Goal: Task Accomplishment & Management: Use online tool/utility

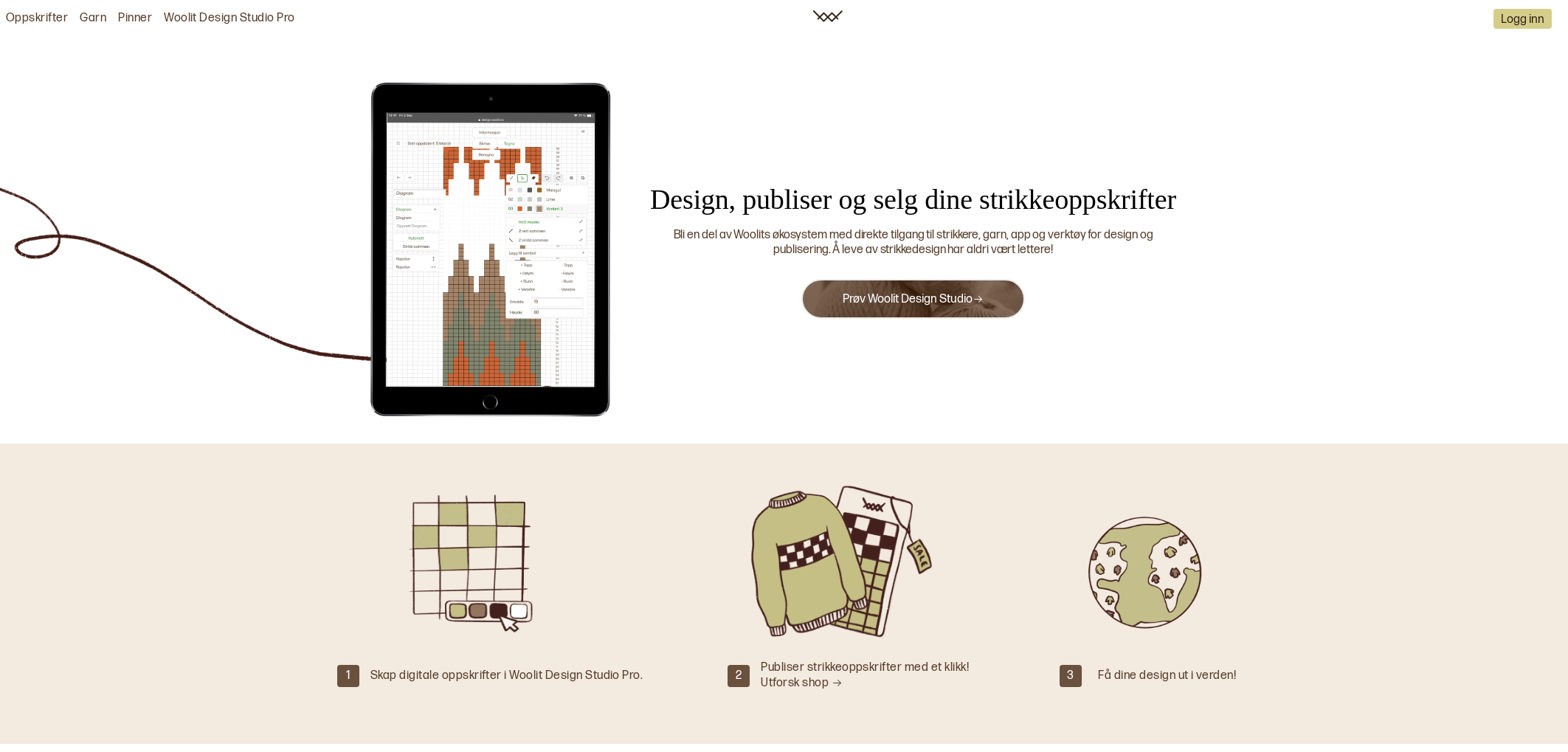
click at [909, 303] on link "Prøv Woolit Design Studio" at bounding box center [912, 299] width 140 height 14
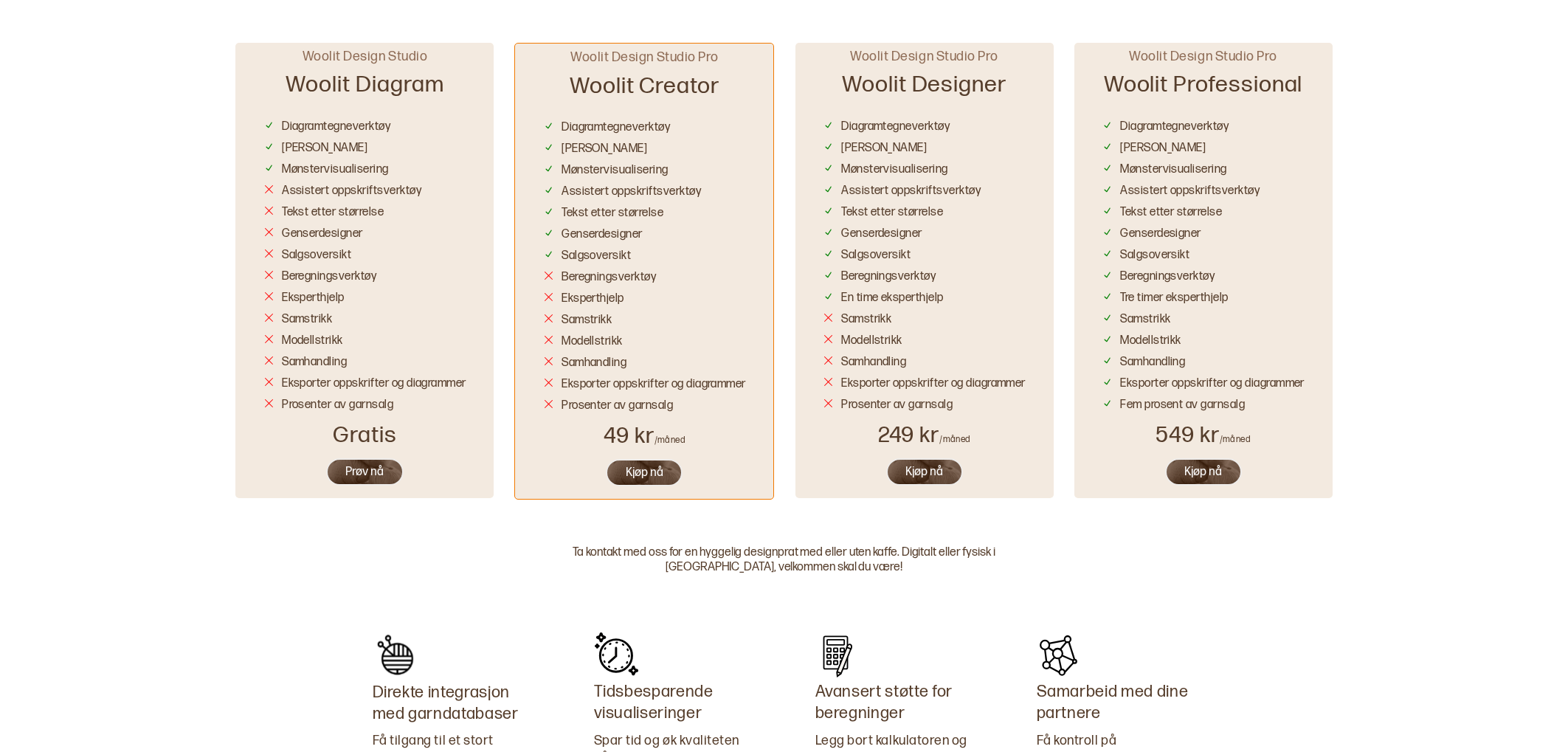
scroll to position [884, 0]
click at [349, 466] on button "Prøv nå" at bounding box center [365, 470] width 77 height 27
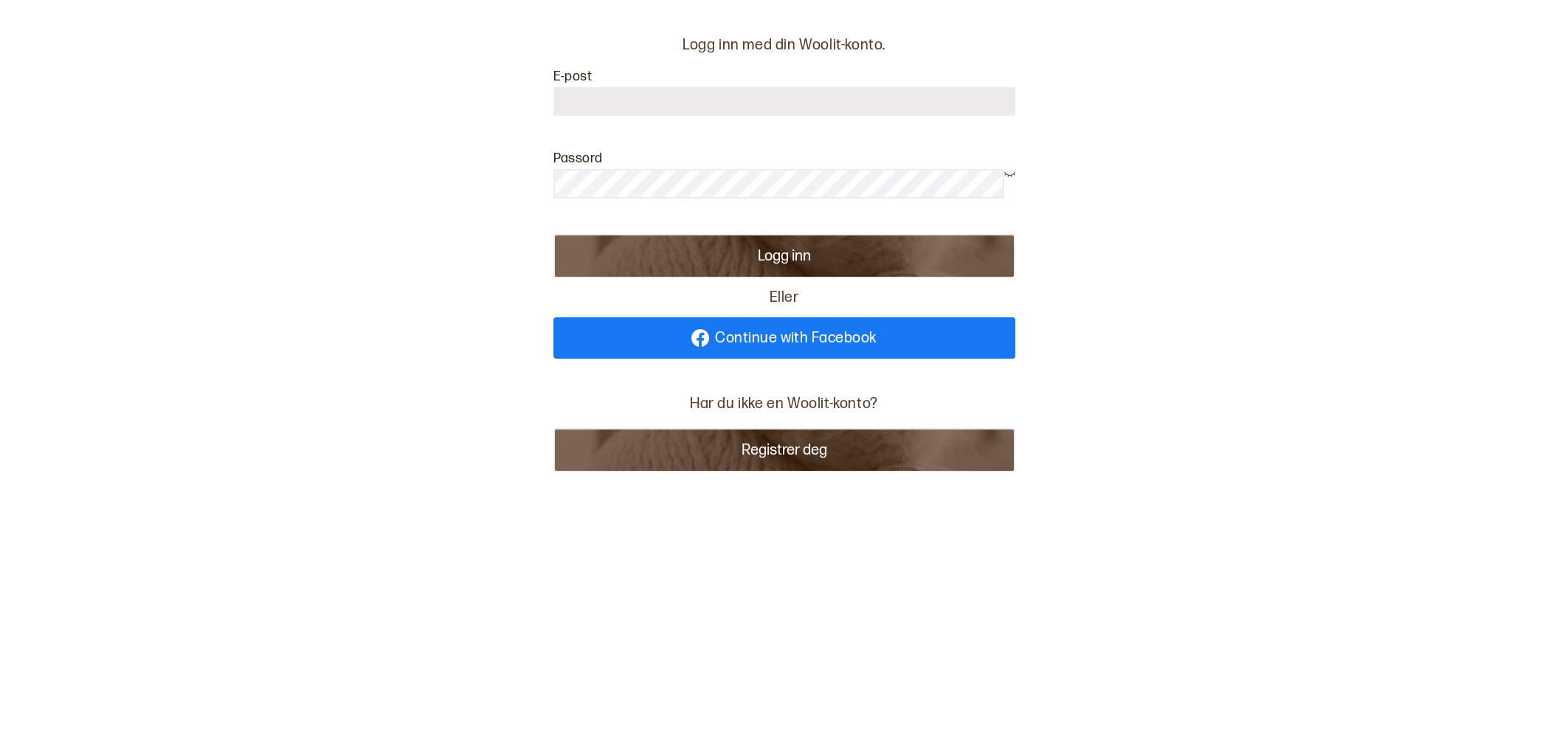
click at [802, 440] on button "Registrer deg" at bounding box center [784, 449] width 462 height 44
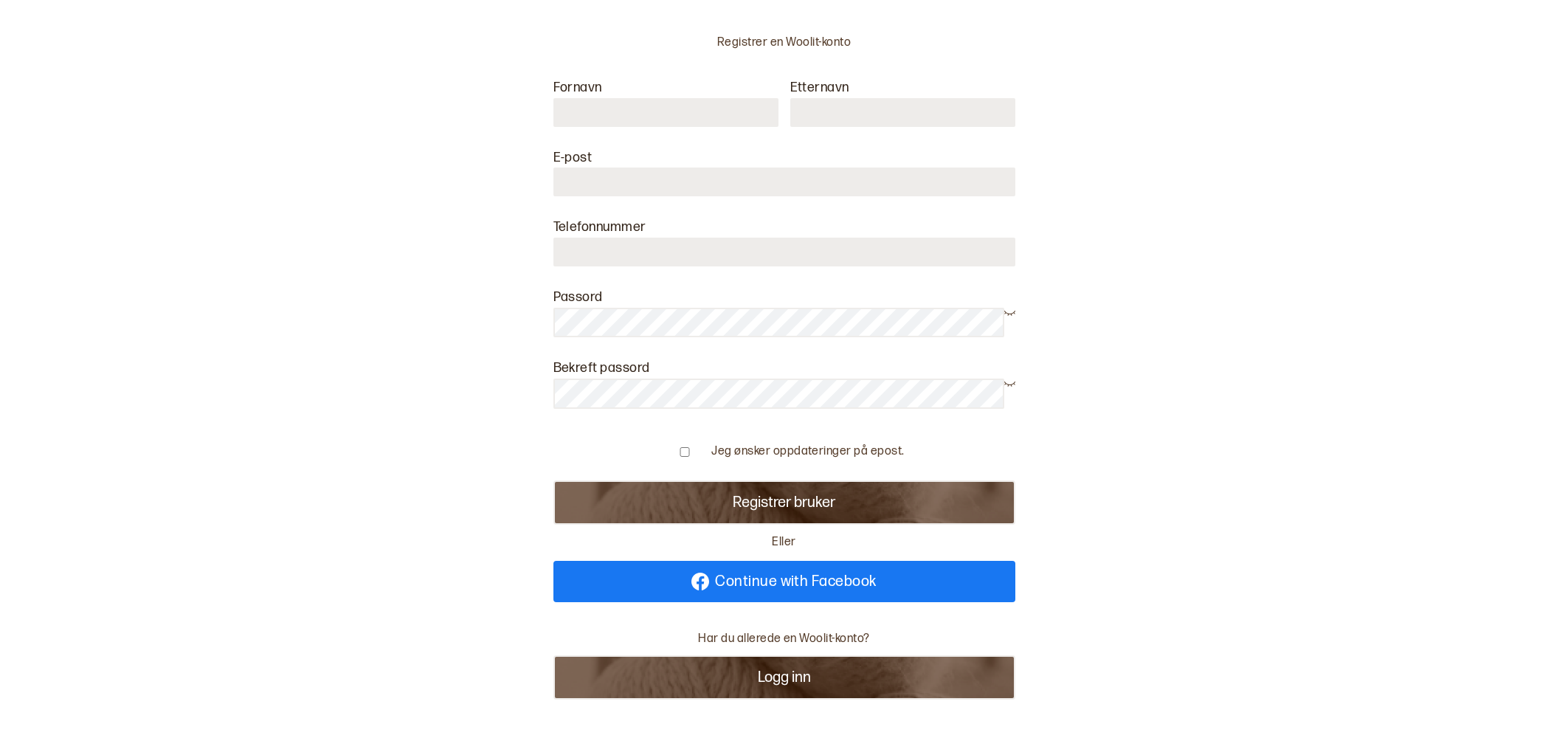
click at [675, 124] on input "text" at bounding box center [666, 113] width 225 height 29
type input "****"
type input "******"
type input "**********"
type input "********"
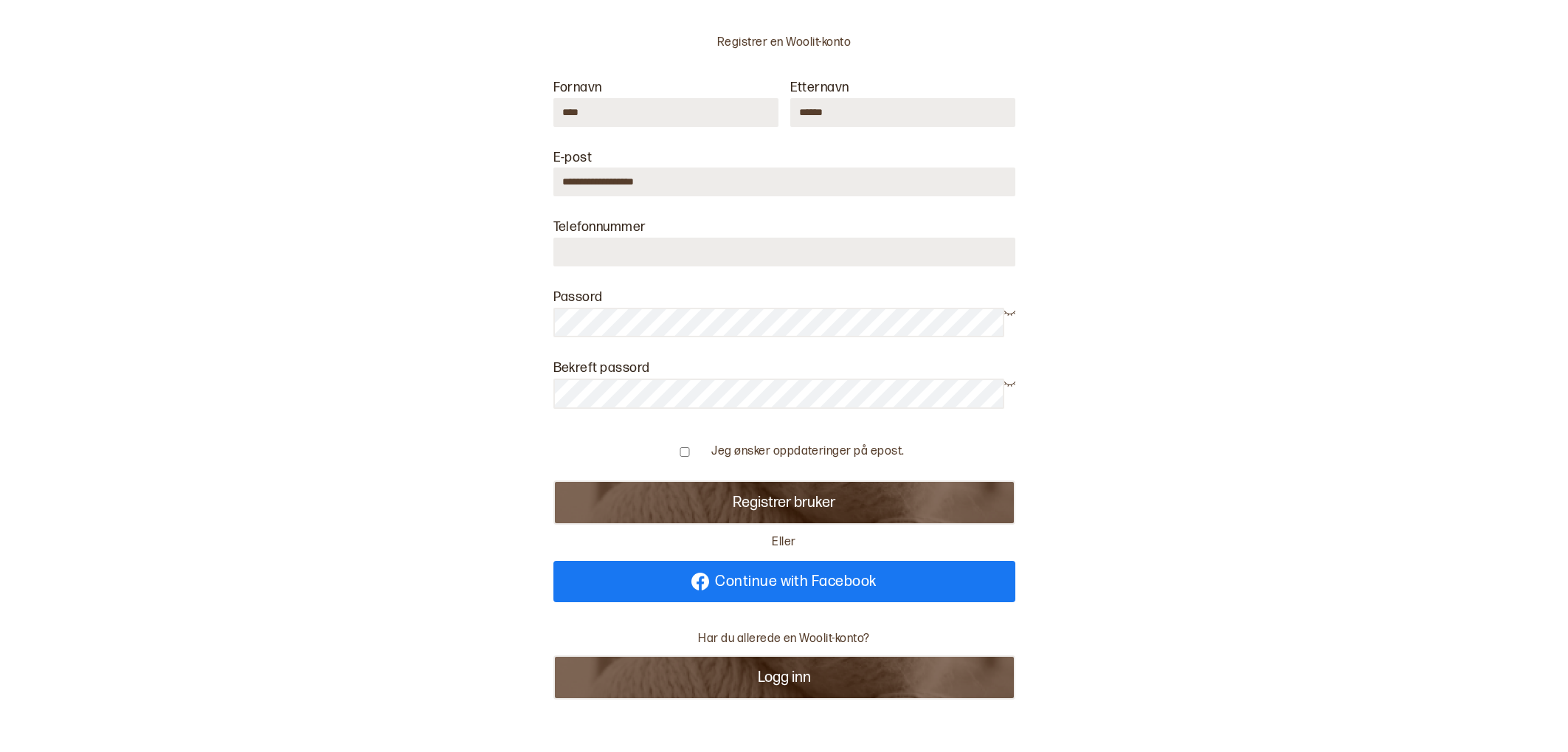
click at [553, 480] on button "Registrer bruker" at bounding box center [784, 502] width 462 height 44
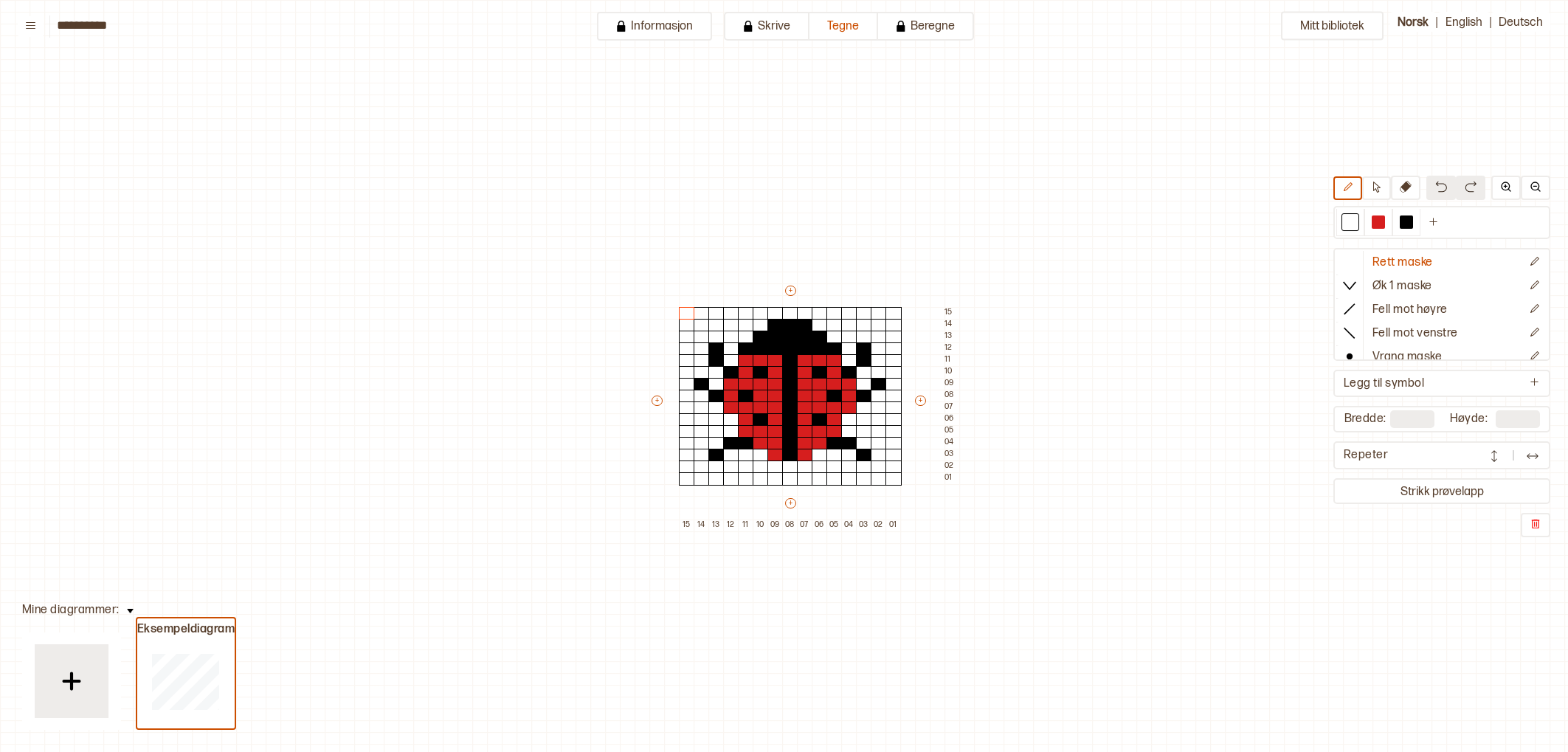
scroll to position [68, 50]
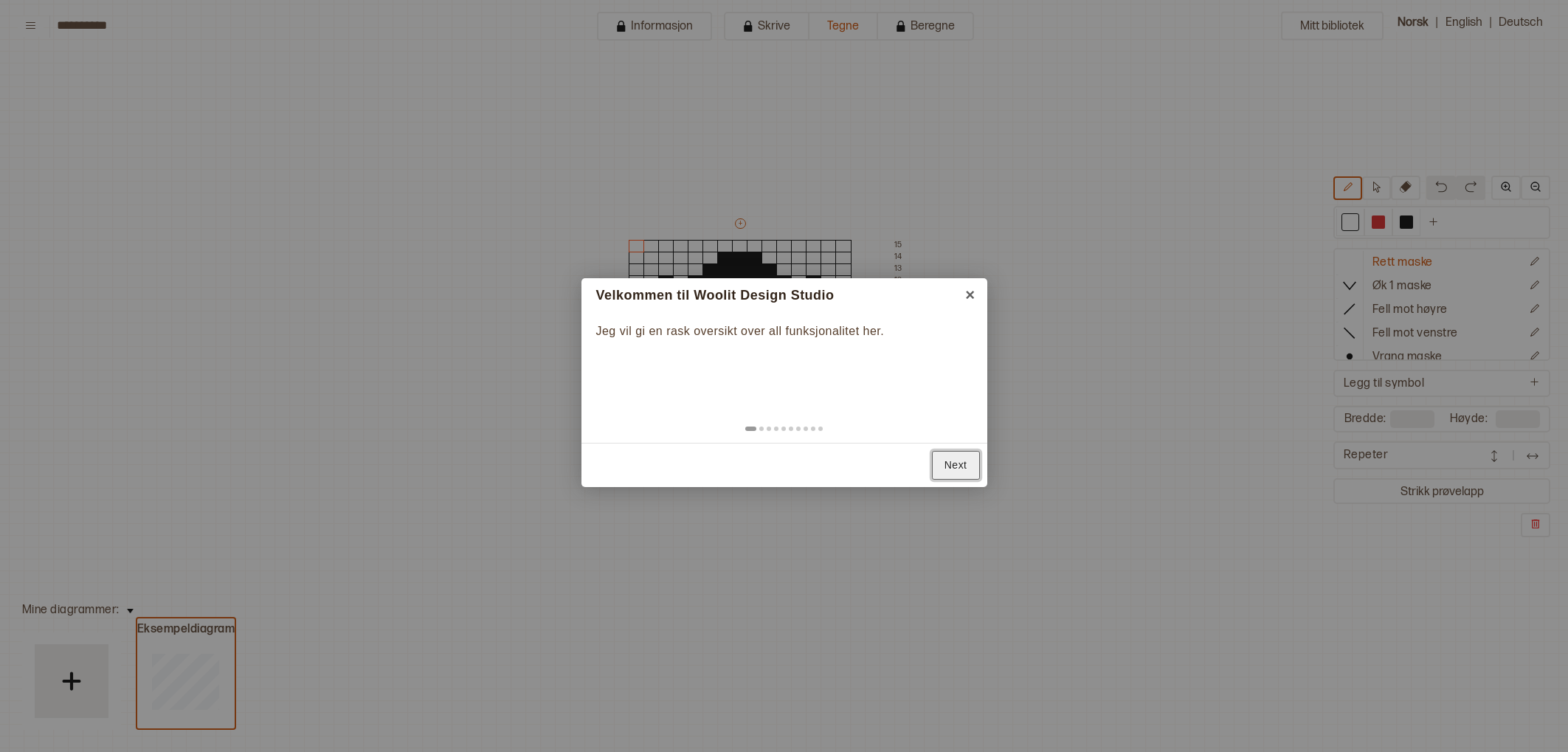
click at [960, 458] on link "Next" at bounding box center [956, 465] width 48 height 29
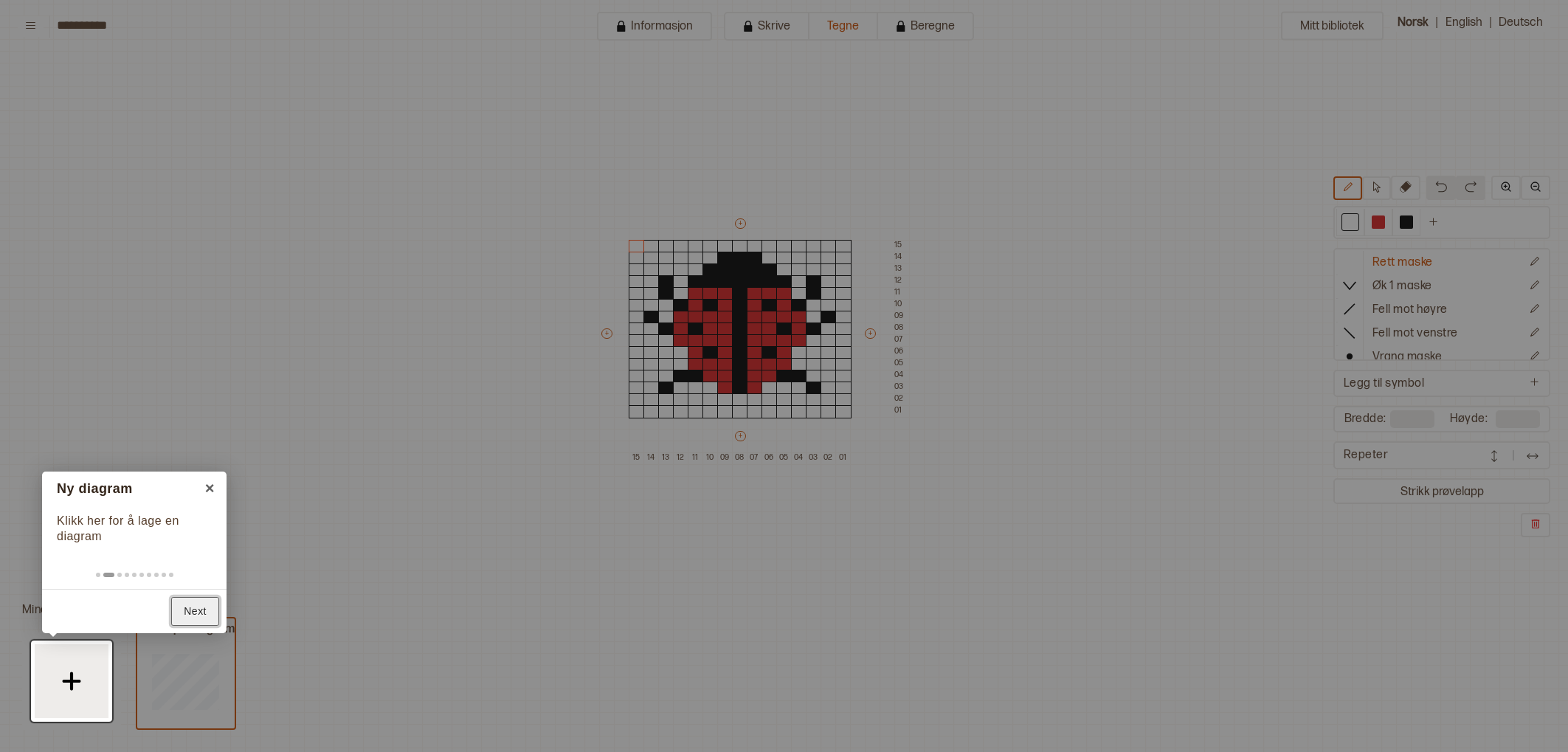
click at [194, 611] on link "Next" at bounding box center [195, 612] width 48 height 29
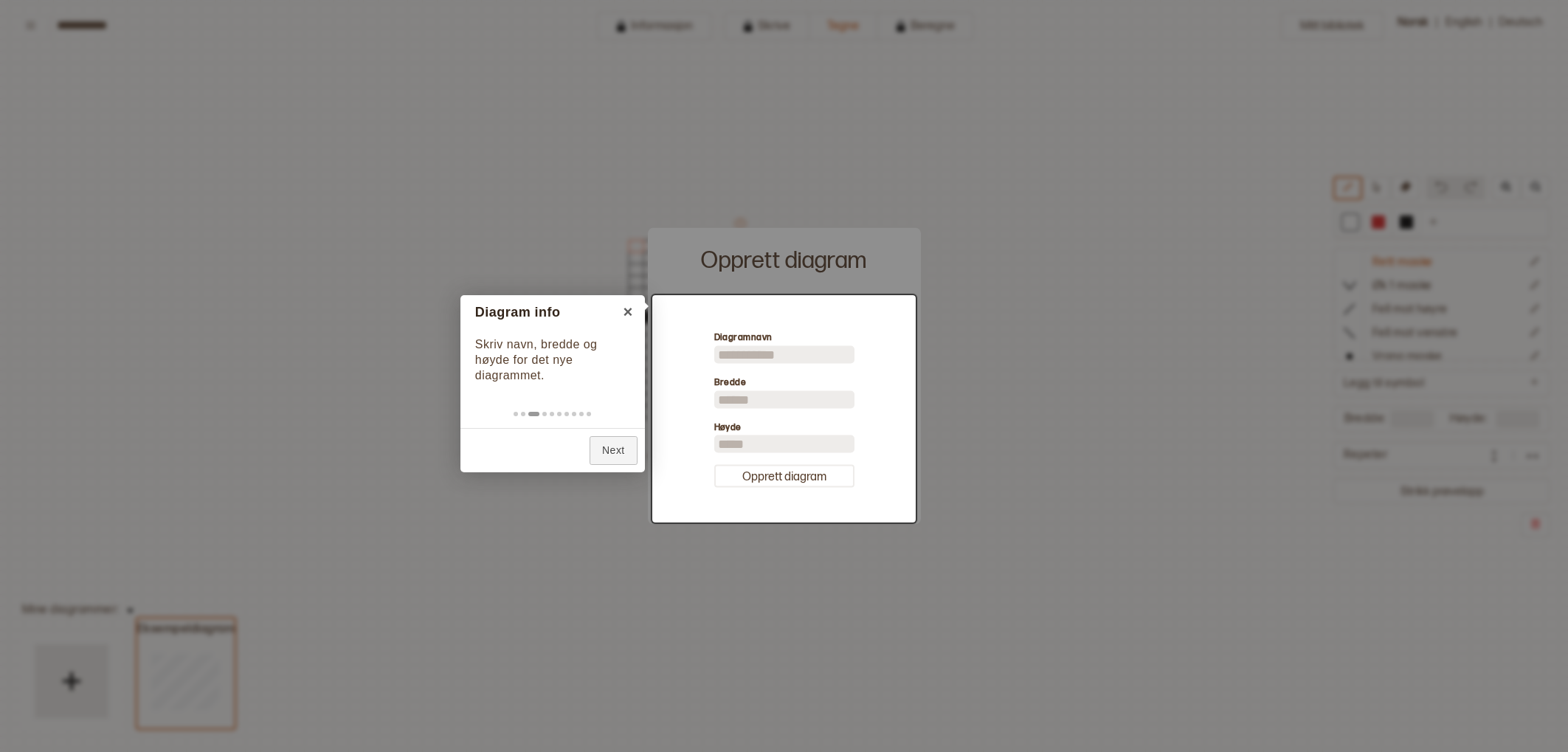
click at [810, 361] on div at bounding box center [784, 409] width 264 height 227
click at [819, 355] on div at bounding box center [784, 409] width 264 height 227
click at [814, 349] on div at bounding box center [784, 409] width 264 height 227
click at [757, 477] on div at bounding box center [784, 409] width 264 height 227
click at [616, 452] on link "Next" at bounding box center [612, 450] width 48 height 29
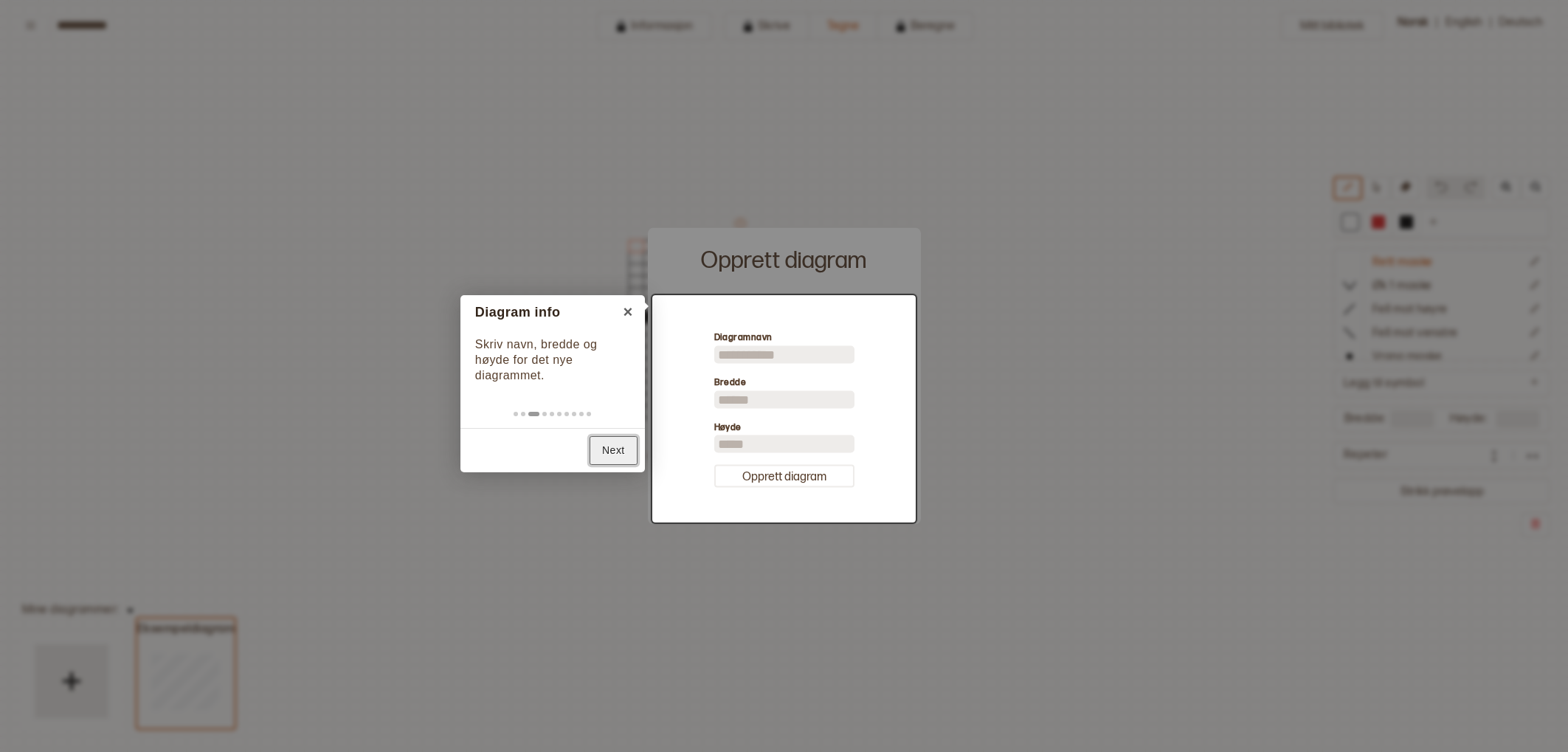
type input "**"
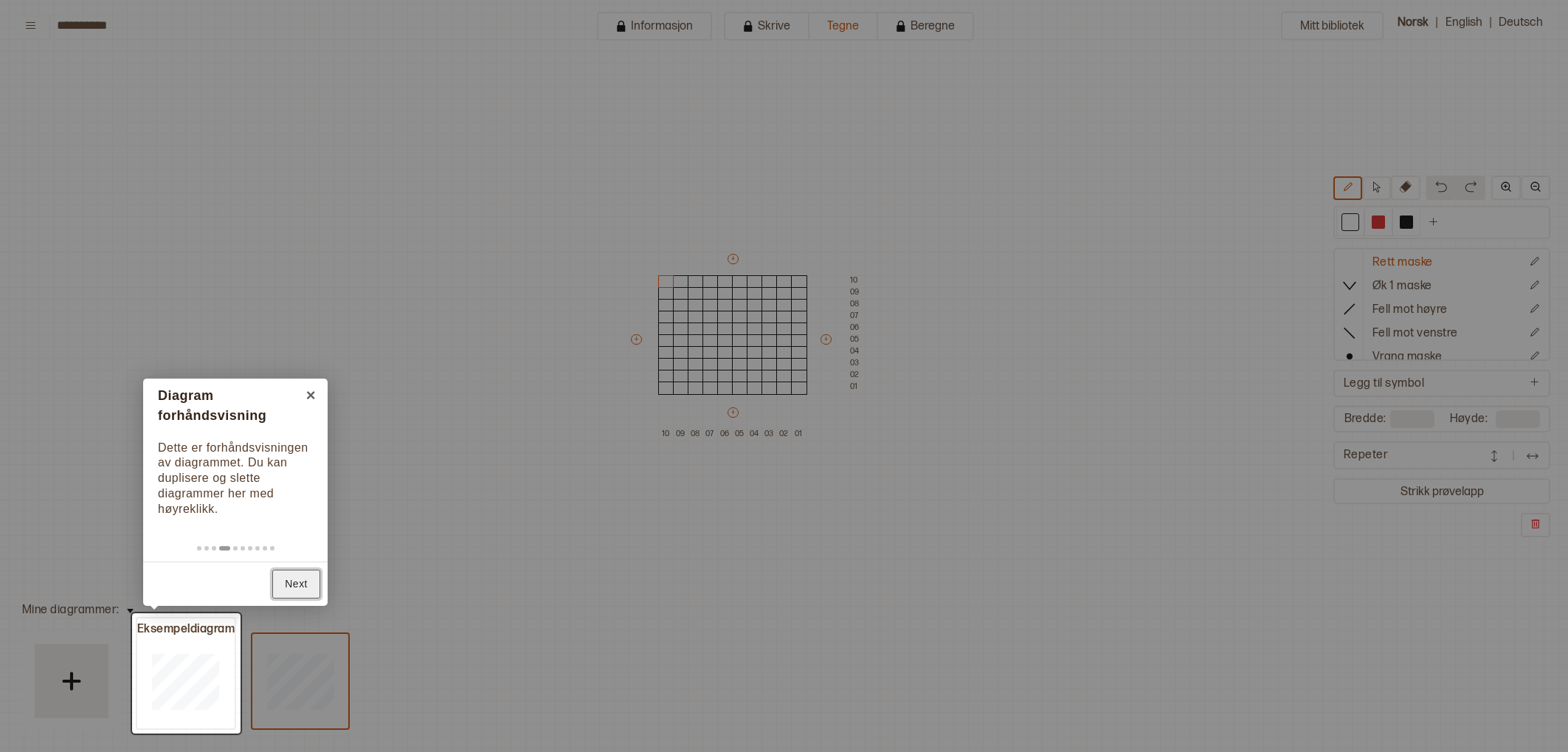
click at [315, 589] on link "Next" at bounding box center [295, 584] width 48 height 29
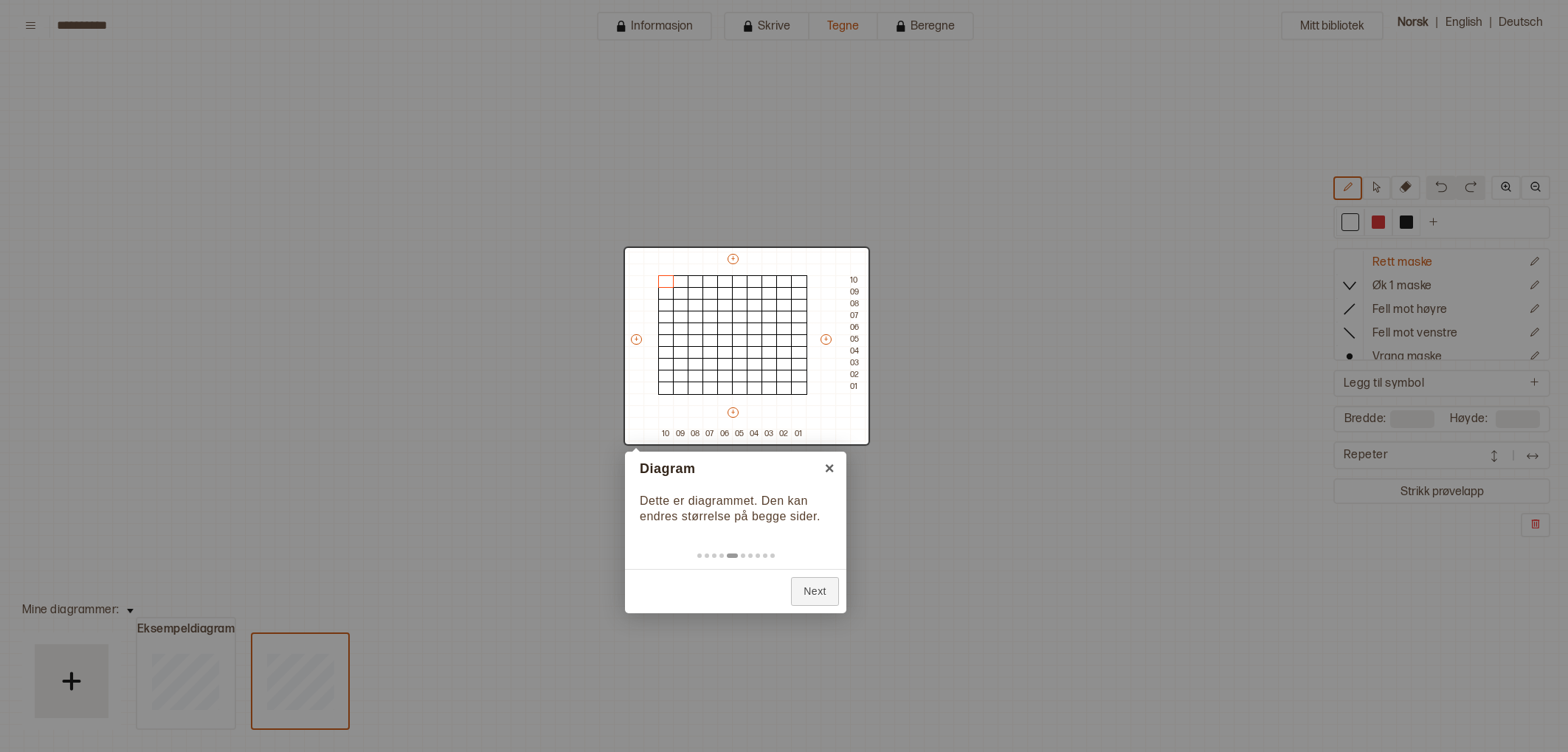
click at [798, 574] on div "Back Next" at bounding box center [736, 591] width 222 height 44
click at [810, 593] on link "Next" at bounding box center [814, 592] width 48 height 29
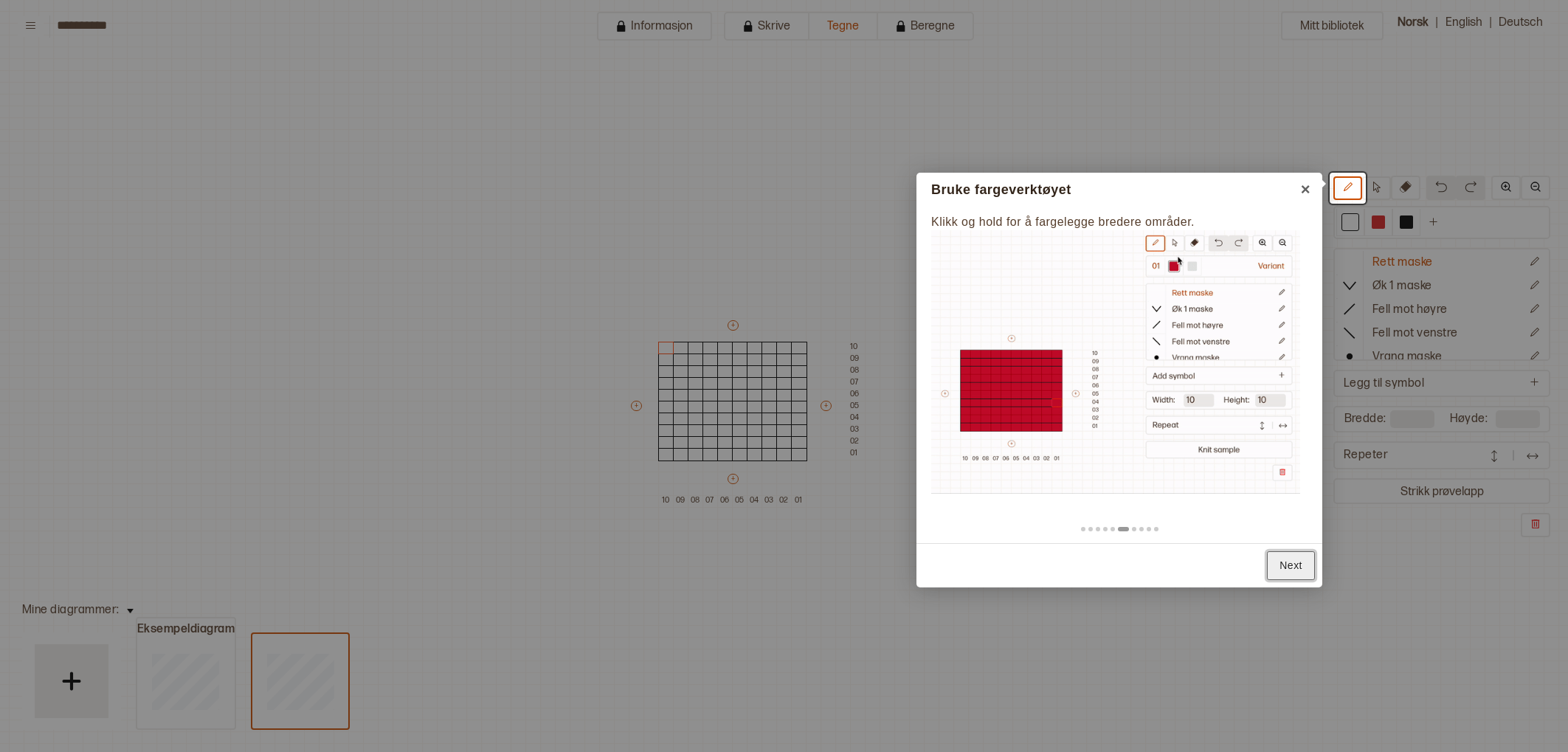
click at [1272, 558] on link "Next" at bounding box center [1290, 566] width 48 height 29
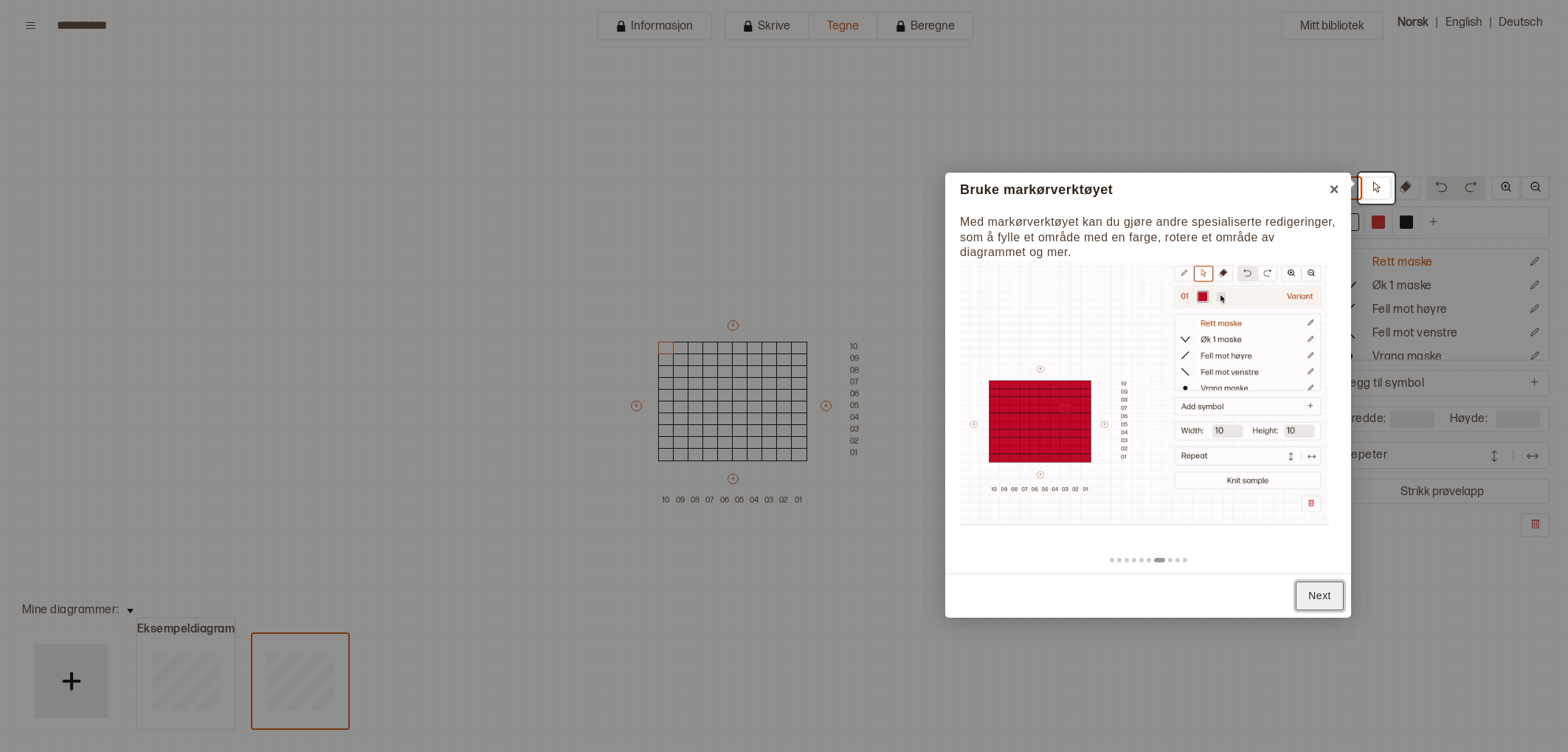
click at [1316, 581] on link "Next" at bounding box center [1319, 595] width 48 height 29
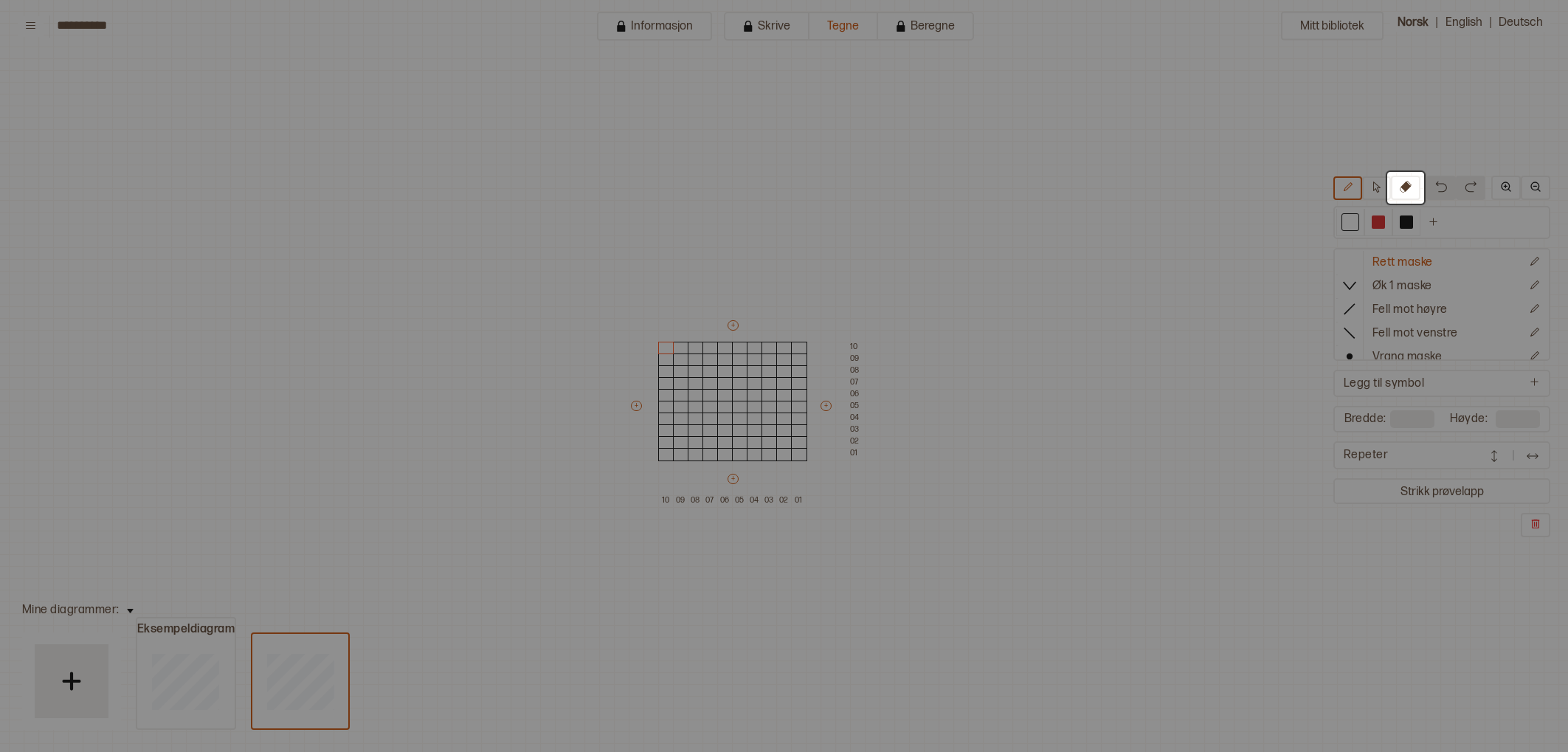
scroll to position [0, 50]
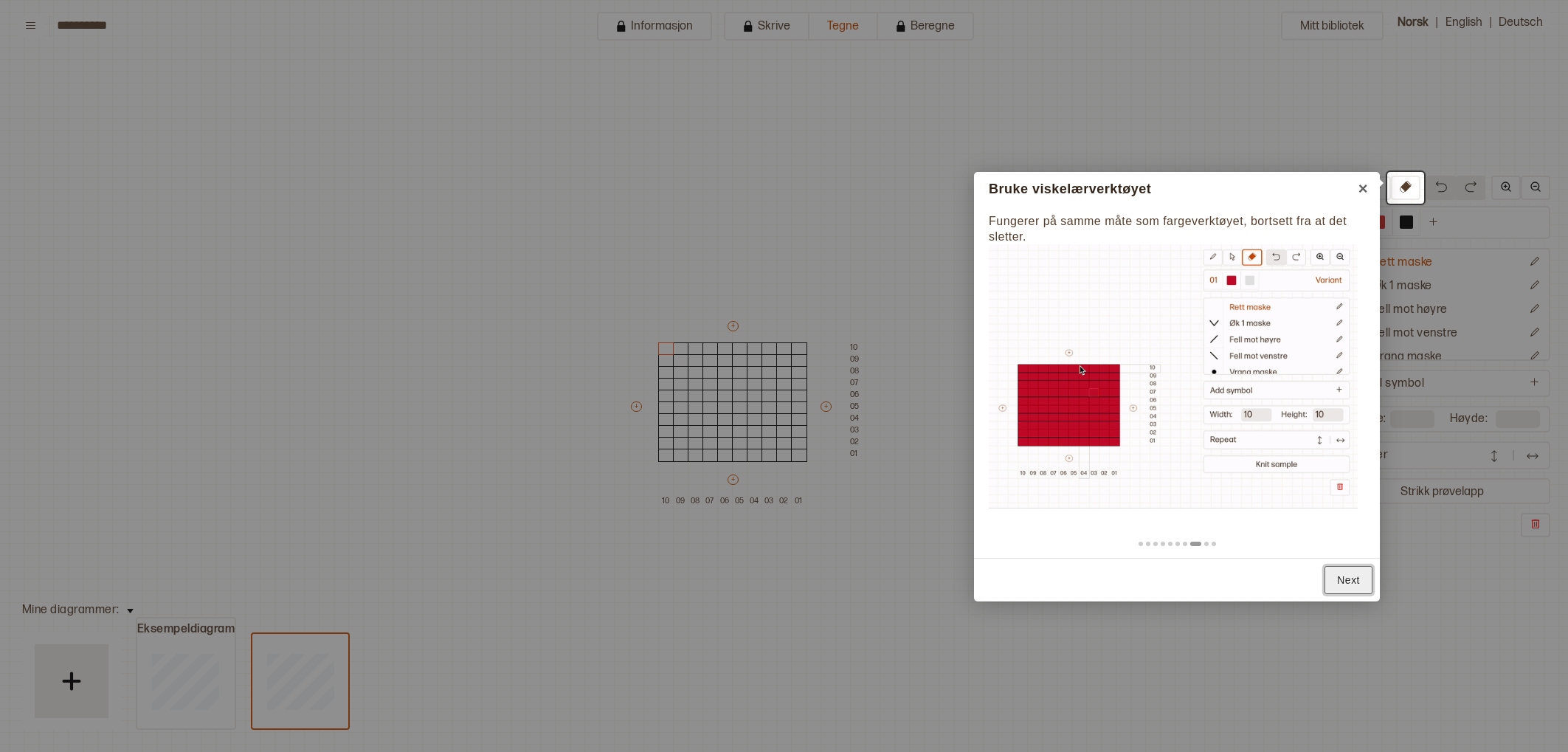
click at [1334, 583] on link "Next" at bounding box center [1347, 580] width 48 height 29
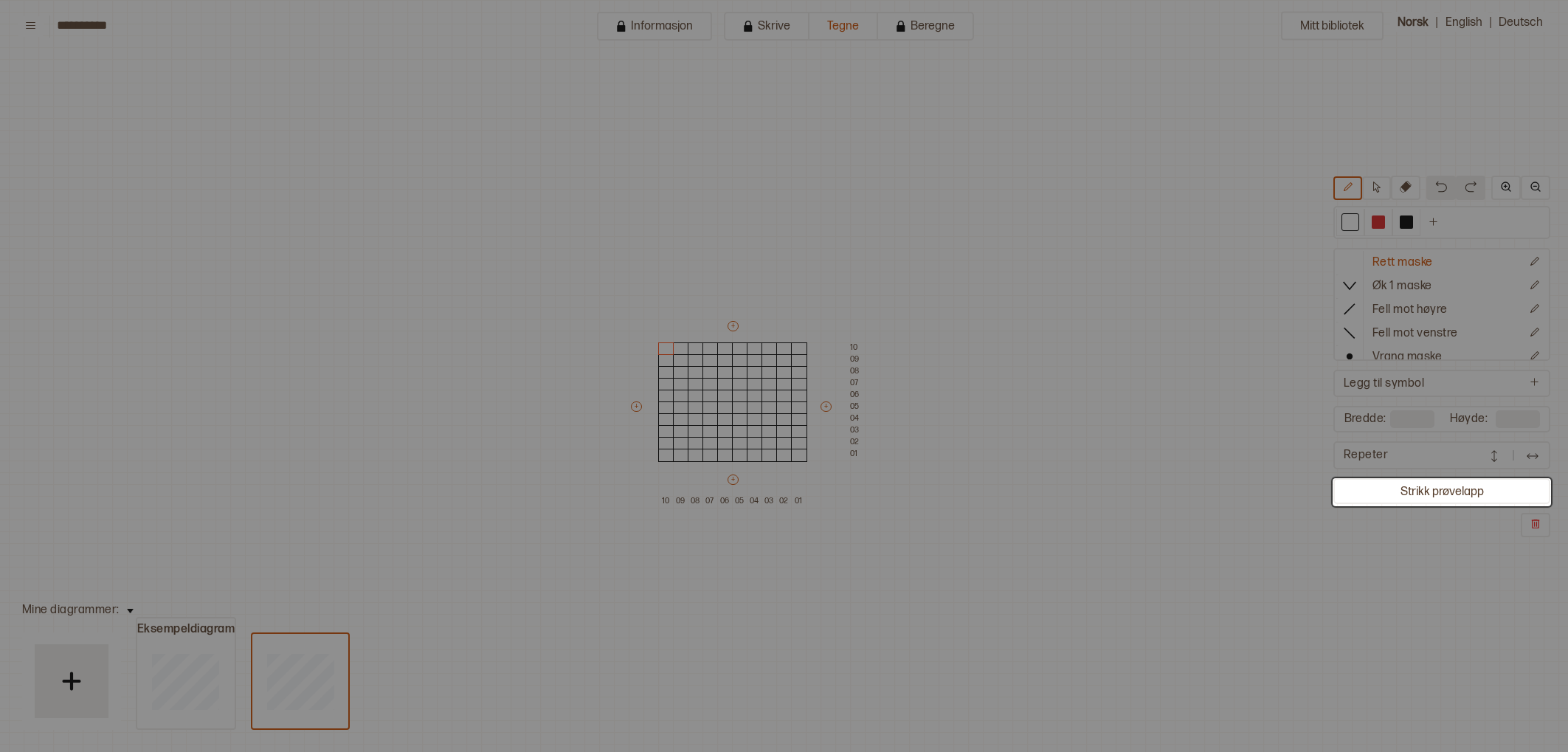
scroll to position [306, 50]
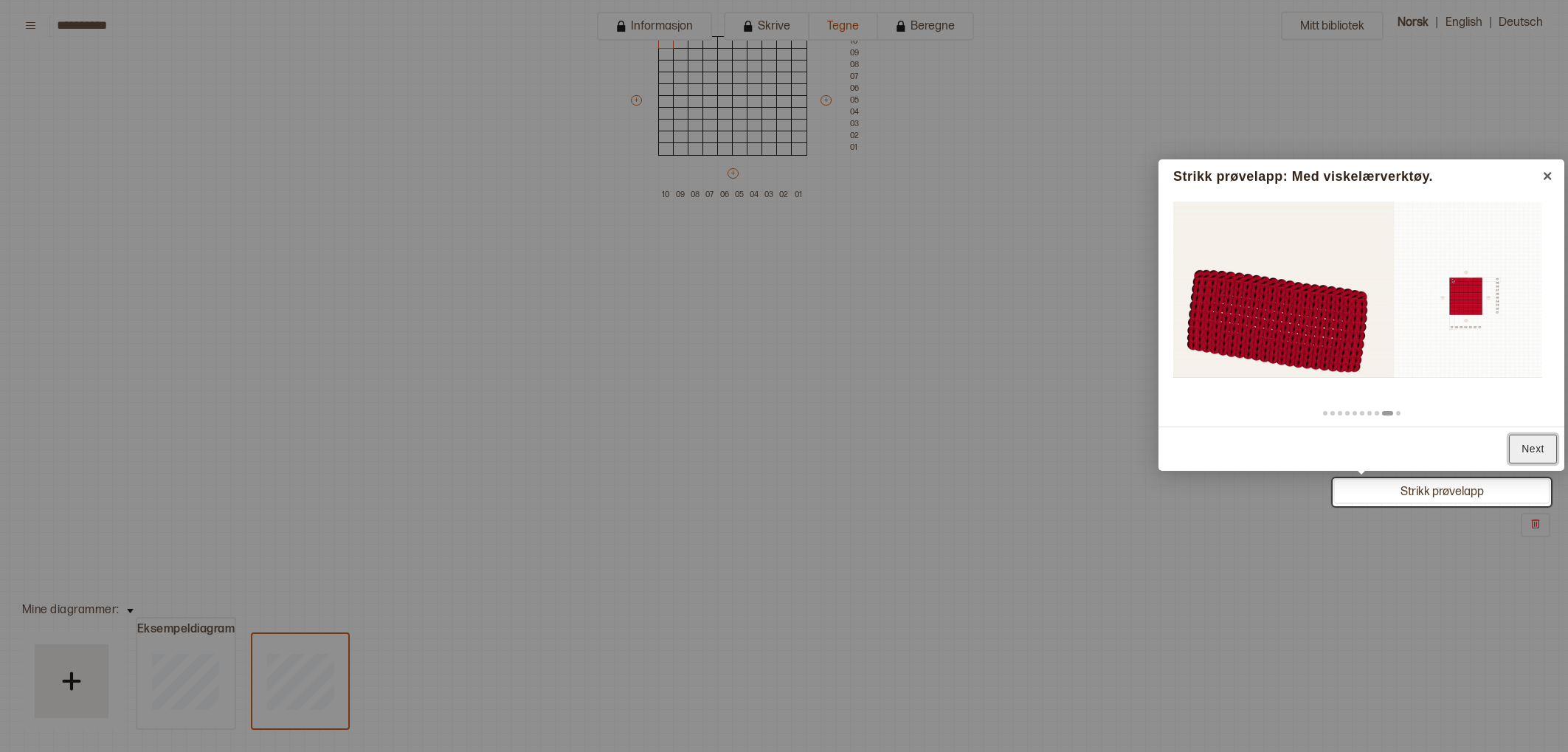
click at [1529, 448] on link "Next" at bounding box center [1532, 448] width 48 height 29
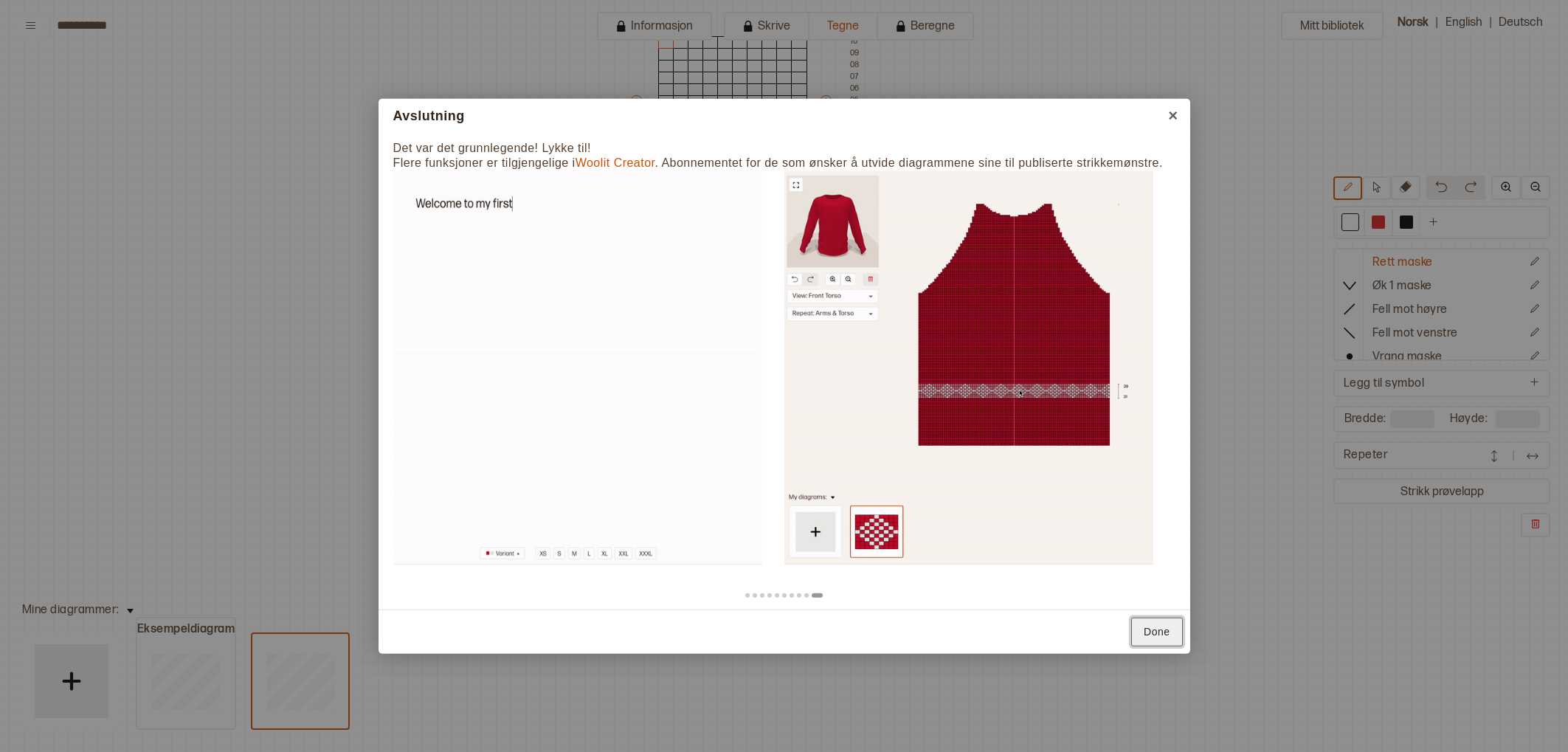
click at [1160, 630] on link "Done" at bounding box center [1156, 632] width 51 height 29
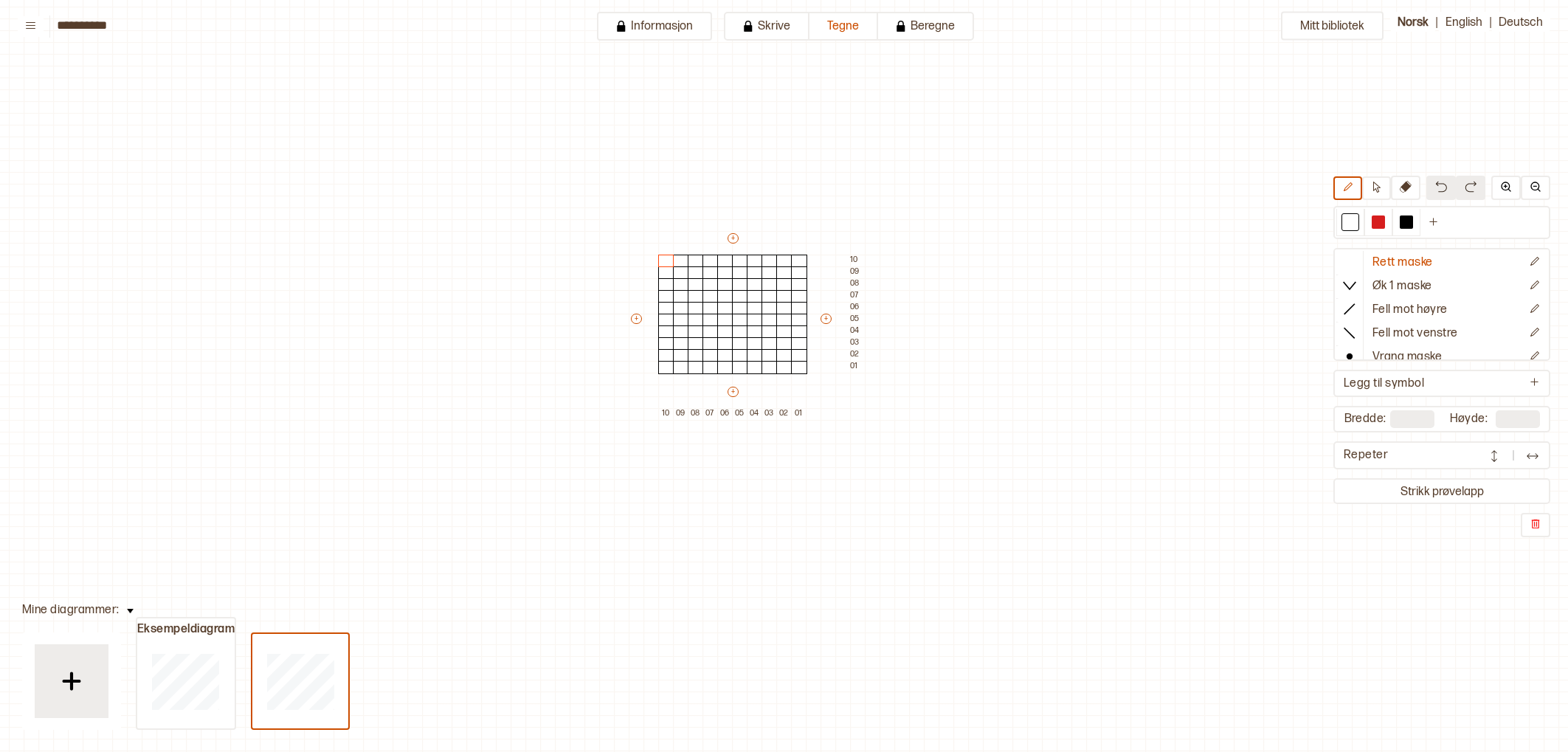
scroll to position [88, 50]
click at [670, 370] on div at bounding box center [666, 367] width 16 height 14
click at [1424, 217] on button at bounding box center [1433, 222] width 26 height 27
drag, startPoint x: 1429, startPoint y: 224, endPoint x: 1411, endPoint y: 223, distance: 18.0
click at [1428, 224] on div at bounding box center [1434, 222] width 14 height 14
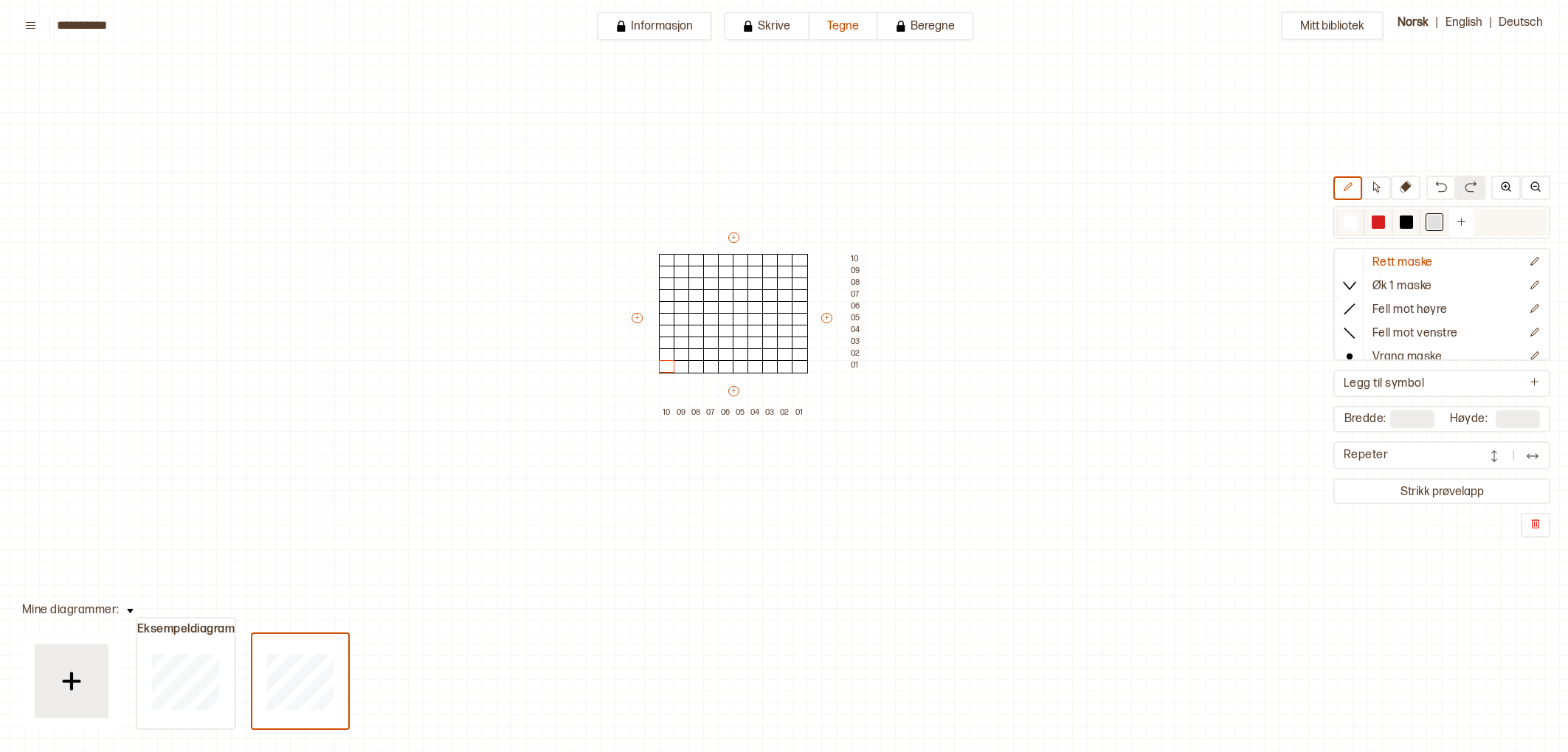
click at [1385, 222] on div at bounding box center [1378, 222] width 18 height 18
click at [660, 367] on div at bounding box center [666, 367] width 16 height 14
click at [1404, 195] on button at bounding box center [1405, 187] width 30 height 24
click at [659, 362] on div at bounding box center [666, 367] width 16 height 14
click at [1110, 385] on div "Mitt bibliotek Rett maske Øk 1 maske Fell mot høyre Fell mot venstre Vrang mask…" at bounding box center [1518, 663] width 3135 height 1503
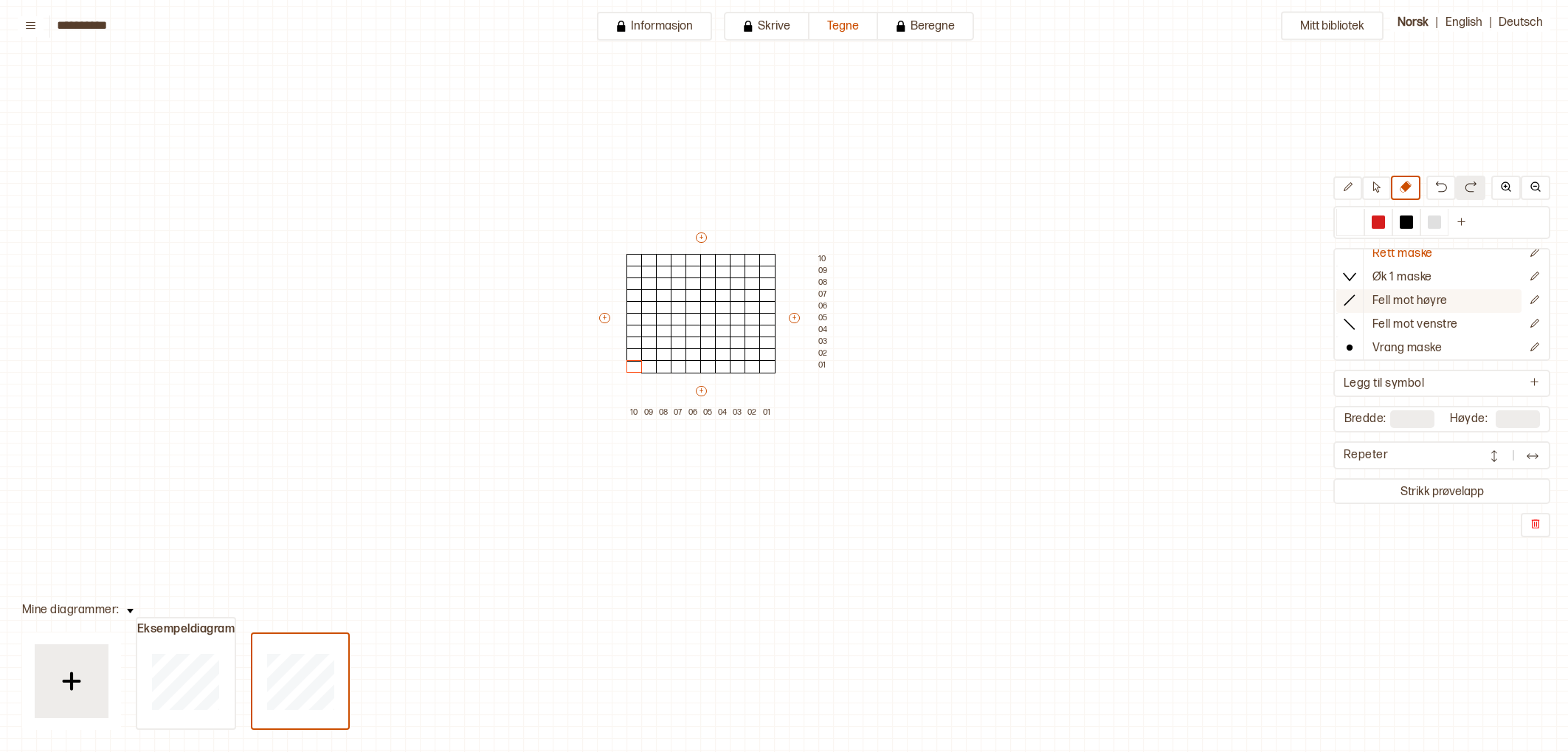
scroll to position [0, 0]
drag, startPoint x: 1466, startPoint y: 226, endPoint x: 1454, endPoint y: 238, distance: 17.0
click at [1454, 238] on div at bounding box center [1441, 222] width 217 height 33
click at [1461, 232] on button at bounding box center [1461, 222] width 26 height 27
click at [1436, 226] on div at bounding box center [1434, 222] width 14 height 14
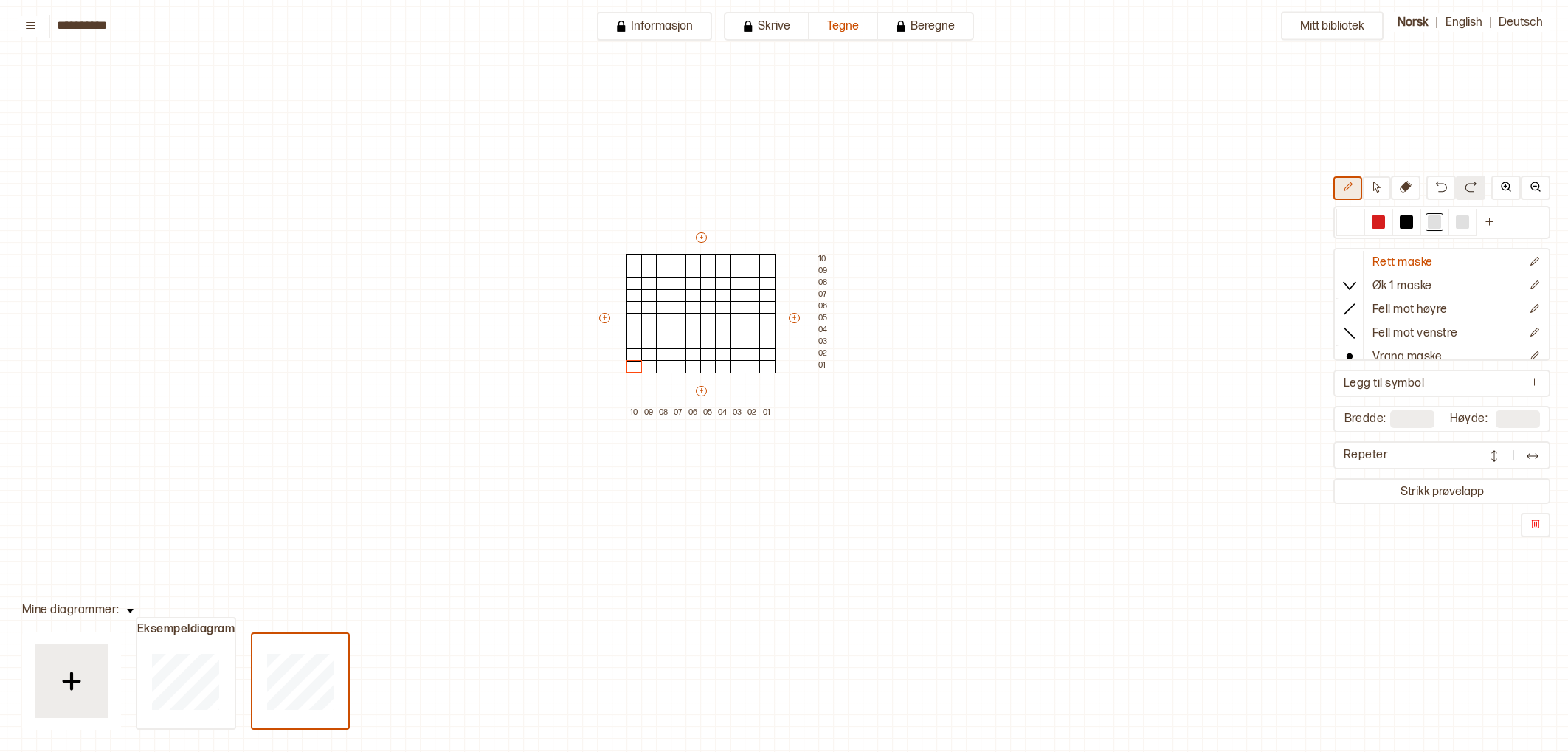
click at [1350, 194] on button at bounding box center [1347, 188] width 29 height 23
click at [1352, 189] on icon at bounding box center [1347, 187] width 11 height 11
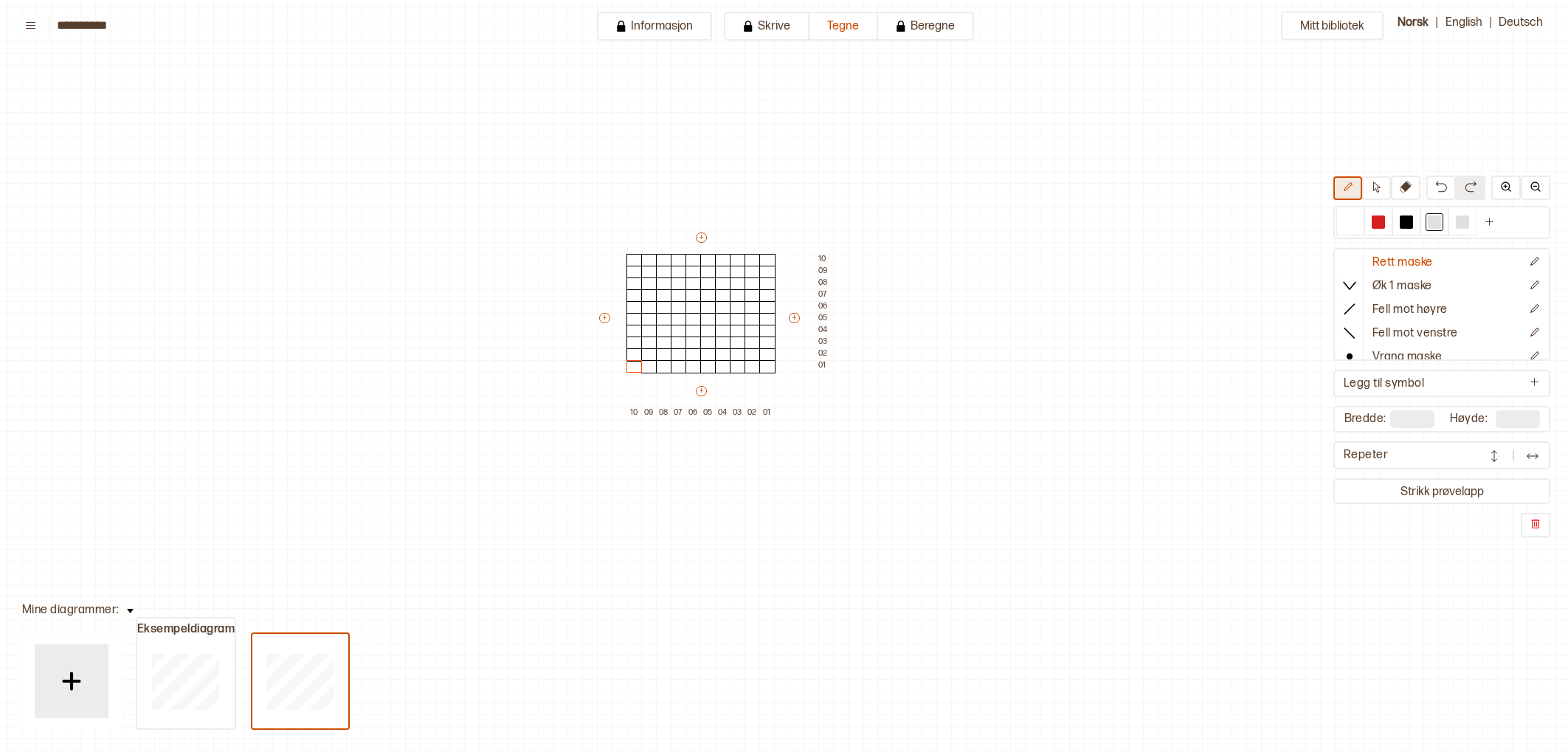
click at [1347, 195] on button at bounding box center [1347, 188] width 29 height 23
click at [1456, 218] on div at bounding box center [1462, 222] width 14 height 14
click at [1437, 218] on div at bounding box center [1434, 222] width 14 height 14
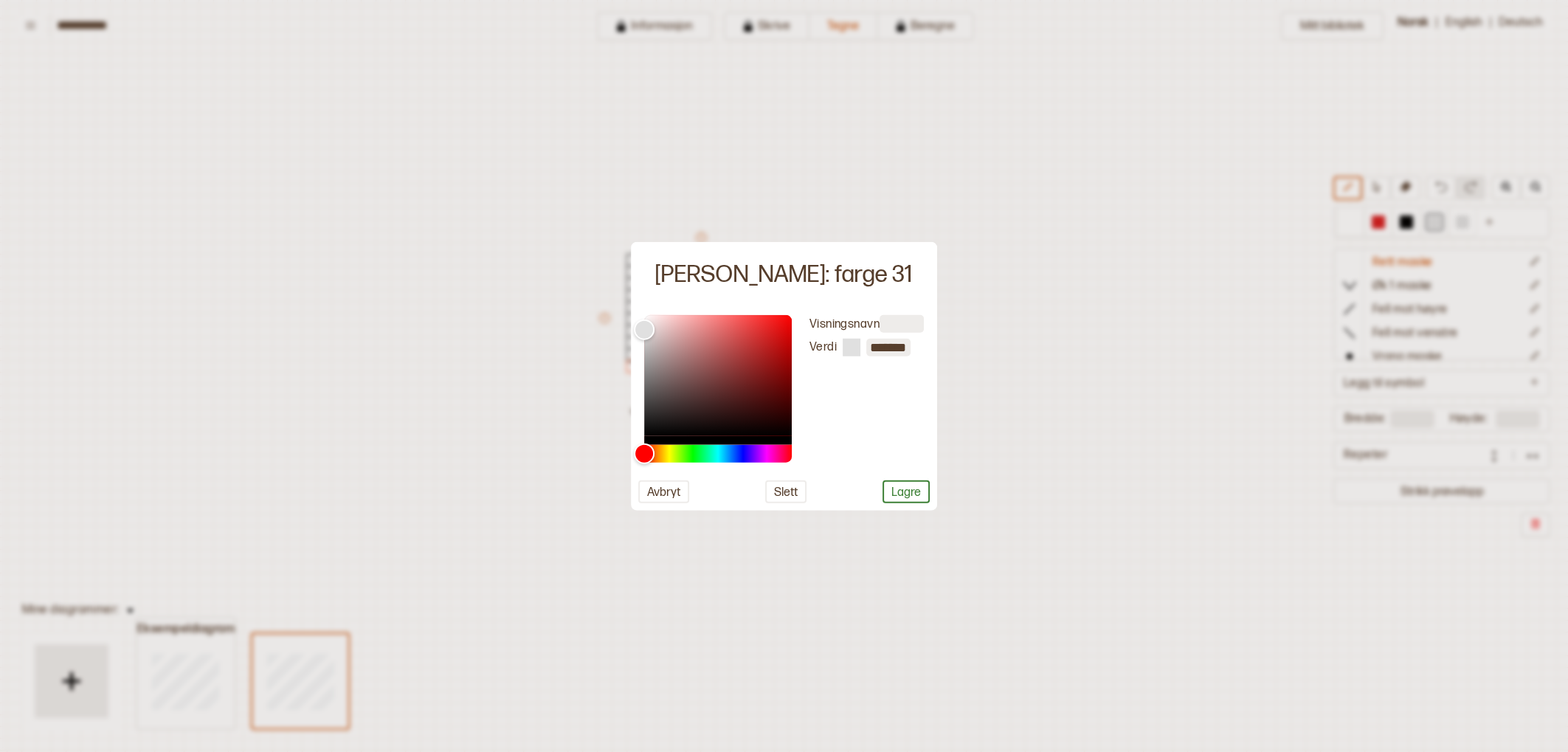
click at [1436, 221] on div at bounding box center [784, 376] width 1568 height 752
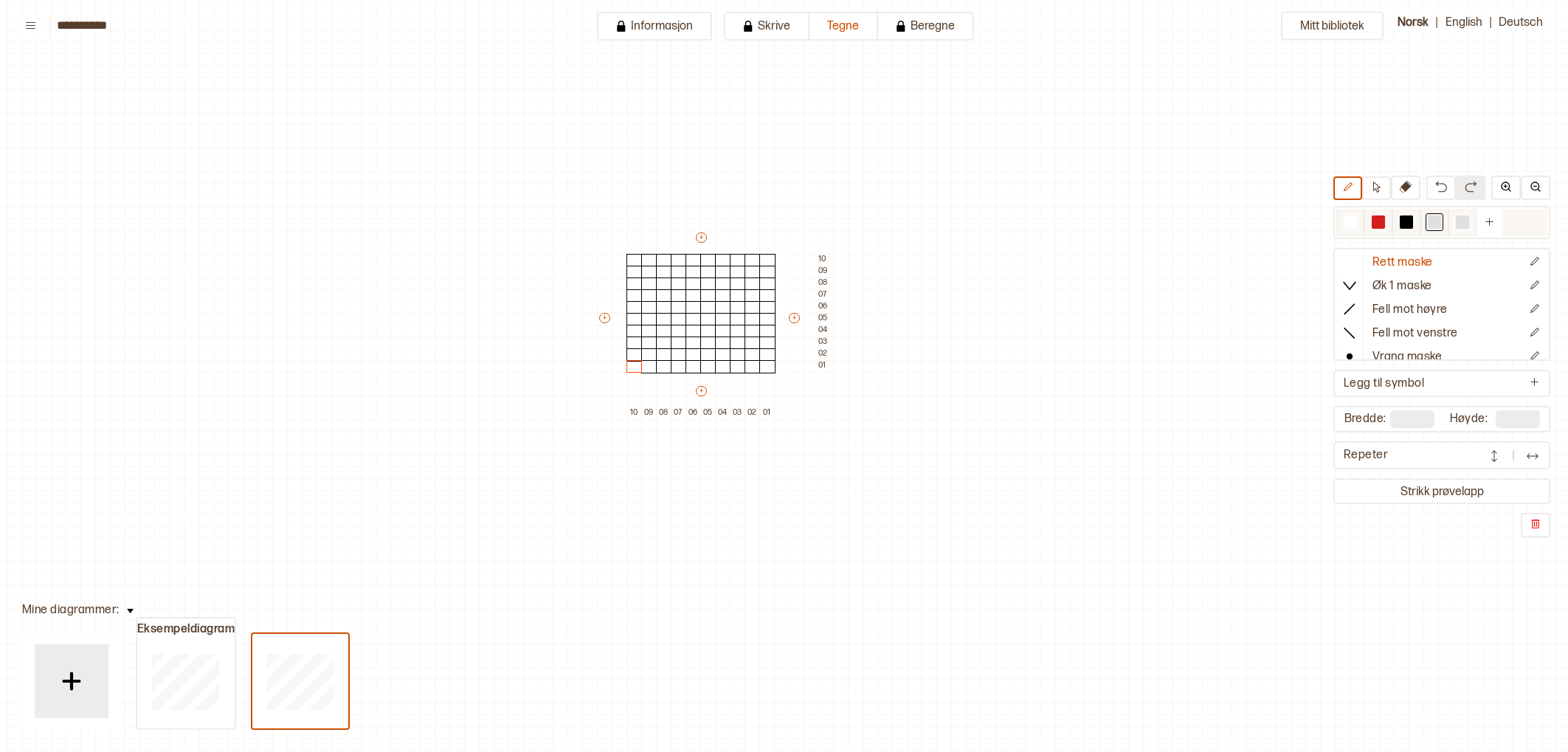
click at [1433, 222] on div at bounding box center [1434, 222] width 14 height 14
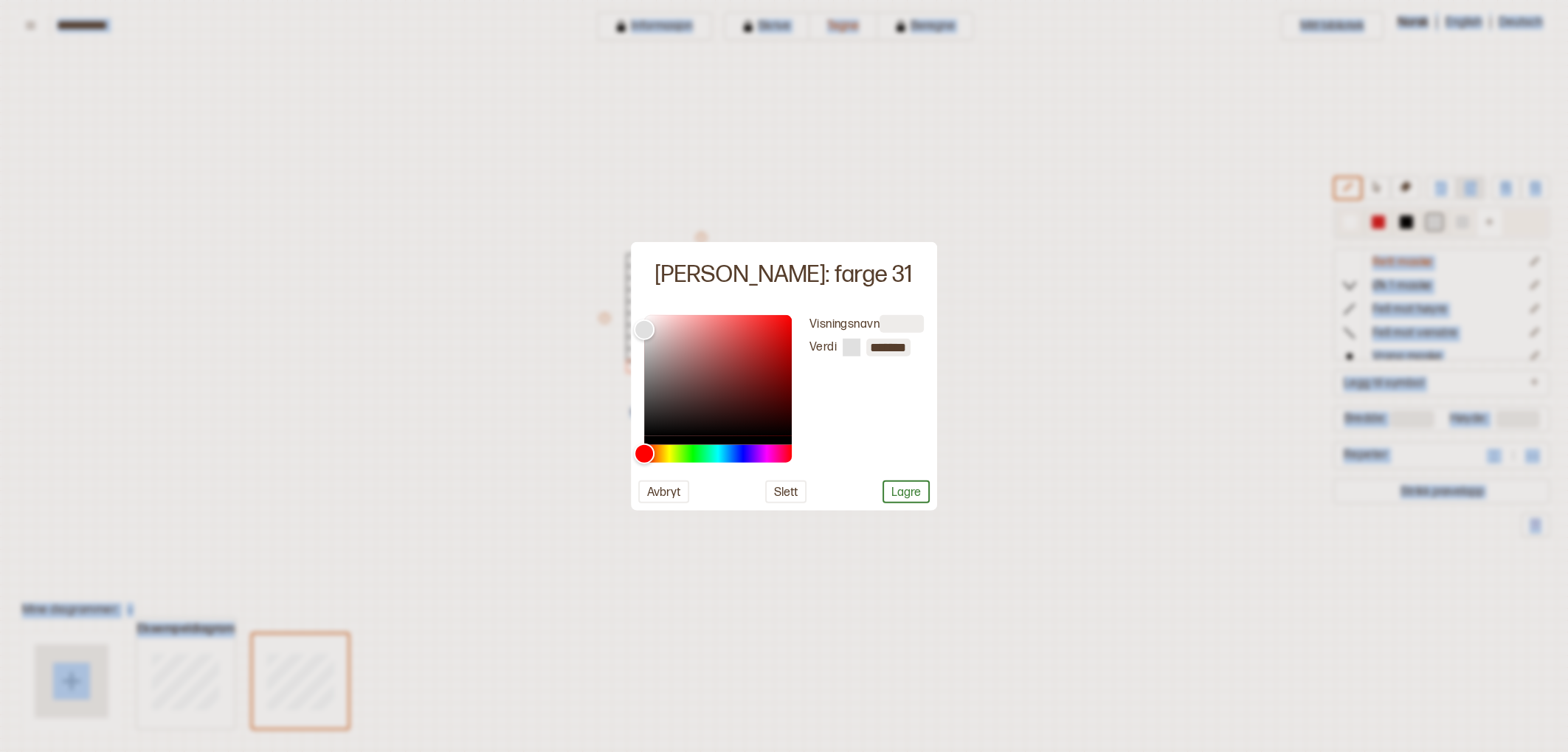
click at [1433, 222] on div at bounding box center [784, 376] width 1568 height 752
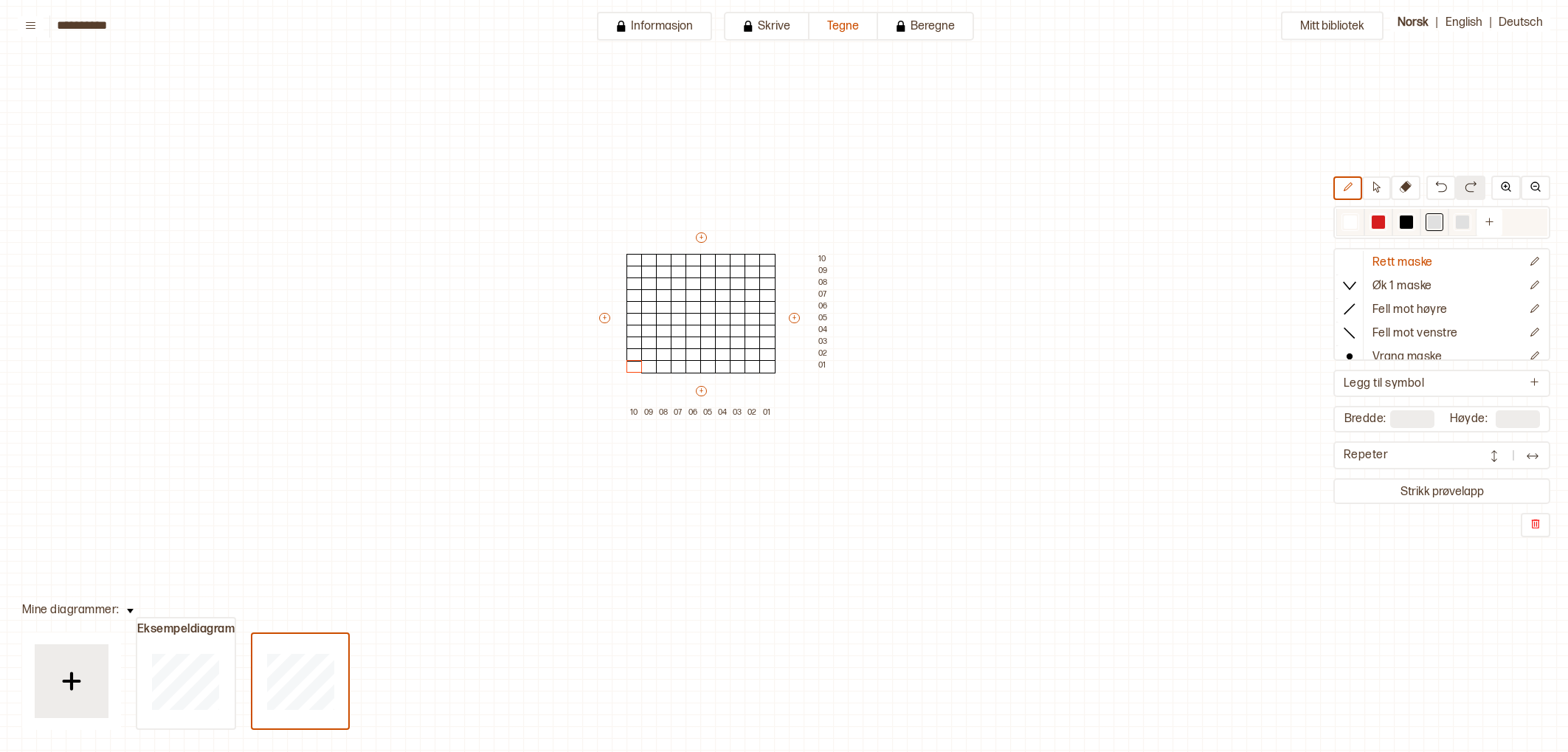
click at [1434, 228] on div at bounding box center [1435, 222] width 18 height 18
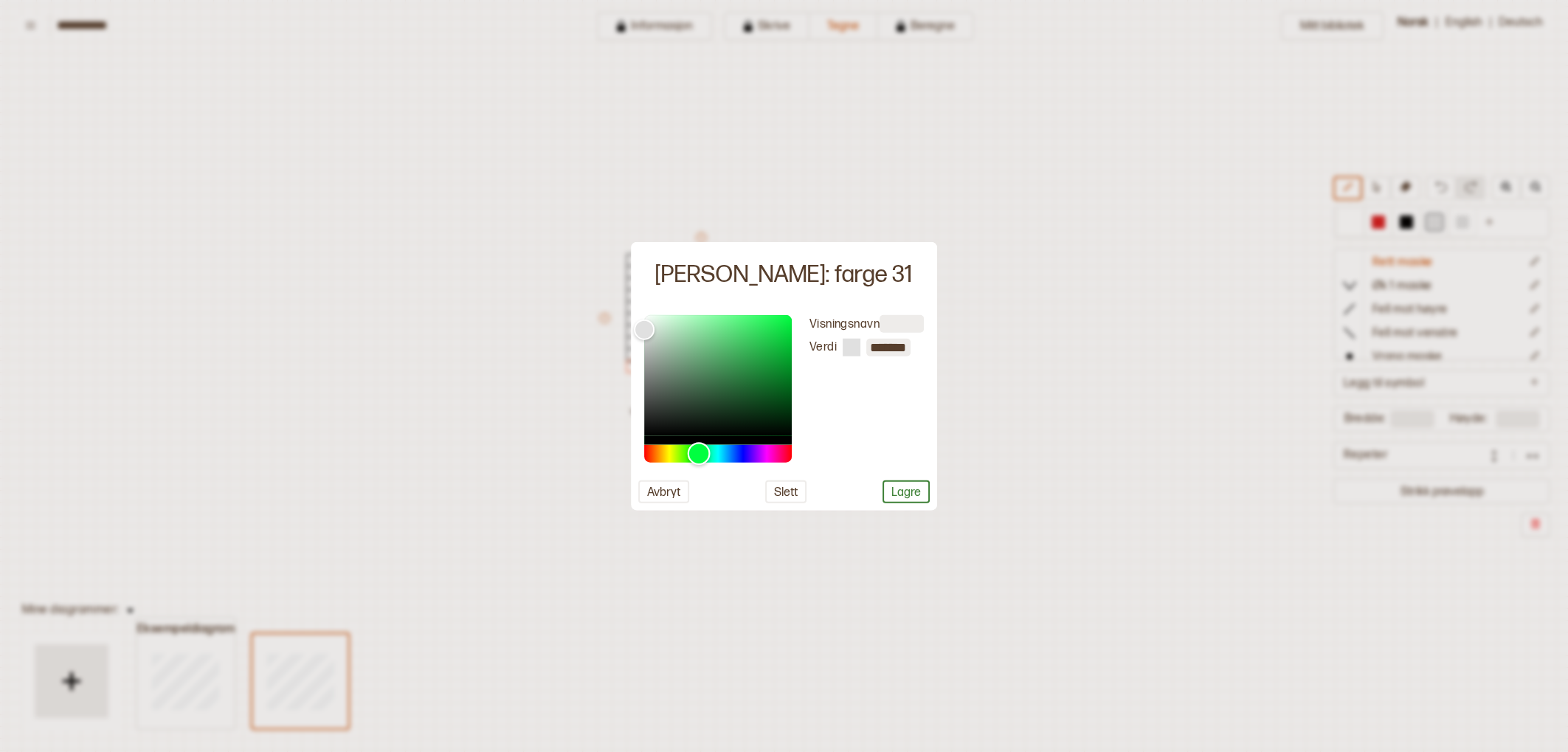
drag, startPoint x: 655, startPoint y: 450, endPoint x: 699, endPoint y: 450, distance: 44.0
click at [699, 450] on div "Hue" at bounding box center [718, 454] width 148 height 18
click at [740, 353] on div "Color" at bounding box center [718, 376] width 148 height 121
type input "*******"
drag, startPoint x: 735, startPoint y: 361, endPoint x: 716, endPoint y: 377, distance: 24.8
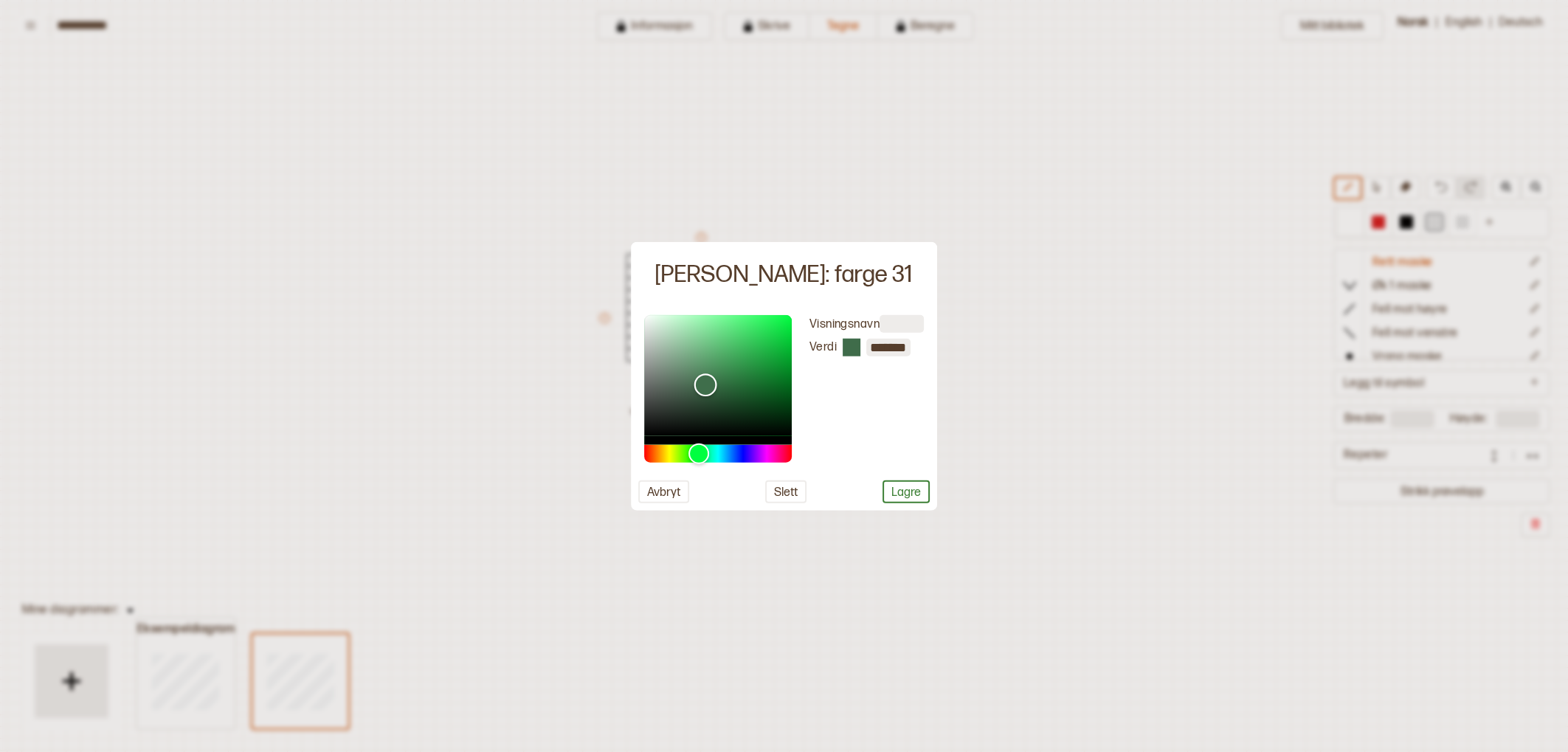
click at [709, 382] on div "Color" at bounding box center [705, 384] width 23 height 23
drag, startPoint x: 921, startPoint y: 495, endPoint x: 914, endPoint y: 502, distance: 9.9
click at [914, 502] on button "Lagre" at bounding box center [906, 491] width 47 height 23
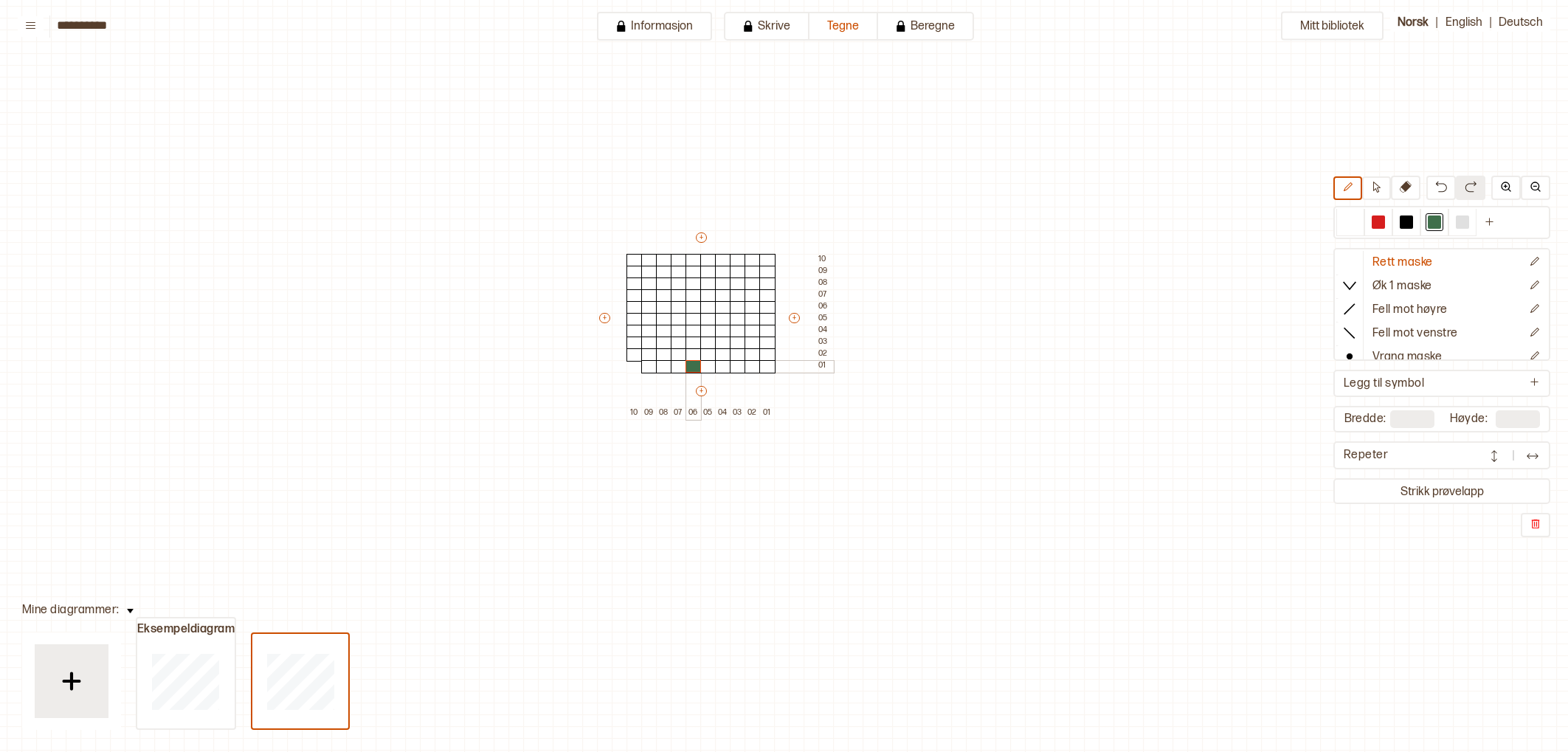
click at [694, 368] on div at bounding box center [693, 367] width 16 height 14
click at [693, 357] on div at bounding box center [693, 355] width 16 height 14
drag, startPoint x: 693, startPoint y: 345, endPoint x: 692, endPoint y: 337, distance: 8.1
click at [693, 345] on div at bounding box center [693, 343] width 16 height 14
click at [692, 331] on div at bounding box center [693, 331] width 16 height 14
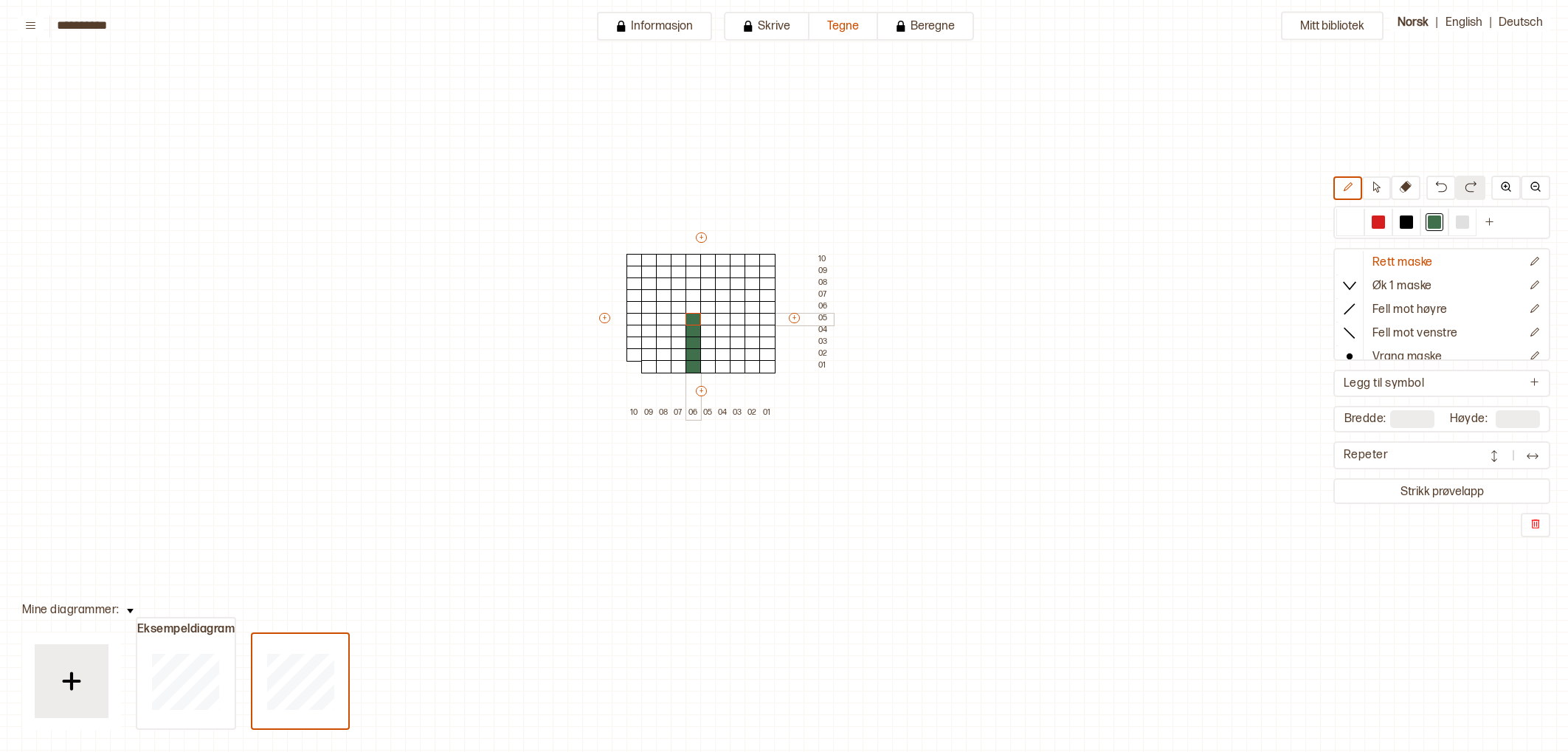
click at [693, 319] on div at bounding box center [693, 319] width 16 height 14
click at [690, 307] on div at bounding box center [693, 307] width 16 height 14
click at [691, 297] on div at bounding box center [693, 295] width 16 height 14
click at [691, 281] on div at bounding box center [693, 284] width 16 height 14
click at [705, 294] on div at bounding box center [708, 295] width 16 height 14
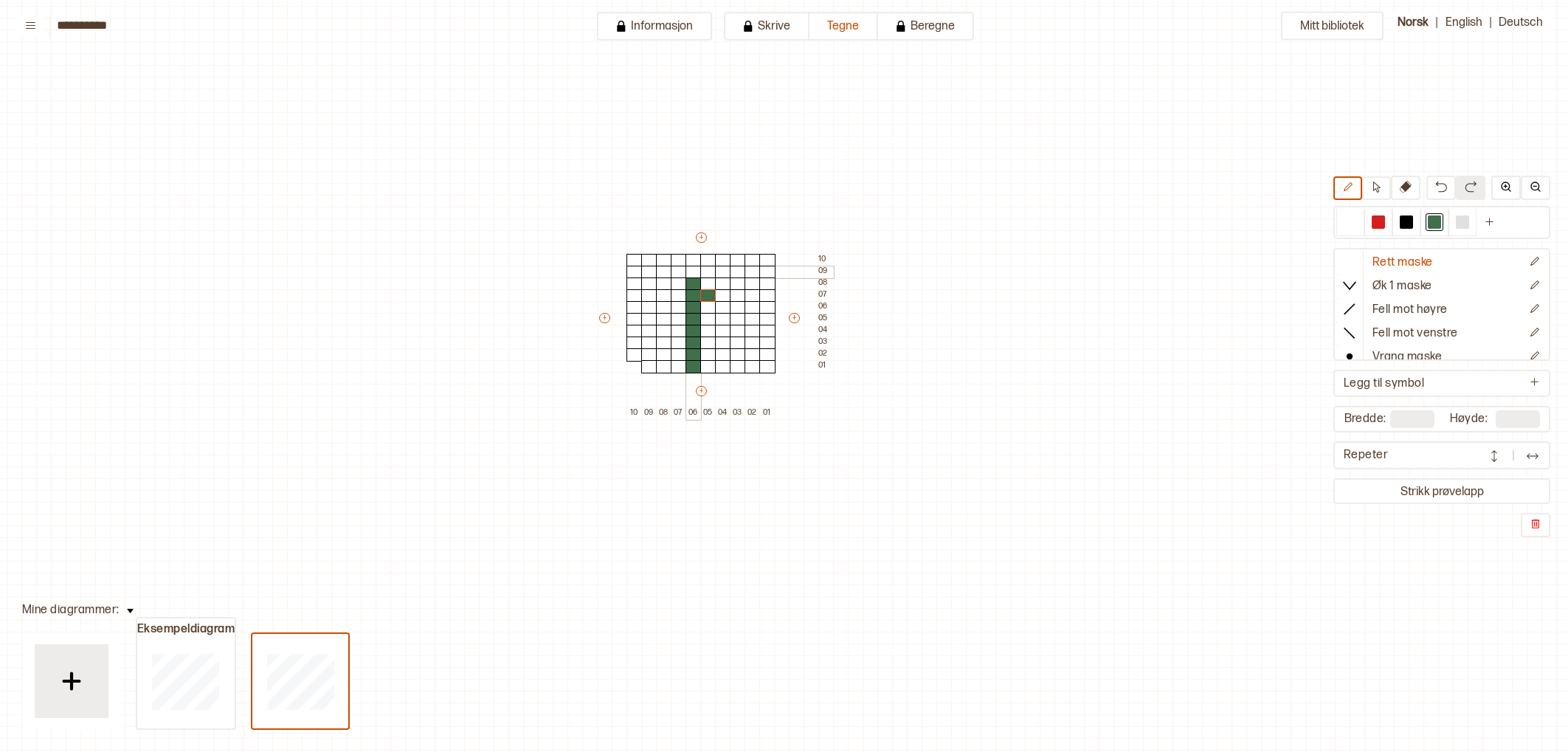
click at [695, 272] on div at bounding box center [693, 272] width 16 height 14
click at [694, 260] on div at bounding box center [693, 260] width 16 height 14
click at [711, 271] on div at bounding box center [708, 272] width 16 height 14
click at [720, 303] on div at bounding box center [723, 307] width 16 height 14
click at [706, 305] on div at bounding box center [708, 307] width 16 height 14
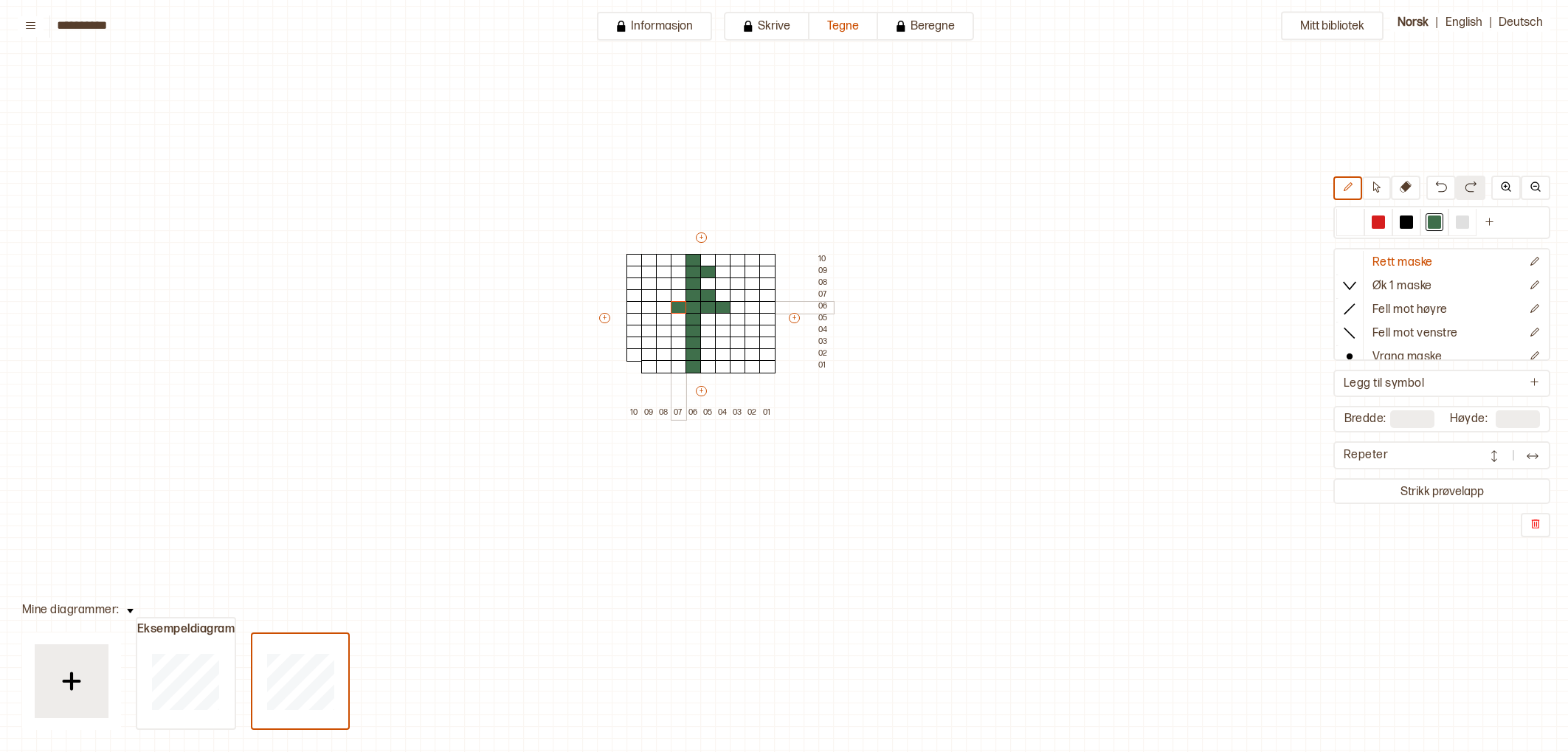
drag, startPoint x: 680, startPoint y: 304, endPoint x: 663, endPoint y: 302, distance: 17.1
click at [680, 304] on div at bounding box center [679, 307] width 16 height 14
click at [664, 303] on div at bounding box center [664, 307] width 16 height 14
click at [680, 301] on div at bounding box center [679, 307] width 16 height 14
click at [680, 295] on div at bounding box center [679, 295] width 16 height 14
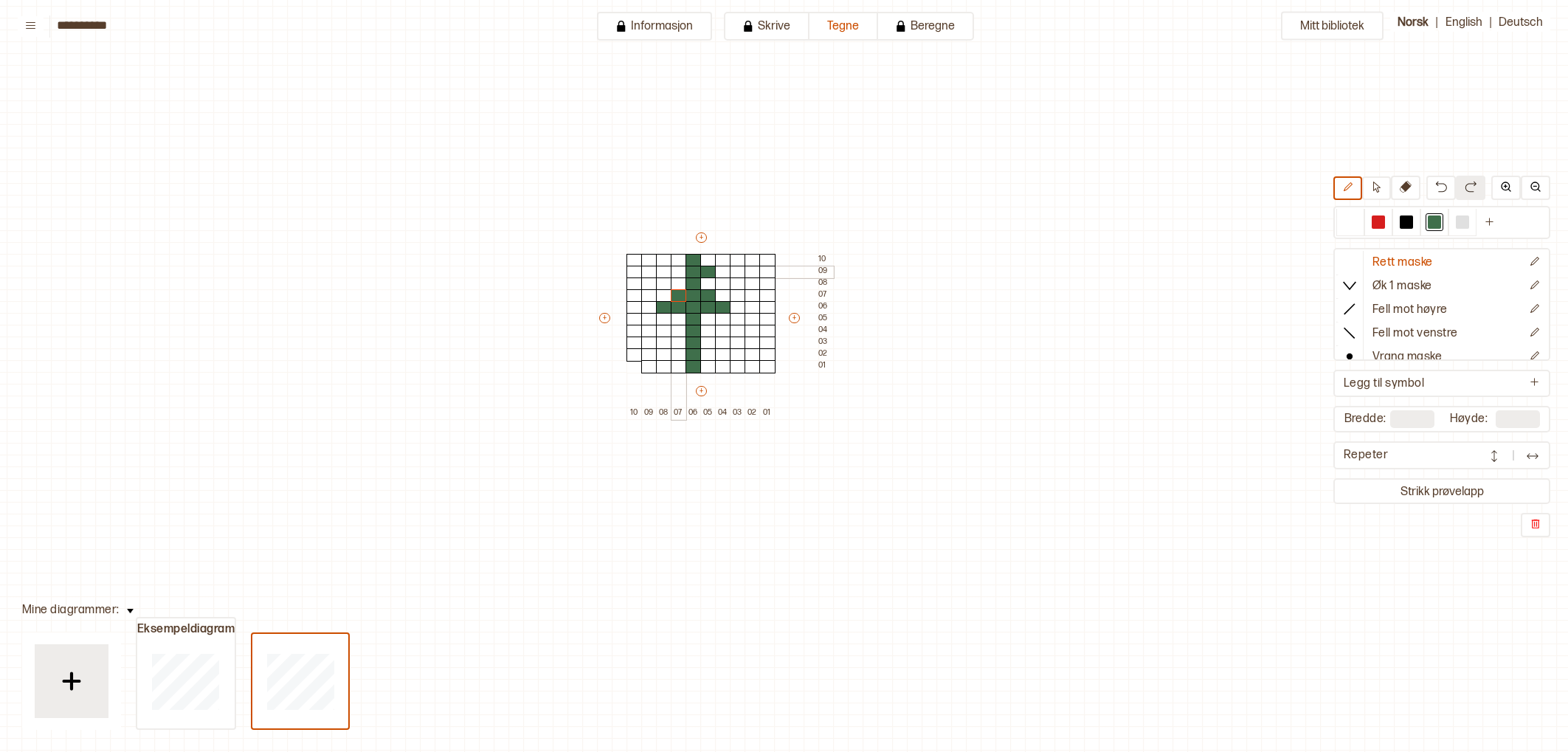
click at [675, 272] on div at bounding box center [679, 272] width 16 height 14
click at [709, 329] on div at bounding box center [708, 331] width 16 height 14
click at [720, 332] on div at bounding box center [723, 331] width 16 height 14
click at [720, 340] on div at bounding box center [723, 343] width 16 height 14
drag, startPoint x: 691, startPoint y: 334, endPoint x: 710, endPoint y: 338, distance: 19.4
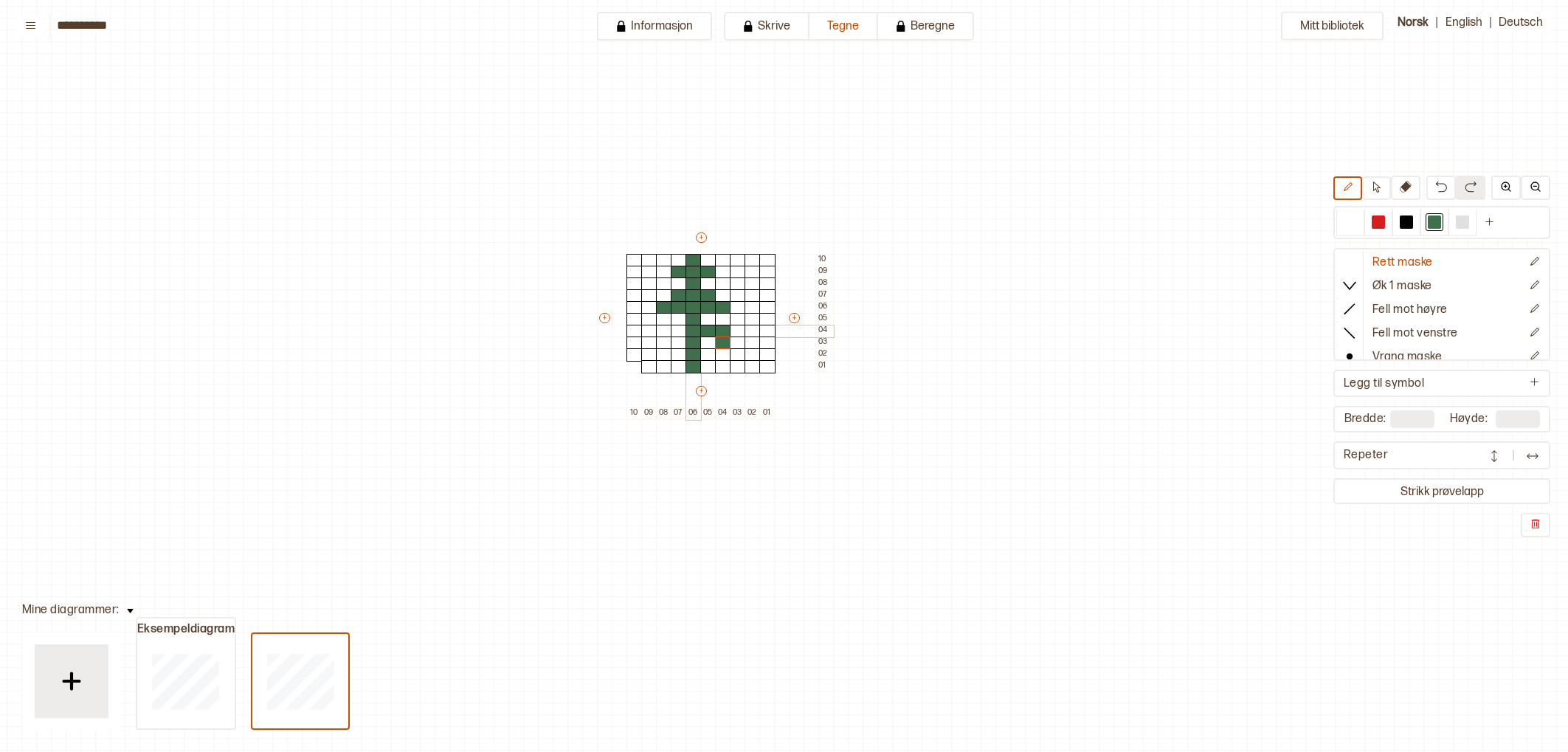
click at [702, 336] on div "+ + + + 10 09 08 07 06 05 04 03 02 01 10 09 08 07 06 05 04 03 02 01" at bounding box center [715, 325] width 236 height 189
drag, startPoint x: 705, startPoint y: 341, endPoint x: 724, endPoint y: 345, distance: 19.4
click at [706, 341] on div at bounding box center [708, 343] width 16 height 14
click at [739, 348] on div at bounding box center [738, 343] width 16 height 14
drag, startPoint x: 681, startPoint y: 345, endPoint x: 660, endPoint y: 340, distance: 21.6
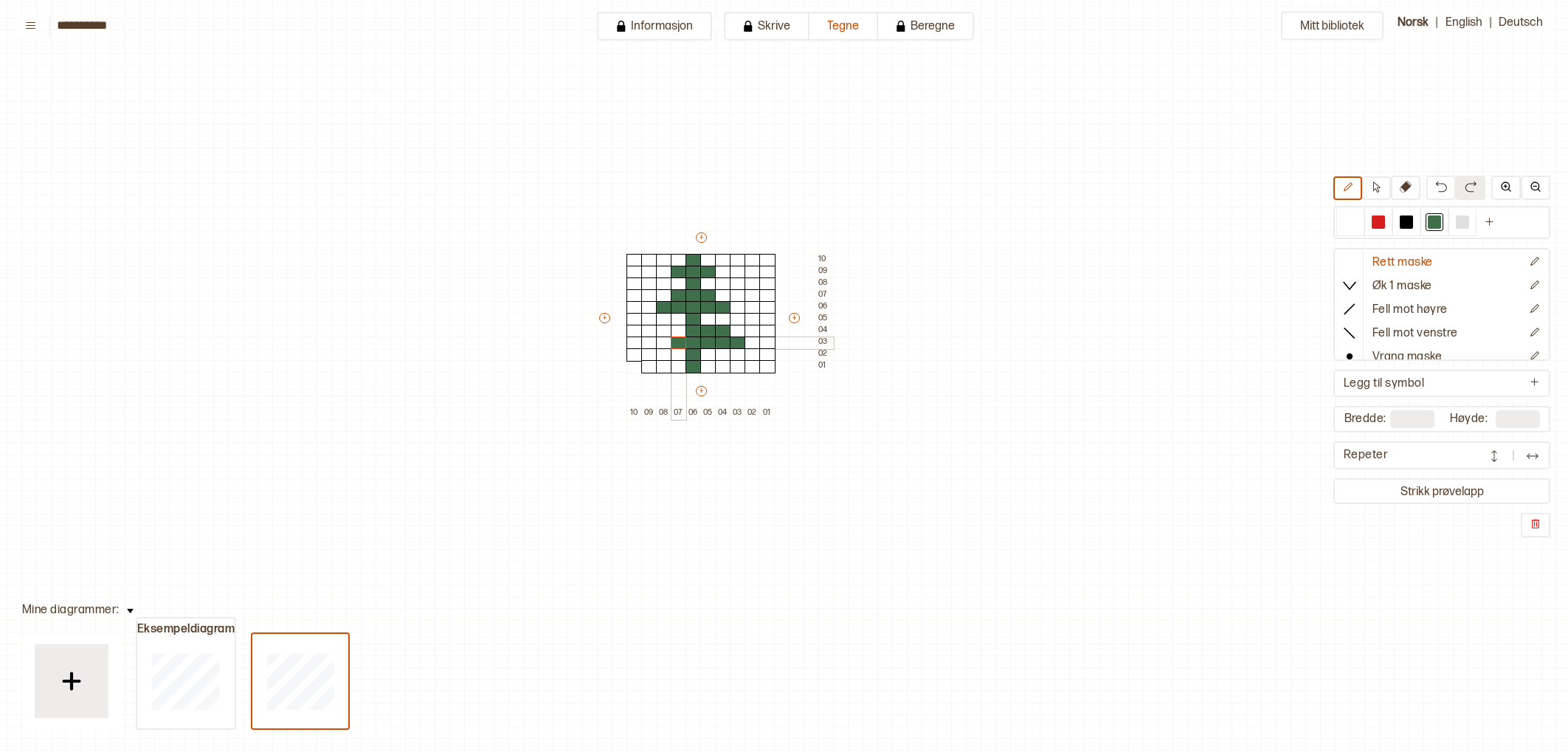
click at [681, 344] on div at bounding box center [679, 343] width 16 height 14
click at [660, 340] on div at bounding box center [664, 343] width 16 height 14
drag, startPoint x: 649, startPoint y: 339, endPoint x: 666, endPoint y: 339, distance: 17.0
click at [650, 340] on div at bounding box center [649, 343] width 16 height 14
click at [664, 332] on div at bounding box center [664, 331] width 16 height 14
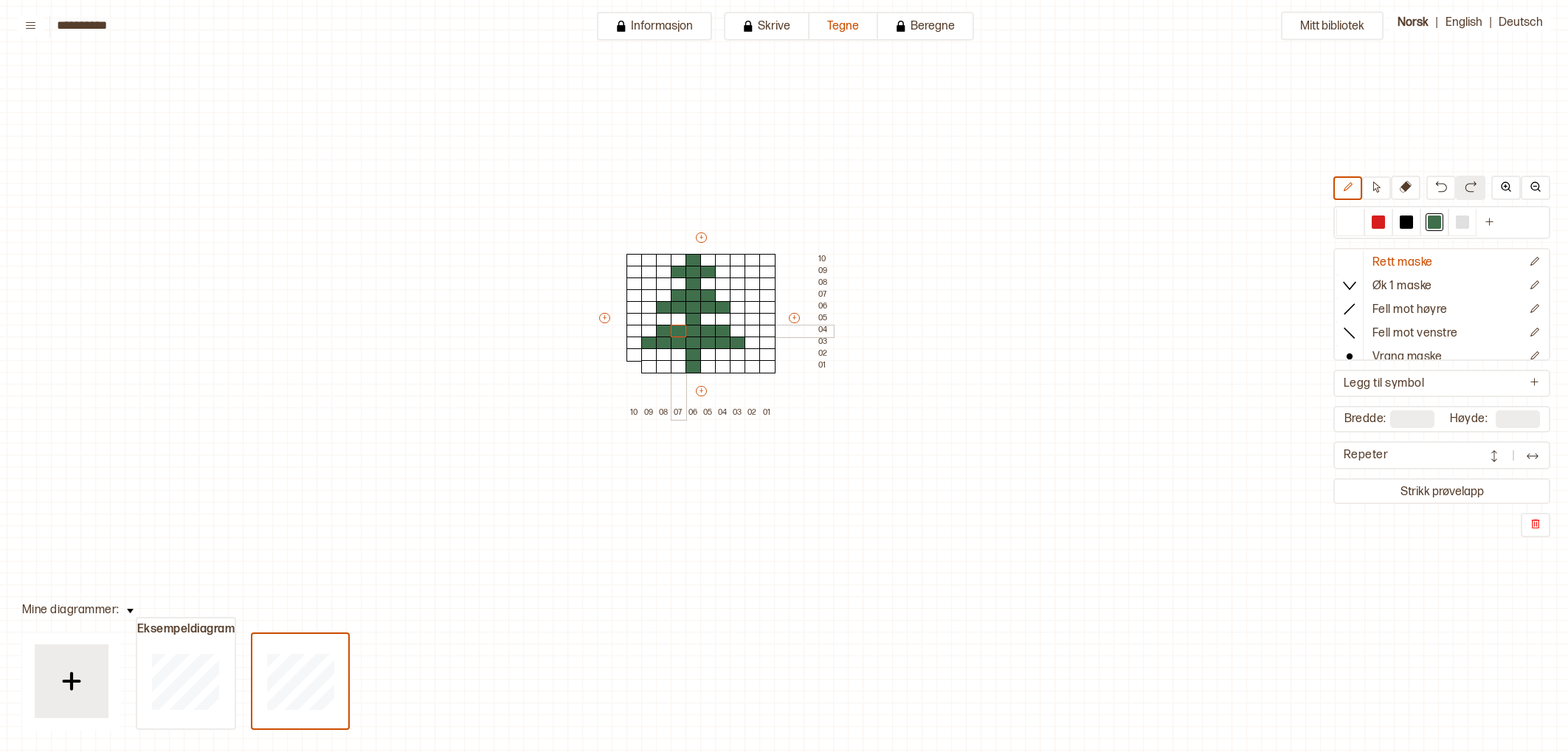
drag, startPoint x: 679, startPoint y: 332, endPoint x: 764, endPoint y: 350, distance: 86.9
click at [683, 333] on div at bounding box center [679, 331] width 16 height 14
click at [602, 319] on button "+" at bounding box center [604, 317] width 11 height 10
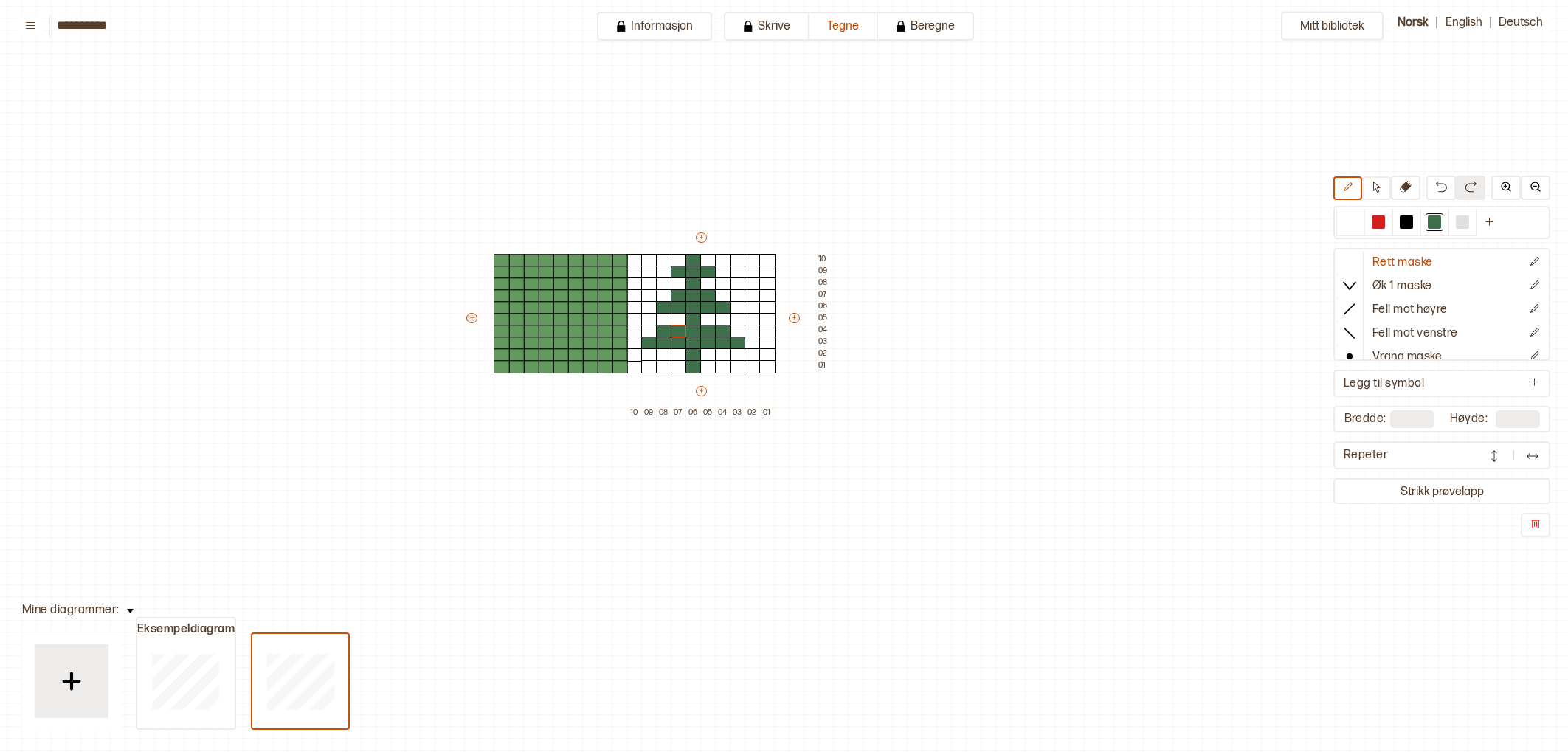
type input "**"
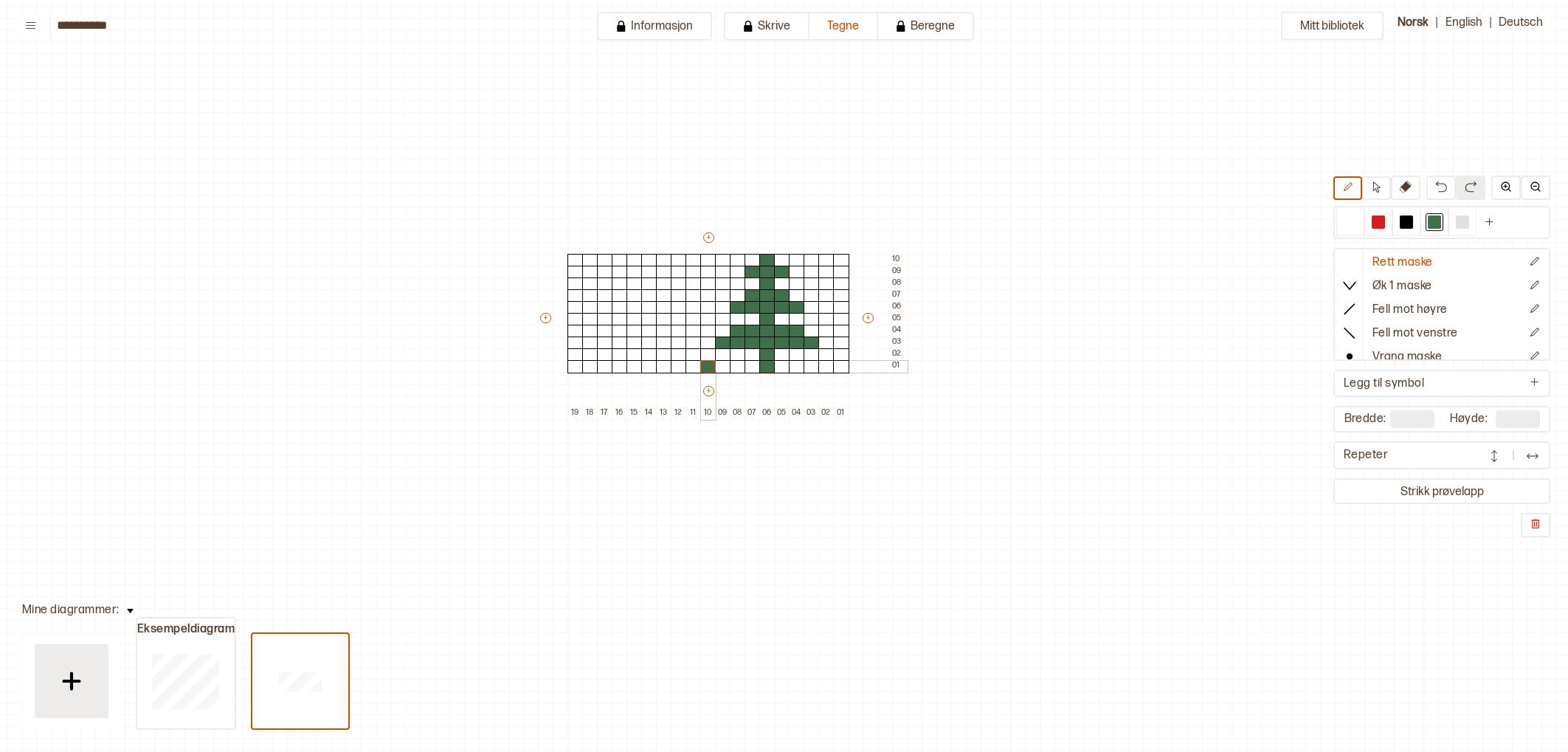
click at [706, 365] on div at bounding box center [708, 367] width 16 height 14
click at [1348, 214] on div at bounding box center [1350, 222] width 18 height 18
click at [706, 368] on div at bounding box center [708, 367] width 16 height 14
click at [1038, 472] on div "Mitt bibliotek Rett maske Øk 1 maske Fell mot høyre Fell mot venstre Vrang mask…" at bounding box center [1485, 663] width 3135 height 1503
click at [1428, 228] on div at bounding box center [1434, 222] width 14 height 14
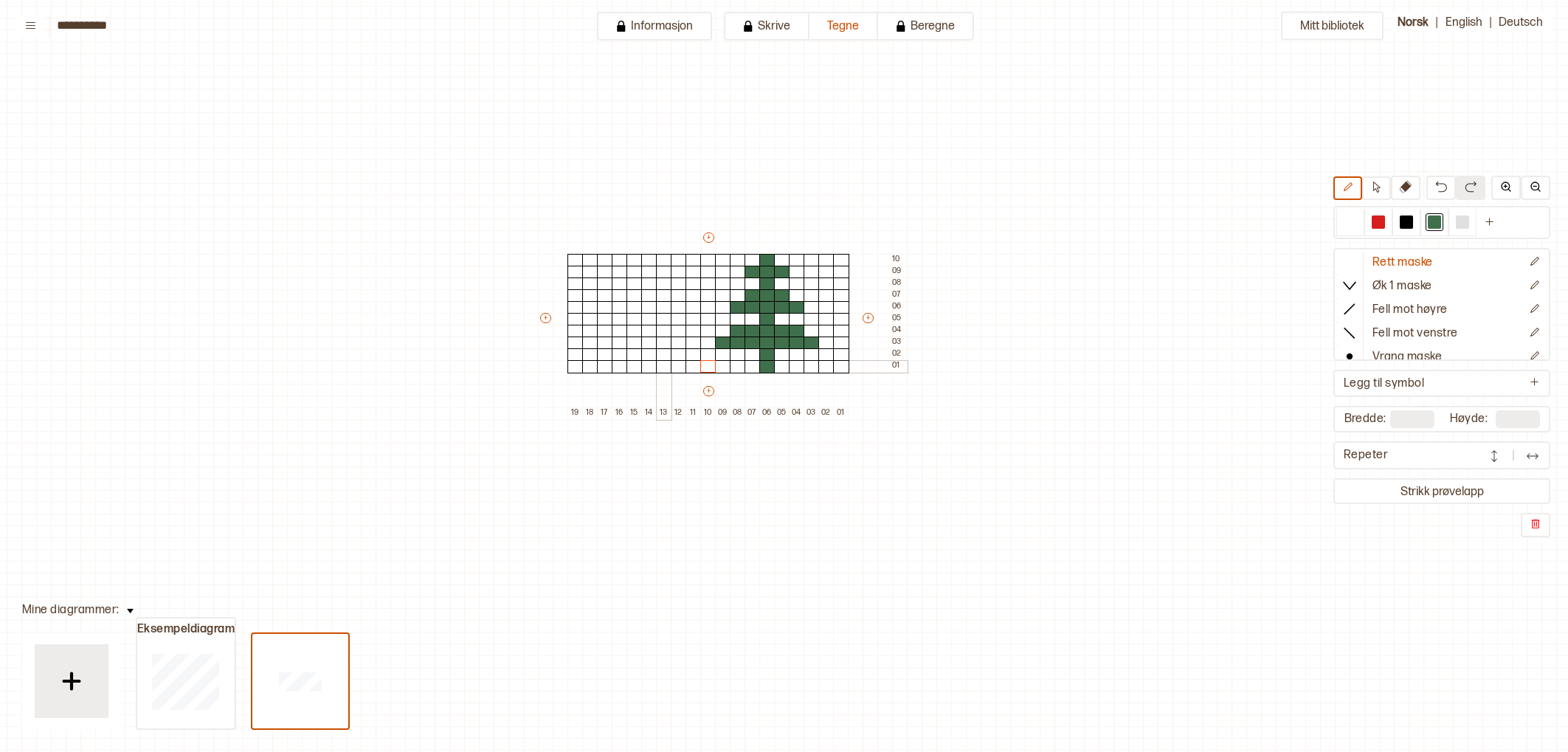
click at [663, 364] on div at bounding box center [664, 367] width 16 height 14
click at [666, 359] on div at bounding box center [664, 355] width 16 height 14
click at [667, 345] on div at bounding box center [664, 343] width 16 height 14
drag, startPoint x: 665, startPoint y: 329, endPoint x: 666, endPoint y: 284, distance: 45.0
click at [664, 282] on div "+ + + + 19 18 17 16 15 14 13 12 11 10 09 08 07 06 05 04 03 02 01 10 09 08 07 06…" at bounding box center [722, 325] width 369 height 189
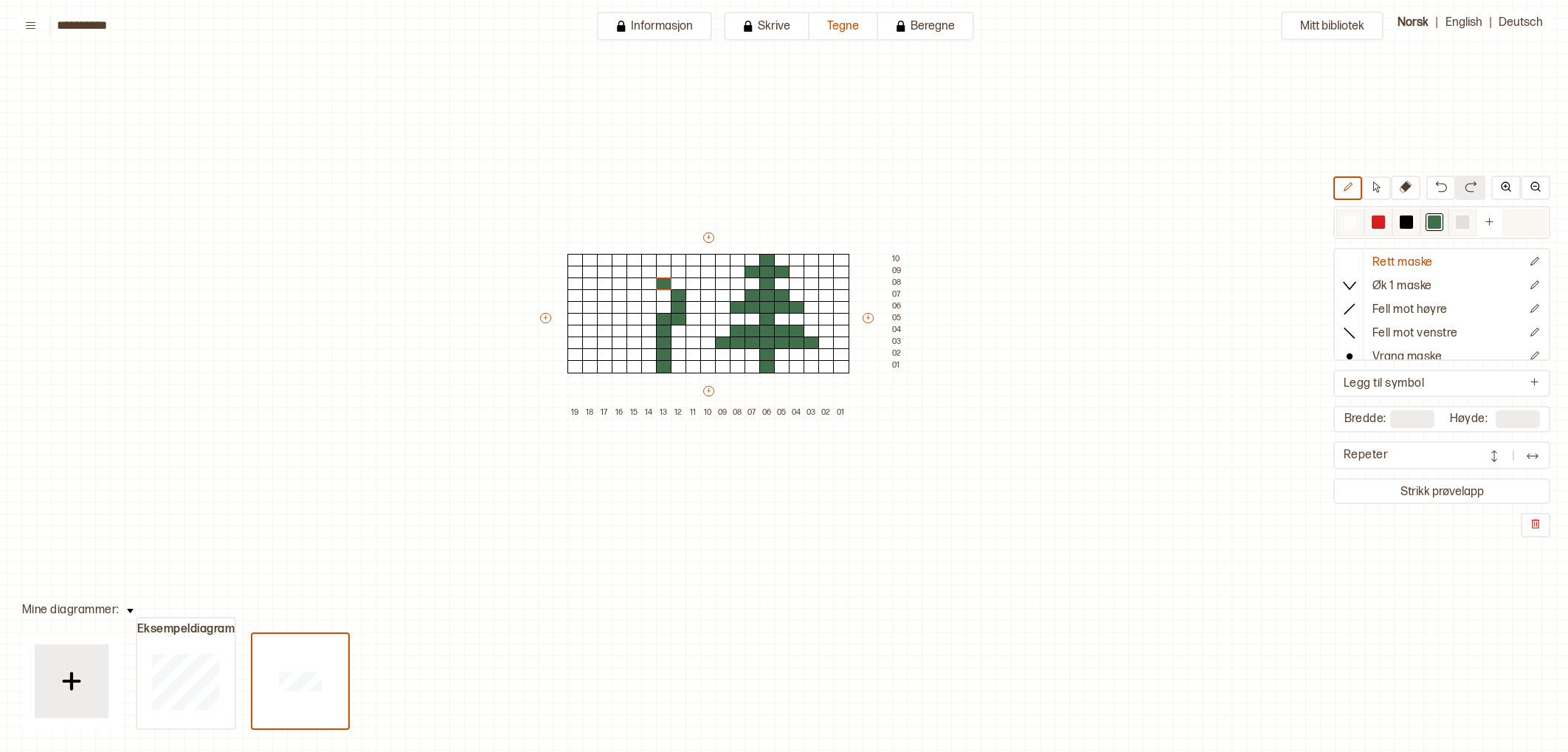
click at [1357, 210] on div at bounding box center [1349, 222] width 28 height 27
click at [684, 322] on div "+ + + + 19 18 17 16 15 14 13 12 11 10 09 08 07 06 05 04 03 02 01 10 09 08 07 06…" at bounding box center [722, 325] width 369 height 189
click at [675, 310] on div at bounding box center [679, 307] width 16 height 14
click at [674, 298] on div at bounding box center [679, 295] width 16 height 14
drag, startPoint x: 664, startPoint y: 287, endPoint x: 670, endPoint y: 304, distance: 18.0
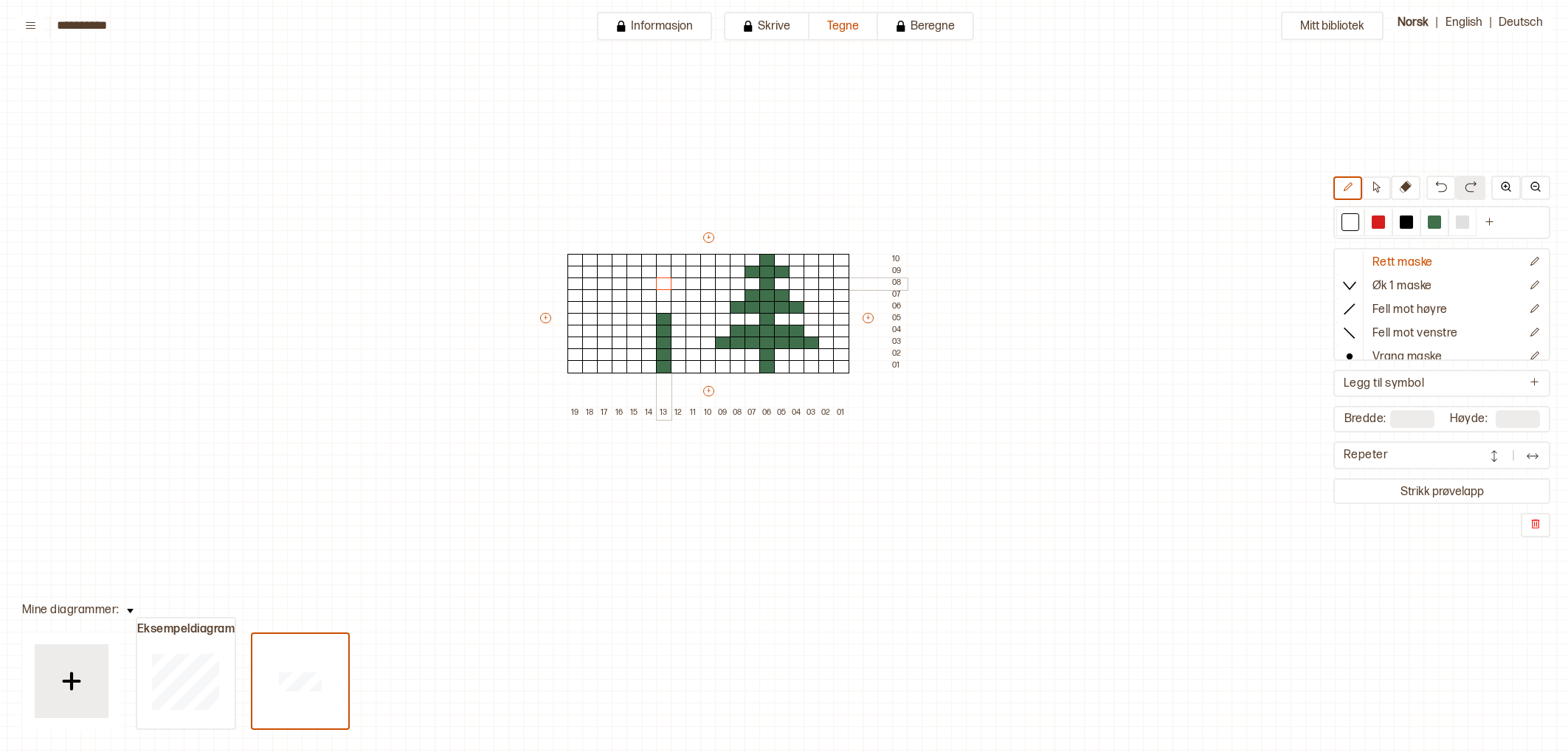
click at [664, 287] on div at bounding box center [664, 284] width 16 height 14
drag, startPoint x: 1432, startPoint y: 218, endPoint x: 1425, endPoint y: 228, distance: 12.2
click at [1432, 219] on div at bounding box center [1434, 222] width 14 height 14
drag, startPoint x: 663, startPoint y: 259, endPoint x: 668, endPoint y: 305, distance: 46.3
click at [665, 305] on div "+ + + + 19 18 17 16 15 14 13 12 11 10 09 08 07 06 05 04 03 02 01 10 09 08 07 06…" at bounding box center [722, 325] width 369 height 189
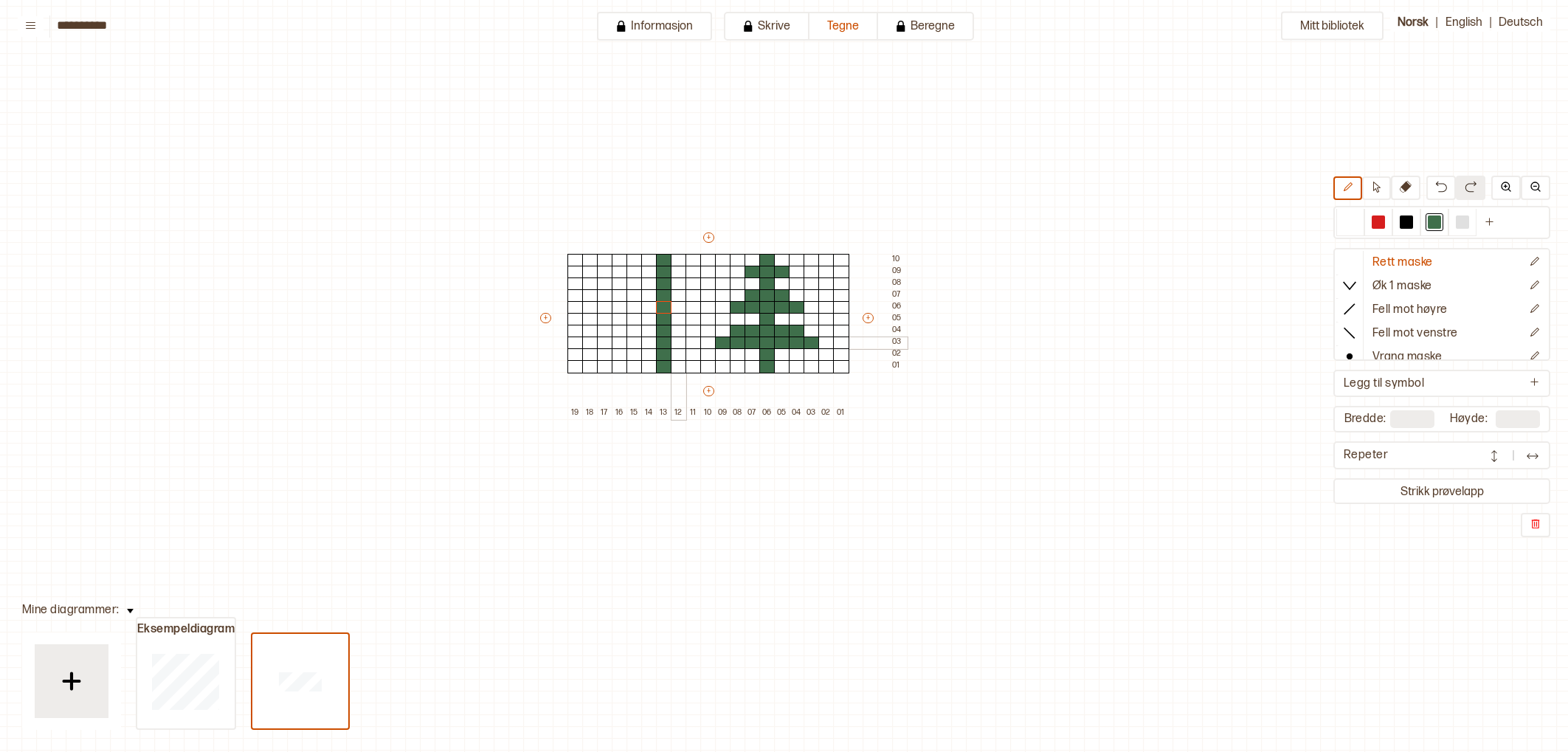
drag, startPoint x: 680, startPoint y: 340, endPoint x: 700, endPoint y: 349, distance: 21.9
click at [680, 340] on div at bounding box center [679, 343] width 16 height 14
drag, startPoint x: 697, startPoint y: 346, endPoint x: 707, endPoint y: 348, distance: 10.2
click at [699, 346] on div at bounding box center [693, 343] width 16 height 14
click at [707, 349] on div at bounding box center [708, 355] width 16 height 14
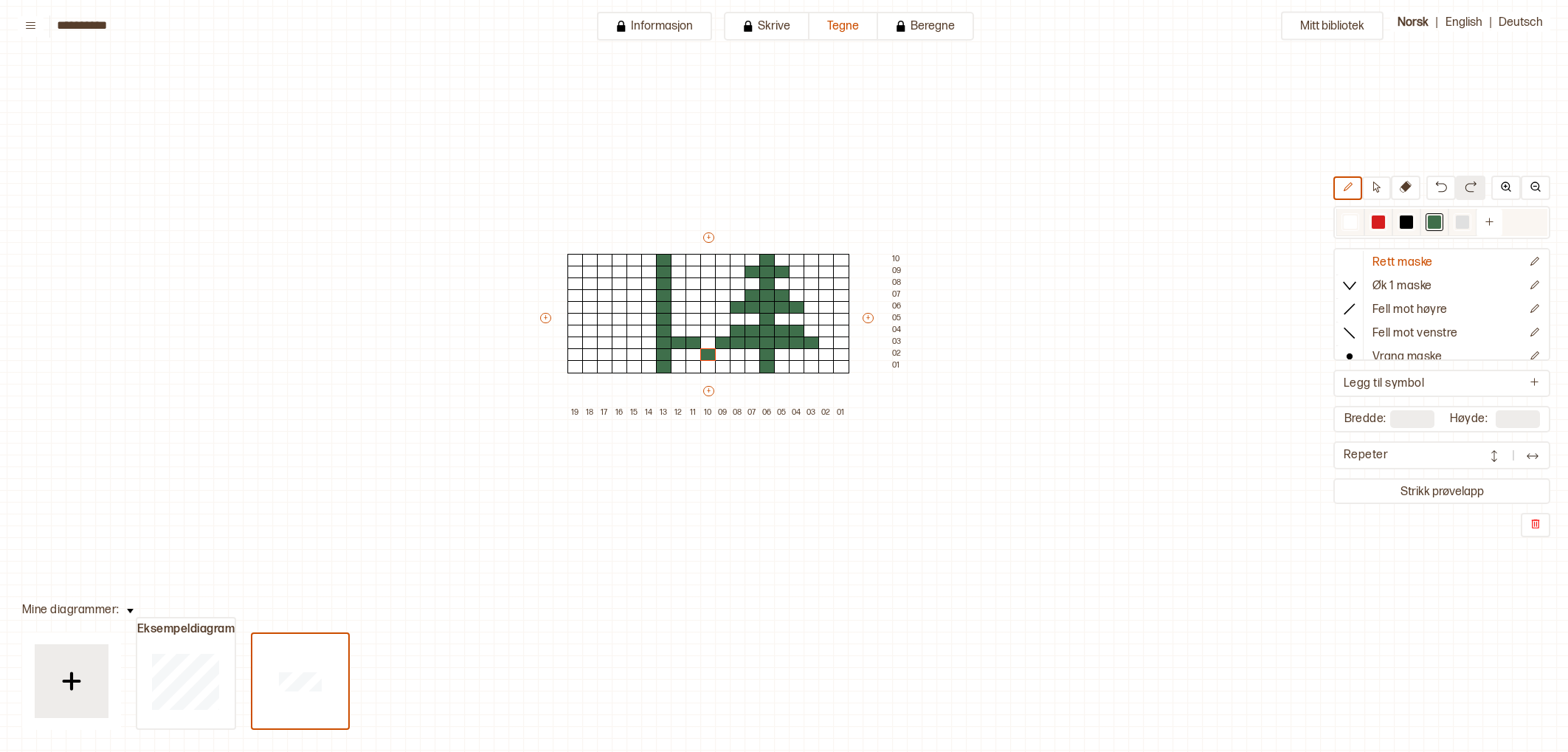
drag, startPoint x: 1360, startPoint y: 218, endPoint x: 1344, endPoint y: 222, distance: 16.5
click at [1360, 218] on div at bounding box center [1349, 222] width 28 height 27
drag, startPoint x: 708, startPoint y: 359, endPoint x: 847, endPoint y: 346, distance: 139.6
click at [709, 359] on div at bounding box center [708, 355] width 16 height 14
click at [1432, 234] on div at bounding box center [1434, 222] width 28 height 27
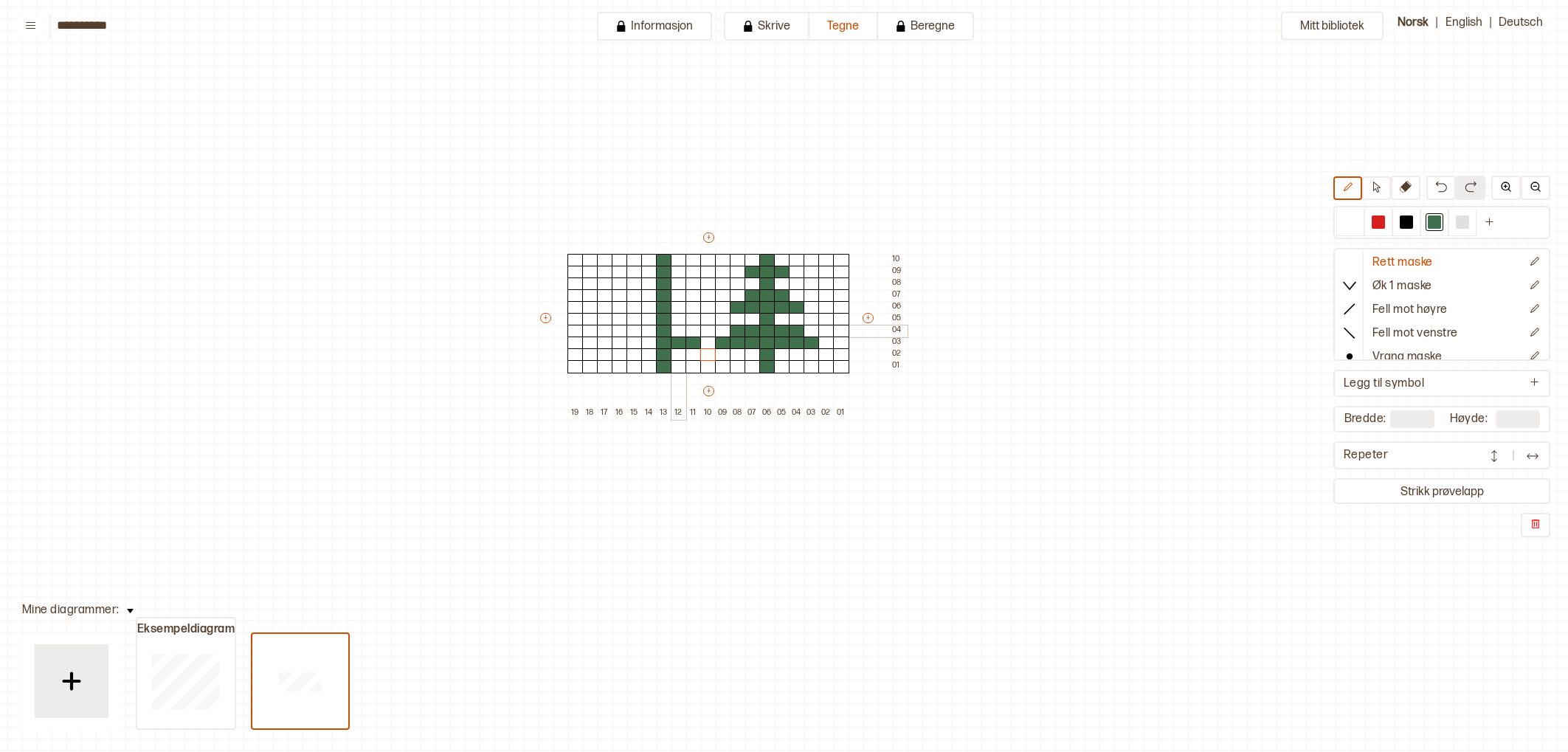
drag, startPoint x: 677, startPoint y: 329, endPoint x: 692, endPoint y: 330, distance: 15.0
click at [679, 329] on div at bounding box center [679, 331] width 16 height 14
click at [692, 330] on div at bounding box center [693, 331] width 16 height 14
click at [706, 340] on div at bounding box center [708, 343] width 16 height 14
drag, startPoint x: 649, startPoint y: 339, endPoint x: 634, endPoint y: 338, distance: 15.0
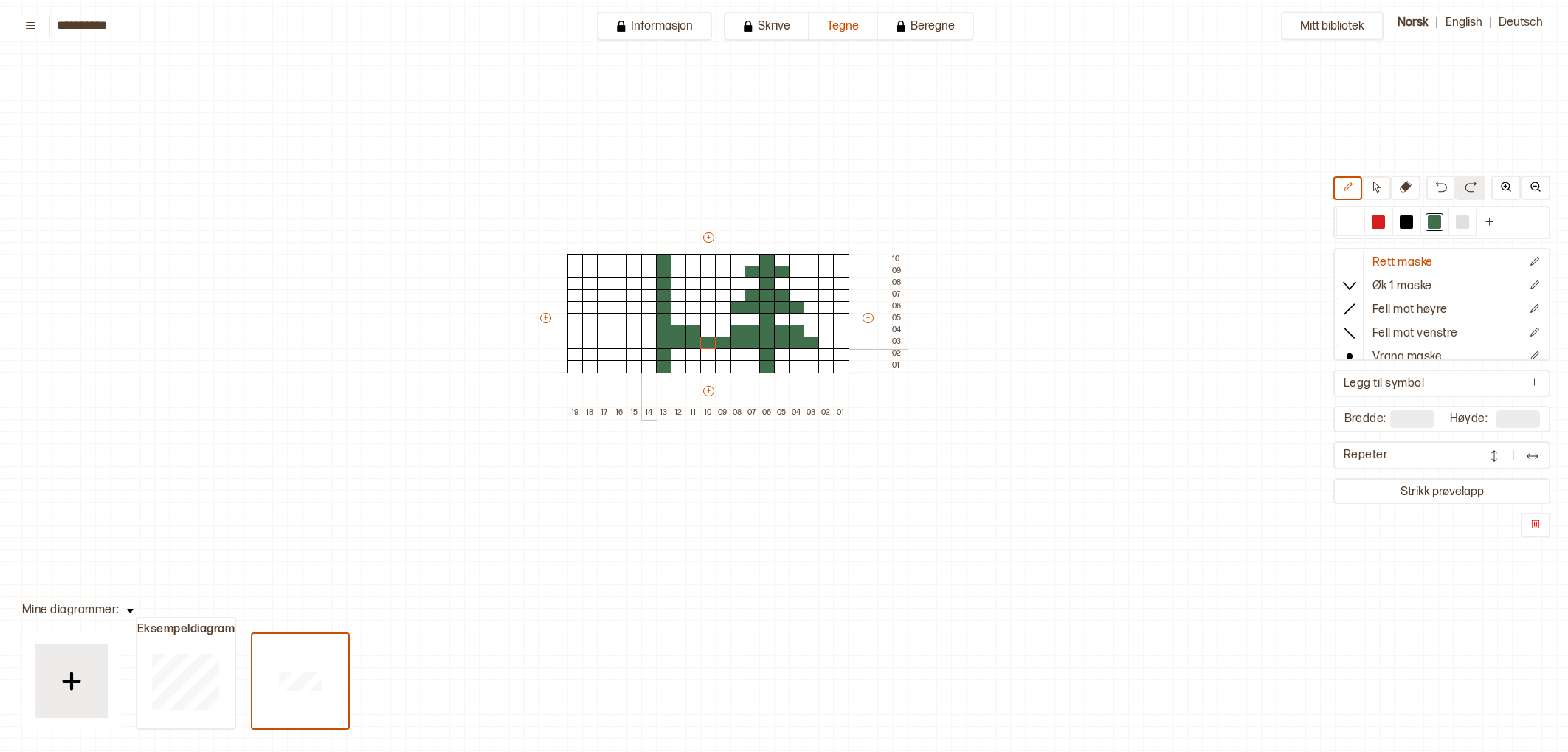
click at [647, 339] on div at bounding box center [649, 343] width 16 height 14
click at [631, 339] on div at bounding box center [634, 343] width 16 height 14
click at [620, 340] on div at bounding box center [620, 343] width 16 height 14
click at [635, 333] on div at bounding box center [634, 331] width 16 height 14
drag, startPoint x: 646, startPoint y: 332, endPoint x: 675, endPoint y: 331, distance: 29.0
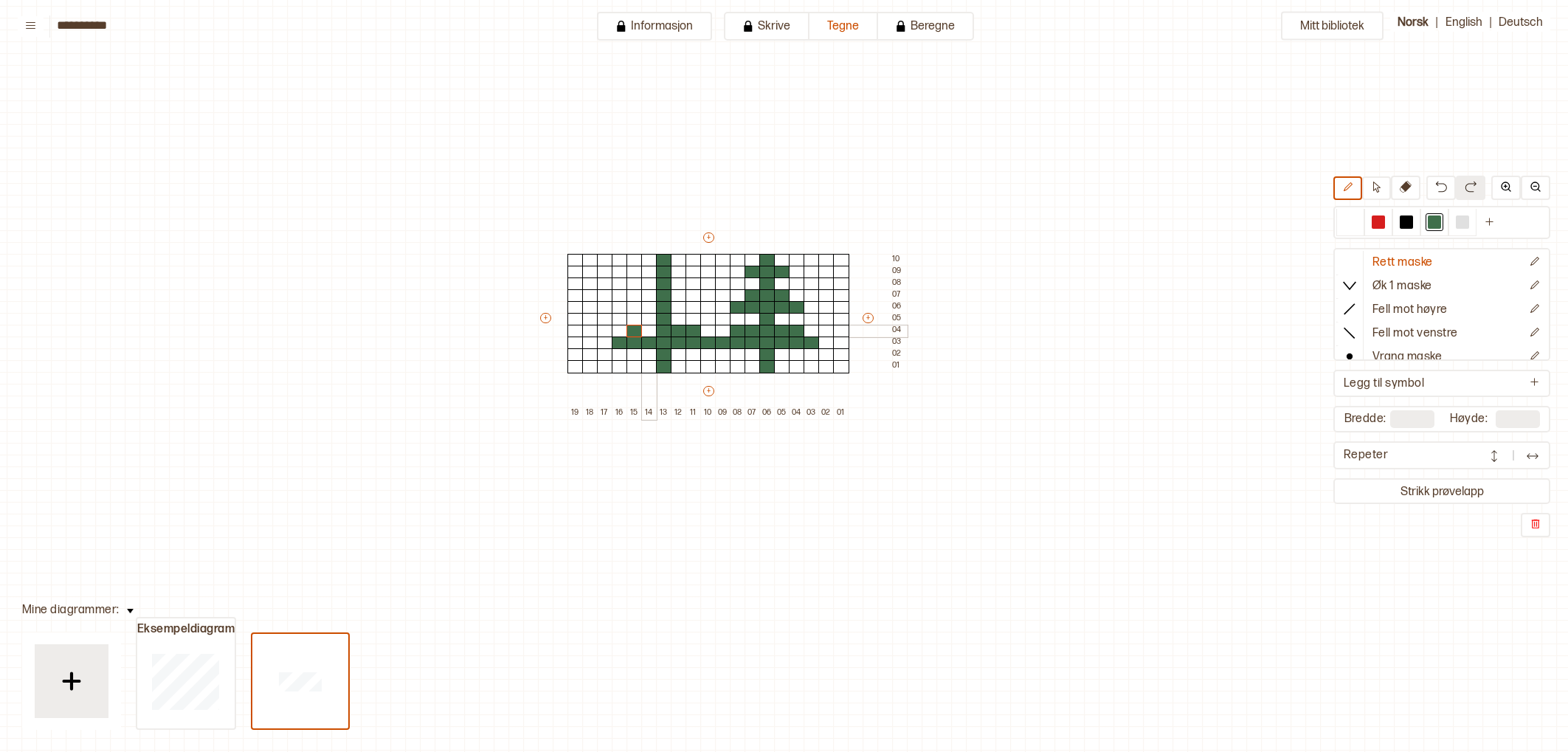
click at [647, 332] on div at bounding box center [649, 331] width 16 height 14
click at [684, 309] on div at bounding box center [679, 307] width 16 height 14
click at [696, 311] on div at bounding box center [693, 307] width 16 height 14
drag, startPoint x: 678, startPoint y: 295, endPoint x: 668, endPoint y: 294, distance: 10.0
click at [678, 295] on div at bounding box center [679, 295] width 16 height 14
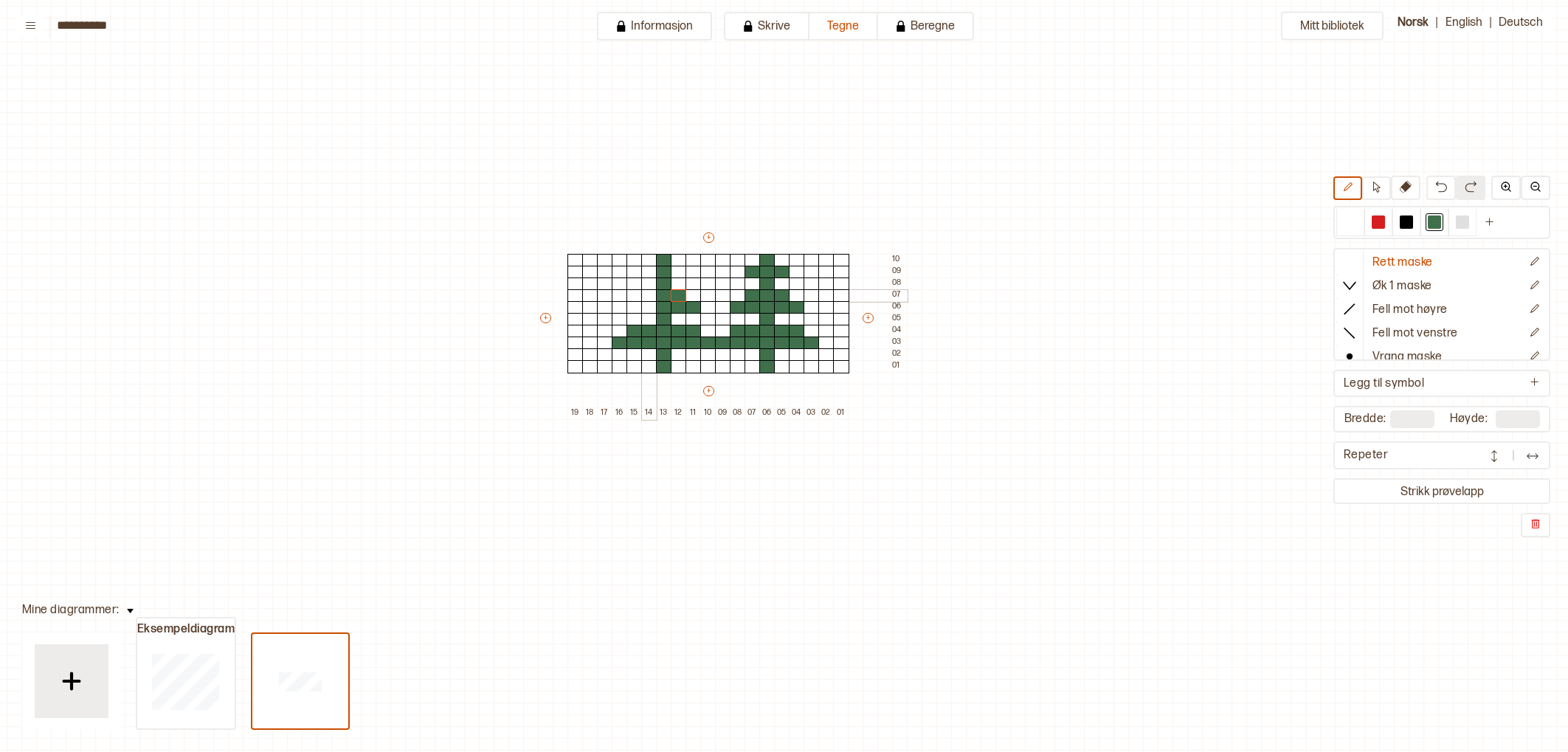
click at [652, 295] on div at bounding box center [649, 295] width 16 height 14
drag, startPoint x: 653, startPoint y: 302, endPoint x: 641, endPoint y: 305, distance: 12.4
click at [652, 303] on div at bounding box center [649, 307] width 16 height 14
drag, startPoint x: 633, startPoint y: 304, endPoint x: 642, endPoint y: 294, distance: 13.5
click at [634, 304] on div at bounding box center [634, 307] width 16 height 14
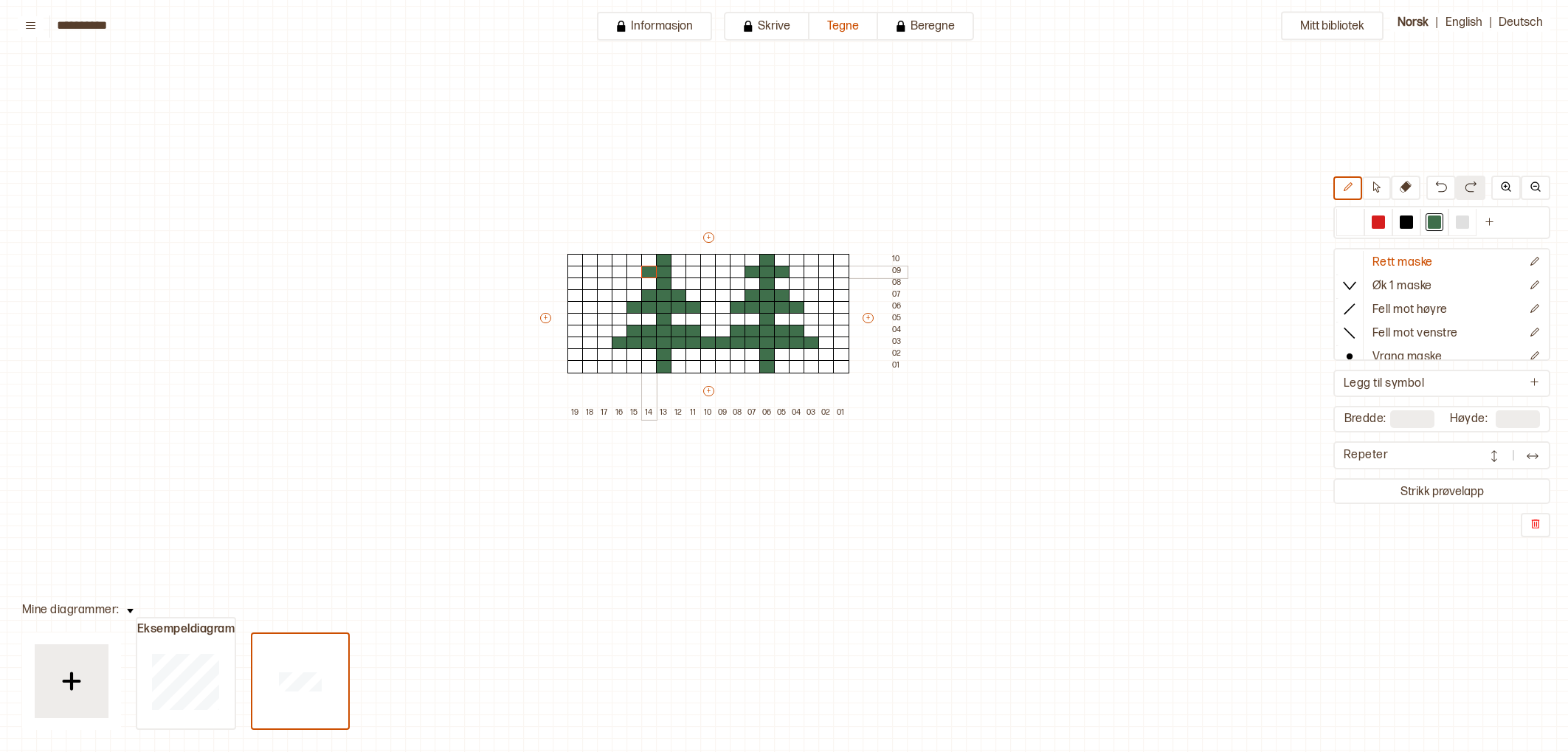
click at [651, 276] on div at bounding box center [649, 272] width 16 height 14
click at [683, 276] on div at bounding box center [679, 272] width 16 height 14
drag, startPoint x: 1356, startPoint y: 216, endPoint x: 1352, endPoint y: 222, distance: 7.2
click at [1355, 219] on div at bounding box center [1350, 222] width 18 height 18
drag, startPoint x: 666, startPoint y: 262, endPoint x: 916, endPoint y: 324, distance: 257.6
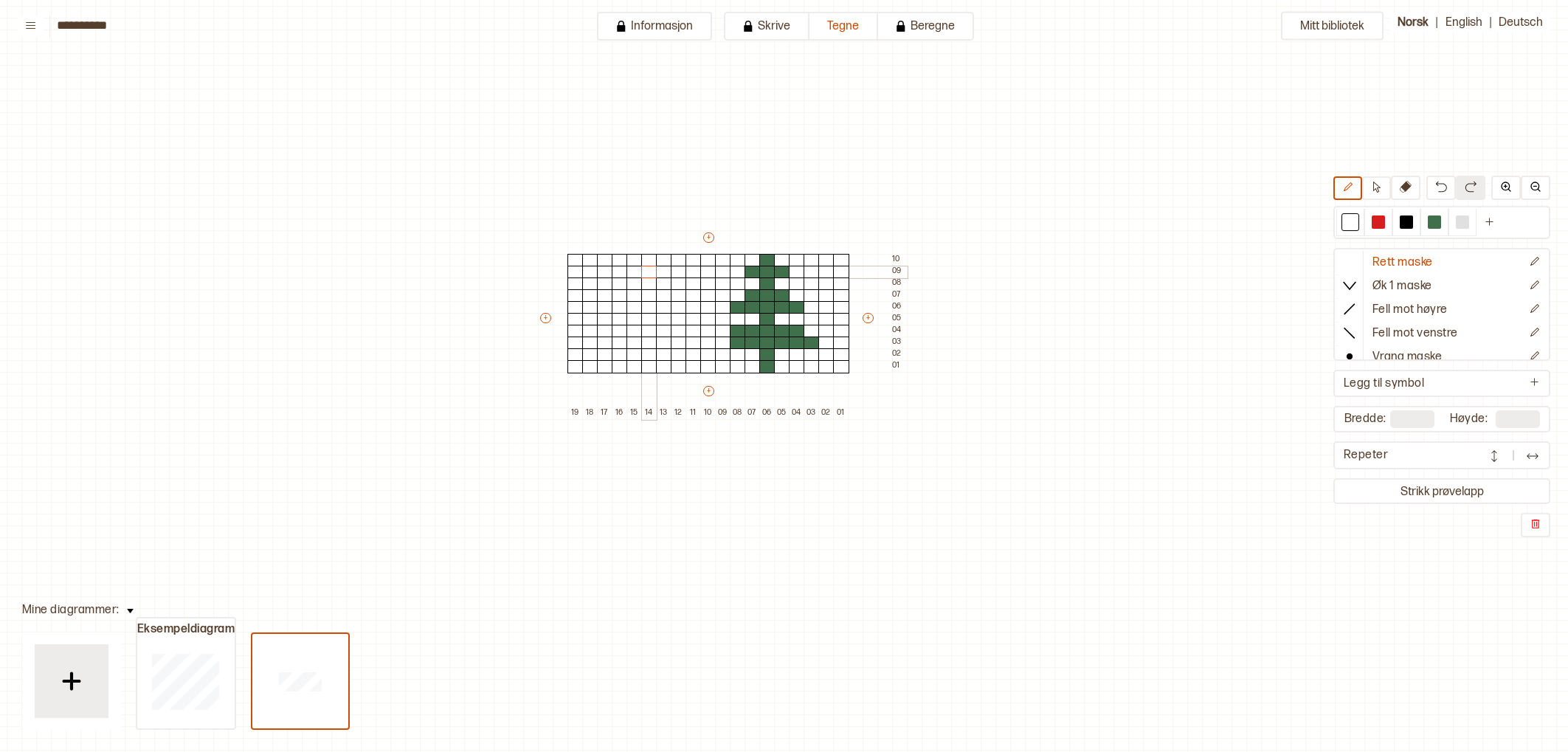
click at [652, 275] on div "+ + + + 19 18 17 16 15 14 13 12 11 10 09 08 07 06 05 04 03 02 01 10 09 08 07 06…" at bounding box center [722, 325] width 369 height 189
drag, startPoint x: 1434, startPoint y: 221, endPoint x: 1357, endPoint y: 237, distance: 78.6
click at [1429, 221] on div at bounding box center [1434, 222] width 14 height 14
click at [726, 345] on div at bounding box center [723, 343] width 16 height 14
drag, startPoint x: 731, startPoint y: 351, endPoint x: 746, endPoint y: 354, distance: 15.3
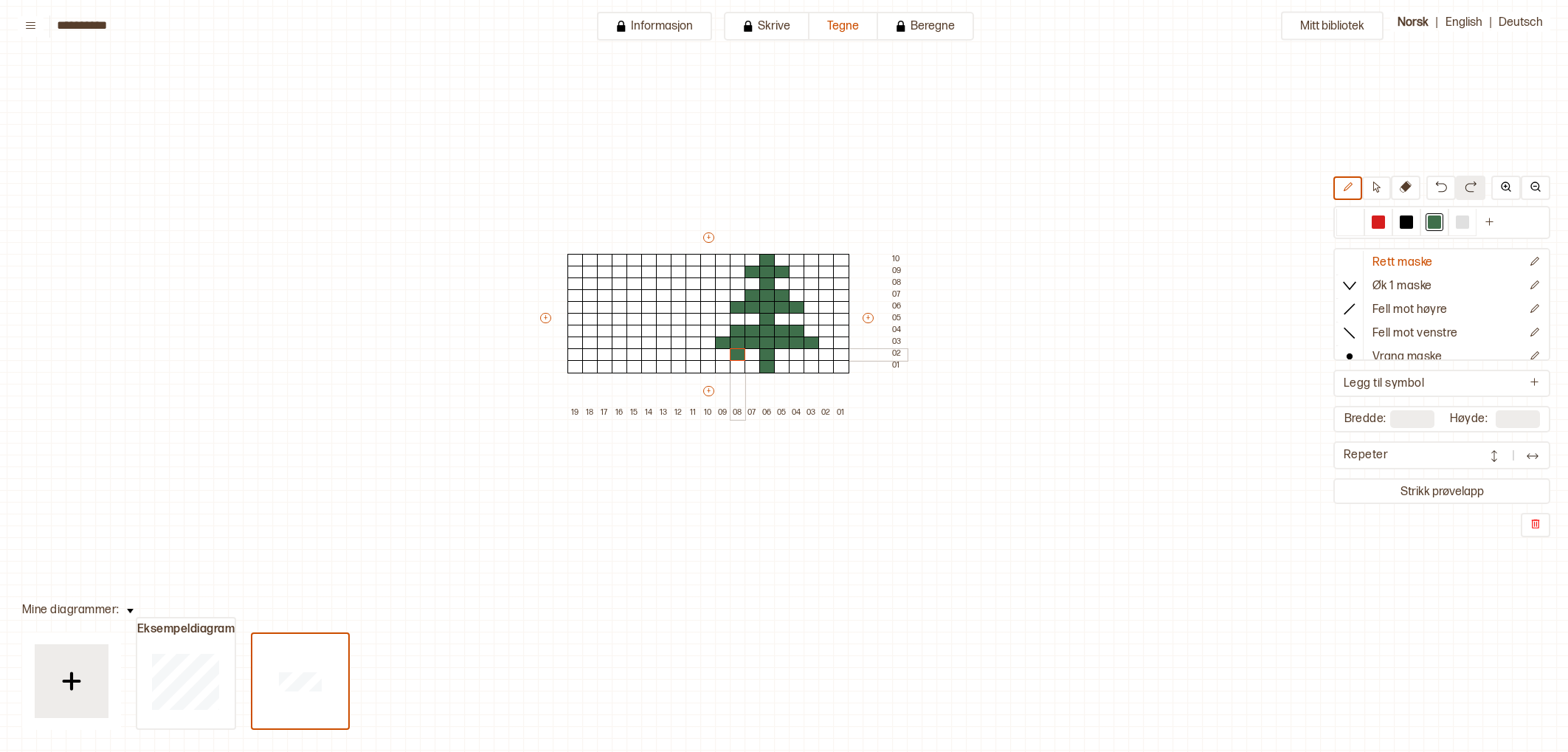
click at [733, 352] on div at bounding box center [738, 355] width 16 height 14
drag, startPoint x: 749, startPoint y: 353, endPoint x: 762, endPoint y: 354, distance: 13.0
click at [754, 353] on div at bounding box center [753, 355] width 16 height 14
click at [1348, 231] on div at bounding box center [1349, 222] width 28 height 27
drag, startPoint x: 753, startPoint y: 351, endPoint x: 744, endPoint y: 353, distance: 9.2
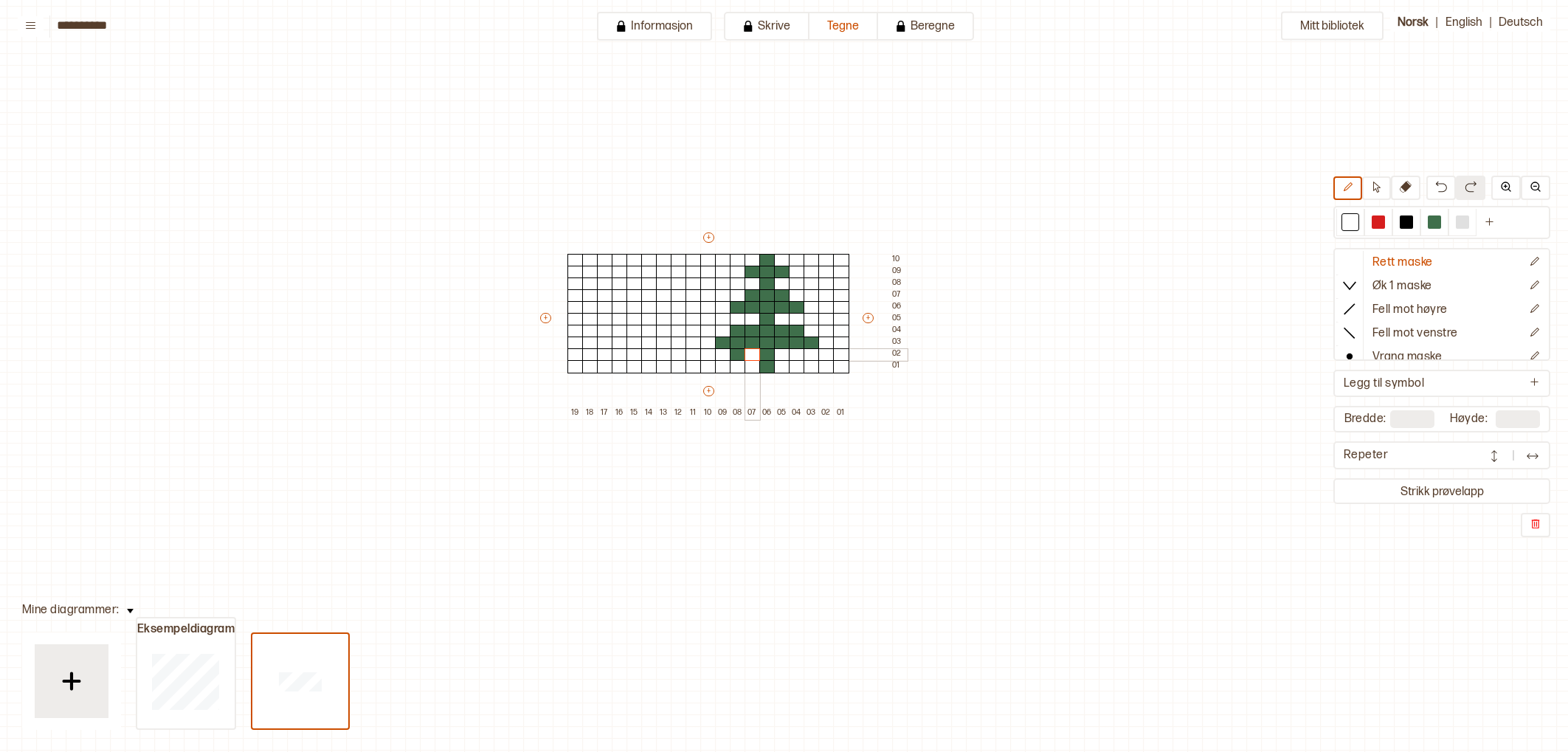
click at [750, 357] on div at bounding box center [753, 355] width 16 height 14
drag, startPoint x: 740, startPoint y: 356, endPoint x: 1098, endPoint y: 255, distance: 372.0
click at [741, 356] on div at bounding box center [738, 355] width 16 height 14
click at [1444, 226] on div at bounding box center [1434, 222] width 28 height 27
click at [1441, 225] on div at bounding box center [1435, 222] width 18 height 18
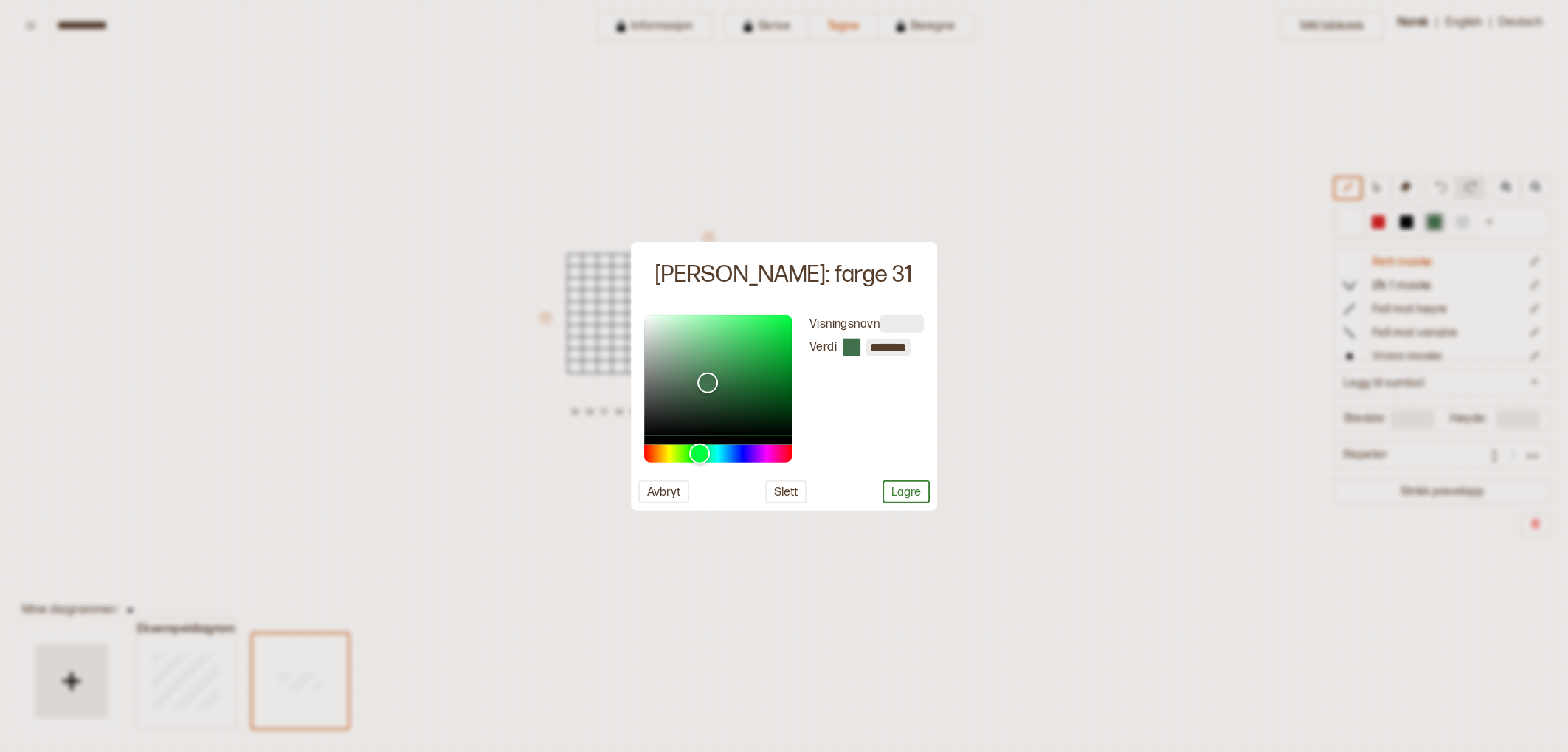
click at [895, 481] on button "Lagre" at bounding box center [906, 491] width 47 height 23
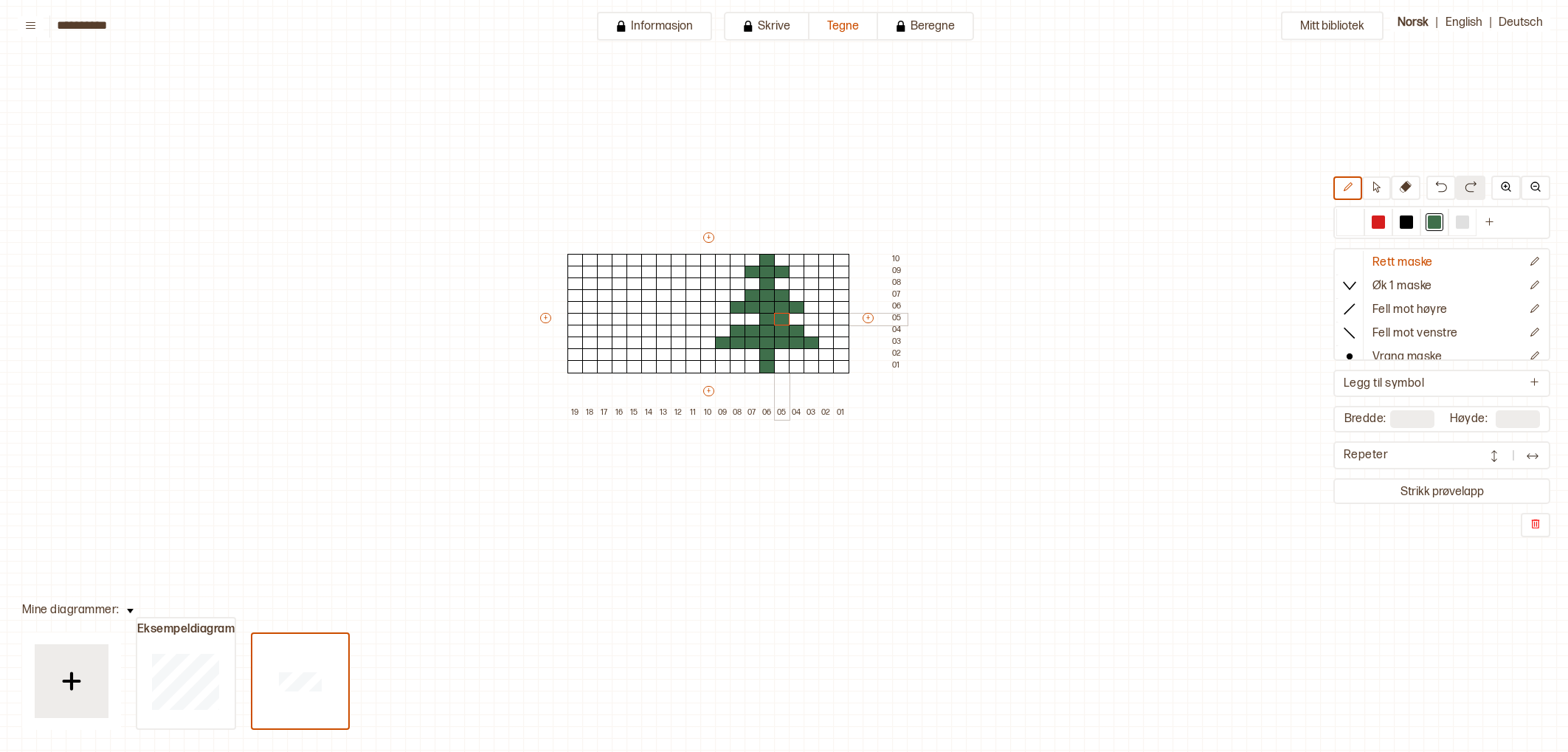
click at [784, 321] on div at bounding box center [782, 319] width 16 height 14
click at [778, 352] on div at bounding box center [782, 355] width 16 height 14
click at [786, 361] on div at bounding box center [782, 367] width 16 height 14
drag, startPoint x: 795, startPoint y: 364, endPoint x: 803, endPoint y: 364, distance: 8.0
click at [797, 364] on div at bounding box center [797, 367] width 16 height 14
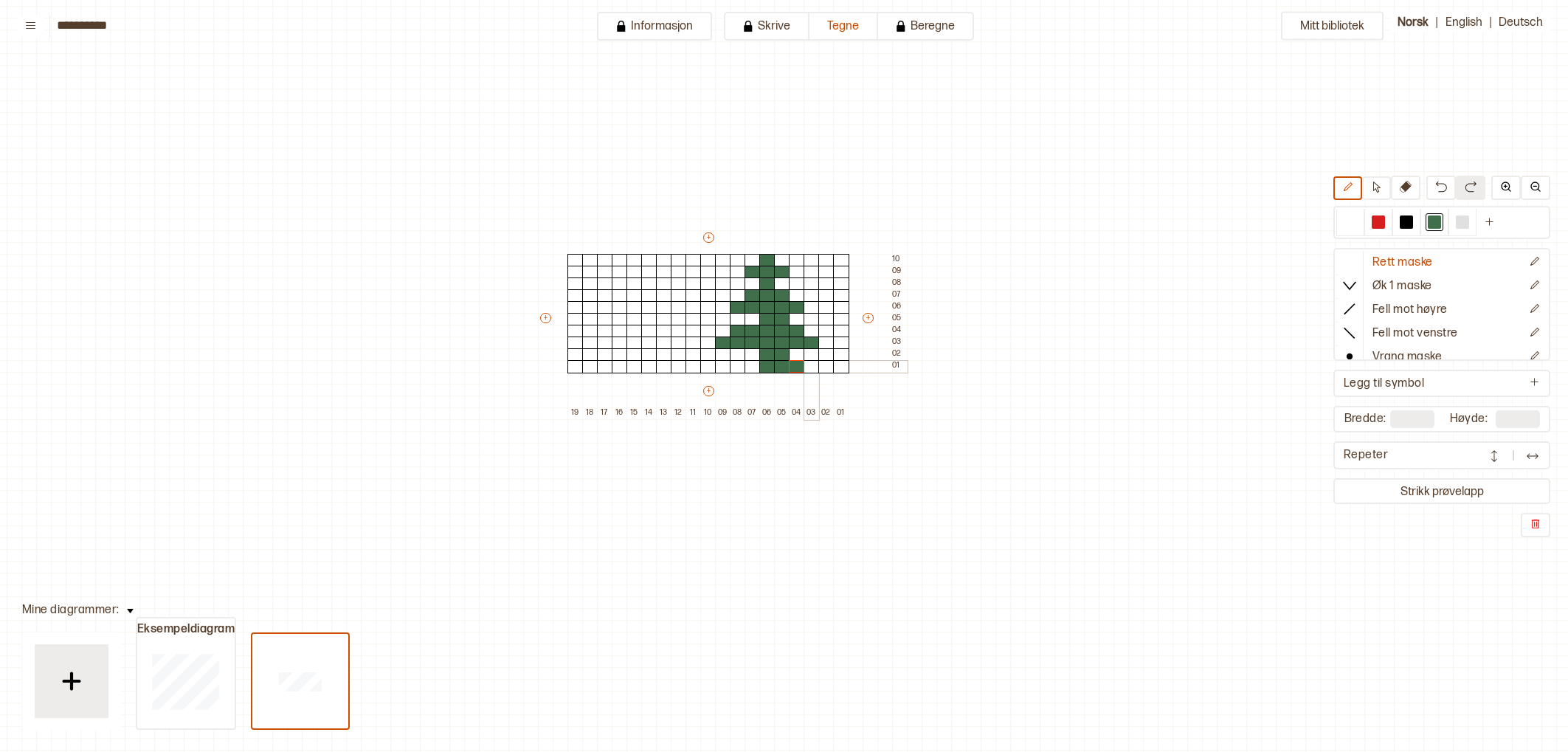
click at [805, 365] on div at bounding box center [811, 367] width 16 height 14
drag, startPoint x: 757, startPoint y: 361, endPoint x: 739, endPoint y: 365, distance: 18.4
click at [751, 363] on div at bounding box center [753, 367] width 16 height 14
click at [739, 365] on div at bounding box center [738, 367] width 16 height 14
click at [725, 365] on div at bounding box center [723, 367] width 16 height 14
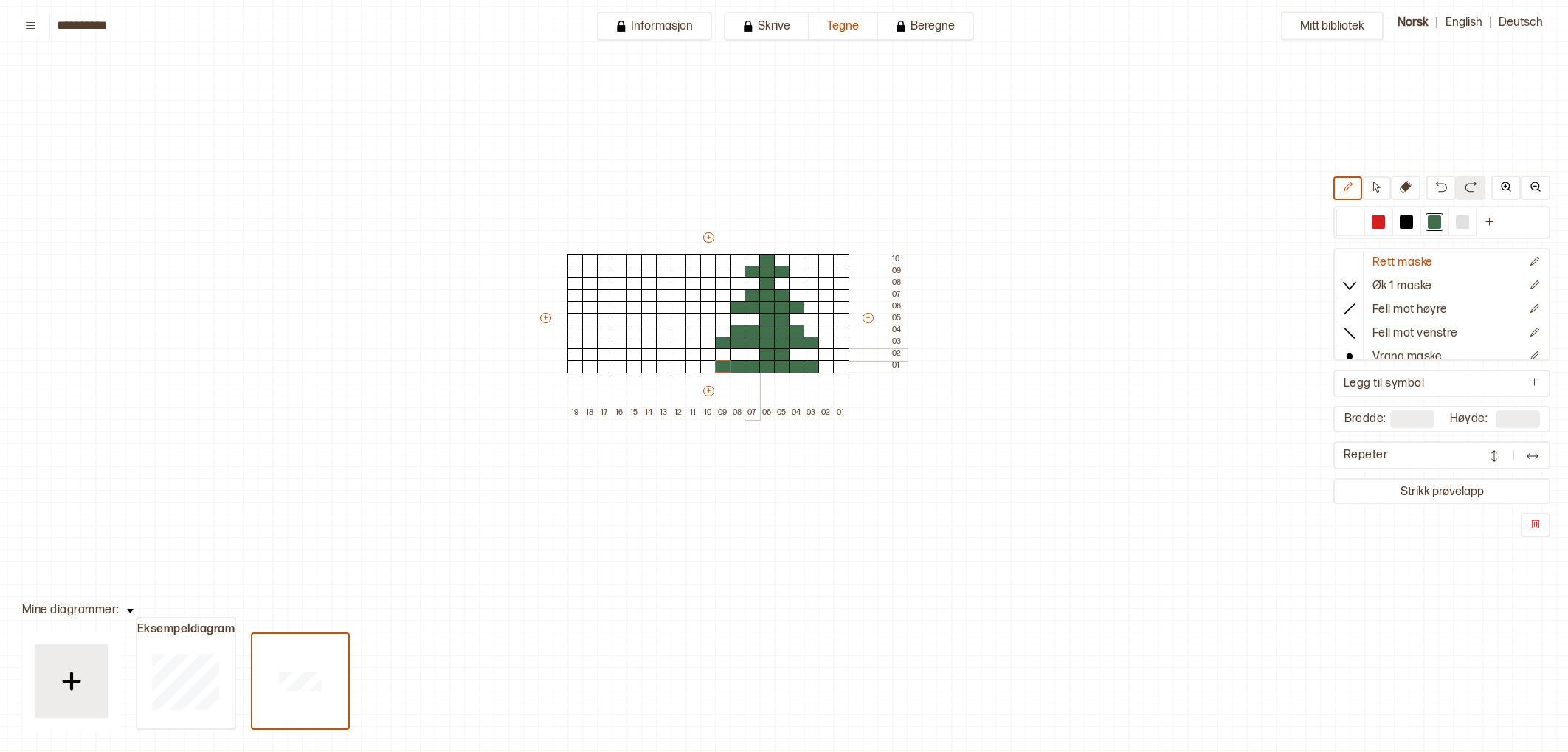
click at [751, 350] on div at bounding box center [753, 355] width 16 height 14
click at [754, 325] on div at bounding box center [753, 331] width 16 height 14
drag, startPoint x: 755, startPoint y: 321, endPoint x: 790, endPoint y: 322, distance: 35.0
click at [756, 321] on div at bounding box center [753, 319] width 16 height 14
drag, startPoint x: 1364, startPoint y: 220, endPoint x: 1401, endPoint y: 191, distance: 47.0
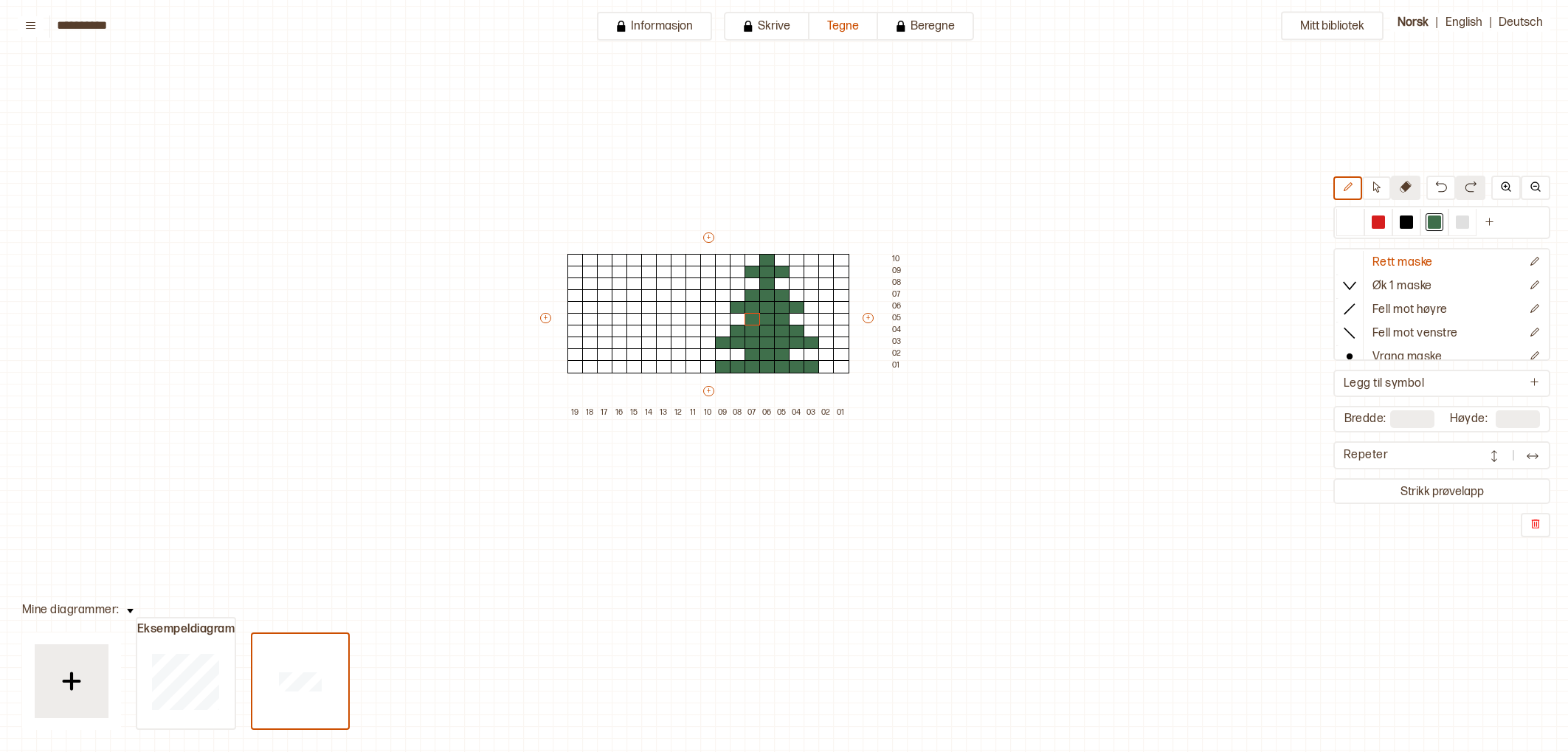
click at [1379, 207] on div at bounding box center [1441, 222] width 217 height 33
click at [1434, 179] on button at bounding box center [1440, 187] width 30 height 24
click at [1437, 181] on img at bounding box center [1440, 186] width 12 height 12
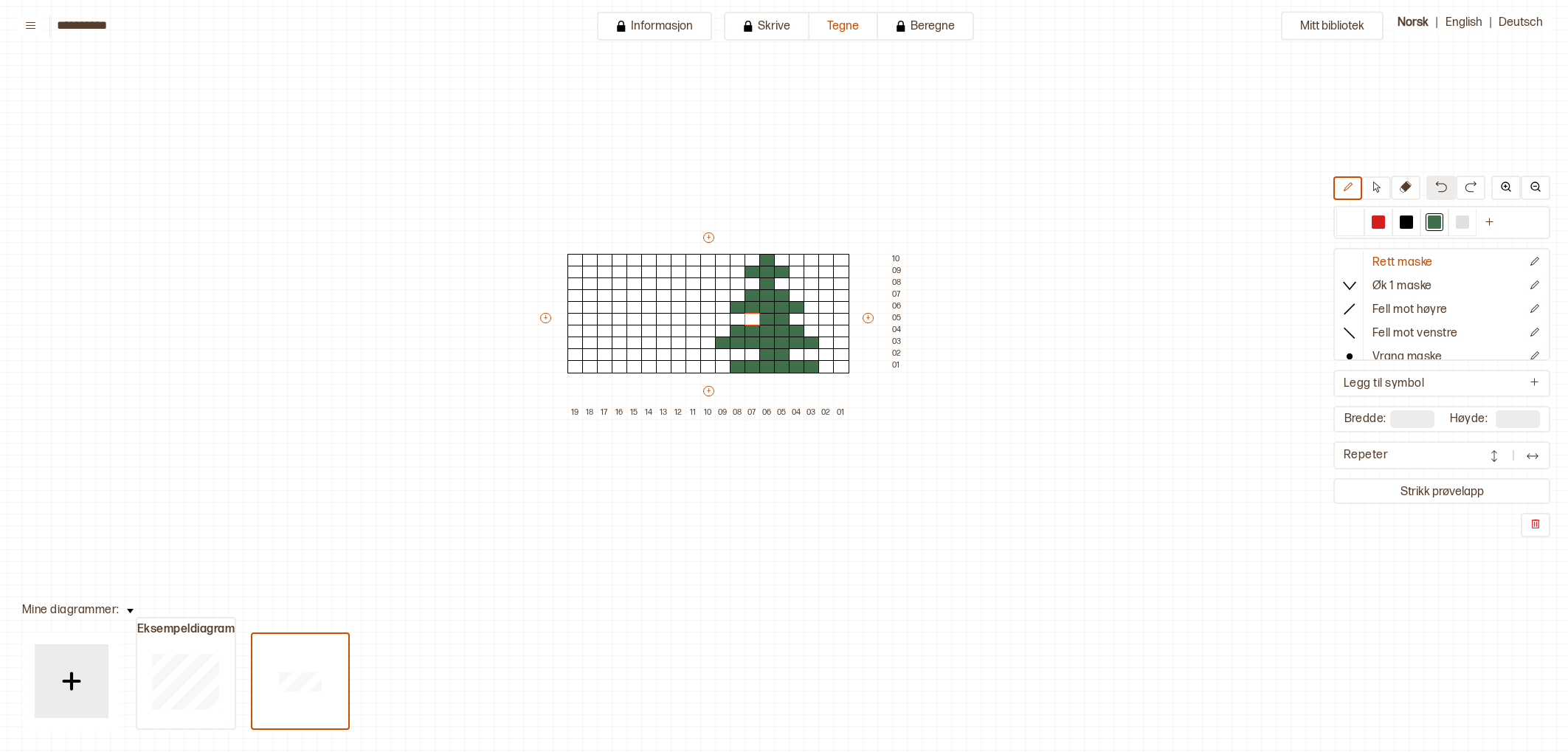
click at [1437, 181] on img at bounding box center [1440, 186] width 12 height 12
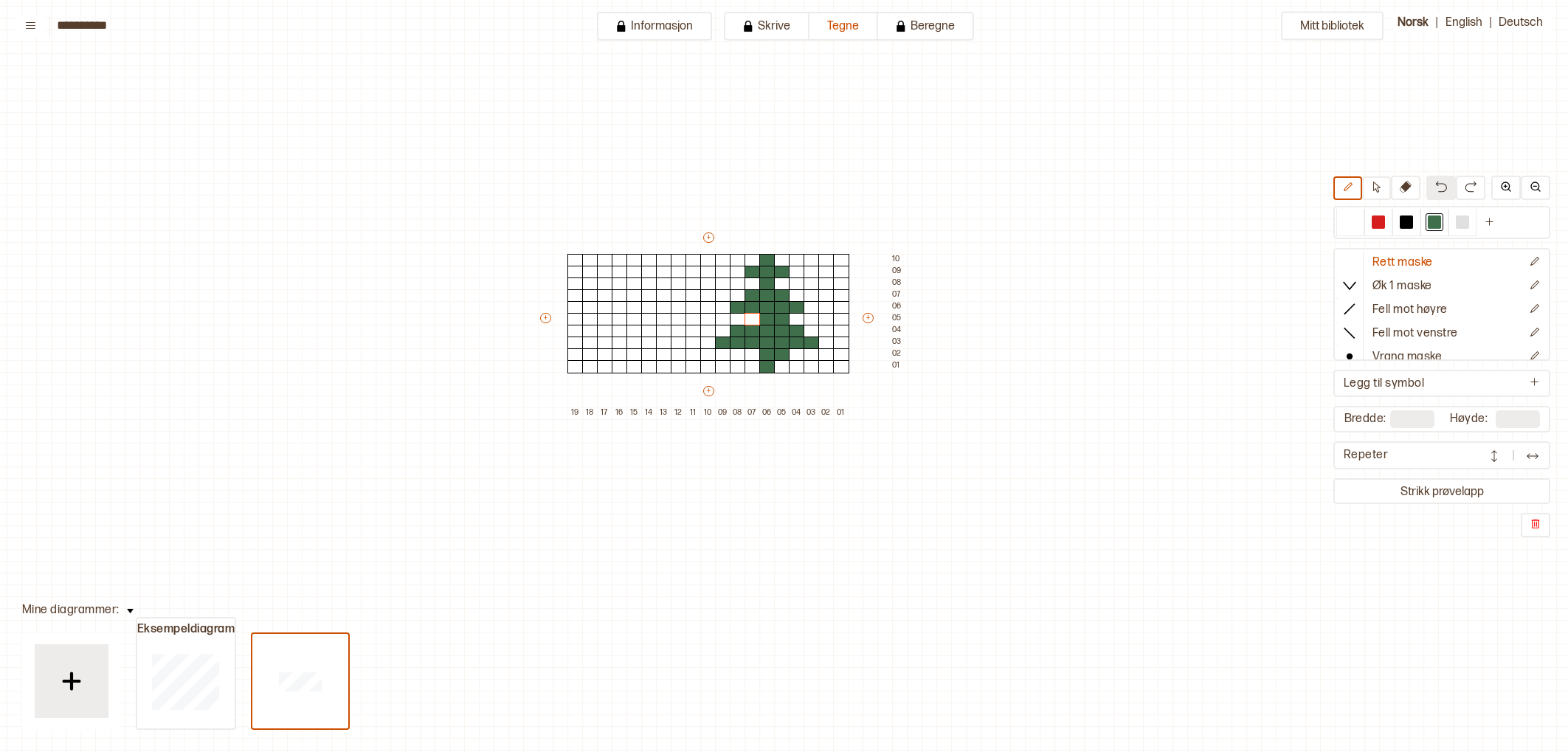
click at [1437, 181] on img at bounding box center [1440, 186] width 12 height 12
click at [1344, 230] on div at bounding box center [1350, 222] width 18 height 18
click at [1350, 226] on div at bounding box center [1350, 222] width 14 height 14
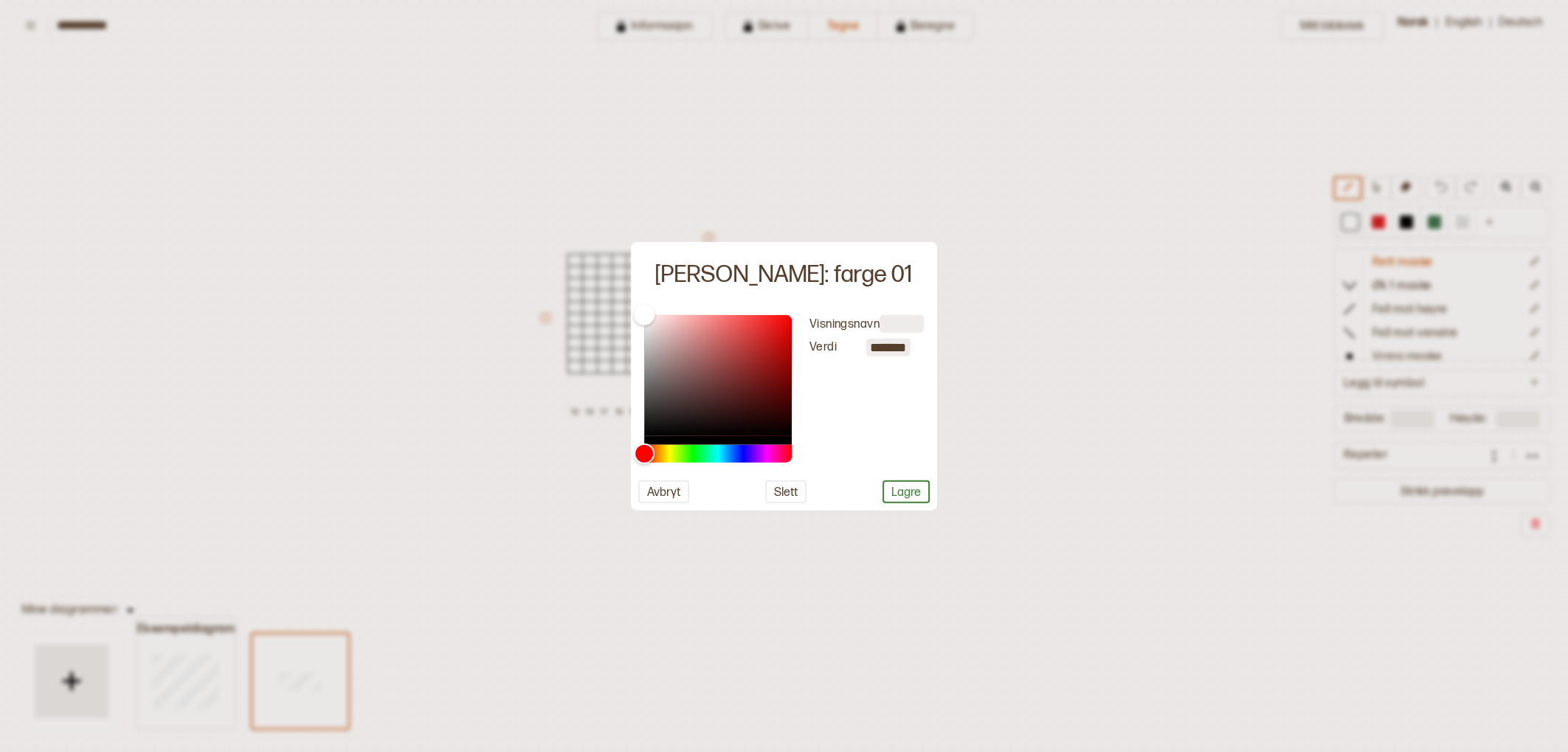
drag, startPoint x: 893, startPoint y: 492, endPoint x: 887, endPoint y: 485, distance: 9.2
click at [893, 492] on button "Lagre" at bounding box center [906, 491] width 47 height 23
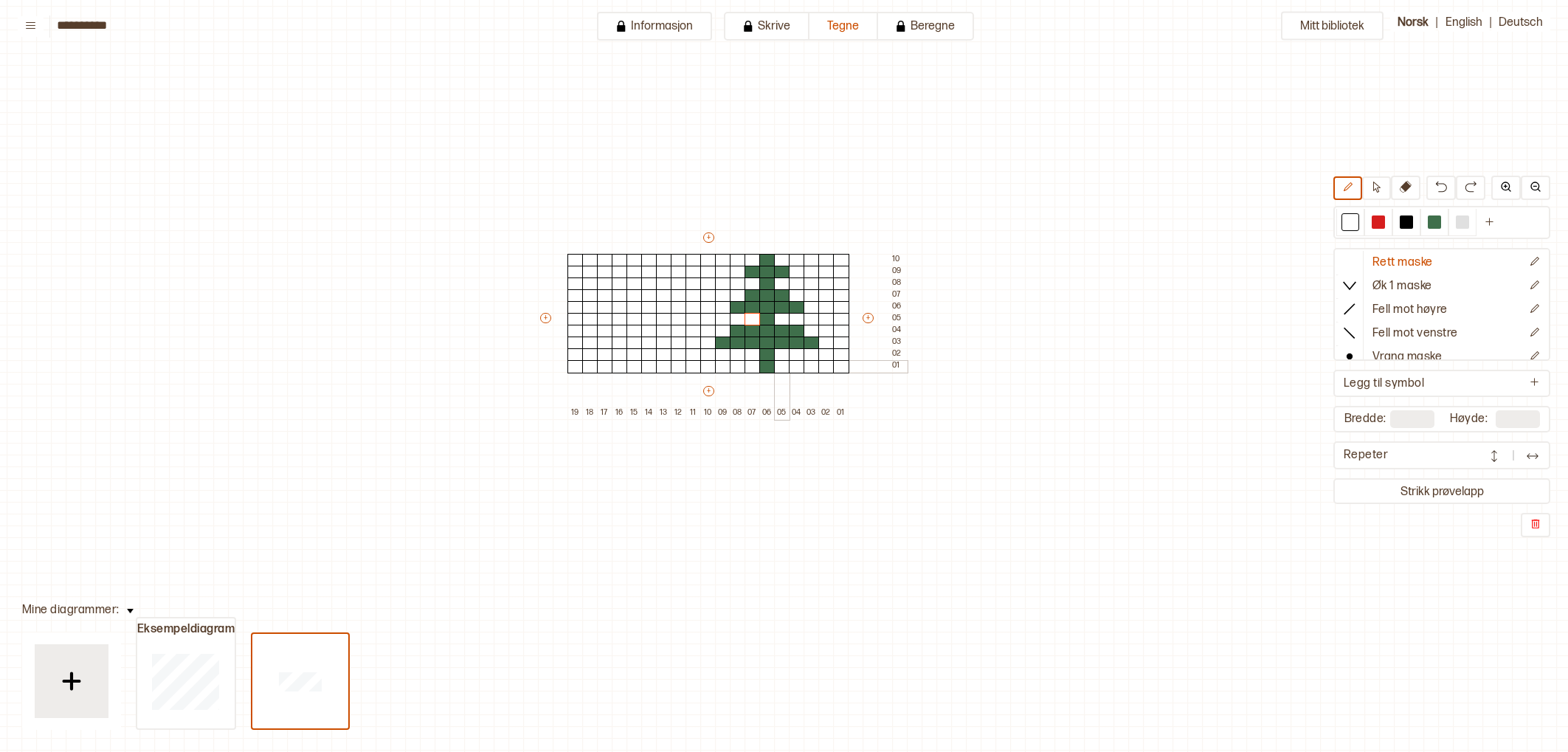
click at [775, 370] on div at bounding box center [782, 367] width 16 height 14
click at [774, 370] on div at bounding box center [782, 367] width 16 height 14
click at [764, 366] on div at bounding box center [767, 367] width 16 height 14
click at [1437, 220] on div at bounding box center [1434, 222] width 14 height 14
click at [646, 355] on div at bounding box center [649, 355] width 16 height 14
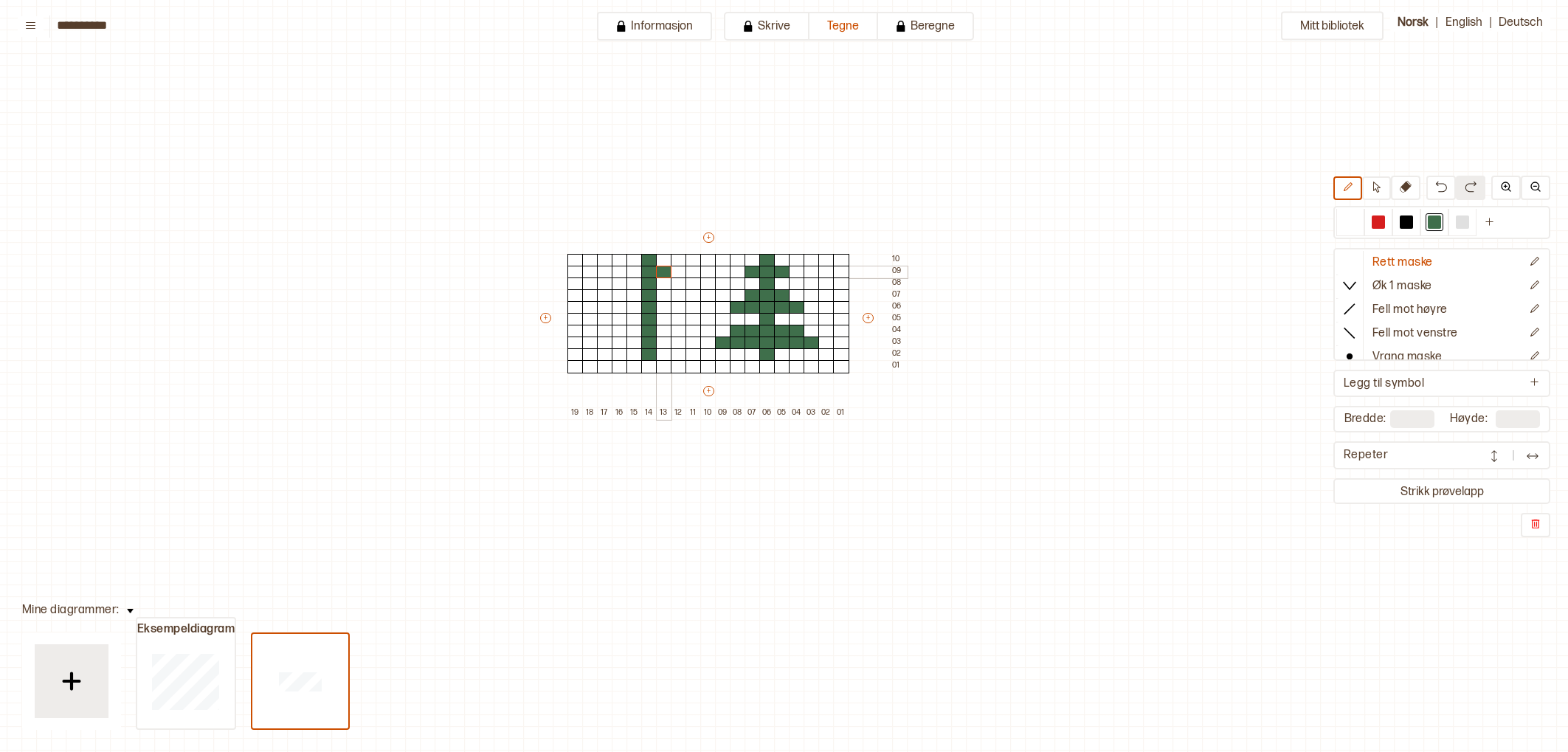
drag, startPoint x: 646, startPoint y: 344, endPoint x: 650, endPoint y: 271, distance: 73.1
click at [660, 268] on div "+ + + + 19 18 17 16 15 14 13 12 11 10 09 08 07 06 05 04 03 02 01 10 09 08 07 06…" at bounding box center [722, 325] width 369 height 189
click at [637, 273] on div at bounding box center [634, 272] width 16 height 14
drag, startPoint x: 663, startPoint y: 293, endPoint x: 679, endPoint y: 294, distance: 16.0
click at [671, 293] on div "+ + + + 19 18 17 16 15 14 13 12 11 10 09 08 07 06 05 04 03 02 01 10 09 08 07 06…" at bounding box center [722, 325] width 369 height 189
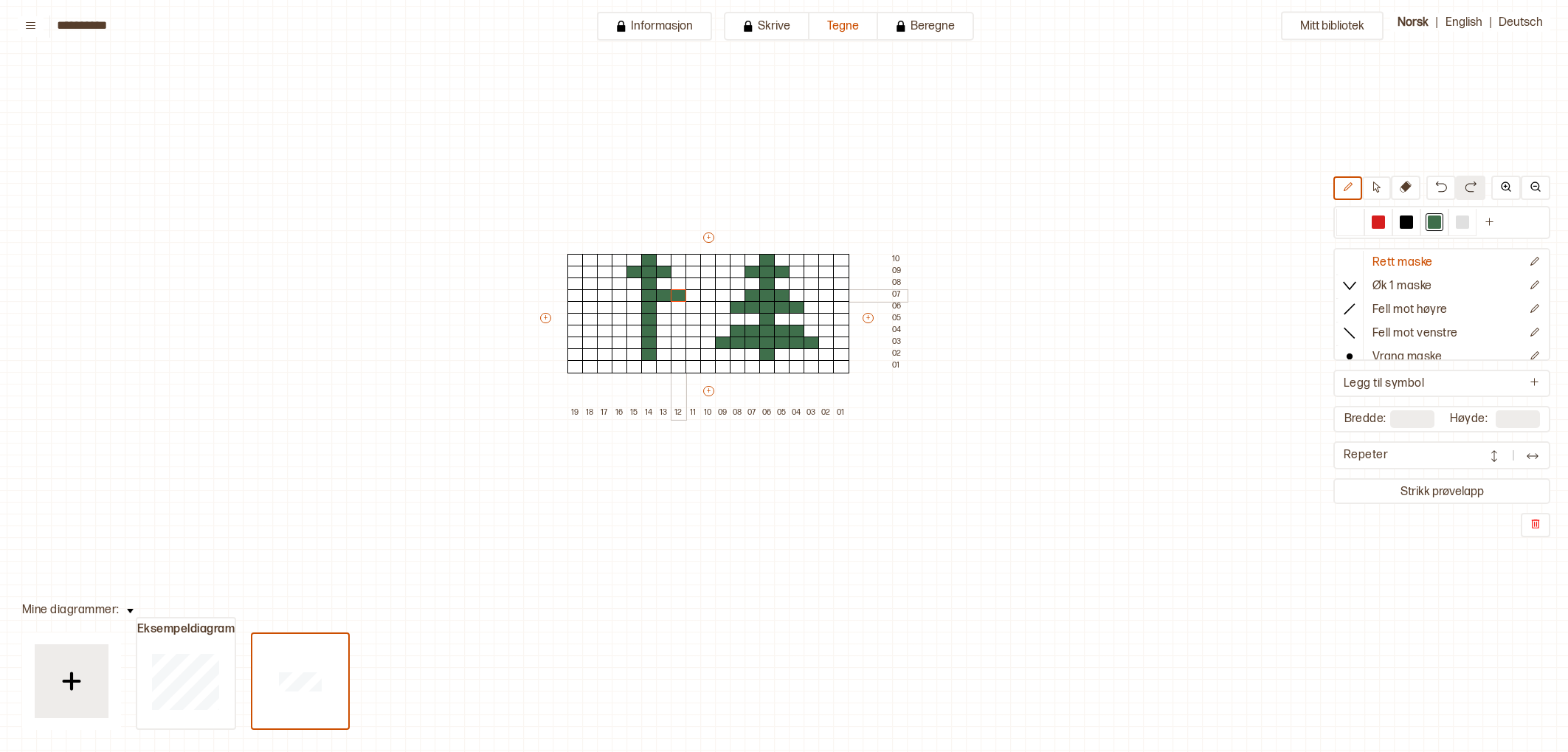
click at [680, 294] on div at bounding box center [679, 295] width 16 height 14
click at [1436, 177] on button at bounding box center [1440, 187] width 30 height 24
drag, startPoint x: 667, startPoint y: 312, endPoint x: 677, endPoint y: 306, distance: 11.7
click at [667, 311] on div at bounding box center [664, 307] width 16 height 14
click at [681, 305] on div at bounding box center [679, 307] width 16 height 14
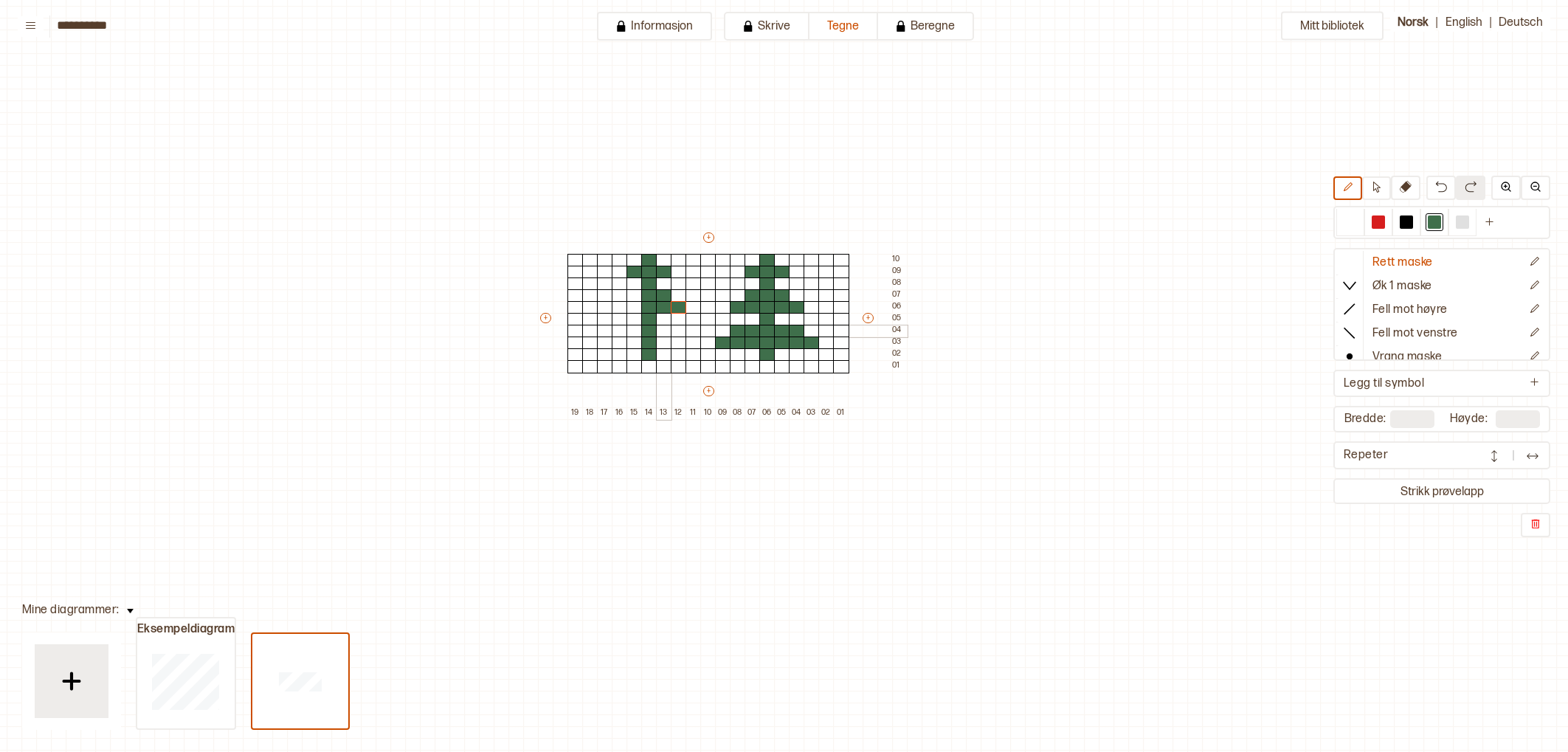
click at [666, 331] on div at bounding box center [664, 331] width 16 height 14
click at [678, 330] on div at bounding box center [679, 331] width 16 height 14
drag, startPoint x: 663, startPoint y: 340, endPoint x: 685, endPoint y: 340, distance: 22.0
click at [666, 340] on div at bounding box center [664, 343] width 16 height 14
click at [685, 340] on div at bounding box center [693, 343] width 16 height 14
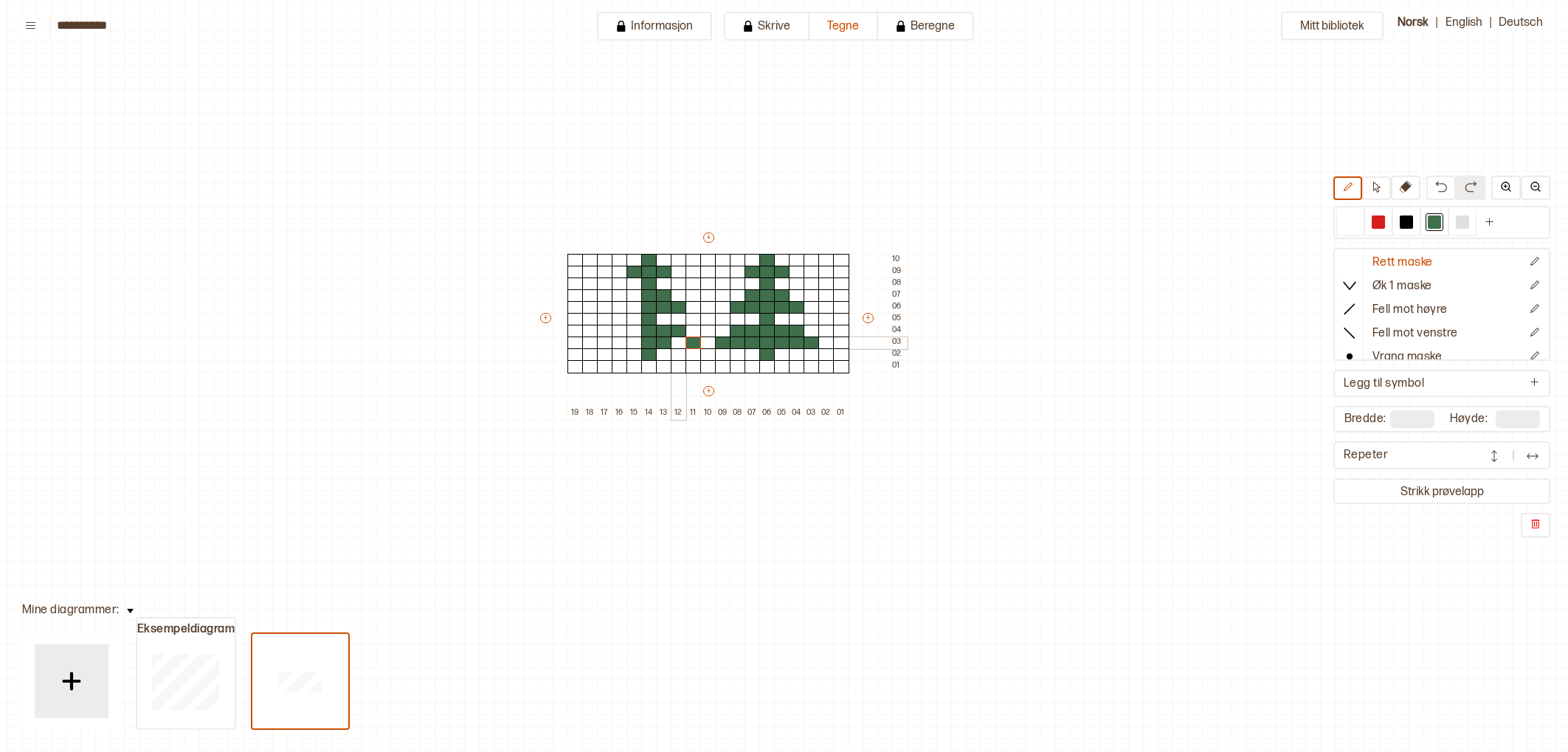
click at [675, 340] on div at bounding box center [679, 343] width 16 height 14
click at [637, 346] on div at bounding box center [634, 343] width 16 height 14
click at [622, 346] on div at bounding box center [620, 343] width 16 height 14
click at [606, 346] on div at bounding box center [605, 343] width 16 height 14
click at [634, 331] on div at bounding box center [634, 331] width 16 height 14
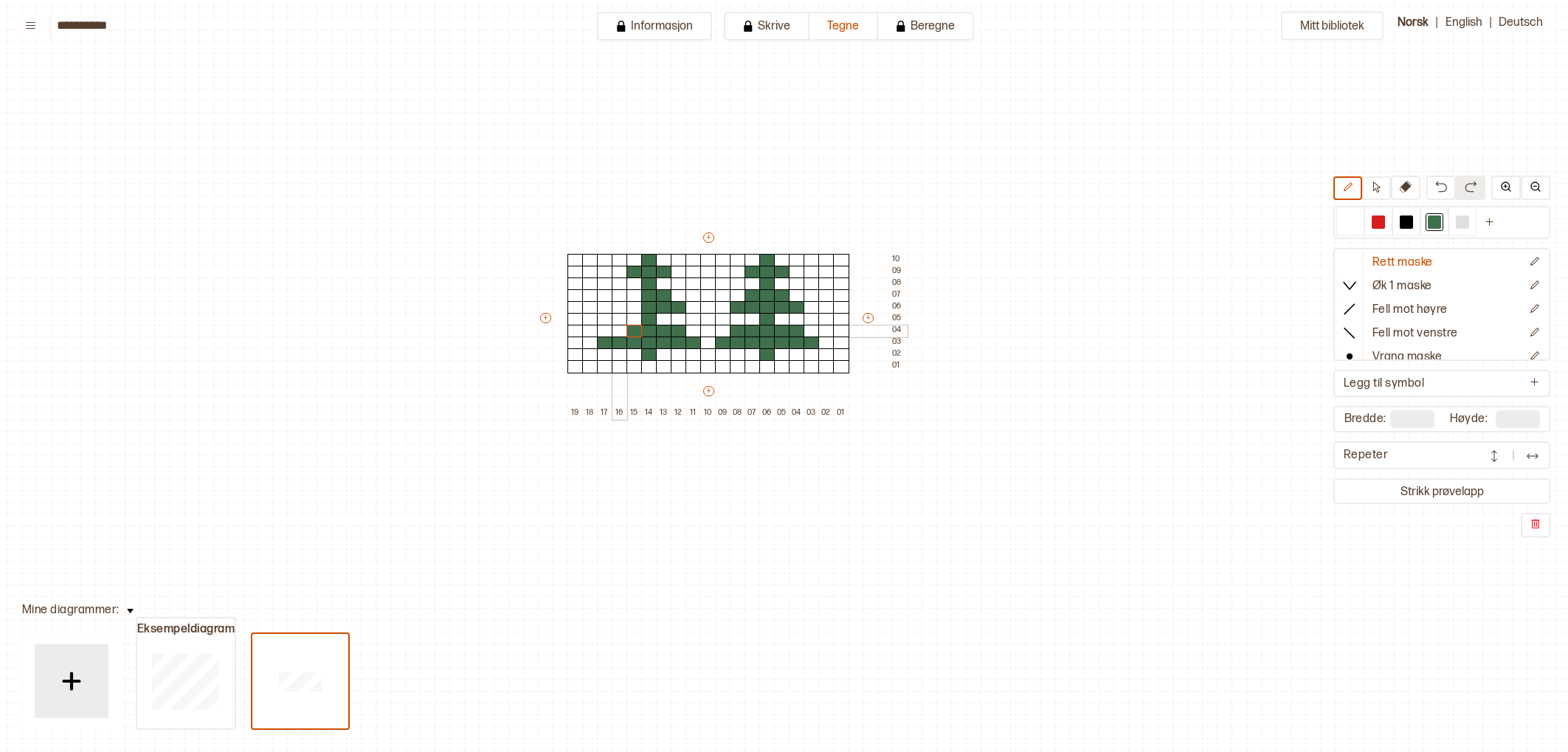
click at [622, 331] on div at bounding box center [620, 331] width 16 height 14
drag, startPoint x: 630, startPoint y: 306, endPoint x: 605, endPoint y: 308, distance: 25.1
click at [628, 307] on div at bounding box center [634, 307] width 16 height 14
drag, startPoint x: 618, startPoint y: 307, endPoint x: 626, endPoint y: 303, distance: 8.9
click at [619, 306] on div at bounding box center [620, 307] width 16 height 14
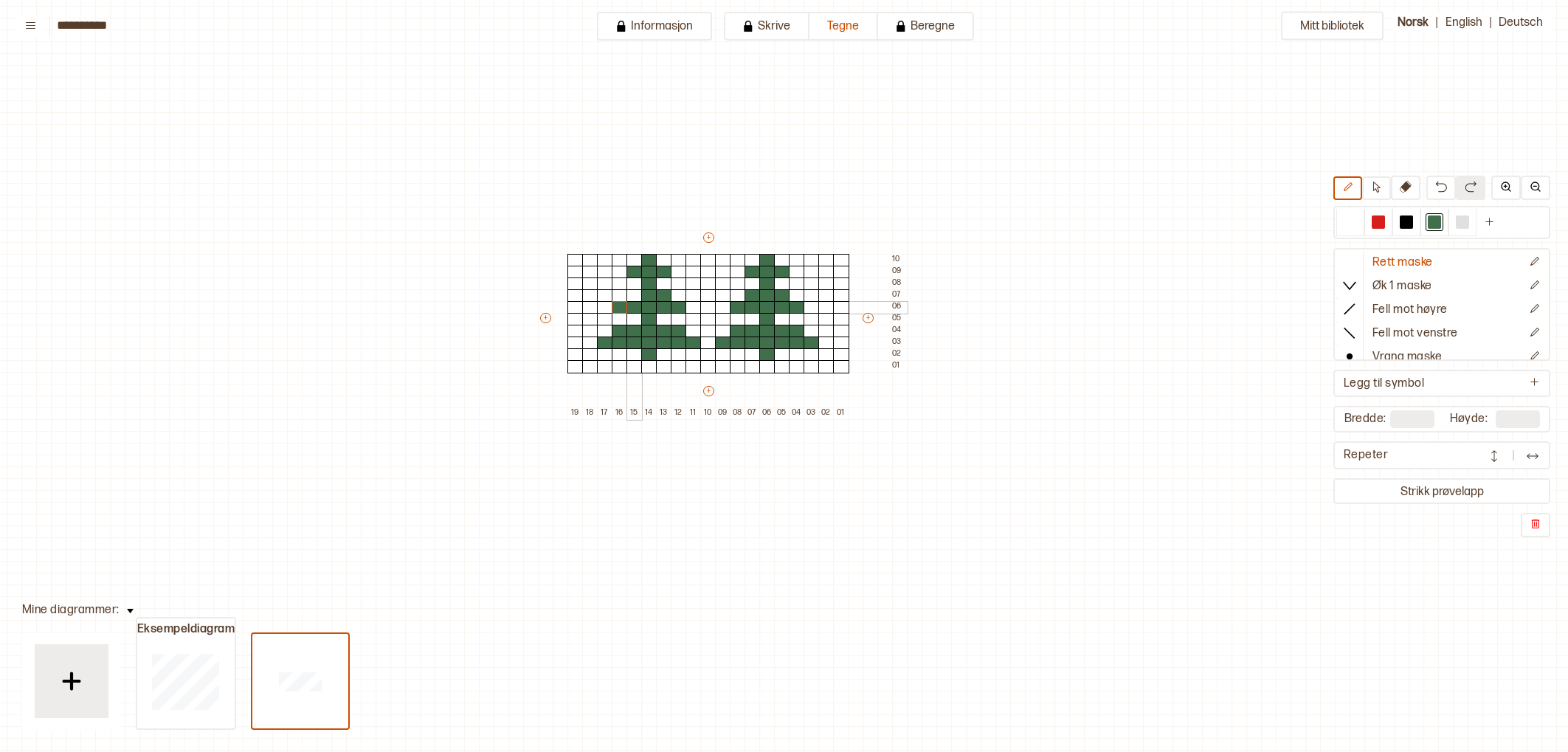
click at [630, 299] on div at bounding box center [634, 295] width 16 height 14
click at [1465, 492] on button "Strikk prøvelapp" at bounding box center [1441, 491] width 211 height 20
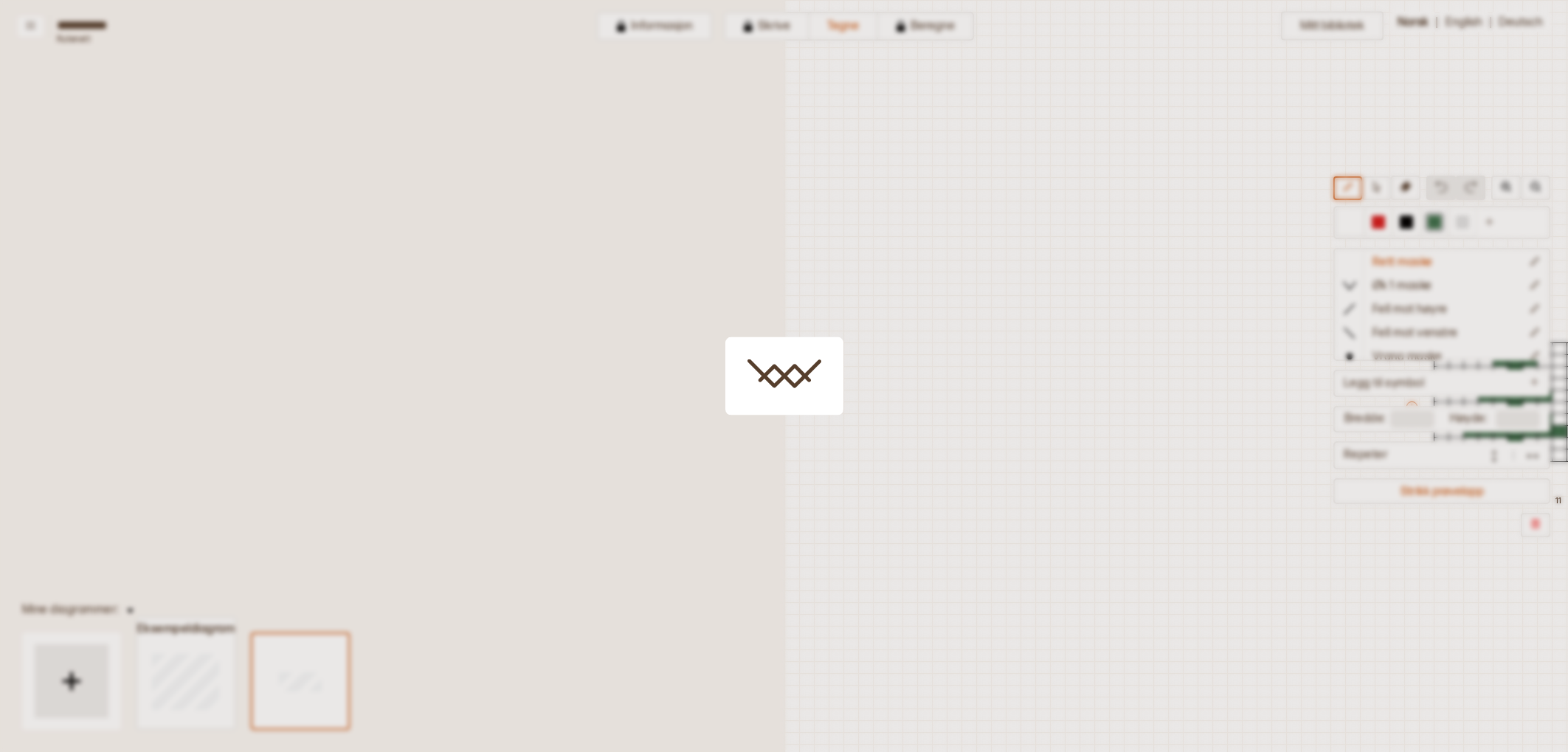
scroll to position [38, 597]
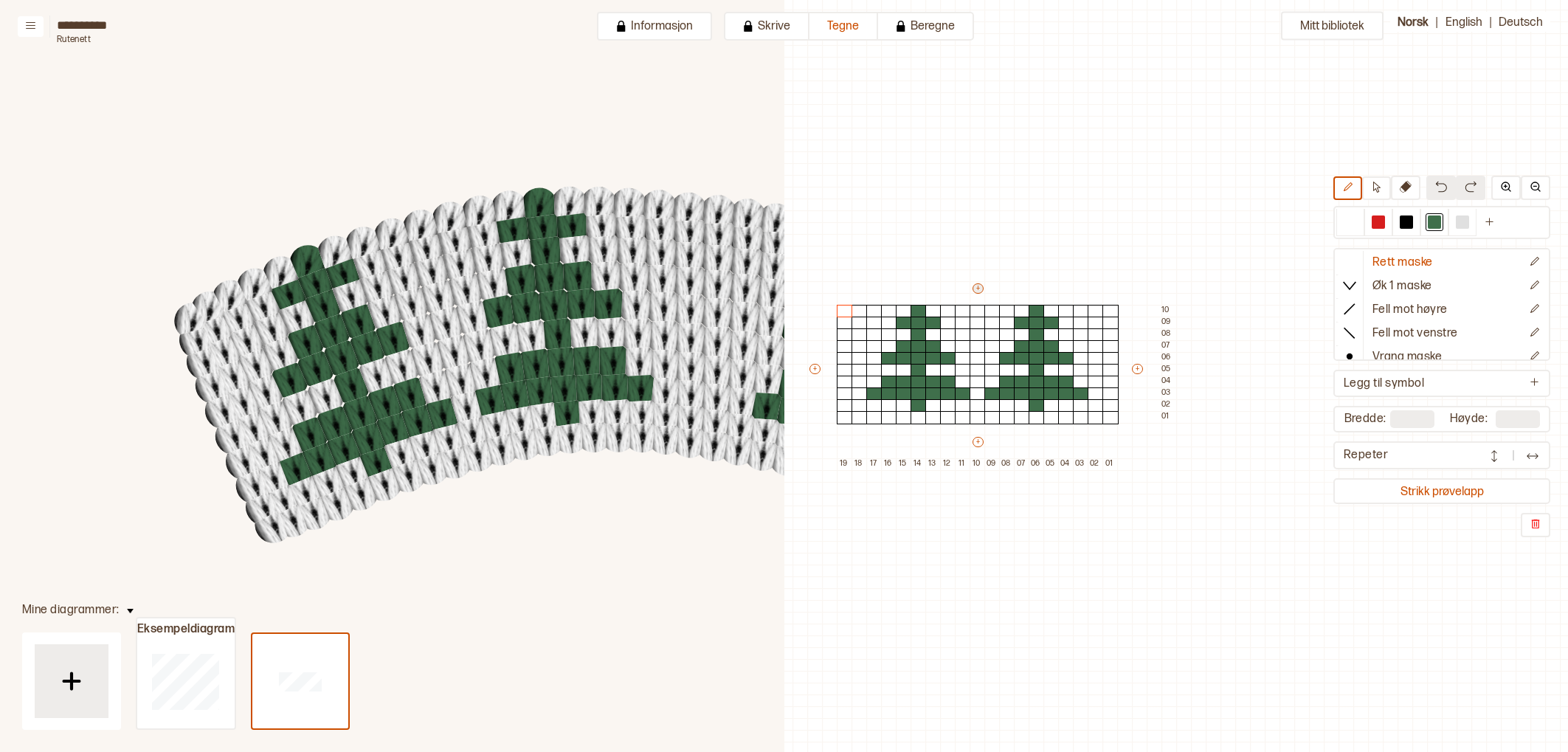
click at [978, 287] on button "+" at bounding box center [978, 288] width 11 height 10
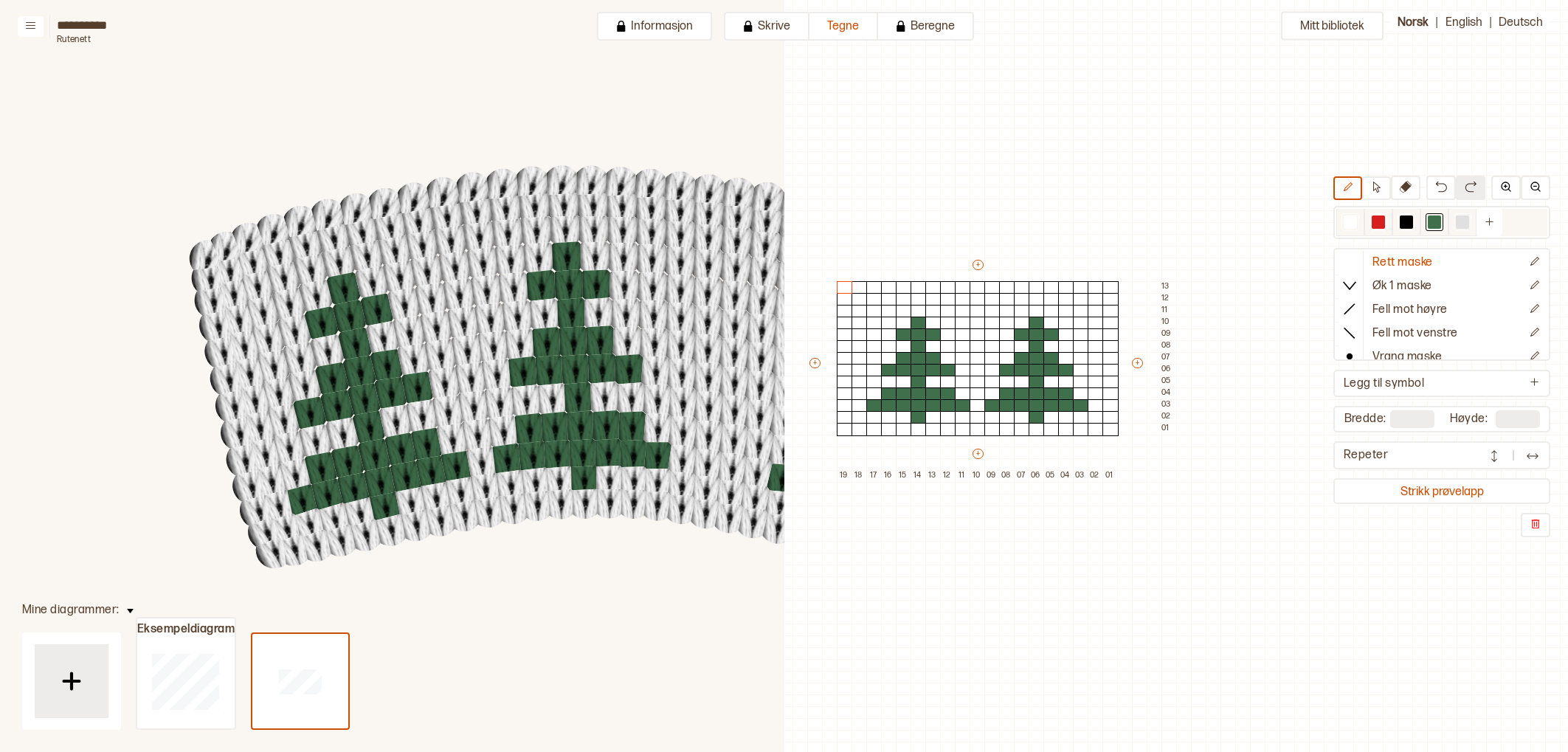
click at [1340, 217] on div at bounding box center [1349, 222] width 28 height 27
drag, startPoint x: 865, startPoint y: 284, endPoint x: 1153, endPoint y: 232, distance: 292.7
click at [1133, 251] on div "Mitt bibliotek Rett maske Øk 1 maske Fell mot høyre Fell mot venstre Vrang mask…" at bounding box center [971, 713] width 1568 height 1503
click at [1436, 227] on div at bounding box center [1434, 222] width 14 height 14
click at [1050, 381] on div at bounding box center [1051, 382] width 16 height 14
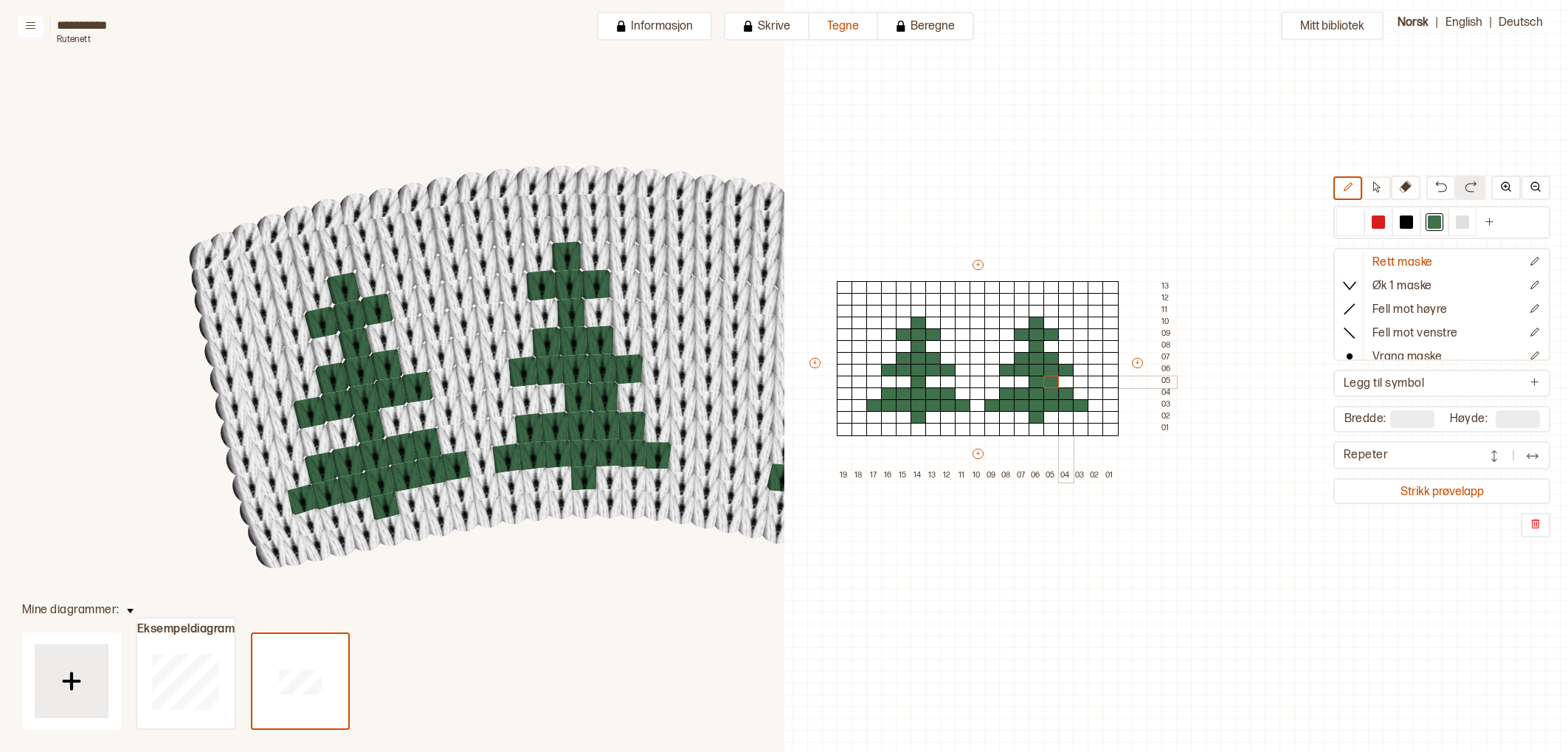
click at [1063, 381] on div at bounding box center [1066, 382] width 16 height 14
click at [1020, 381] on div at bounding box center [1021, 382] width 16 height 14
click at [1010, 381] on div at bounding box center [1007, 382] width 16 height 14
click at [1345, 219] on div at bounding box center [1350, 222] width 14 height 14
click at [1065, 379] on div at bounding box center [1066, 382] width 16 height 14
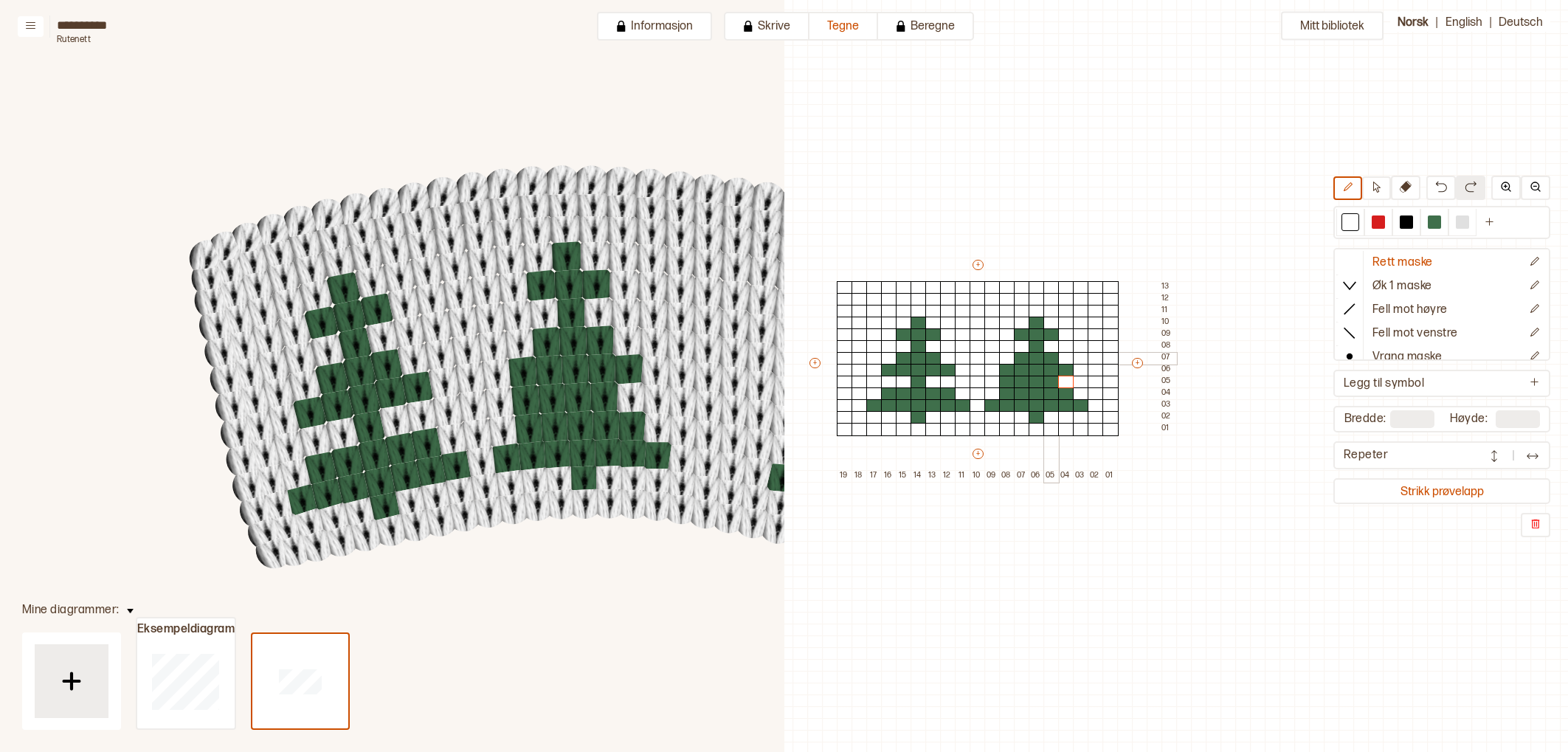
click at [1050, 359] on div at bounding box center [1051, 358] width 16 height 14
click at [1069, 369] on div at bounding box center [1066, 370] width 16 height 14
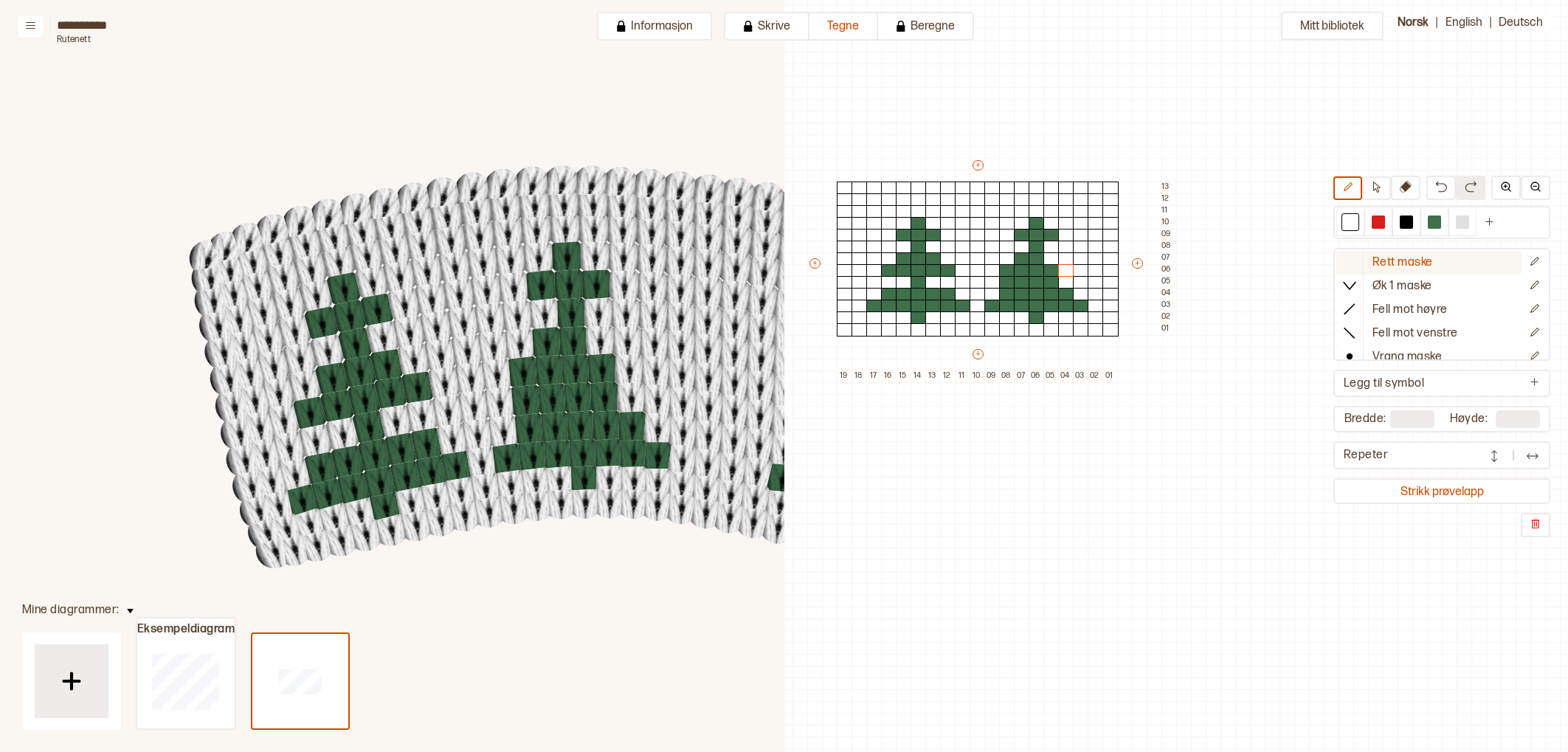
scroll to position [146, 597]
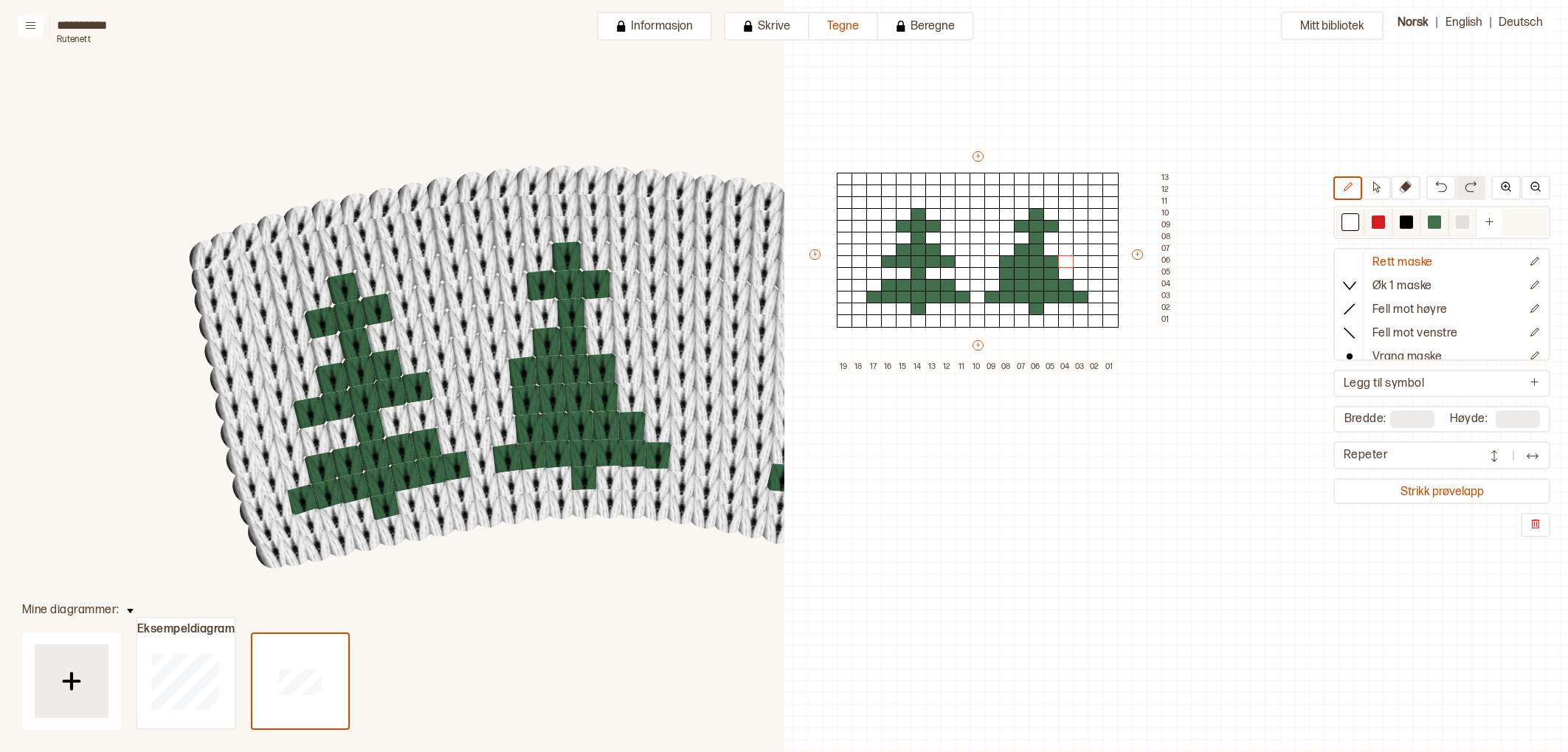
click at [1431, 226] on div at bounding box center [1434, 222] width 14 height 14
click at [1053, 235] on div at bounding box center [1051, 238] width 16 height 14
click at [1346, 222] on div at bounding box center [1350, 222] width 14 height 14
click at [989, 293] on div at bounding box center [992, 297] width 16 height 14
click at [1007, 295] on div at bounding box center [1007, 297] width 16 height 14
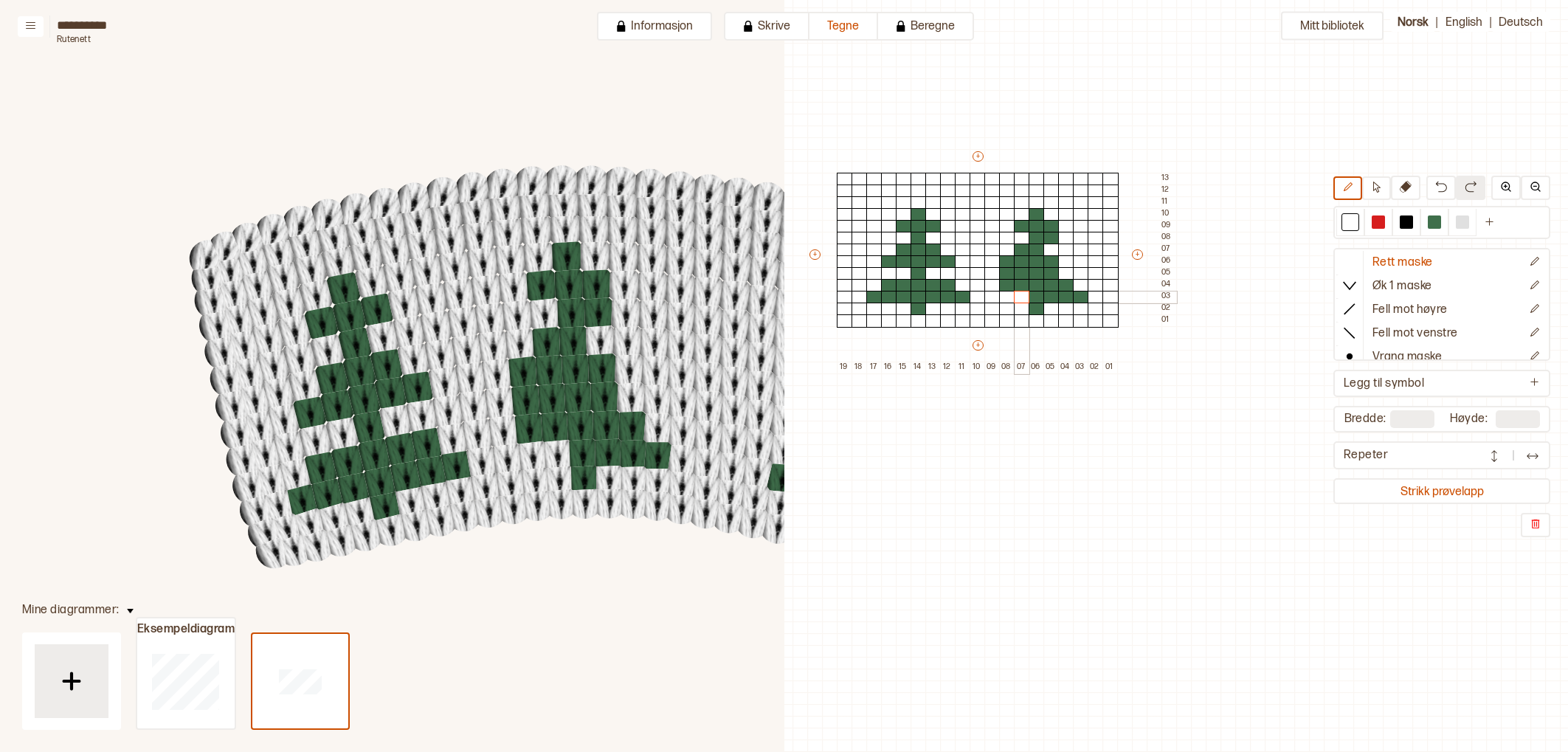
drag, startPoint x: 1021, startPoint y: 298, endPoint x: 1046, endPoint y: 299, distance: 25.0
click at [1026, 297] on div at bounding box center [1021, 297] width 16 height 14
click at [1047, 299] on div at bounding box center [1051, 297] width 16 height 14
click at [1063, 300] on div at bounding box center [1066, 297] width 16 height 14
click at [1079, 300] on div at bounding box center [1081, 297] width 16 height 14
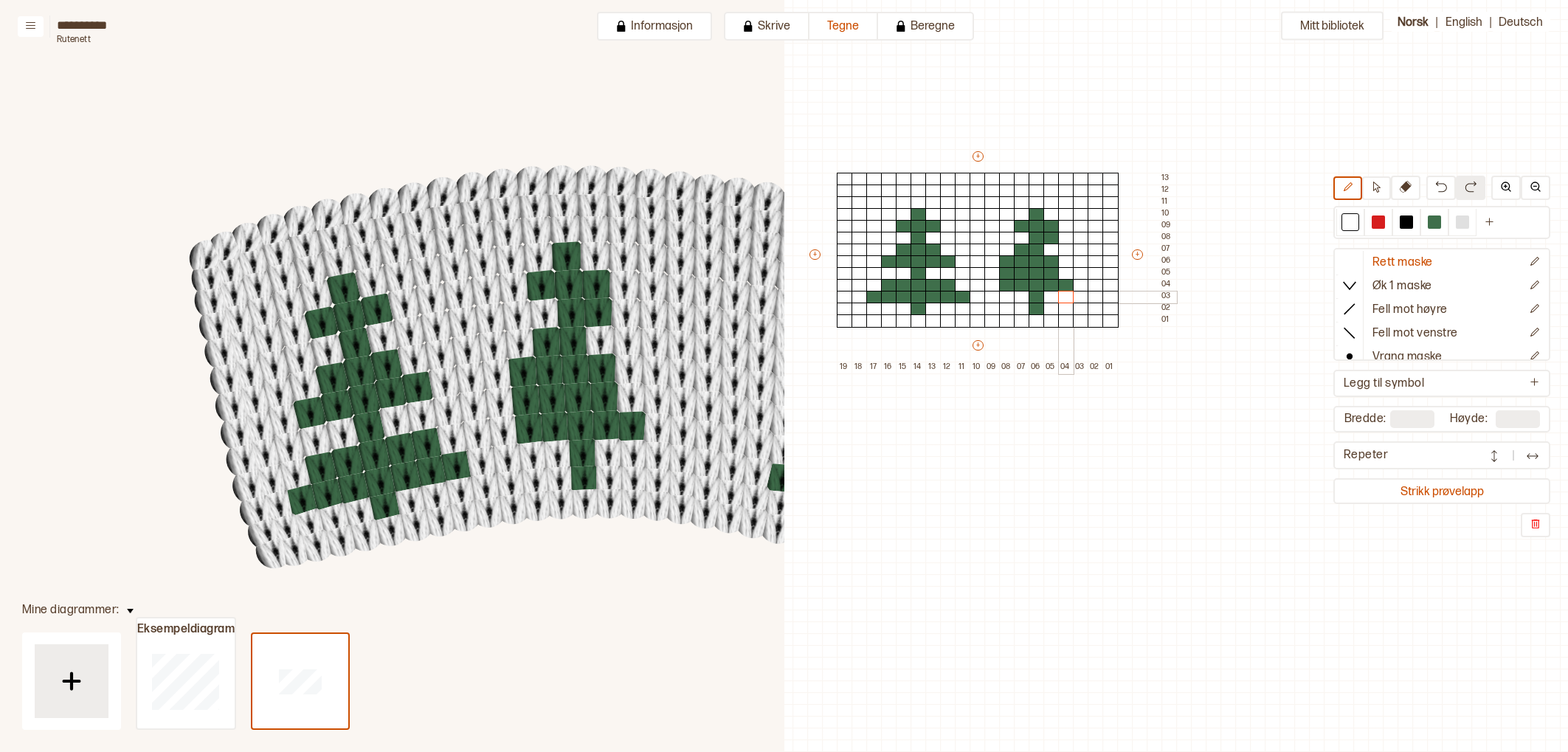
click at [1069, 292] on div at bounding box center [1066, 297] width 16 height 14
click at [1069, 287] on div at bounding box center [1066, 285] width 16 height 14
click at [1052, 287] on div at bounding box center [1051, 285] width 16 height 14
drag, startPoint x: 1027, startPoint y: 287, endPoint x: 1019, endPoint y: 286, distance: 8.1
click at [1028, 287] on div "+ + + + 19 18 17 16 15 14 13 12 11 10 09 08 07 06 05 04 03 02 01 13 12 11 10 09…" at bounding box center [992, 260] width 369 height 224
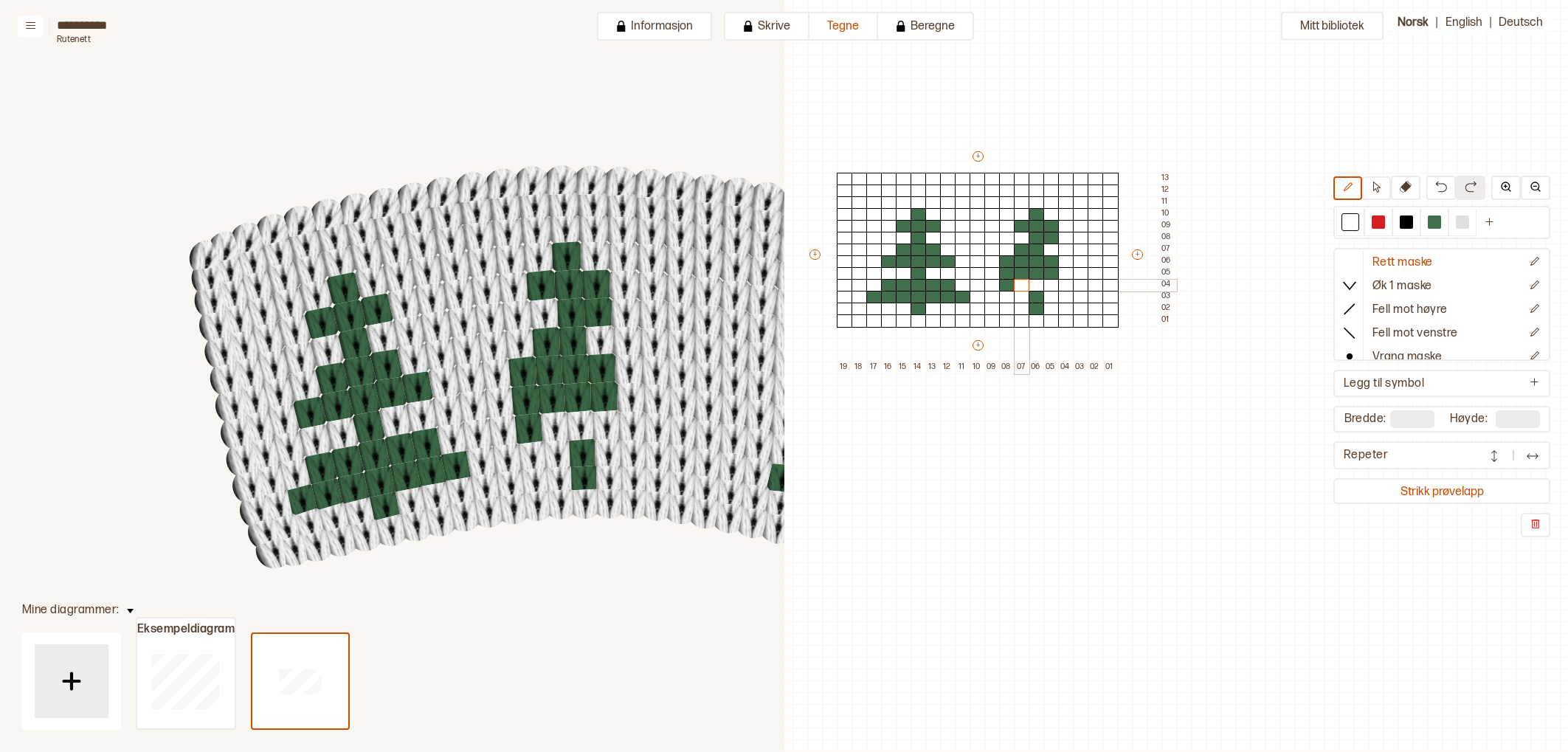
click at [1014, 287] on div at bounding box center [1021, 285] width 16 height 14
click at [1011, 285] on div at bounding box center [1007, 285] width 16 height 14
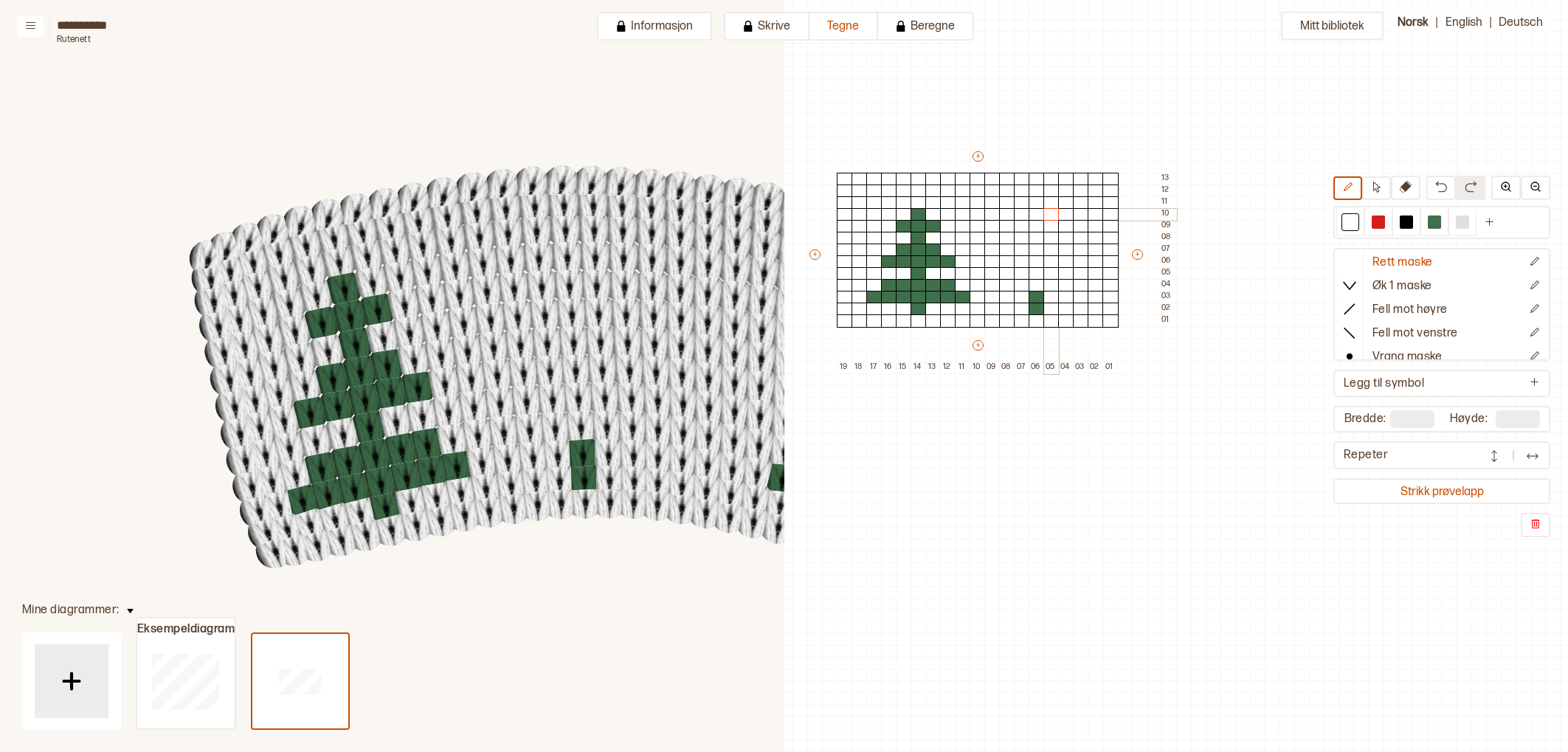
drag, startPoint x: 1010, startPoint y: 276, endPoint x: 1042, endPoint y: 219, distance: 65.4
click at [1048, 218] on div "+ + + + 19 18 17 16 15 14 13 12 11 10 09 08 07 06 05 04 03 02 01 13 12 11 10 09…" at bounding box center [992, 260] width 369 height 224
click at [975, 153] on button "+" at bounding box center [978, 156] width 11 height 10
click at [977, 157] on button "+" at bounding box center [978, 156] width 11 height 10
drag, startPoint x: 977, startPoint y: 157, endPoint x: 975, endPoint y: 123, distance: 34.1
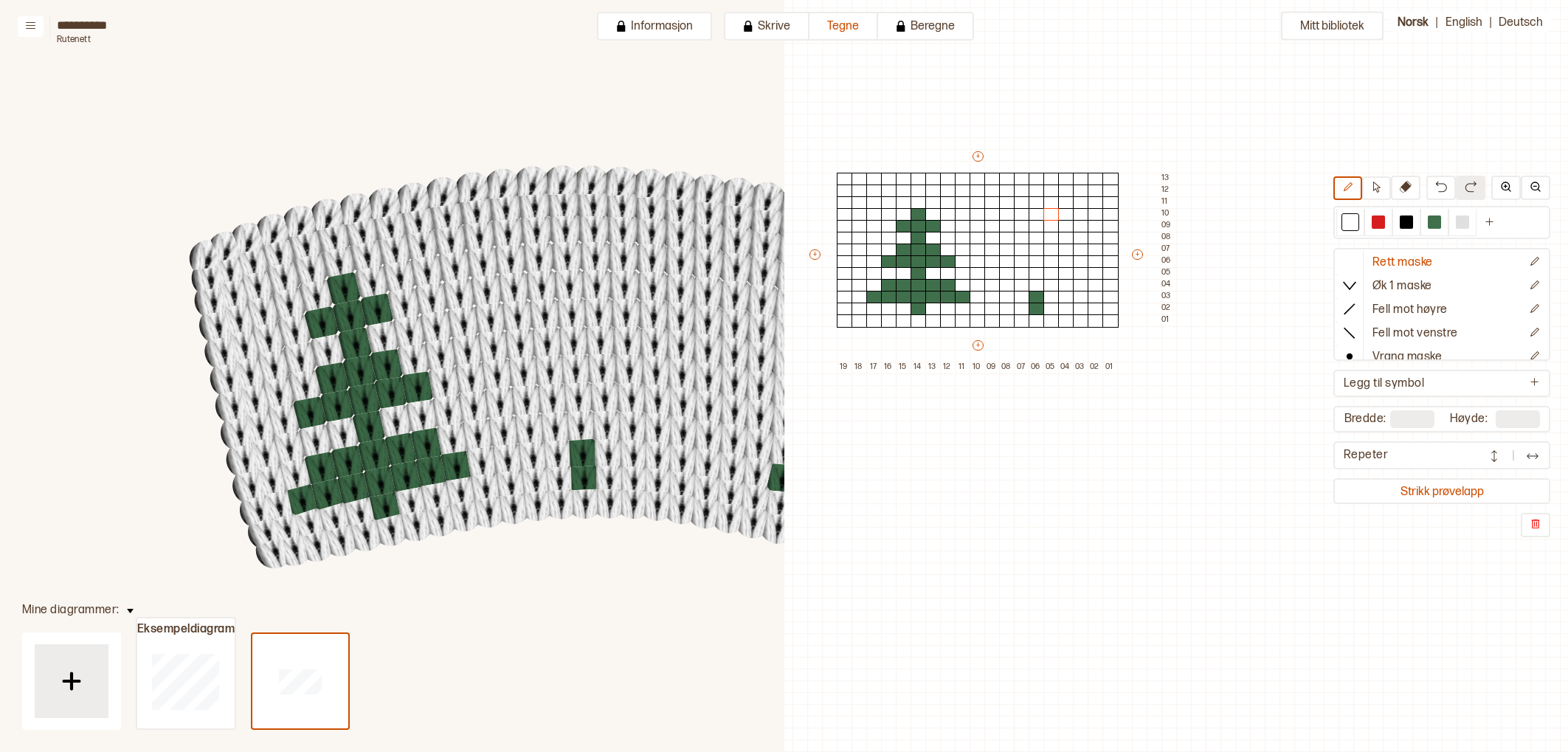
click at [975, 122] on div "Mitt bibliotek Rett maske Øk 1 maske Fell mot høyre Fell mot venstre Vrang mask…" at bounding box center [971, 605] width 1568 height 1503
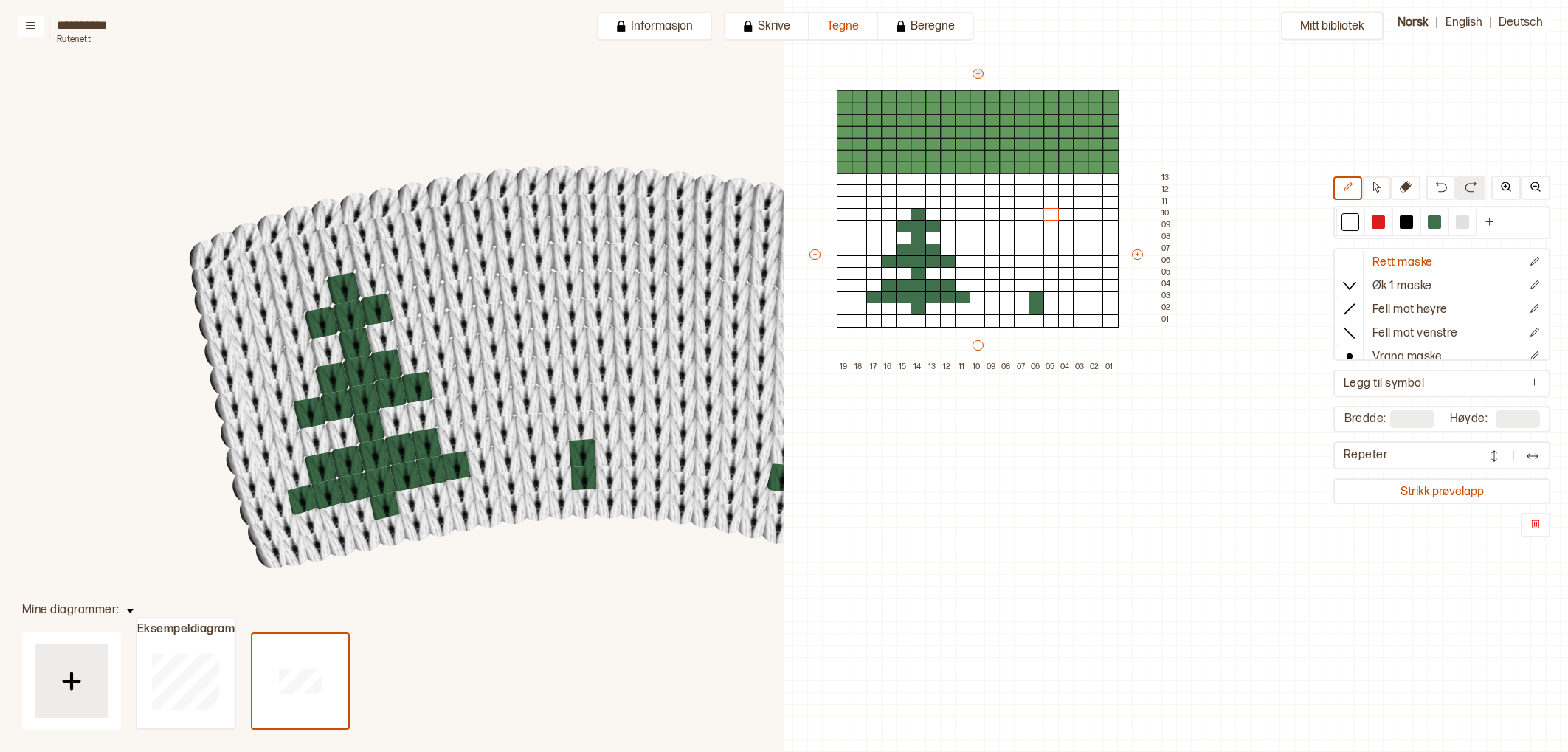
type input "**"
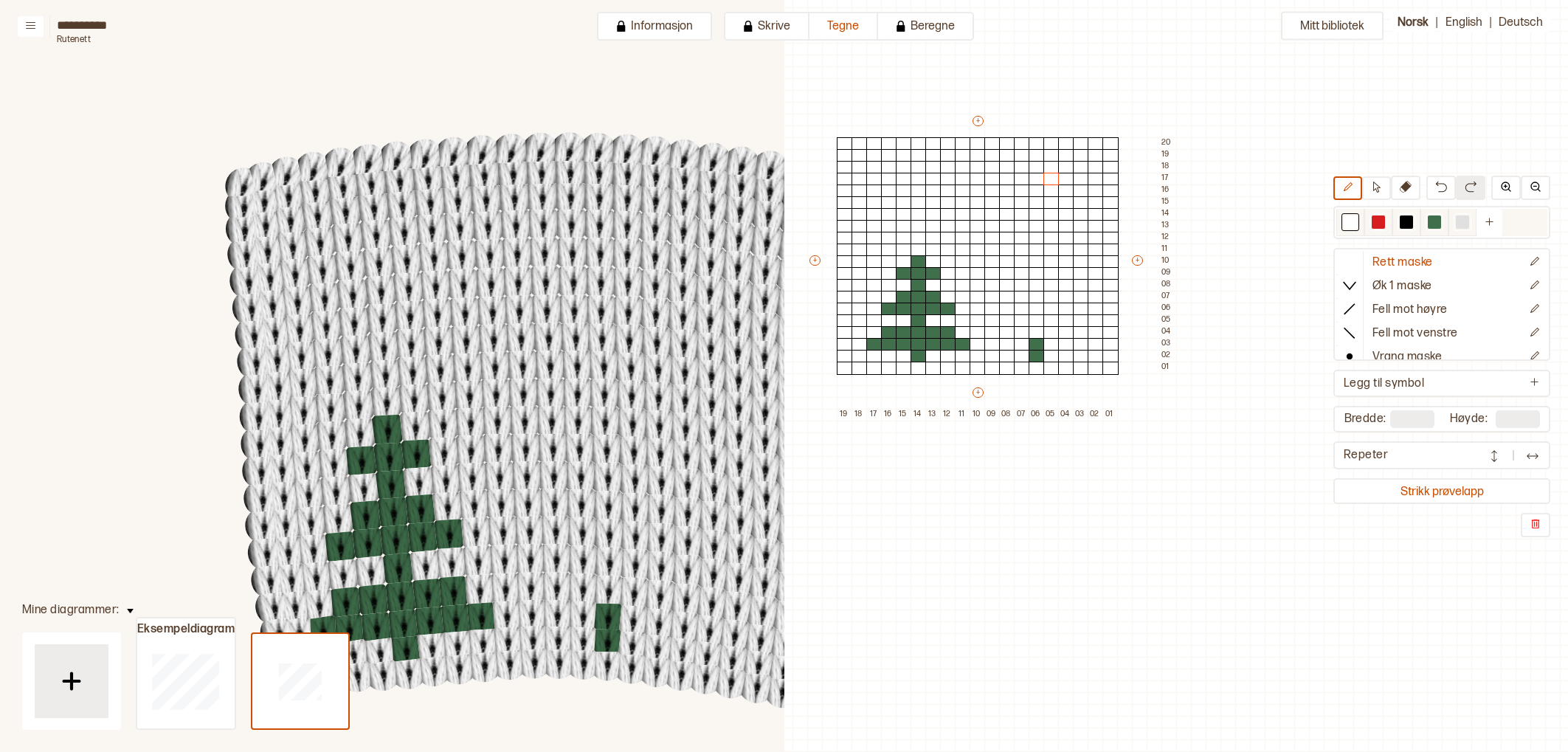
click at [1434, 227] on div at bounding box center [1434, 222] width 14 height 14
drag, startPoint x: 1047, startPoint y: 340, endPoint x: 1060, endPoint y: 343, distance: 13.3
click at [1048, 341] on div at bounding box center [1051, 344] width 16 height 14
click at [1068, 343] on div at bounding box center [1066, 344] width 16 height 14
click at [1075, 344] on div at bounding box center [1081, 344] width 16 height 14
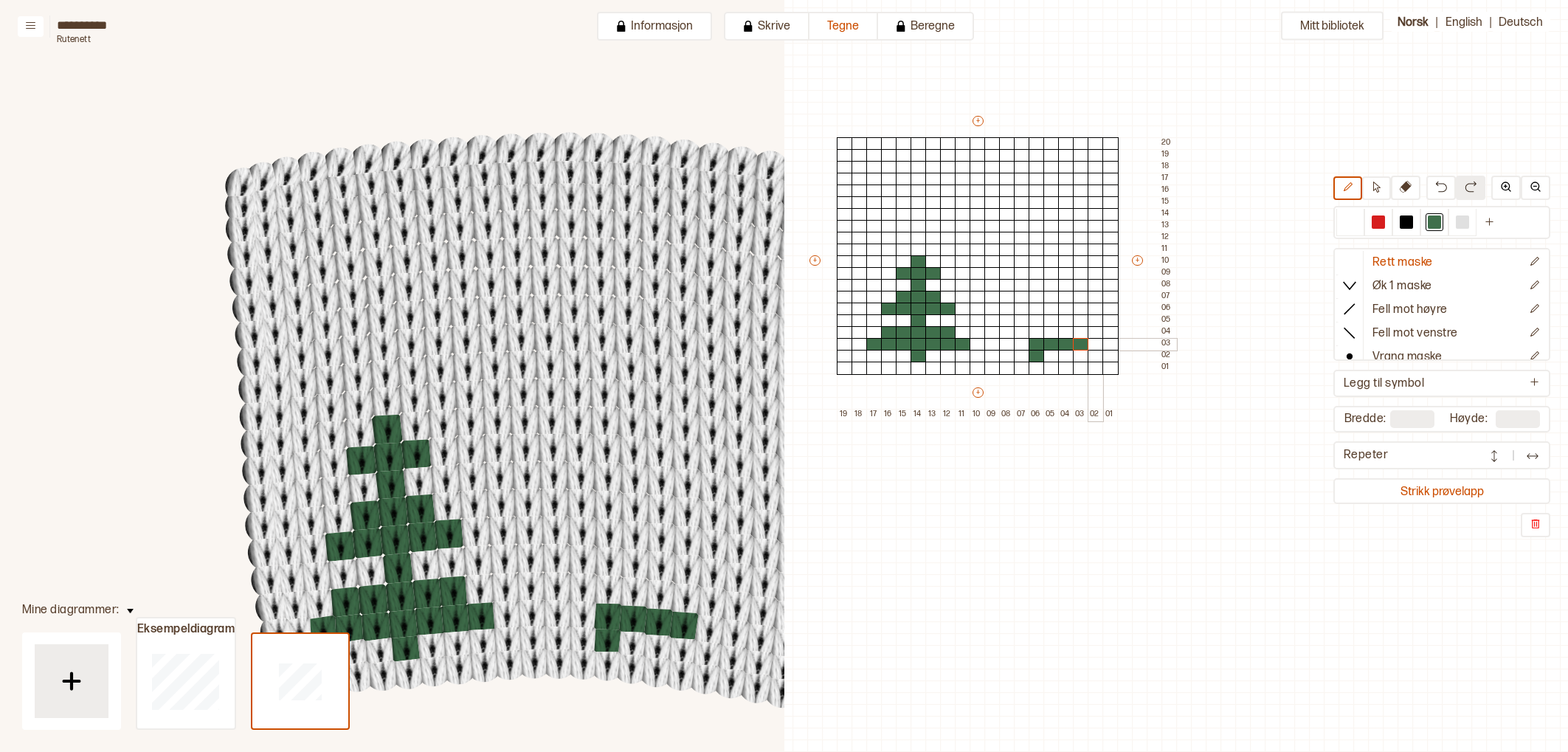
click at [1091, 341] on div at bounding box center [1095, 344] width 16 height 14
drag, startPoint x: 1023, startPoint y: 341, endPoint x: 1007, endPoint y: 340, distance: 16.0
click at [1023, 341] on div at bounding box center [1021, 344] width 16 height 14
click at [1002, 341] on div at bounding box center [1007, 344] width 16 height 14
click at [998, 342] on div "+ + + + 19 18 17 16 15 14 13 12 11 10 09 08 07 06 05 04 03 02 01 20 19 18 17 16…" at bounding box center [992, 267] width 369 height 307
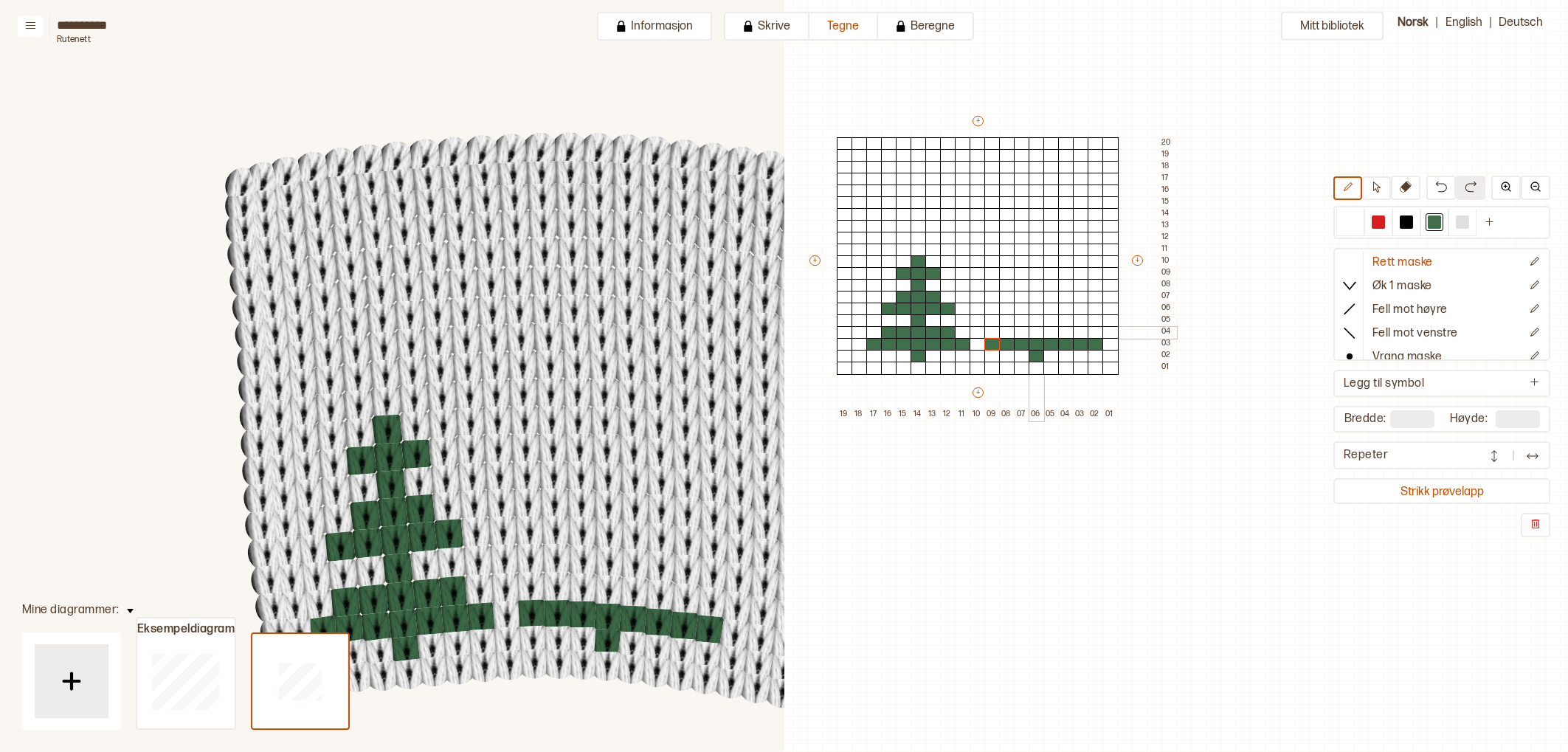
click at [1030, 331] on div at bounding box center [1037, 332] width 16 height 14
click at [1023, 331] on div at bounding box center [1021, 332] width 16 height 14
click at [1014, 332] on div "+ + + + 19 18 17 16 15 14 13 12 11 10 09 08 07 06 05 04 03 02 01 20 19 18 17 16…" at bounding box center [992, 267] width 369 height 307
click at [1038, 324] on div at bounding box center [1037, 321] width 16 height 14
click at [1024, 323] on div at bounding box center [1021, 321] width 16 height 14
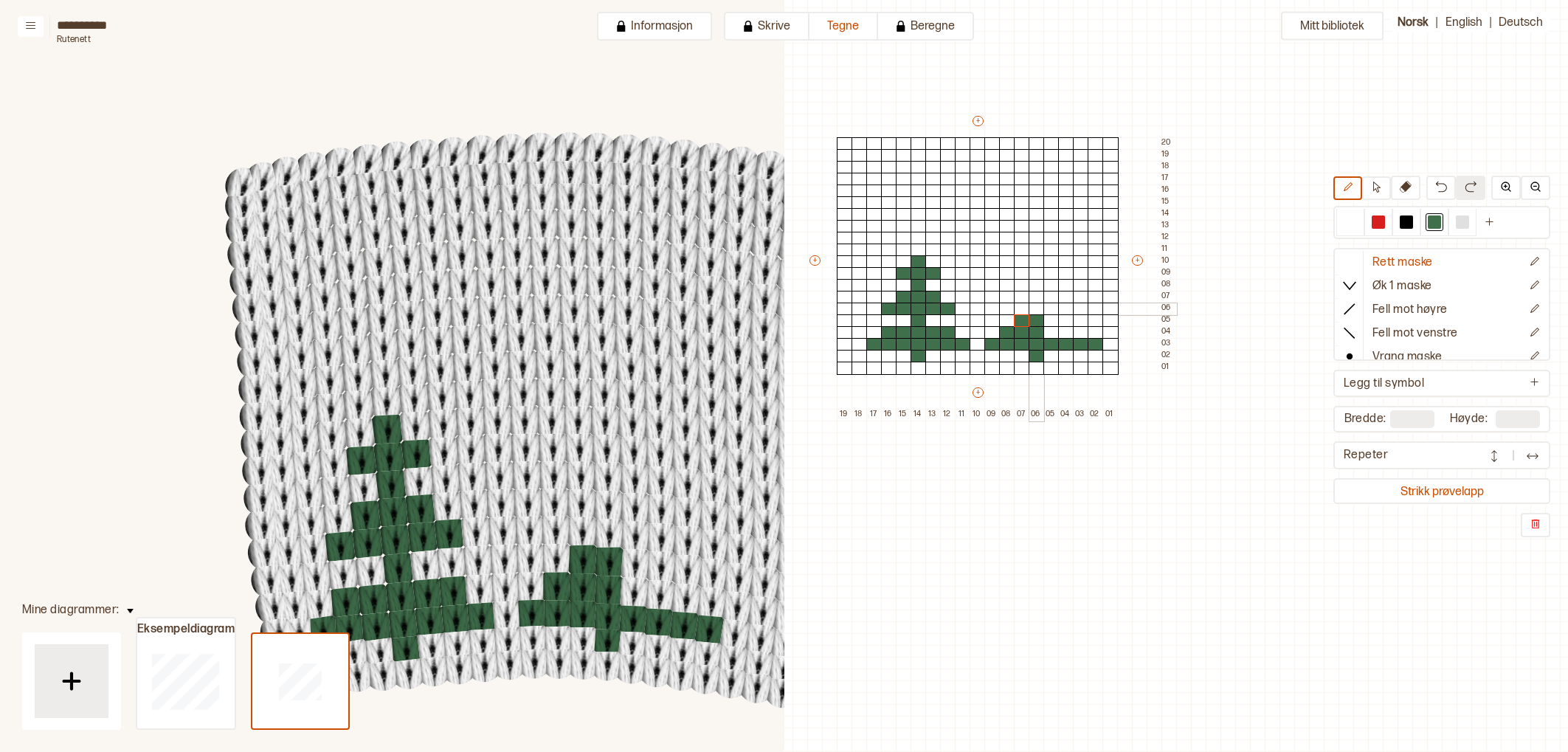
drag, startPoint x: 1038, startPoint y: 312, endPoint x: 1030, endPoint y: 310, distance: 8.2
click at [1037, 312] on div at bounding box center [1037, 309] width 16 height 14
click at [1040, 294] on div at bounding box center [1037, 297] width 16 height 14
drag, startPoint x: 1046, startPoint y: 312, endPoint x: 1033, endPoint y: 309, distance: 13.3
click at [1039, 310] on div "+ + + + 19 18 17 16 15 14 13 12 11 10 09 08 07 06 05 04 03 02 01 20 19 18 17 16…" at bounding box center [992, 267] width 369 height 307
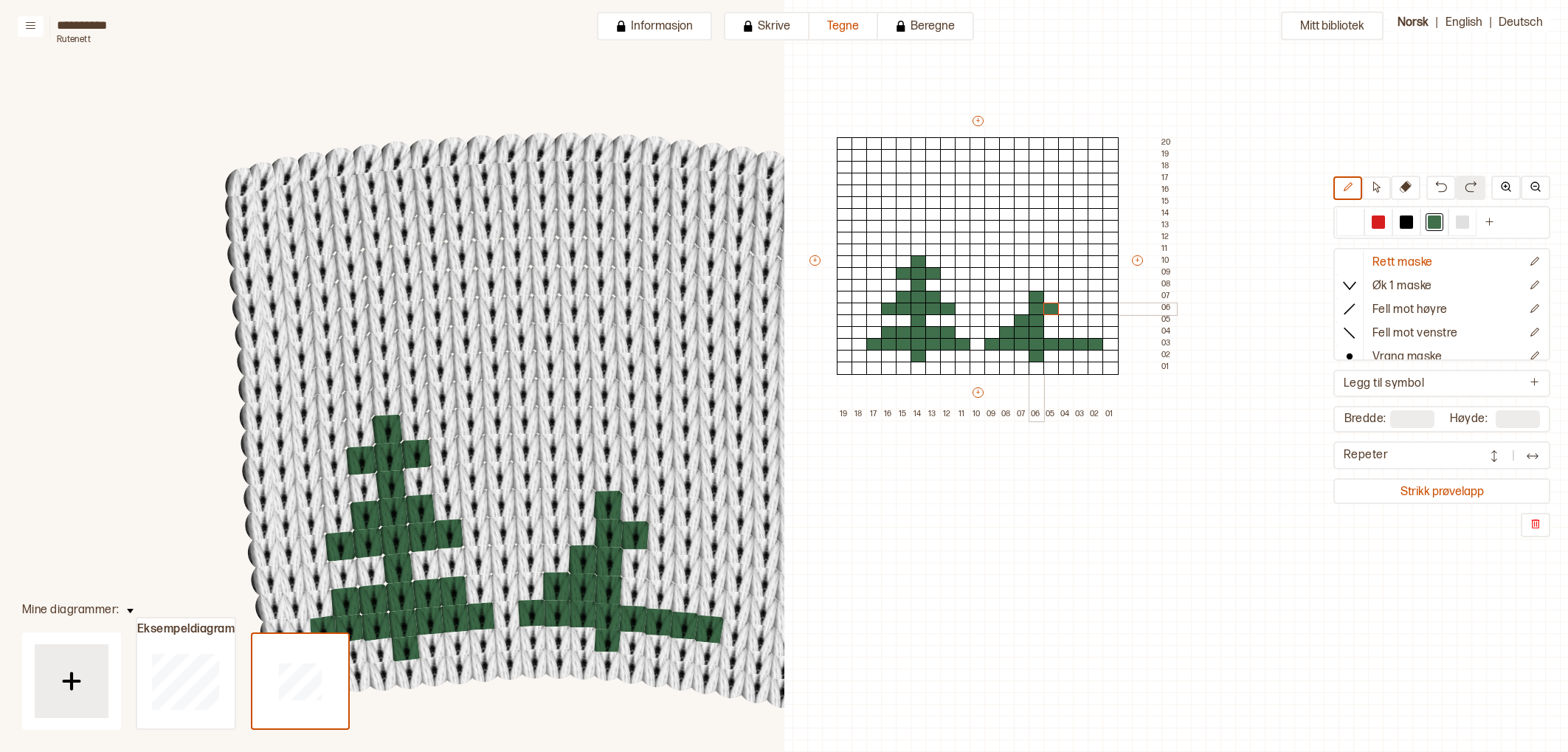
click at [1029, 309] on div at bounding box center [1037, 309] width 16 height 14
drag, startPoint x: 1350, startPoint y: 222, endPoint x: 1342, endPoint y: 223, distance: 8.1
click at [1350, 222] on div at bounding box center [1350, 222] width 14 height 14
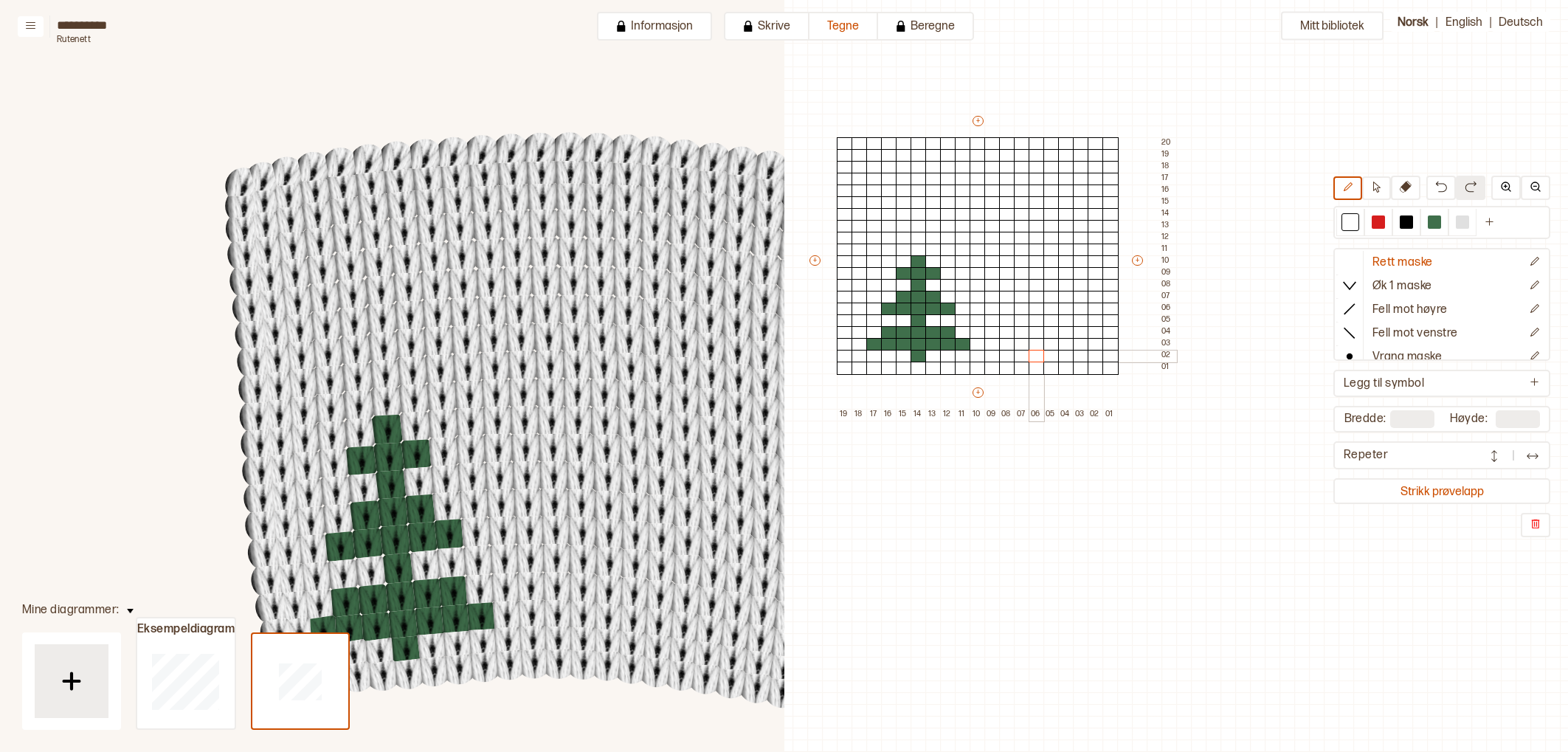
drag, startPoint x: 1030, startPoint y: 300, endPoint x: 1037, endPoint y: 353, distance: 53.5
click at [1038, 352] on div "+ + + + 19 18 17 16 15 14 13 12 11 10 09 08 07 06 05 04 03 02 01 20 19 18 17 16…" at bounding box center [992, 267] width 369 height 307
drag, startPoint x: 1409, startPoint y: 221, endPoint x: 1409, endPoint y: 242, distance: 21.0
click at [1409, 221] on div at bounding box center [1406, 222] width 14 height 14
drag, startPoint x: 992, startPoint y: 261, endPoint x: 1062, endPoint y: 266, distance: 70.2
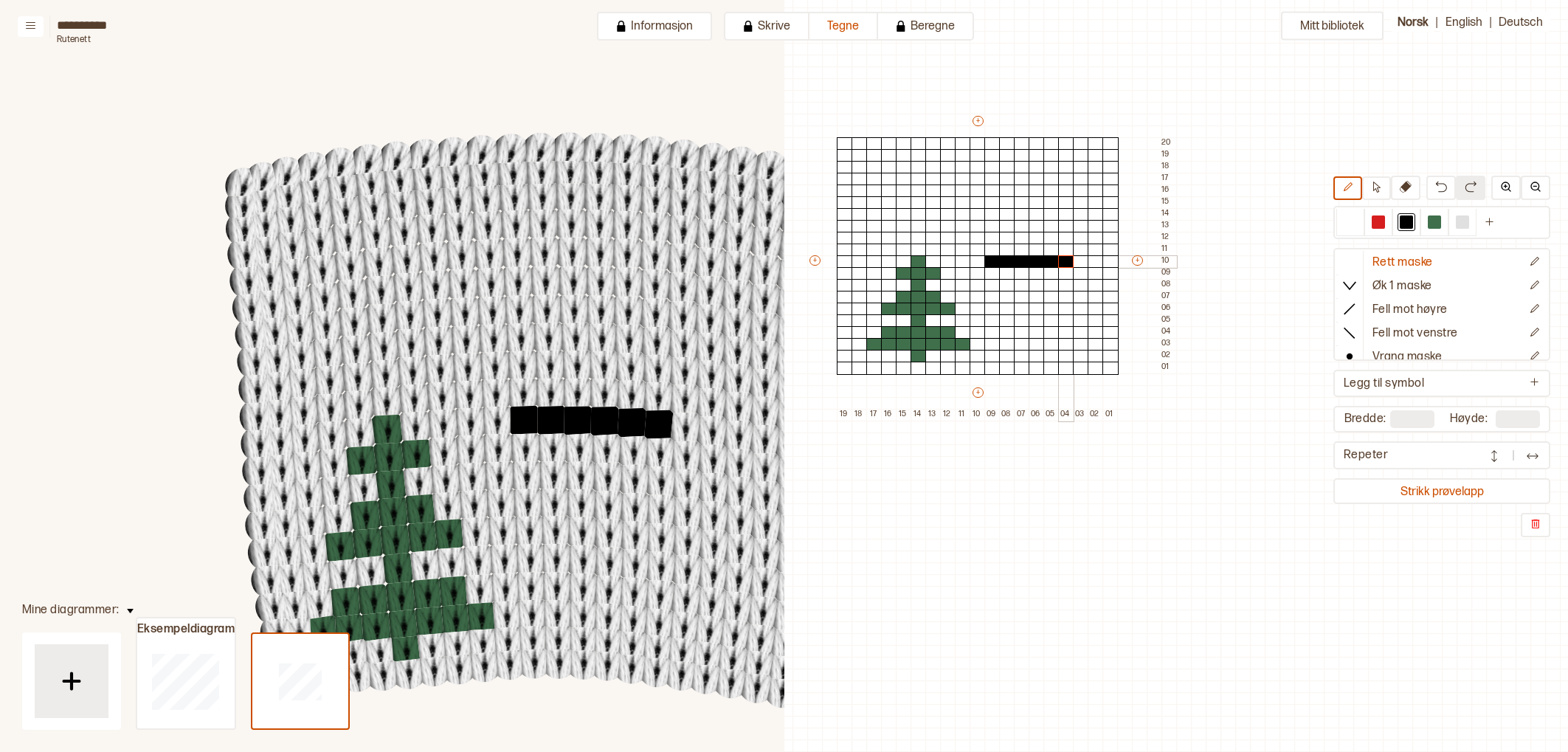
click at [1062, 266] on div "+ + + + 19 18 17 16 15 14 13 12 11 10 09 08 07 06 05 04 03 02 01 20 19 18 17 16…" at bounding box center [992, 267] width 369 height 307
drag, startPoint x: 1025, startPoint y: 268, endPoint x: 1021, endPoint y: 300, distance: 32.2
click at [1021, 300] on div "+ + + + 19 18 17 16 15 14 13 12 11 10 09 08 07 06 05 04 03 02 01 20 19 18 17 16…" at bounding box center [992, 267] width 369 height 307
drag, startPoint x: 1026, startPoint y: 254, endPoint x: 1025, endPoint y: 231, distance: 23.0
click at [1025, 231] on div "+ + + + 19 18 17 16 15 14 13 12 11 10 09 08 07 06 05 04 03 02 01 20 19 18 17 16…" at bounding box center [992, 267] width 369 height 307
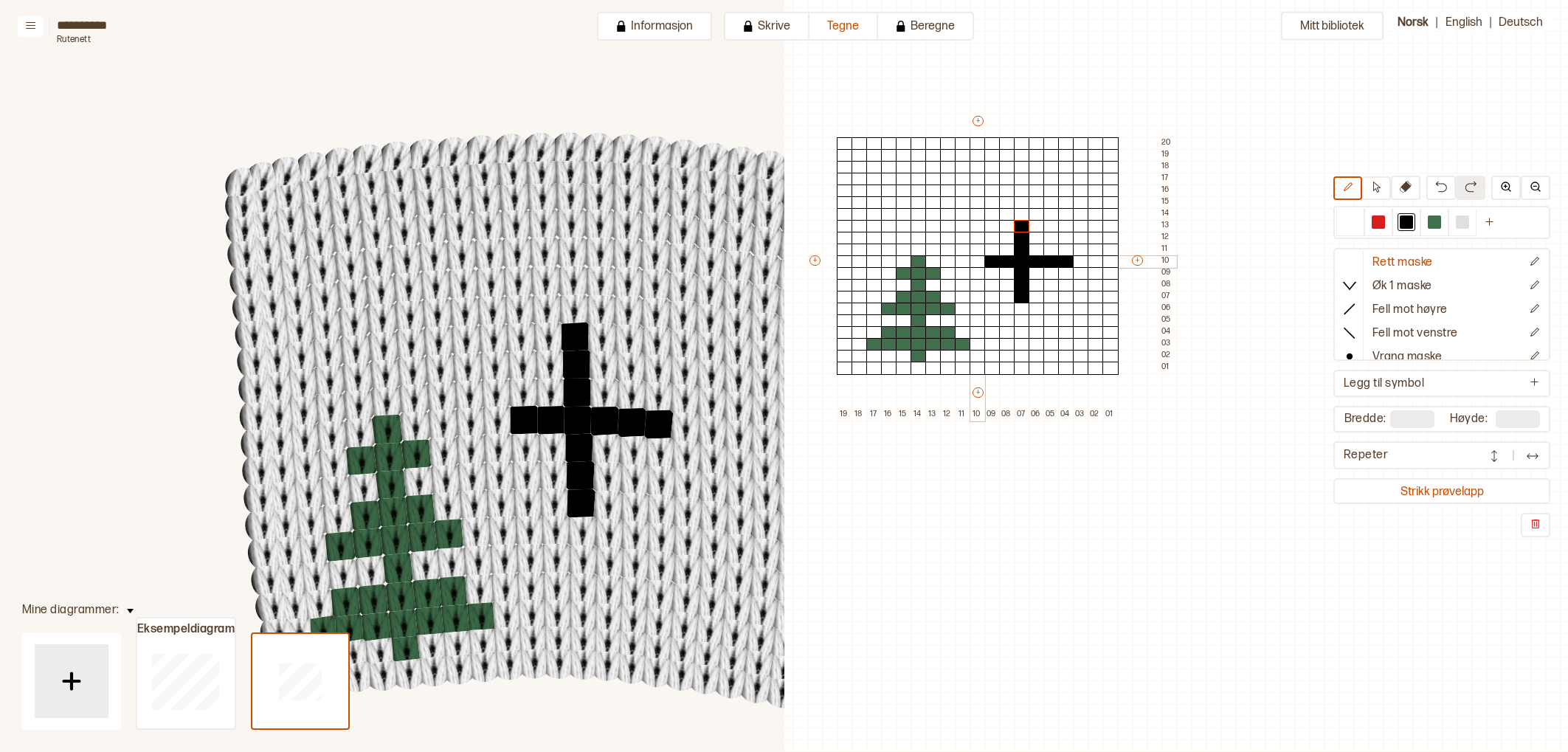
click at [975, 256] on div at bounding box center [977, 261] width 16 height 14
drag, startPoint x: 978, startPoint y: 259, endPoint x: 979, endPoint y: 228, distance: 31.0
click at [978, 228] on div "+ + + + 19 18 17 16 15 14 13 12 11 10 09 08 07 06 05 04 03 02 01 20 19 18 17 16…" at bounding box center [992, 267] width 369 height 307
drag, startPoint x: 1025, startPoint y: 228, endPoint x: 1059, endPoint y: 227, distance: 34.0
click at [1059, 227] on div "+ + + + 19 18 17 16 15 14 13 12 11 10 09 08 07 06 05 04 03 02 01 20 19 18 17 16…" at bounding box center [992, 267] width 369 height 307
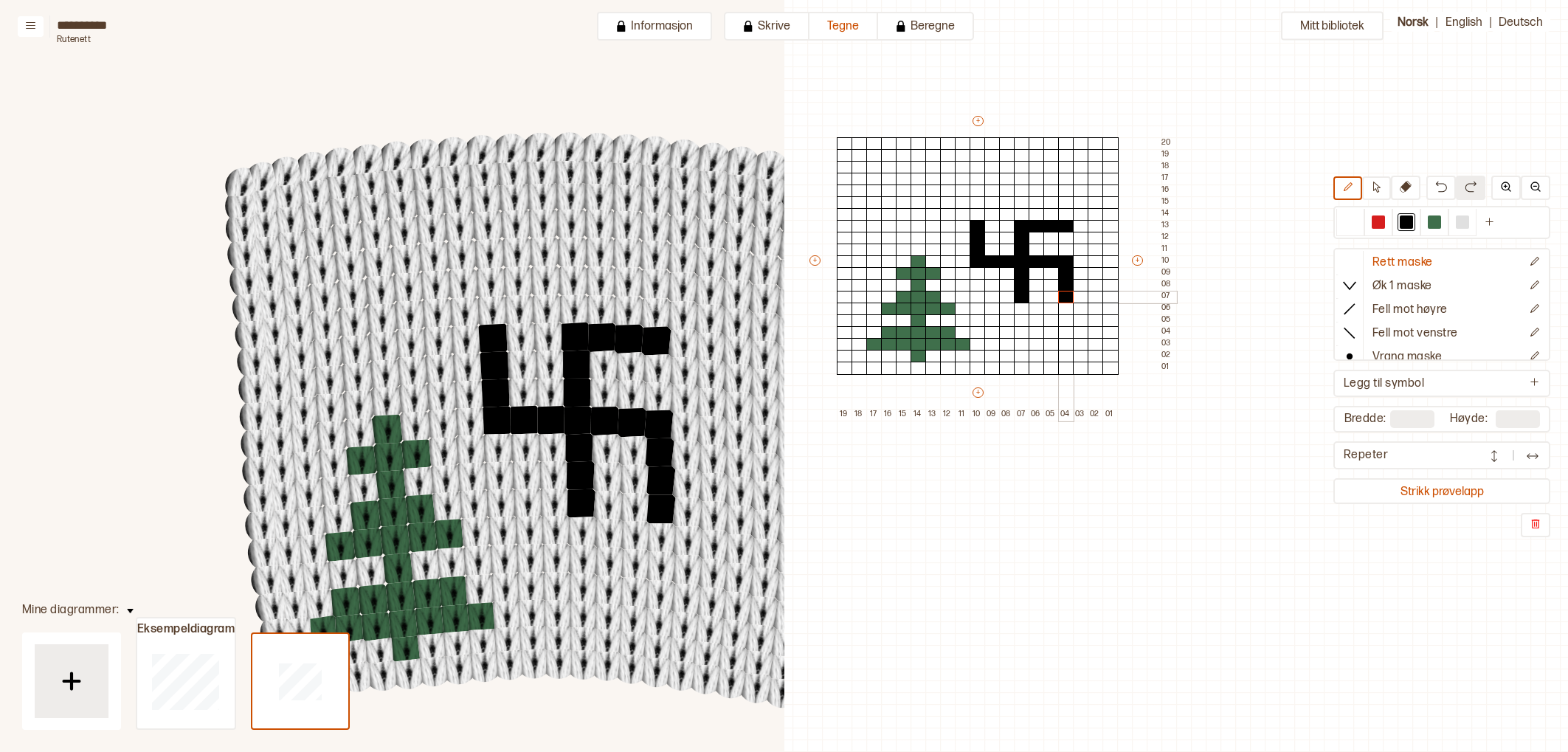
drag, startPoint x: 1068, startPoint y: 268, endPoint x: 1063, endPoint y: 298, distance: 30.4
click at [1063, 299] on div "+ + + + 19 18 17 16 15 14 13 12 11 10 09 08 07 06 05 04 03 02 01 20 19 18 17 16…" at bounding box center [992, 267] width 369 height 307
drag, startPoint x: 1018, startPoint y: 299, endPoint x: 981, endPoint y: 298, distance: 37.0
click at [979, 298] on div "+ + + + 19 18 17 16 15 14 13 12 11 10 09 08 07 06 05 04 03 02 01 20 19 18 17 16…" at bounding box center [992, 267] width 369 height 307
click at [1350, 222] on div at bounding box center [1350, 222] width 14 height 14
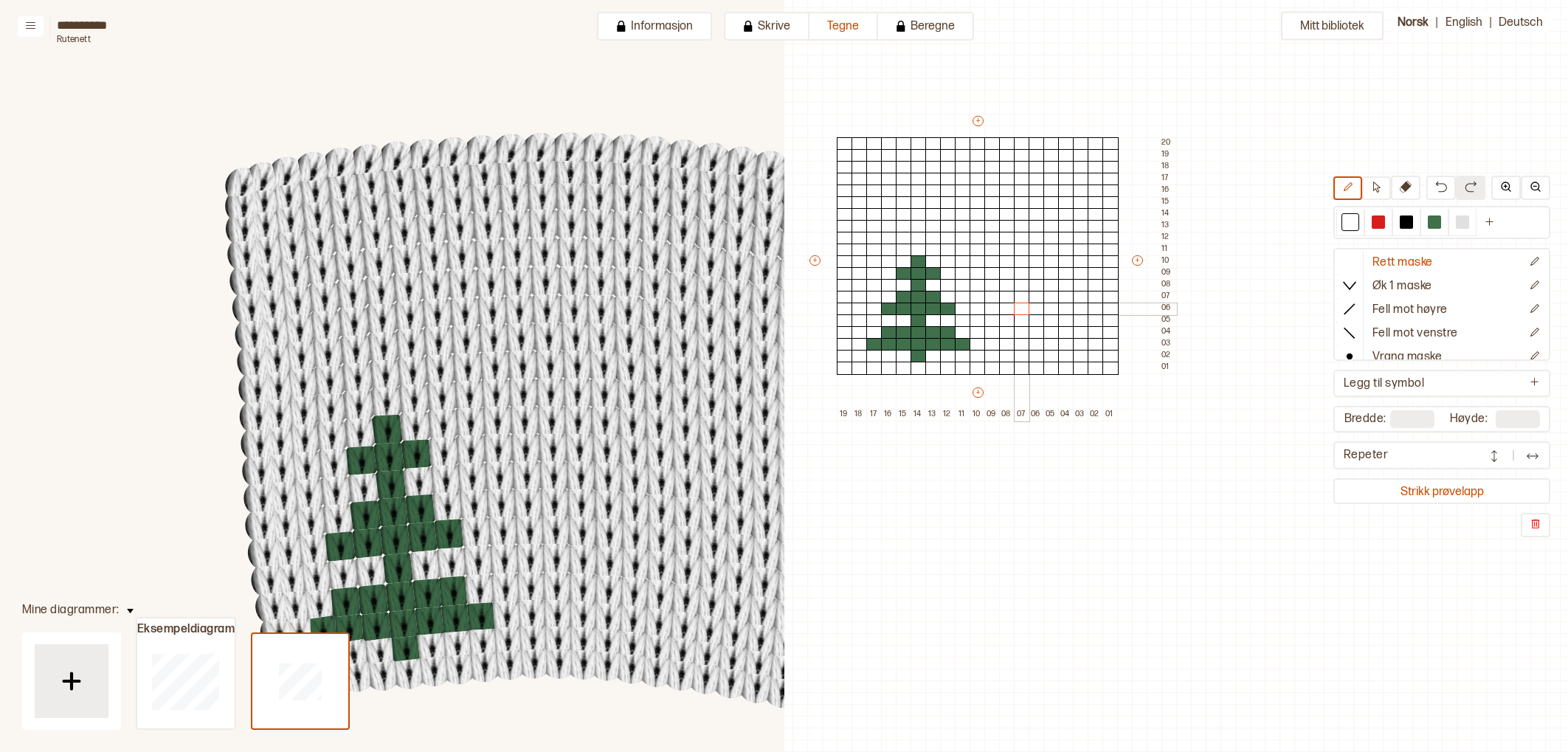
drag, startPoint x: 972, startPoint y: 226, endPoint x: 1018, endPoint y: 302, distance: 88.8
click at [1021, 302] on div "+ + + + 19 18 17 16 15 14 13 12 11 10 09 08 07 06 05 04 03 02 01 20 19 18 17 16…" at bounding box center [992, 267] width 369 height 307
click at [1441, 214] on div at bounding box center [1435, 222] width 18 height 18
drag, startPoint x: 989, startPoint y: 343, endPoint x: 1059, endPoint y: 344, distance: 70.0
click at [1063, 346] on div "+ + + + 19 18 17 16 15 14 13 12 11 10 09 08 07 06 05 04 03 02 01 20 19 18 17 16…" at bounding box center [992, 267] width 369 height 307
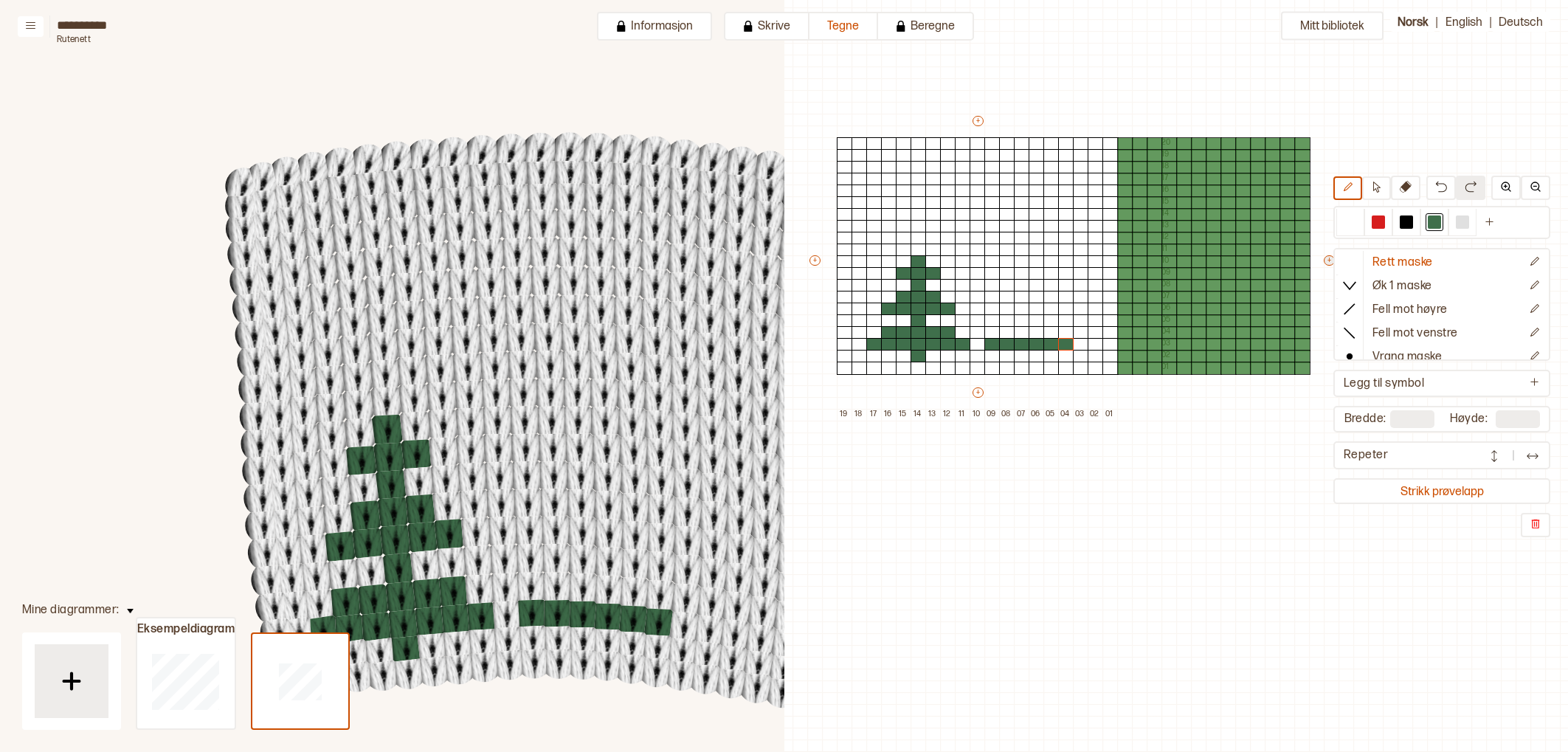
type input "**"
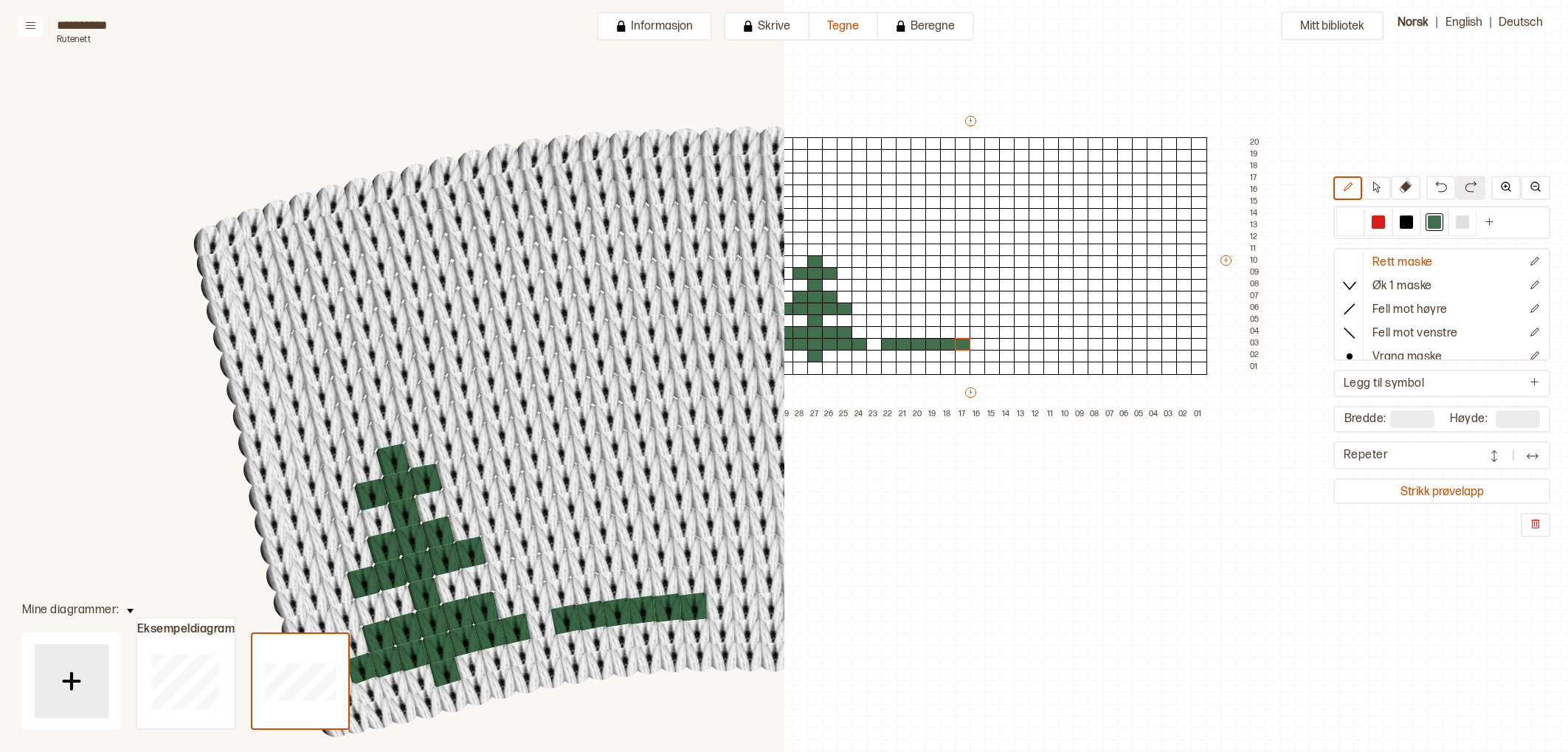
drag, startPoint x: 1344, startPoint y: 230, endPoint x: 1173, endPoint y: 246, distance: 171.7
click at [1343, 230] on div at bounding box center [1350, 222] width 18 height 18
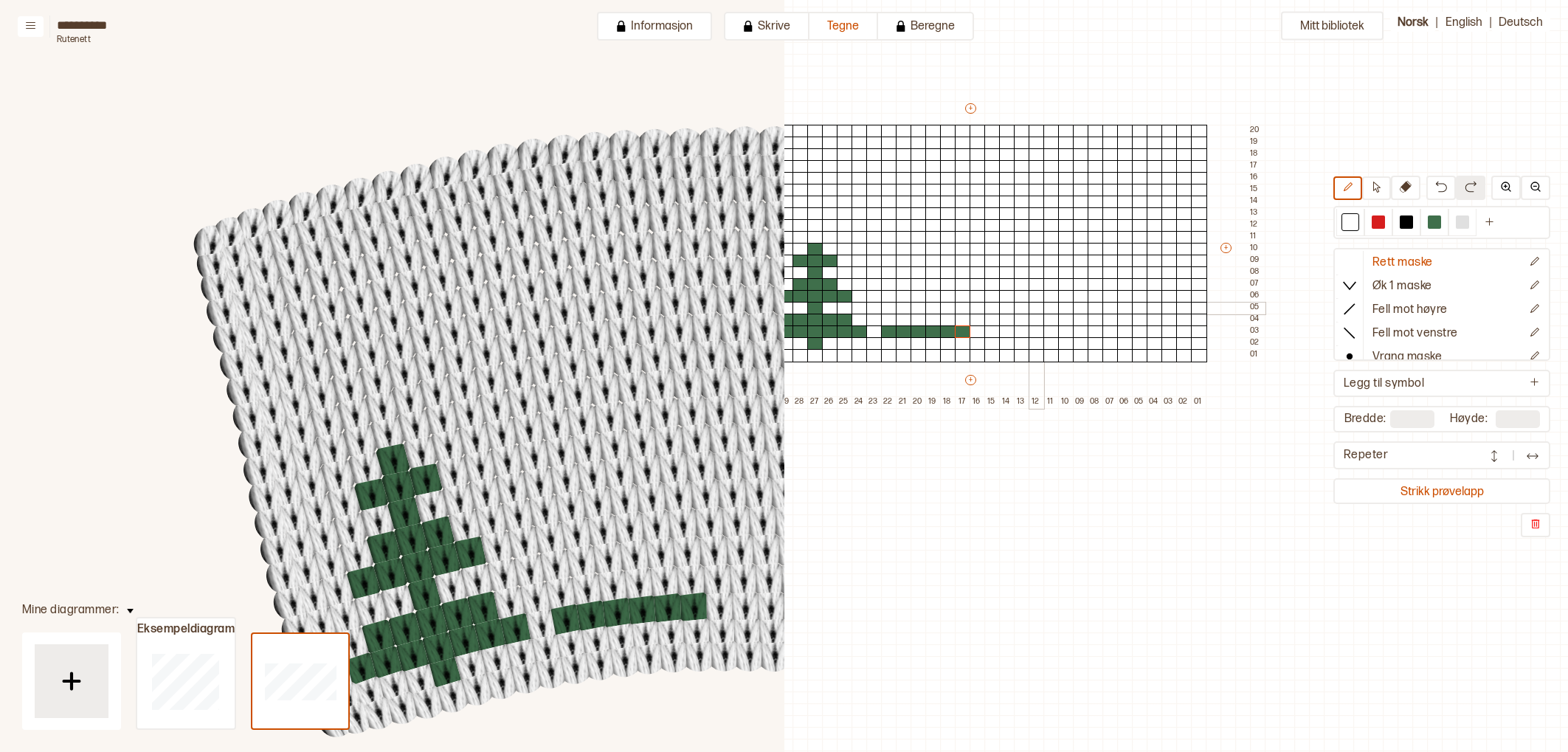
scroll to position [122, 597]
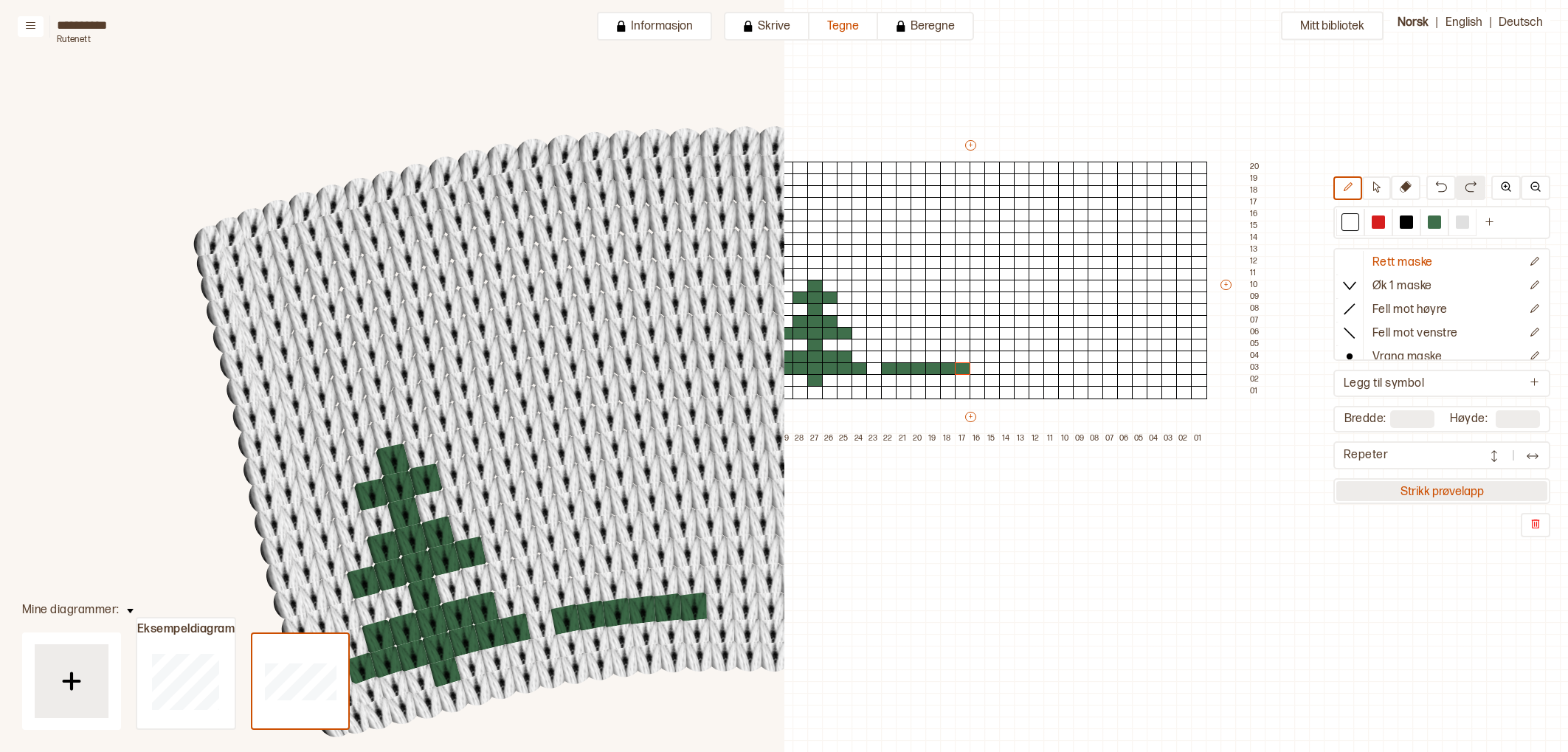
click at [1456, 494] on button "Strikk prøvelapp" at bounding box center [1441, 491] width 211 height 20
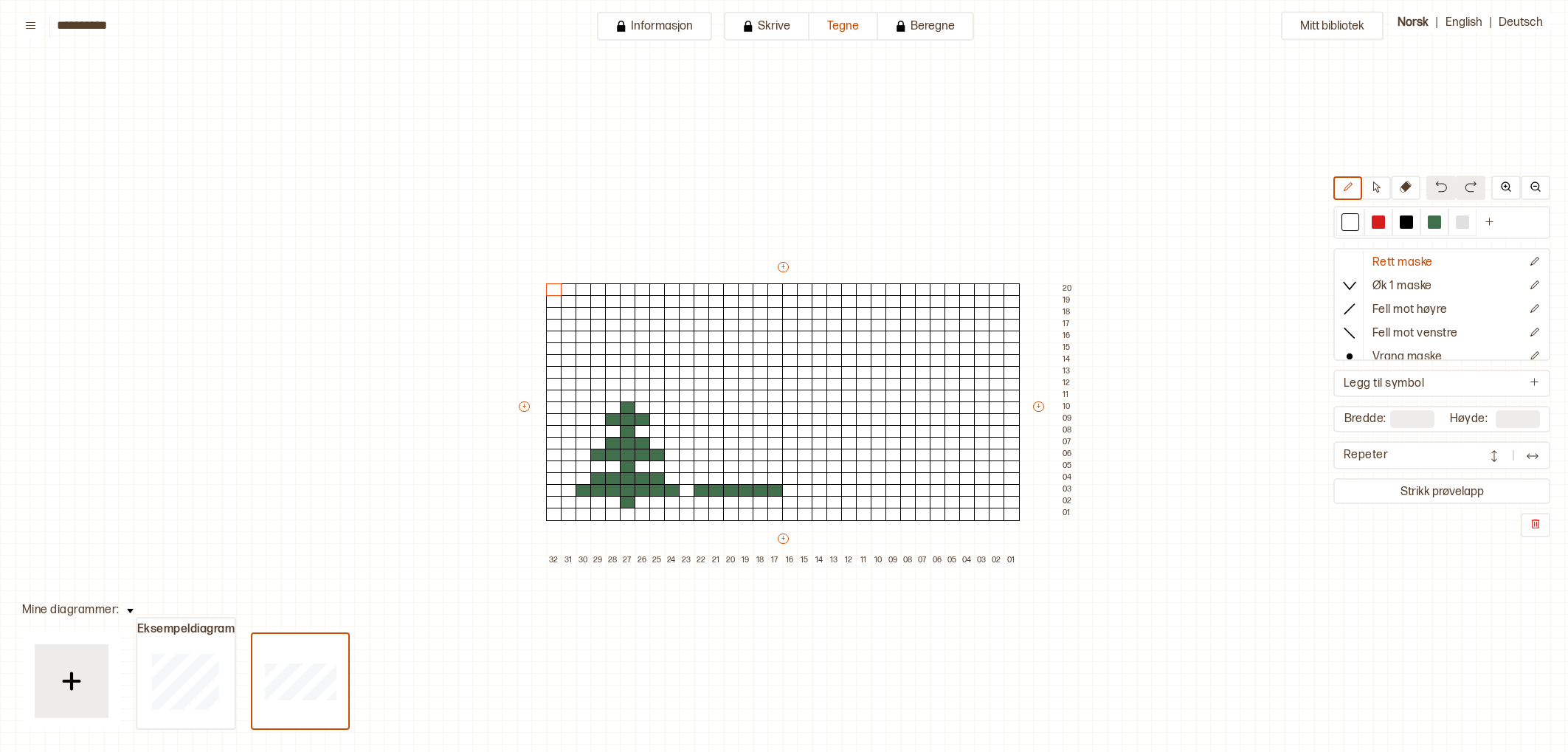
scroll to position [38, 14]
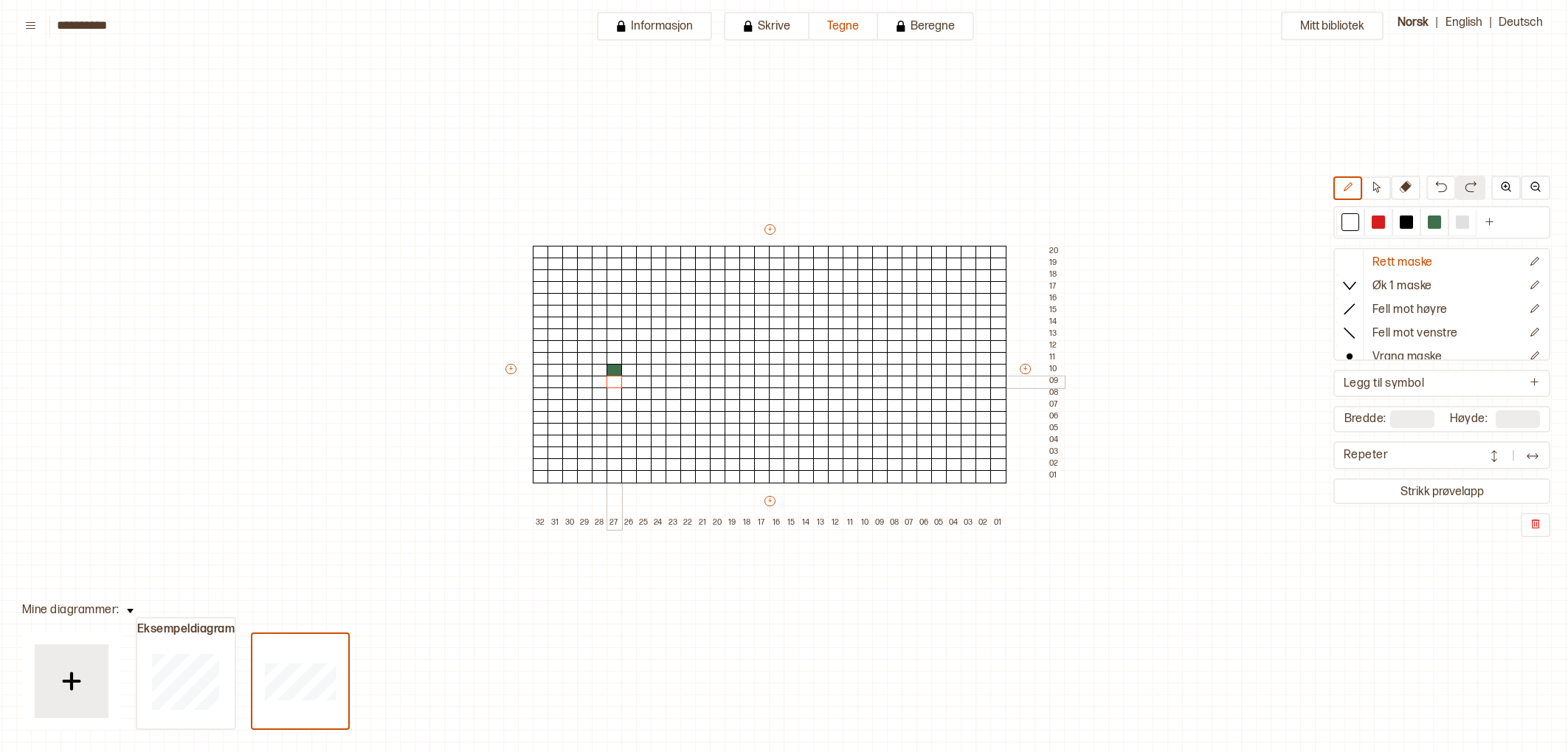
drag, startPoint x: 703, startPoint y: 454, endPoint x: 633, endPoint y: 369, distance: 110.1
click at [627, 370] on div "+ + + + 32 31 30 29 28 27 26 25 24 23 22 21 20 19 18 17 16 15 14 13 12 11 10 09…" at bounding box center [784, 376] width 561 height 307
click at [1466, 226] on div at bounding box center [1462, 222] width 14 height 14
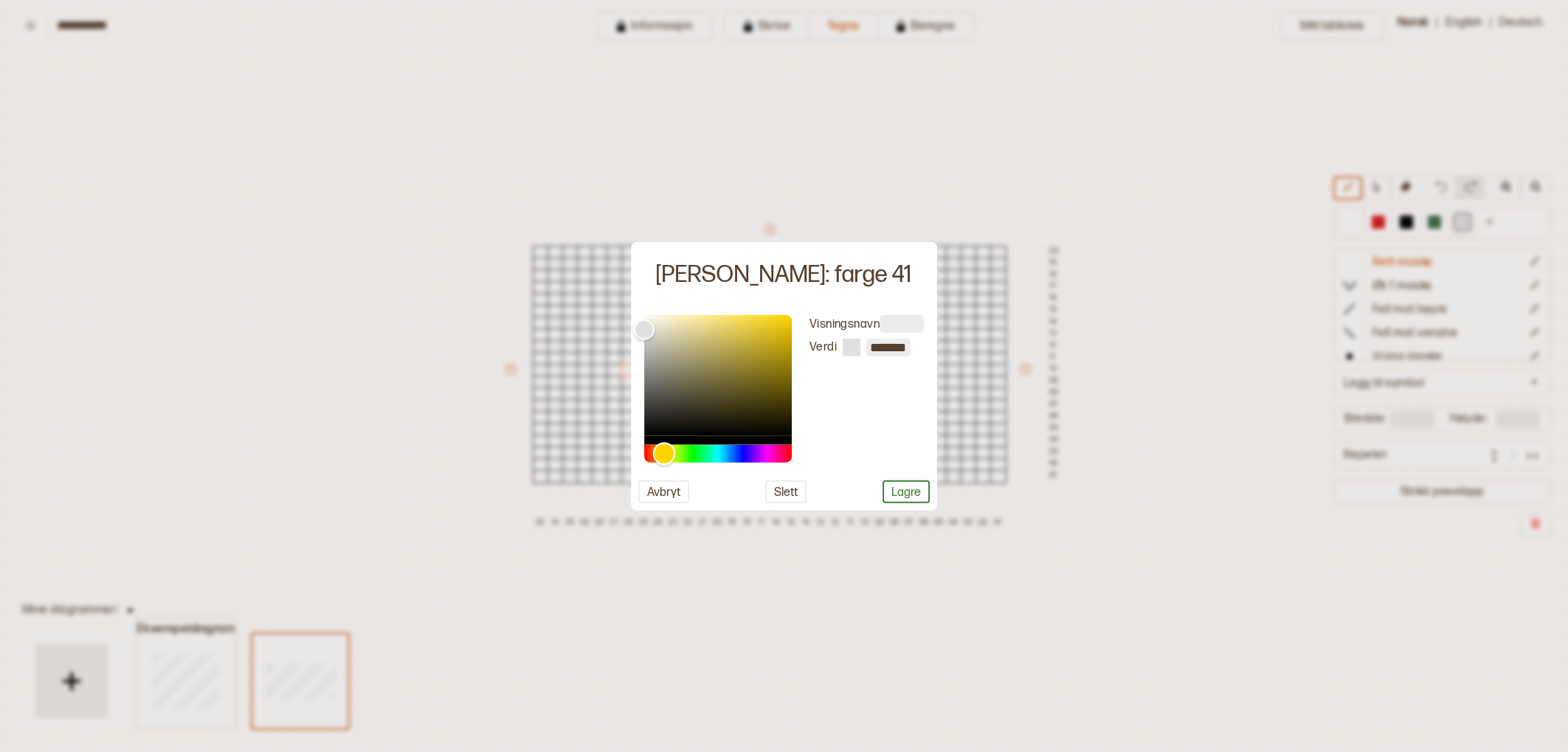
drag, startPoint x: 665, startPoint y: 450, endPoint x: 671, endPoint y: 393, distance: 57.3
click at [663, 445] on div "Hue" at bounding box center [718, 454] width 148 height 18
drag, startPoint x: 675, startPoint y: 324, endPoint x: 669, endPoint y: 341, distance: 18.0
click at [669, 341] on div "Color" at bounding box center [718, 376] width 148 height 121
type input "*******"
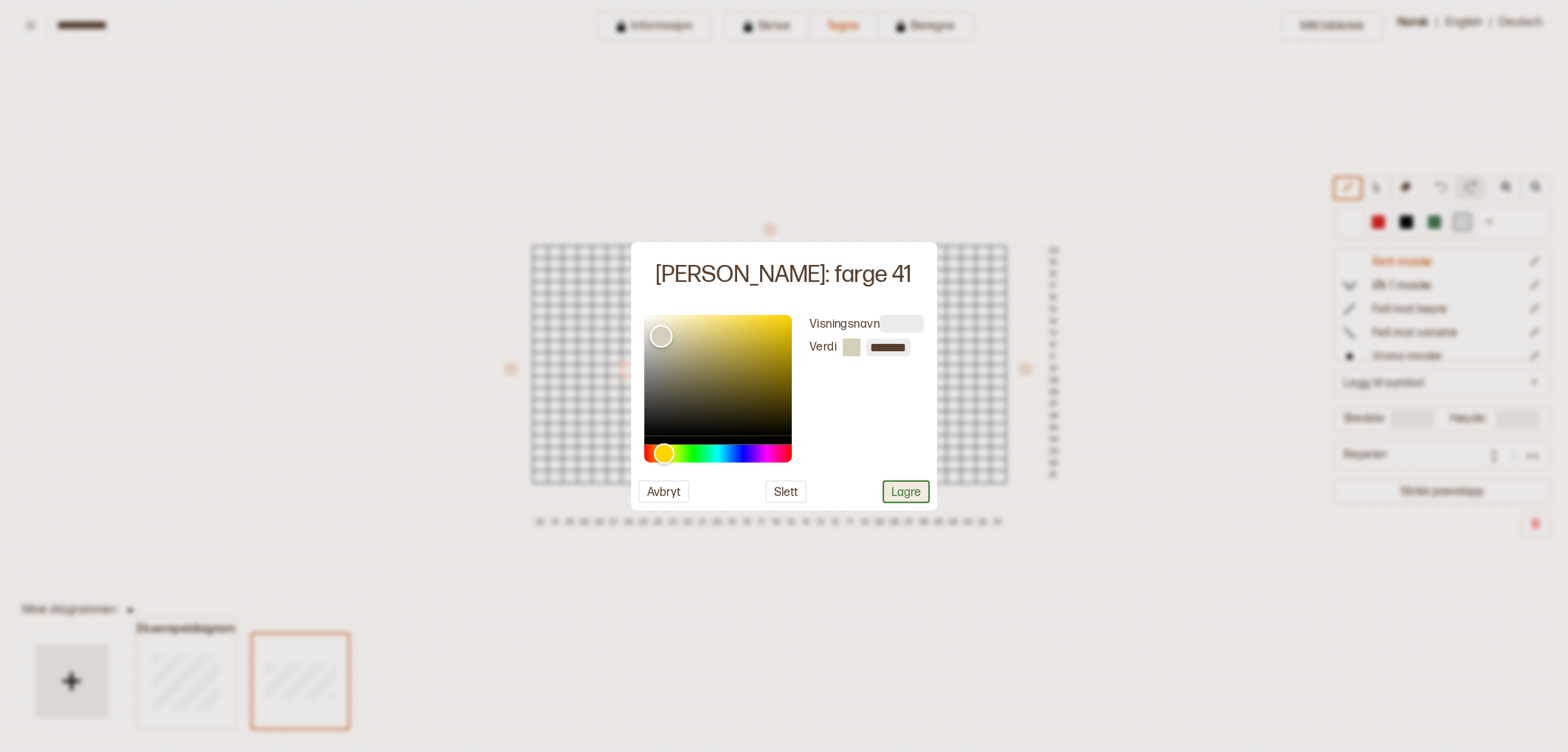
drag, startPoint x: 669, startPoint y: 351, endPoint x: 902, endPoint y: 490, distance: 271.3
click at [667, 338] on div "Color" at bounding box center [661, 335] width 23 height 23
click at [911, 501] on button "Lagre" at bounding box center [906, 491] width 47 height 23
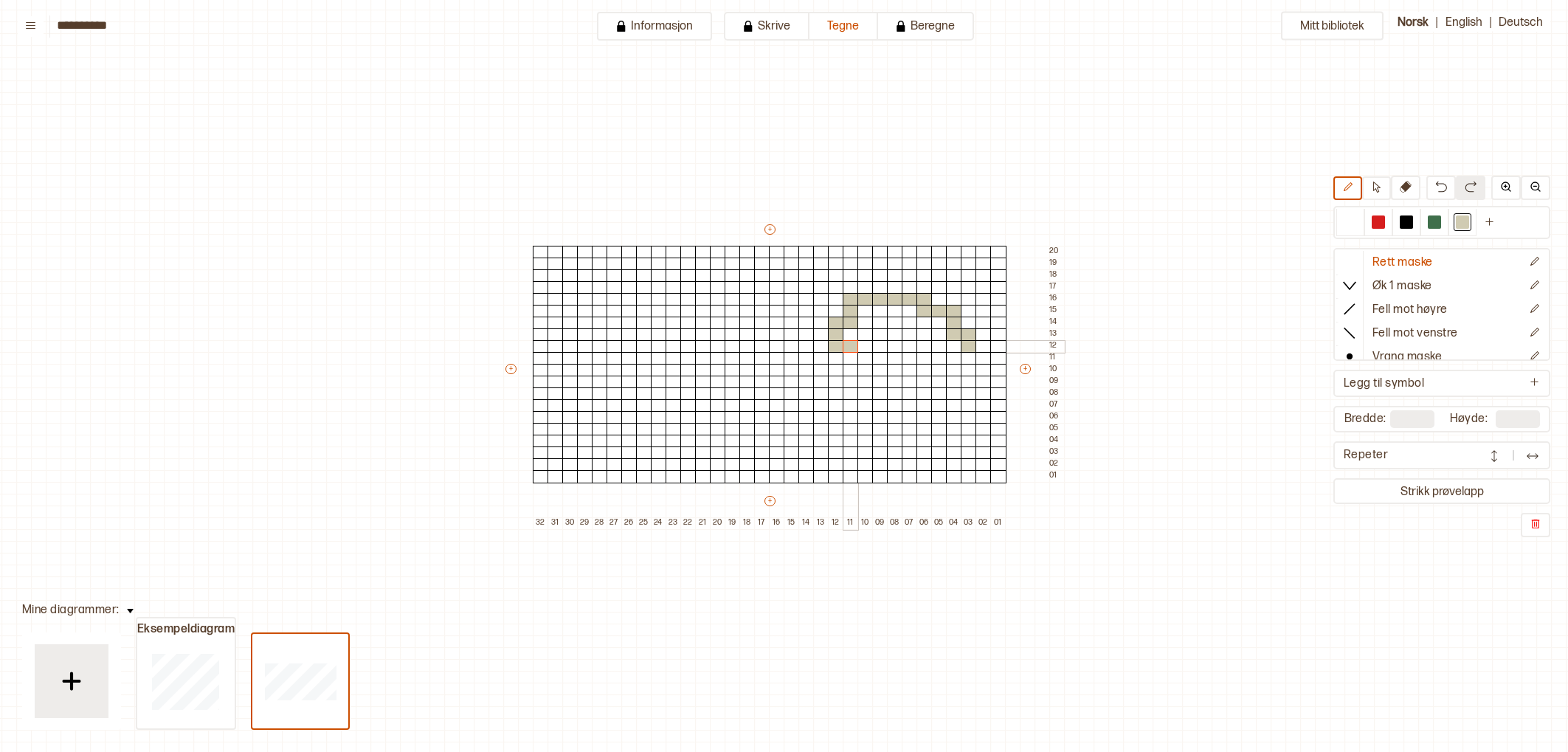
drag, startPoint x: 964, startPoint y: 344, endPoint x: 854, endPoint y: 345, distance: 110.0
click at [854, 345] on div "+ + + + 32 31 30 29 28 27 26 25 24 23 22 21 20 19 18 17 16 15 14 13 12 11 10 09…" at bounding box center [784, 376] width 561 height 307
drag, startPoint x: 871, startPoint y: 346, endPoint x: 906, endPoint y: 324, distance: 41.3
click at [934, 324] on div "+ + + + 32 31 30 29 28 27 26 25 24 23 22 21 20 19 18 17 16 15 14 13 12 11 10 09…" at bounding box center [784, 376] width 561 height 307
drag, startPoint x: 833, startPoint y: 312, endPoint x: 896, endPoint y: 278, distance: 71.6
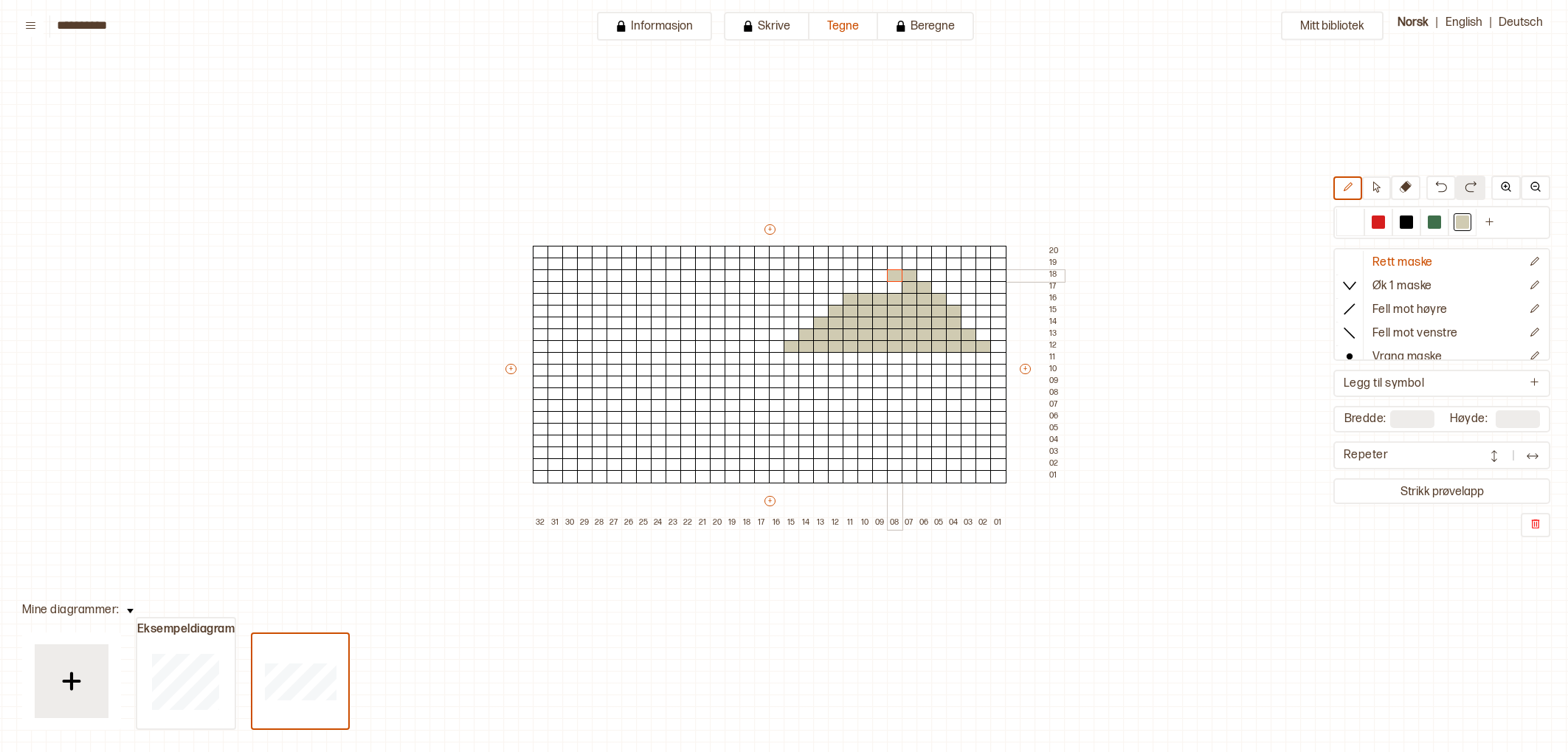
click at [896, 278] on div "+ + + + 32 31 30 29 28 27 26 25 24 23 22 21 20 19 18 17 16 15 14 13 12 11 10 09…" at bounding box center [784, 376] width 561 height 307
drag, startPoint x: 902, startPoint y: 279, endPoint x: 956, endPoint y: 284, distance: 54.2
click at [883, 276] on div "+ + + + 32 31 30 29 28 27 26 25 24 23 22 21 20 19 18 17 16 15 14 13 12 11 10 09…" at bounding box center [784, 376] width 561 height 307
drag, startPoint x: 1347, startPoint y: 224, endPoint x: 1291, endPoint y: 240, distance: 58.2
click at [1340, 226] on div at bounding box center [1349, 222] width 28 height 27
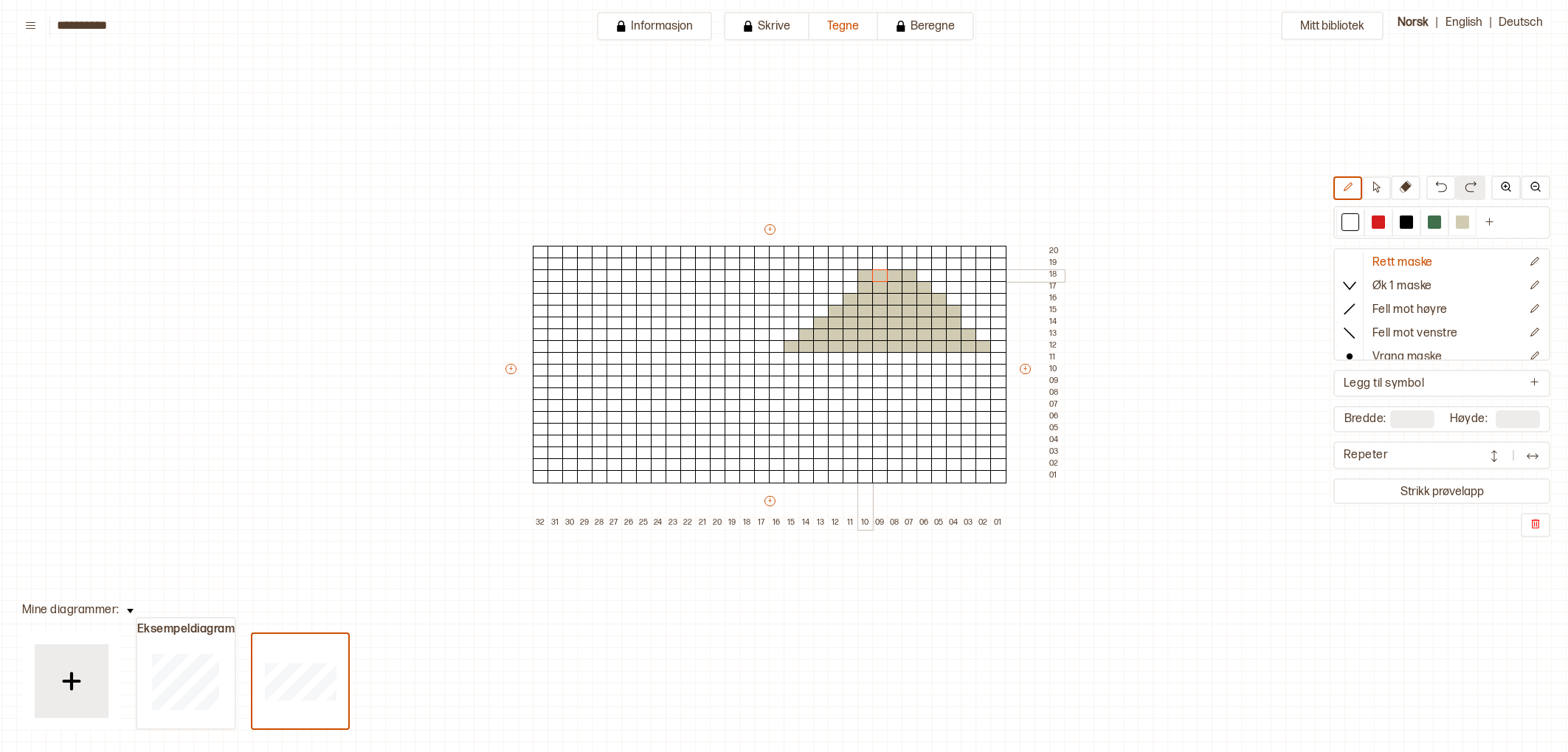
drag, startPoint x: 871, startPoint y: 275, endPoint x: 892, endPoint y: 276, distance: 21.0
click at [871, 275] on div at bounding box center [866, 276] width 16 height 14
drag, startPoint x: 1462, startPoint y: 222, endPoint x: 1400, endPoint y: 259, distance: 72.2
click at [1454, 230] on div at bounding box center [1463, 222] width 18 height 18
drag, startPoint x: 892, startPoint y: 261, endPoint x: 896, endPoint y: 274, distance: 13.6
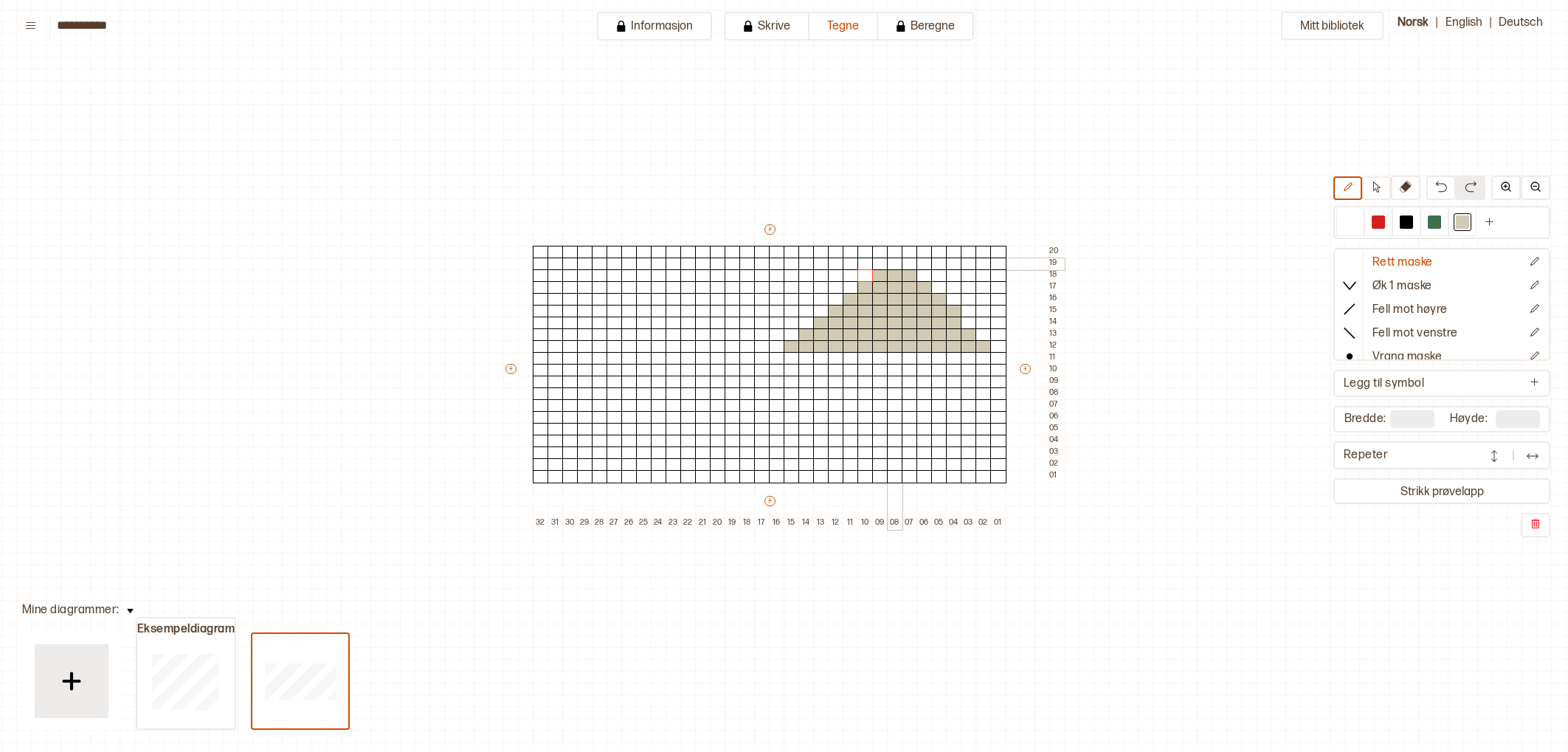
click at [892, 261] on div at bounding box center [895, 264] width 16 height 14
drag, startPoint x: 757, startPoint y: 344, endPoint x: 662, endPoint y: 342, distance: 95.0
click at [662, 342] on div "+ + + + 32 31 30 29 28 27 26 25 24 23 22 21 20 19 18 17 16 15 14 13 12 11 10 09…" at bounding box center [784, 376] width 561 height 307
drag, startPoint x: 686, startPoint y: 332, endPoint x: 565, endPoint y: 312, distance: 122.6
click at [565, 312] on div "+ + + + 32 31 30 29 28 27 26 25 24 23 22 21 20 19 18 17 16 15 14 13 12 11 10 09…" at bounding box center [784, 376] width 561 height 307
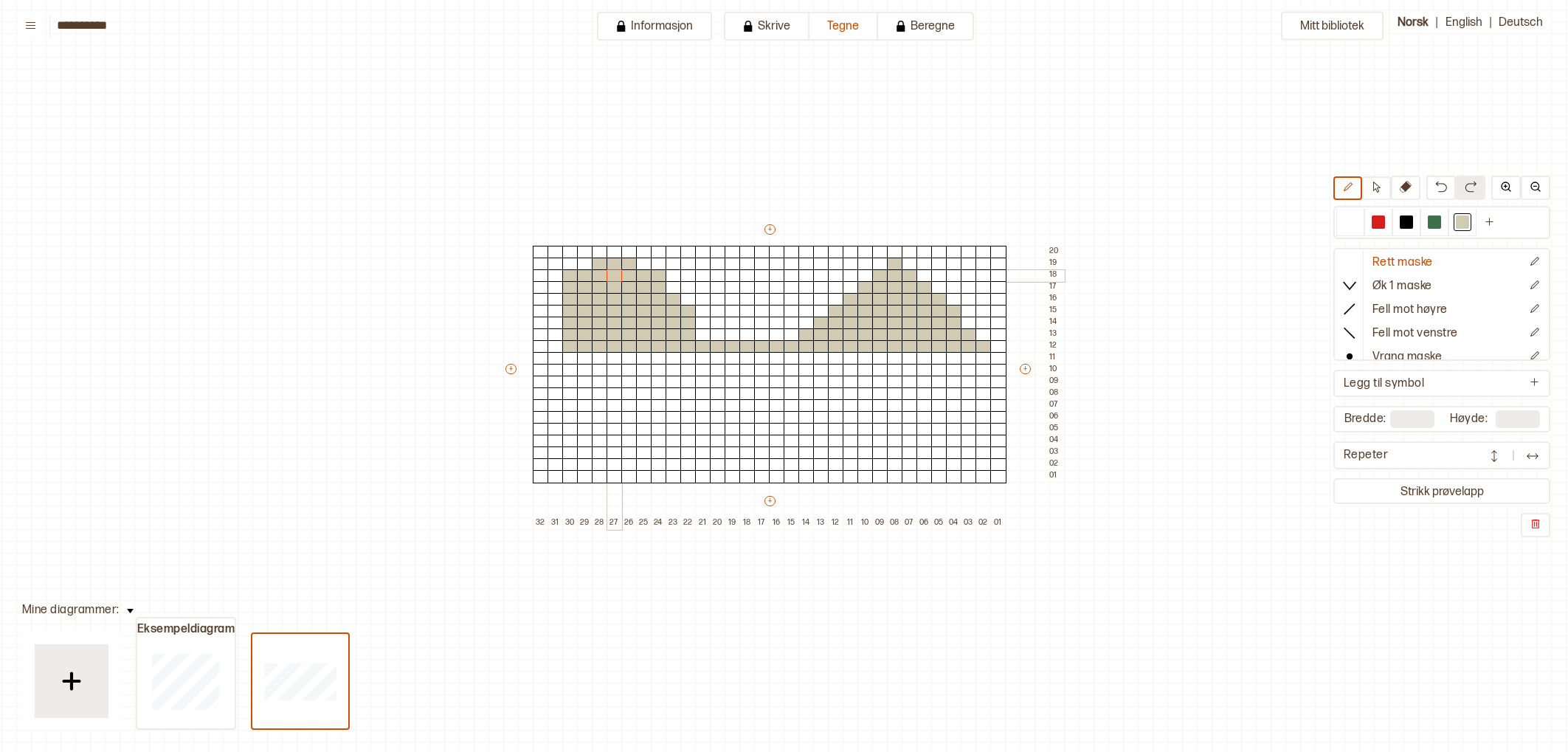
drag, startPoint x: 572, startPoint y: 312, endPoint x: 610, endPoint y: 278, distance: 51.0
click at [612, 277] on div "+ + + + 32 31 30 29 28 27 26 25 24 23 22 21 20 19 18 17 16 15 14 13 12 11 10 09…" at bounding box center [784, 376] width 561 height 307
drag, startPoint x: 557, startPoint y: 287, endPoint x: 537, endPoint y: 317, distance: 36.1
click at [537, 317] on div "+ + + + 32 31 30 29 28 27 26 25 24 23 22 21 20 19 18 17 16 15 14 13 12 11 10 09…" at bounding box center [784, 376] width 561 height 307
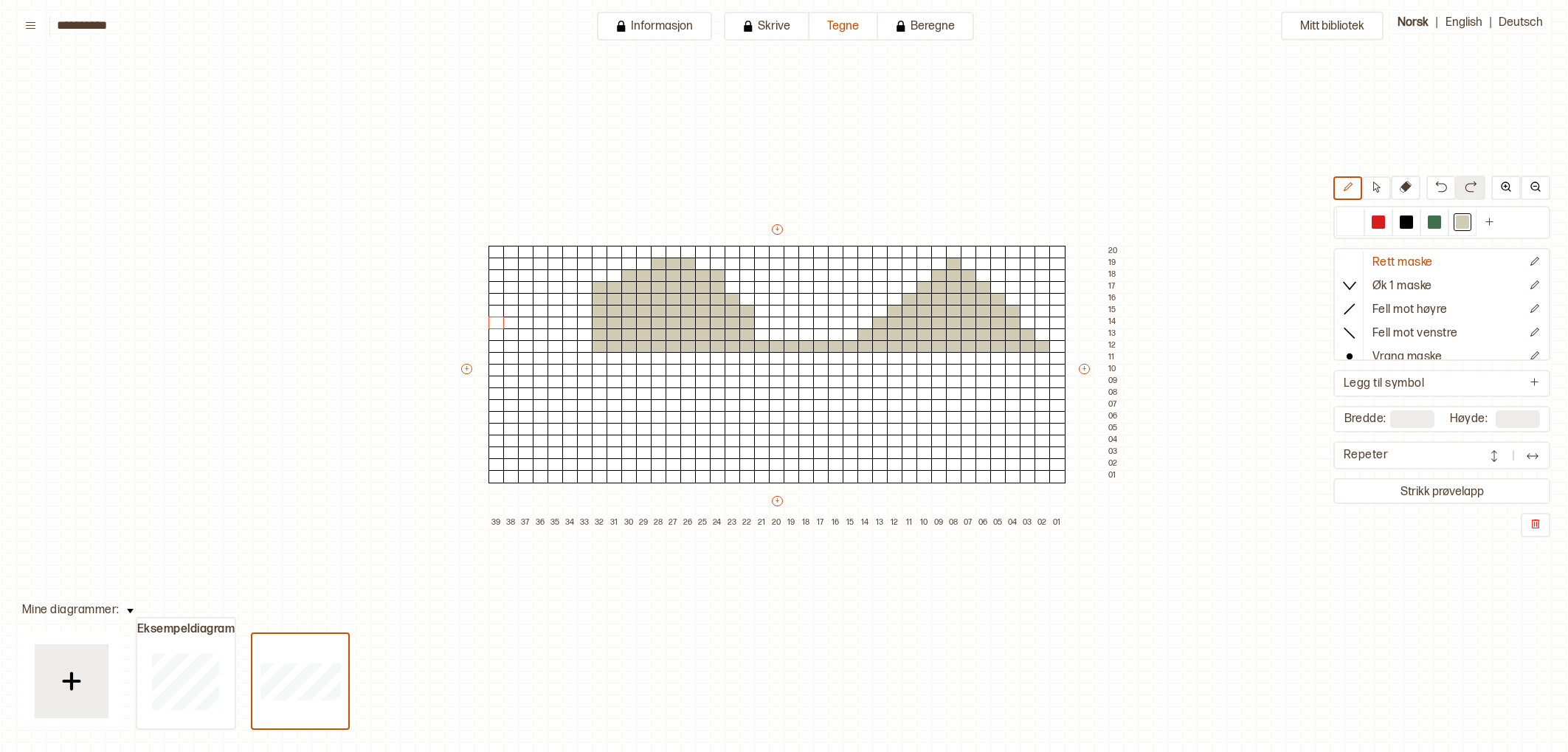
drag, startPoint x: 1355, startPoint y: 218, endPoint x: 678, endPoint y: 337, distance: 687.4
click at [1352, 218] on div at bounding box center [1350, 222] width 14 height 14
drag, startPoint x: 597, startPoint y: 289, endPoint x: 690, endPoint y: 292, distance: 93.0
click at [571, 308] on div "+ + + + 39 38 37 36 35 34 33 32 31 30 29 28 27 26 25 24 23 22 21 20 19 18 17 16…" at bounding box center [790, 376] width 664 height 307
click at [1440, 223] on div at bounding box center [1406, 222] width 140 height 27
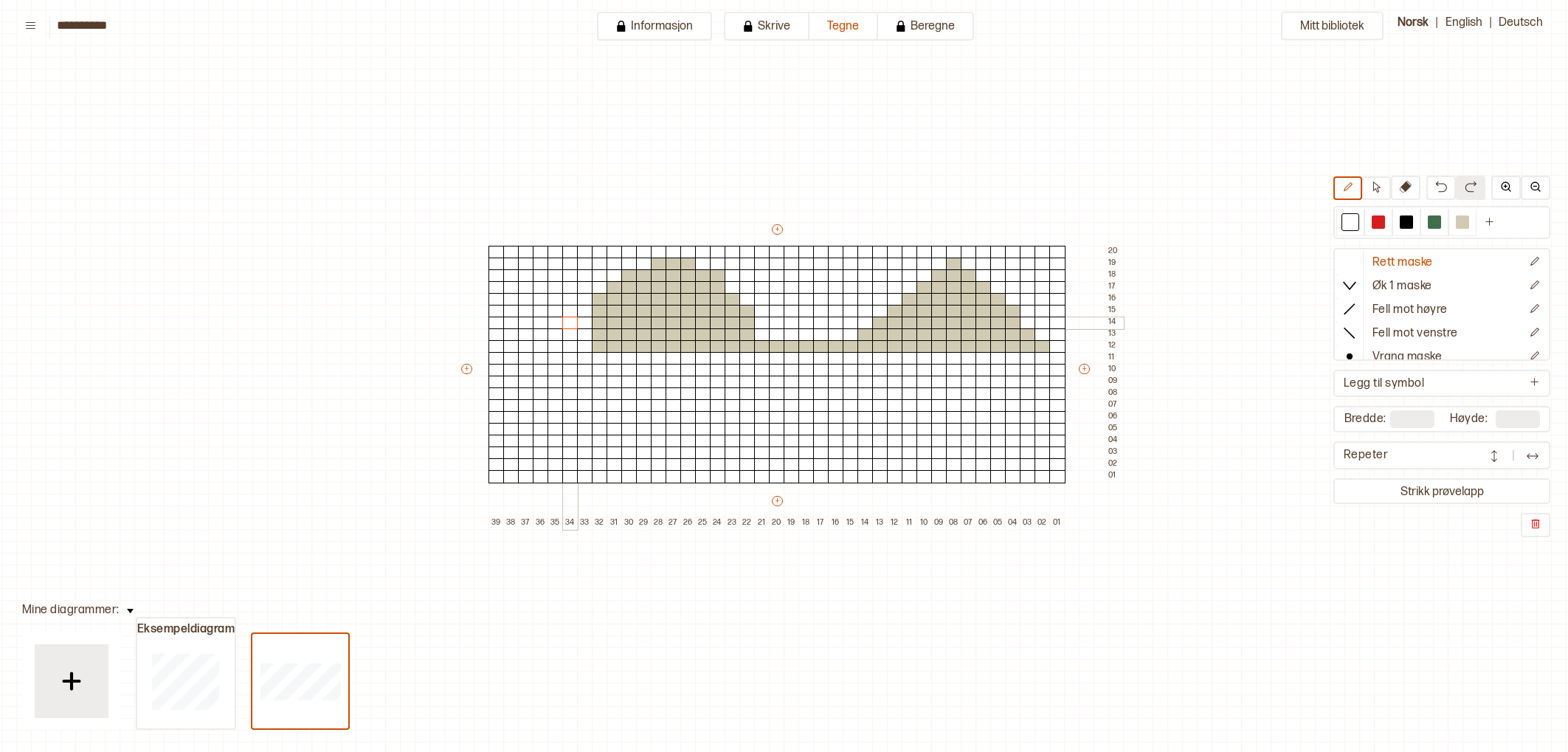
drag, startPoint x: 584, startPoint y: 312, endPoint x: 642, endPoint y: 321, distance: 58.7
click at [571, 318] on div "+ + + + 39 38 37 36 35 34 33 32 31 30 29 28 27 26 25 24 23 22 21 20 19 18 17 16…" at bounding box center [790, 376] width 664 height 307
drag, startPoint x: 1469, startPoint y: 219, endPoint x: 914, endPoint y: 285, distance: 558.9
click at [1467, 221] on div at bounding box center [1463, 222] width 18 height 18
drag, startPoint x: 586, startPoint y: 310, endPoint x: 606, endPoint y: 313, distance: 20.2
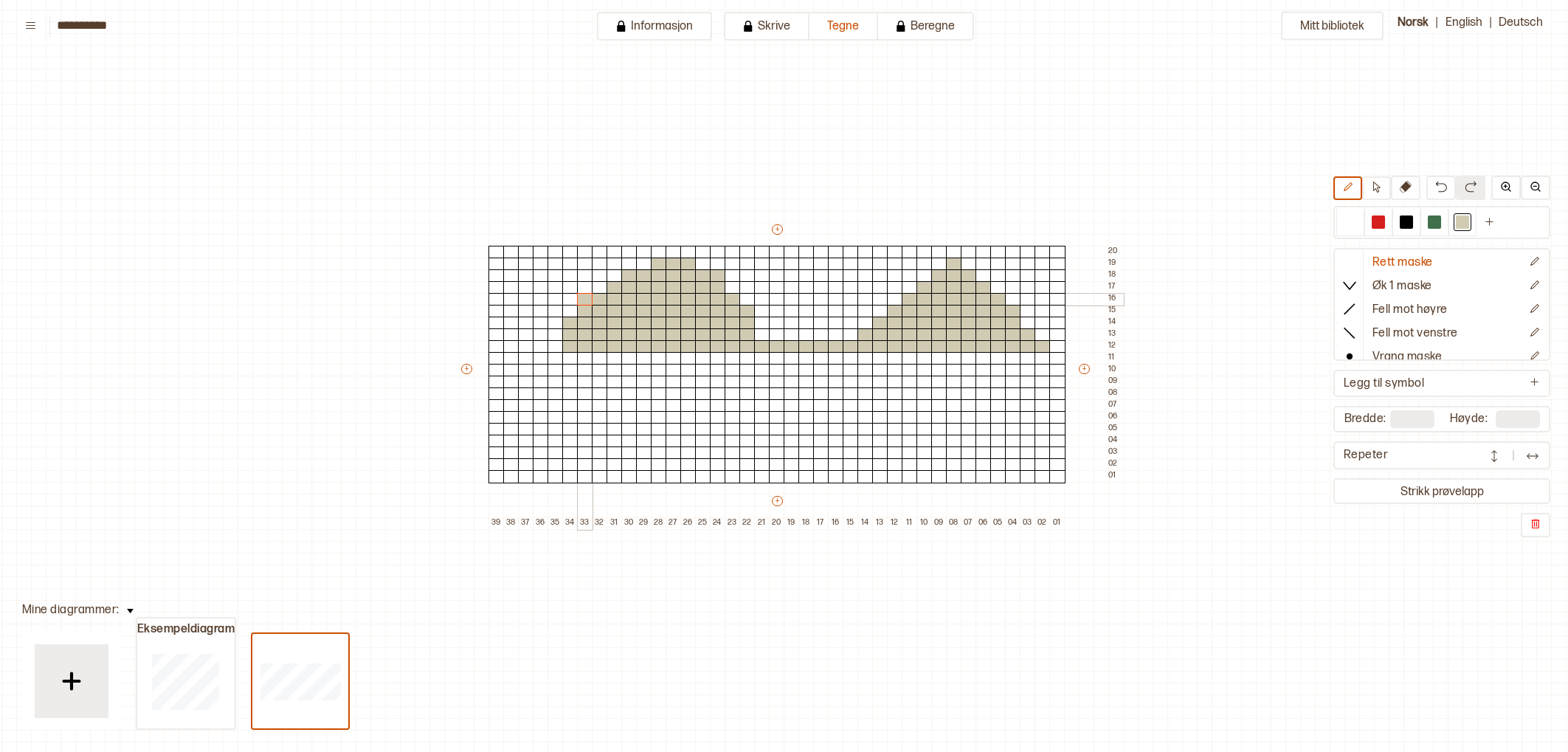
click at [586, 301] on div "+ + + + 39 38 37 36 35 34 33 32 31 30 29 28 27 26 25 24 23 22 21 20 19 18 17 16…" at bounding box center [790, 376] width 664 height 307
click at [614, 276] on div at bounding box center [614, 276] width 16 height 14
drag, startPoint x: 1344, startPoint y: 218, endPoint x: 1255, endPoint y: 262, distance: 99.3
click at [1344, 218] on div at bounding box center [1350, 222] width 14 height 14
click at [582, 300] on div at bounding box center [585, 299] width 16 height 14
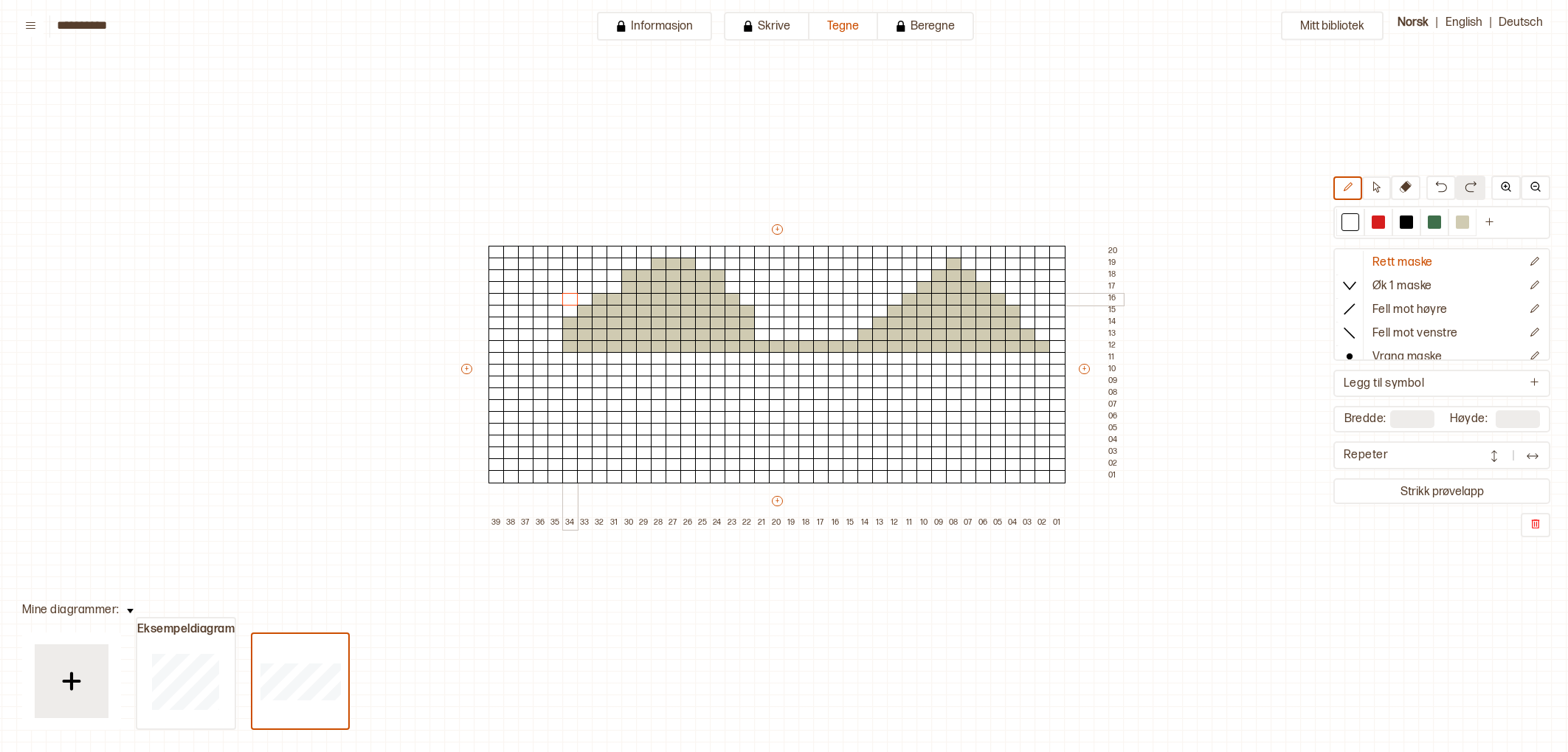
drag, startPoint x: 613, startPoint y: 275, endPoint x: 568, endPoint y: 303, distance: 53.0
click at [568, 303] on div "+ + + + 39 38 37 36 35 34 33 32 31 30 29 28 27 26 25 24 23 22 21 20 19 18 17 16…" at bounding box center [790, 376] width 664 height 307
drag, startPoint x: 558, startPoint y: 308, endPoint x: 543, endPoint y: 340, distance: 35.3
click at [535, 345] on div "+ + + + 39 38 37 36 35 34 33 32 31 30 29 28 27 26 25 24 23 22 21 20 19 18 17 16…" at bounding box center [790, 376] width 664 height 307
click at [1463, 229] on div at bounding box center [1463, 222] width 18 height 18
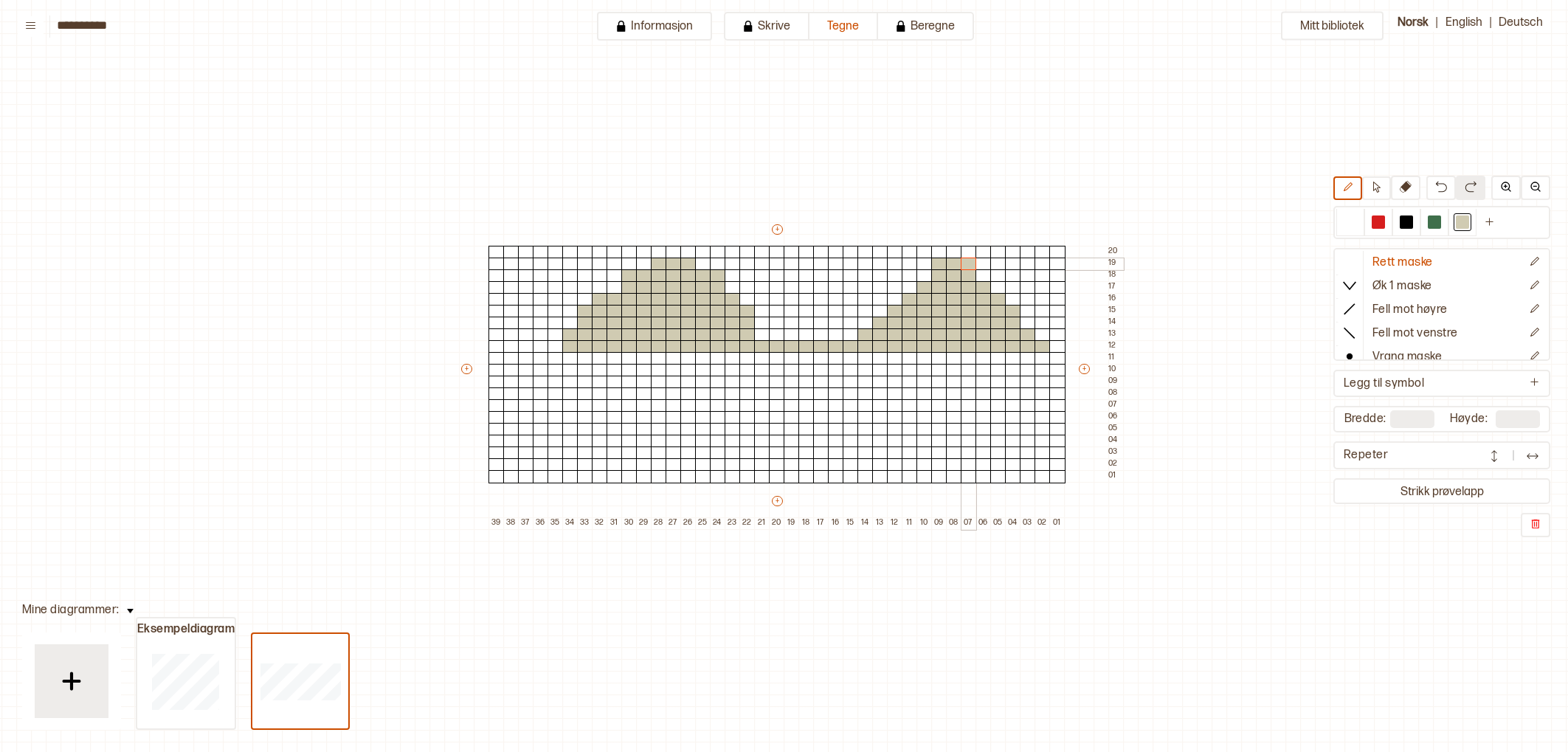
drag, startPoint x: 948, startPoint y: 267, endPoint x: 965, endPoint y: 266, distance: 17.0
click at [965, 266] on div "+ + + + 39 38 37 36 35 34 33 32 31 30 29 28 27 26 25 24 23 22 21 20 19 18 17 16…" at bounding box center [790, 376] width 664 height 307
drag, startPoint x: 927, startPoint y: 276, endPoint x: 932, endPoint y: 285, distance: 10.3
click at [909, 285] on div "+ + + + 39 38 37 36 35 34 33 32 31 30 29 28 27 26 25 24 23 22 21 20 19 18 17 16…" at bounding box center [790, 376] width 664 height 307
drag, startPoint x: 981, startPoint y: 276, endPoint x: 993, endPoint y: 285, distance: 15.0
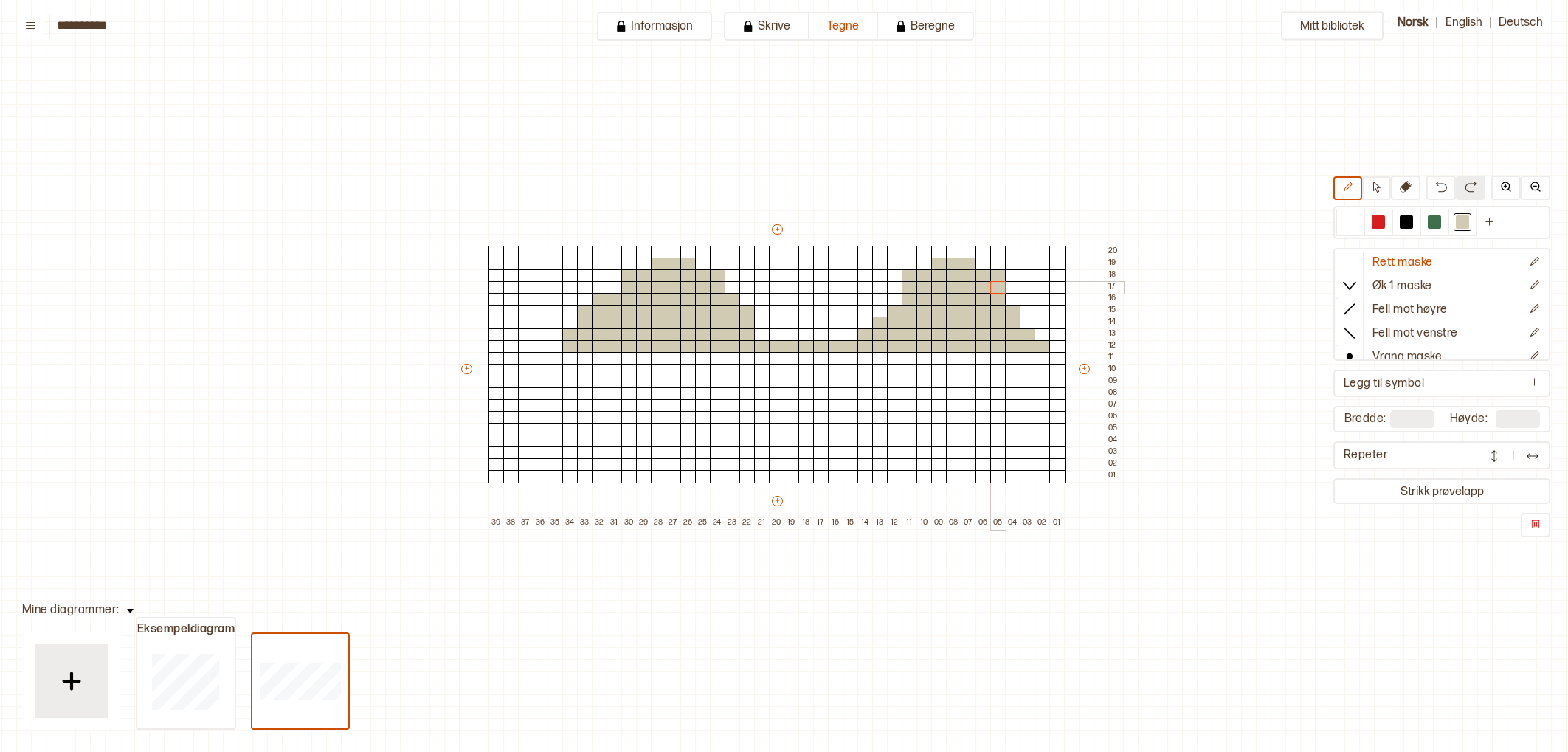
click at [992, 284] on div "+ + + + 39 38 37 36 35 34 33 32 31 30 29 28 27 26 25 24 23 22 21 20 19 18 17 16…" at bounding box center [790, 376] width 664 height 307
click at [1012, 299] on div at bounding box center [1013, 299] width 16 height 14
drag, startPoint x: 1015, startPoint y: 299, endPoint x: 1024, endPoint y: 308, distance: 12.7
click at [1026, 308] on div "+ + + + 39 38 37 36 35 34 33 32 31 30 29 28 27 26 25 24 23 22 21 20 19 18 17 16…" at bounding box center [790, 376] width 664 height 307
drag, startPoint x: 1028, startPoint y: 319, endPoint x: 1037, endPoint y: 320, distance: 9.1
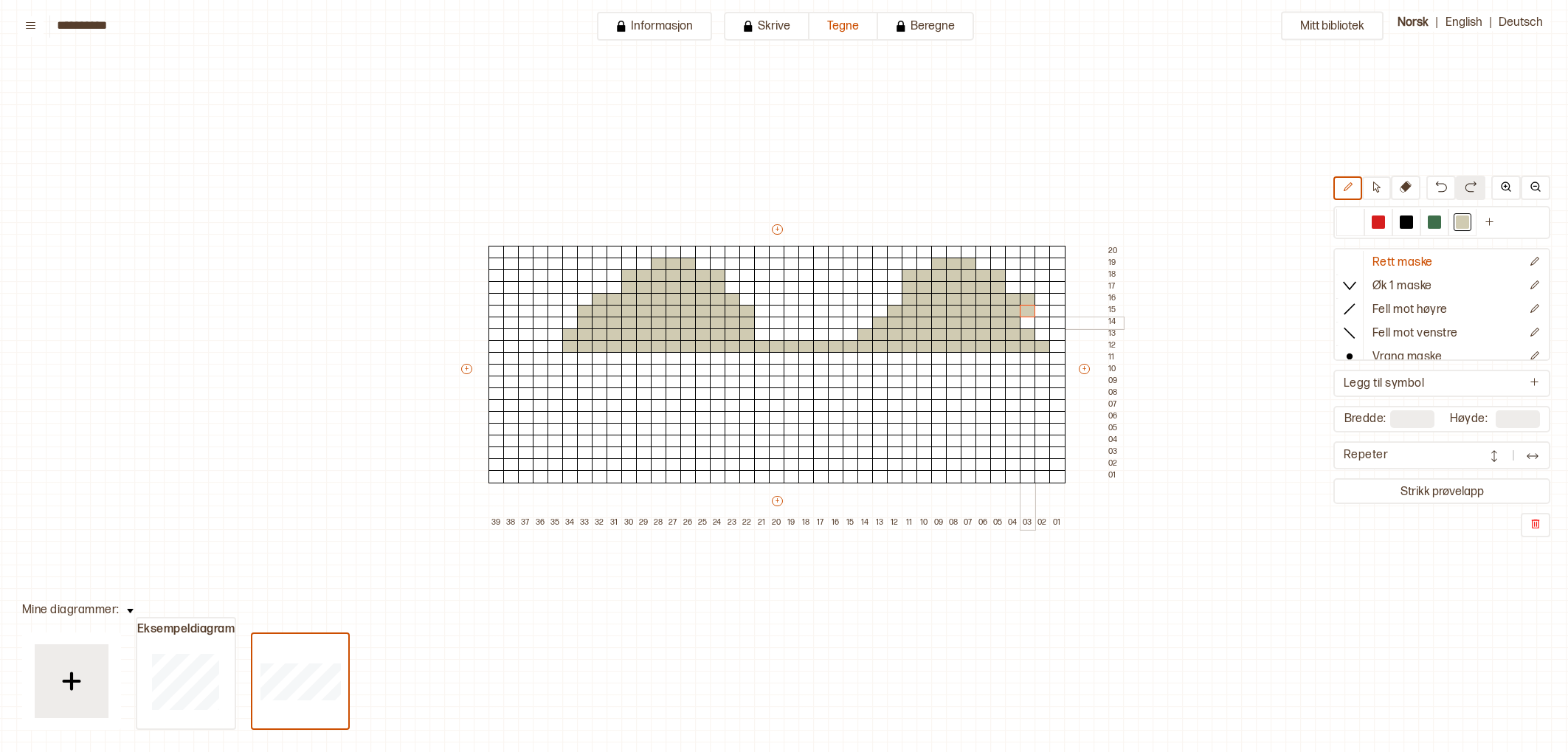
click at [1029, 319] on div at bounding box center [1028, 322] width 16 height 14
drag, startPoint x: 1035, startPoint y: 318, endPoint x: 1043, endPoint y: 332, distance: 16.1
click at [1039, 331] on div "+ + + + 39 38 37 36 35 34 33 32 31 30 29 28 27 26 25 24 23 22 21 20 19 18 17 16…" at bounding box center [790, 376] width 664 height 307
drag, startPoint x: 1055, startPoint y: 346, endPoint x: 864, endPoint y: 304, distance: 195.6
click at [1055, 346] on div at bounding box center [1057, 347] width 16 height 14
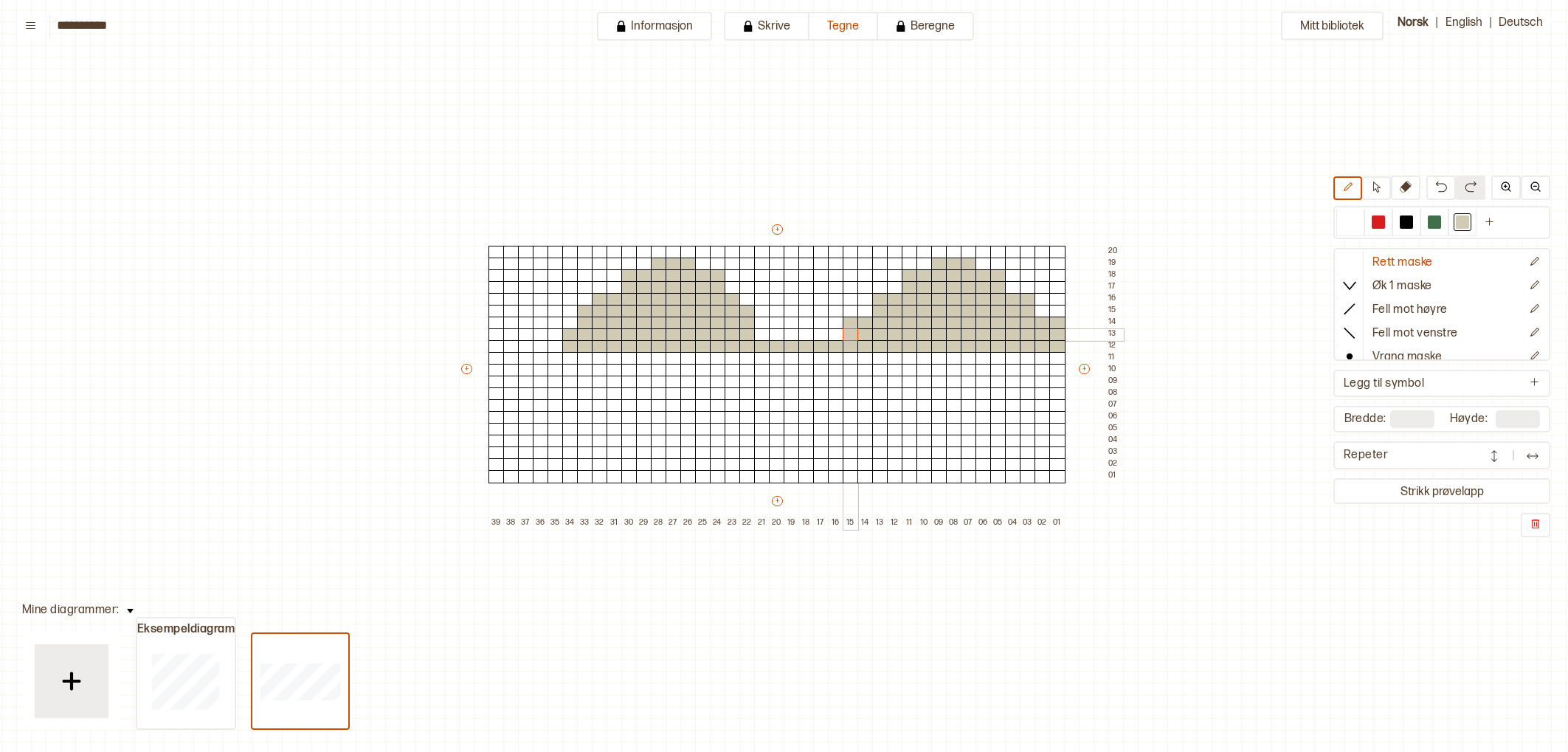
drag, startPoint x: 892, startPoint y: 298, endPoint x: 1090, endPoint y: 353, distance: 205.5
click at [877, 334] on div "+ + + + 39 38 37 36 35 34 33 32 31 30 29 28 27 26 25 24 23 22 21 20 19 18 17 16…" at bounding box center [790, 376] width 664 height 307
click at [760, 331] on div "+ + + + 39 38 37 36 35 34 33 32 31 30 29 28 27 26 25 24 23 22 21 20 19 18 17 16…" at bounding box center [790, 376] width 664 height 307
drag, startPoint x: 1347, startPoint y: 224, endPoint x: 828, endPoint y: 294, distance: 523.7
click at [1346, 224] on div at bounding box center [1350, 222] width 14 height 14
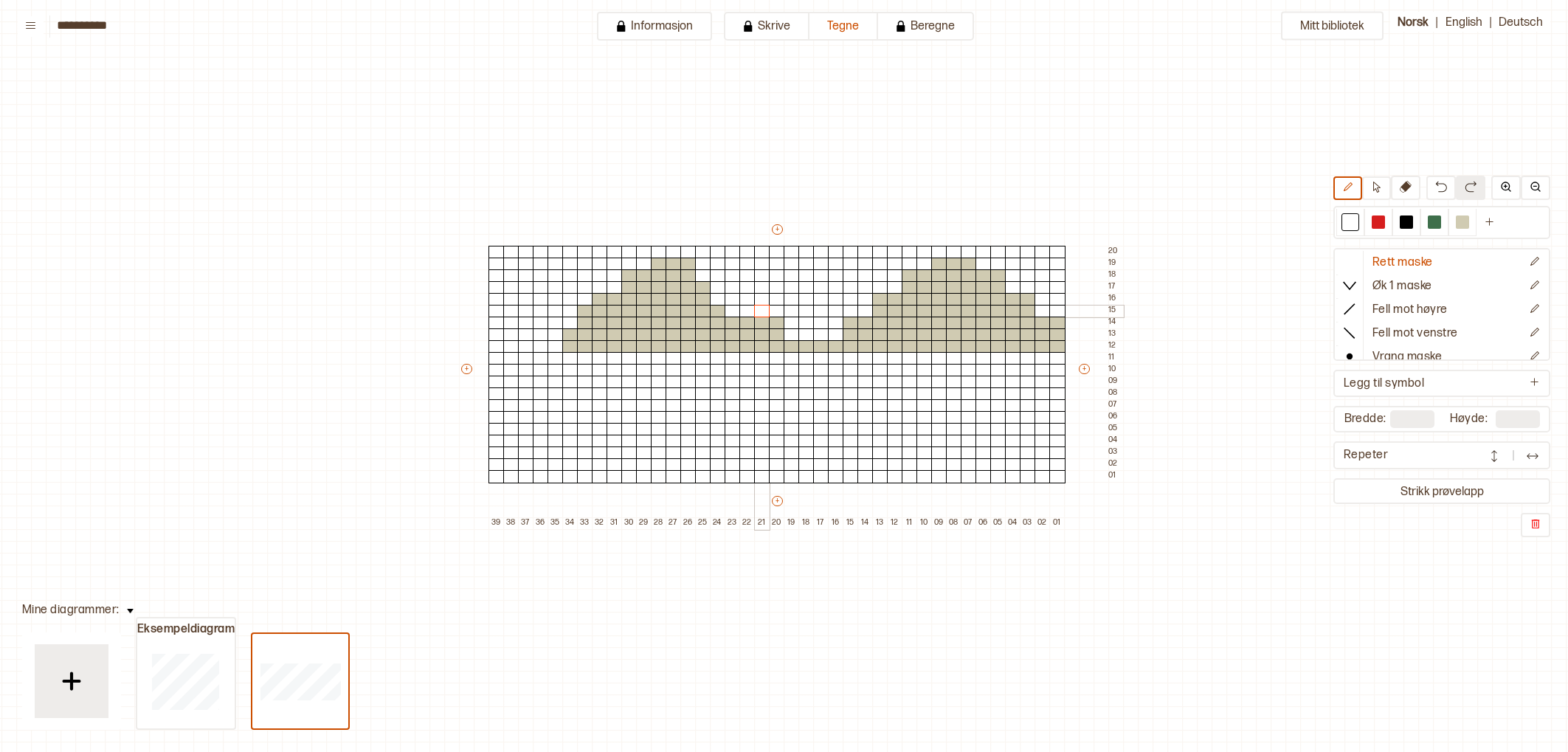
drag, startPoint x: 742, startPoint y: 310, endPoint x: 871, endPoint y: 294, distance: 130.0
click at [793, 308] on div "+ + + + 39 38 37 36 35 34 33 32 31 30 29 28 27 26 25 24 23 22 21 20 19 18 17 16…" at bounding box center [790, 376] width 664 height 307
click at [1466, 223] on div at bounding box center [1462, 222] width 14 height 14
drag, startPoint x: 702, startPoint y: 278, endPoint x: 866, endPoint y: 285, distance: 164.1
click at [728, 285] on div "+ + + + 39 38 37 36 35 34 33 32 31 30 29 28 27 26 25 24 23 22 21 20 19 18 17 16…" at bounding box center [790, 376] width 664 height 307
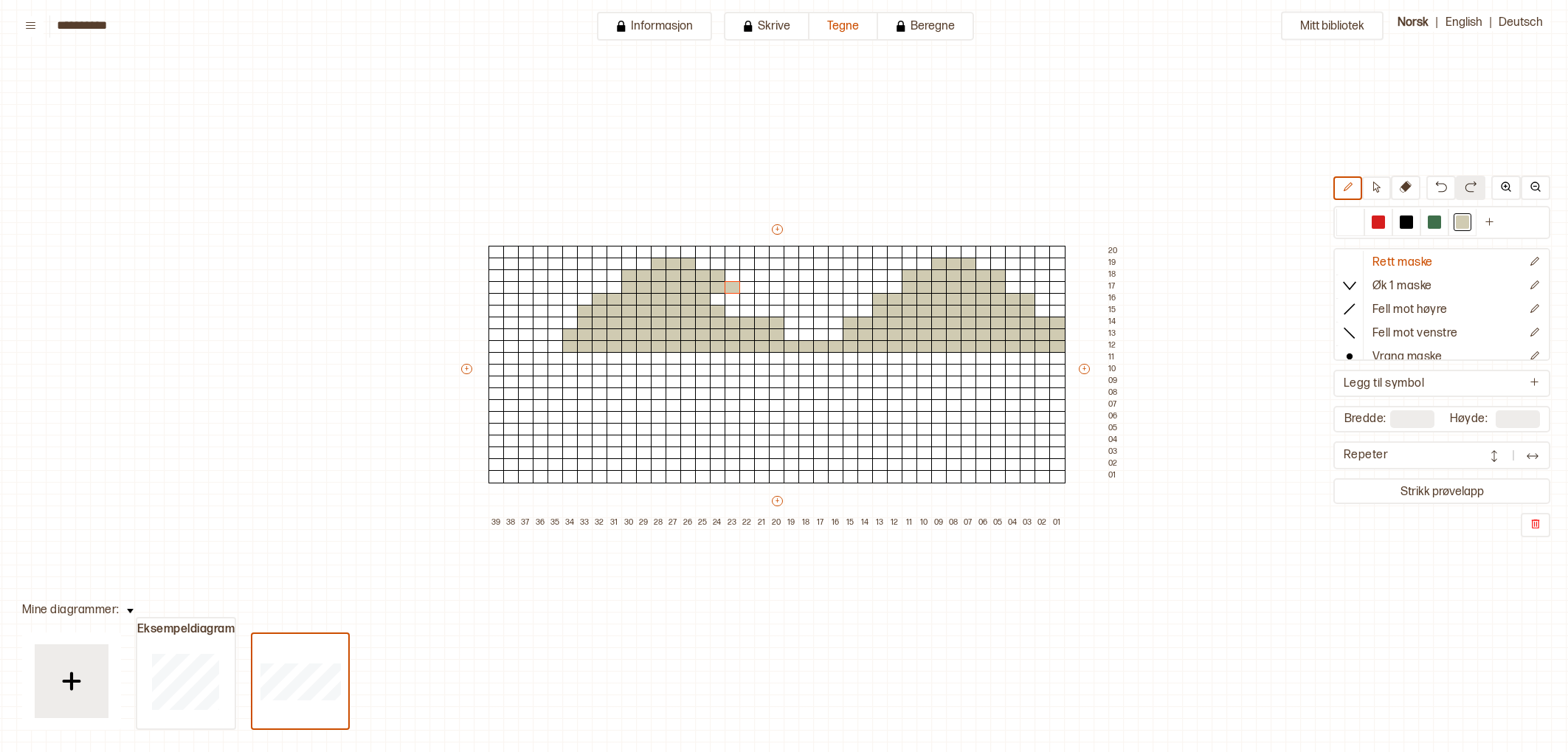
drag, startPoint x: 1352, startPoint y: 231, endPoint x: 1215, endPoint y: 222, distance: 137.3
click at [1316, 229] on div "Mitt bibliotek Rett maske Øk 1 maske Fell mot høyre Fell mot venstre Vrang mask…" at bounding box center [1554, 713] width 3135 height 1503
click at [737, 284] on div at bounding box center [732, 287] width 16 height 14
drag, startPoint x: 737, startPoint y: 286, endPoint x: 1055, endPoint y: 284, distance: 318.0
click at [740, 286] on div "+ + + + 39 38 37 36 35 34 33 32 31 30 29 28 27 26 25 24 23 22 21 20 19 18 17 16…" at bounding box center [790, 376] width 664 height 307
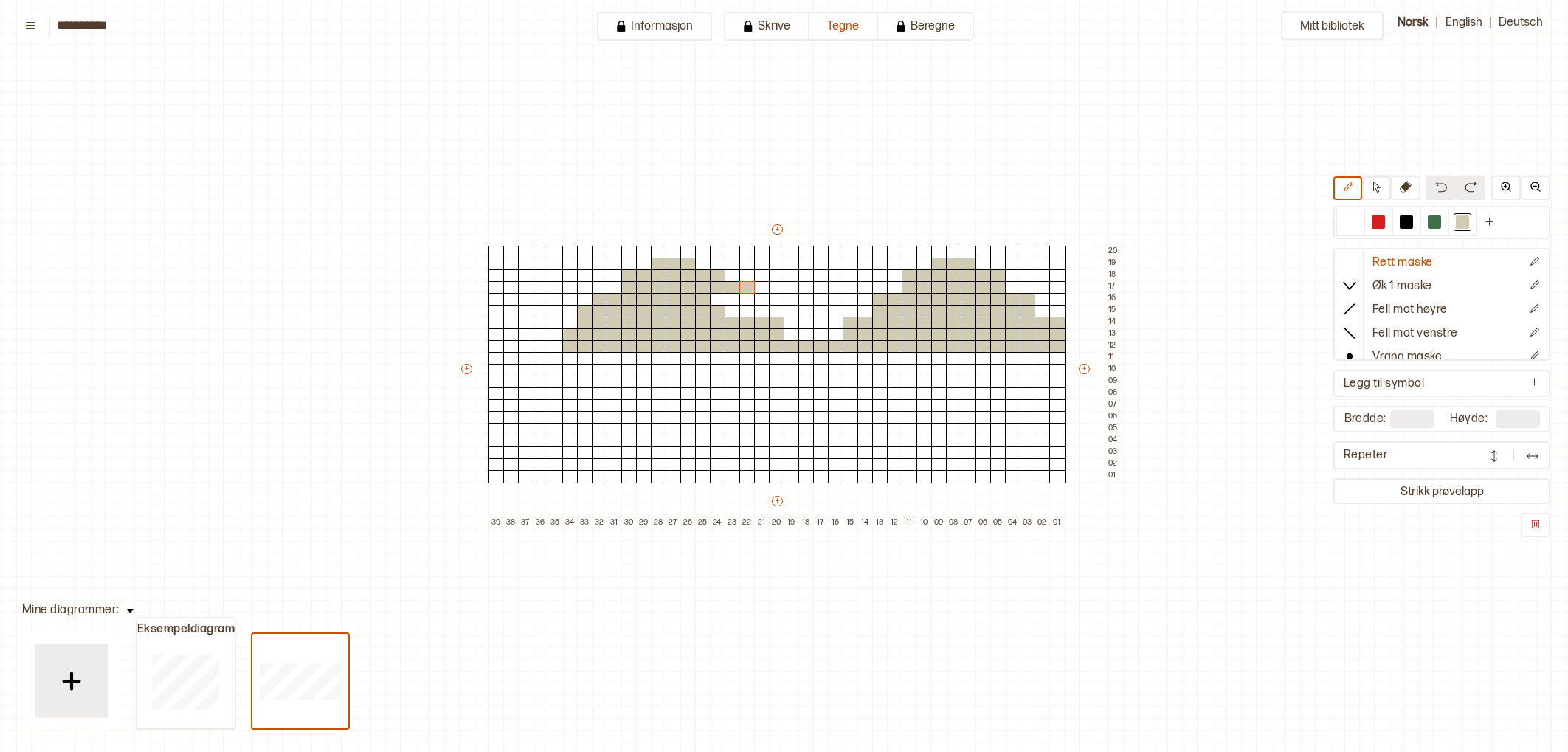
click at [1451, 194] on button at bounding box center [1440, 187] width 30 height 24
click at [1450, 194] on button at bounding box center [1440, 187] width 30 height 24
drag, startPoint x: 1343, startPoint y: 222, endPoint x: 745, endPoint y: 297, distance: 602.7
click at [1337, 225] on div at bounding box center [1349, 222] width 28 height 27
click at [732, 288] on div at bounding box center [732, 287] width 16 height 14
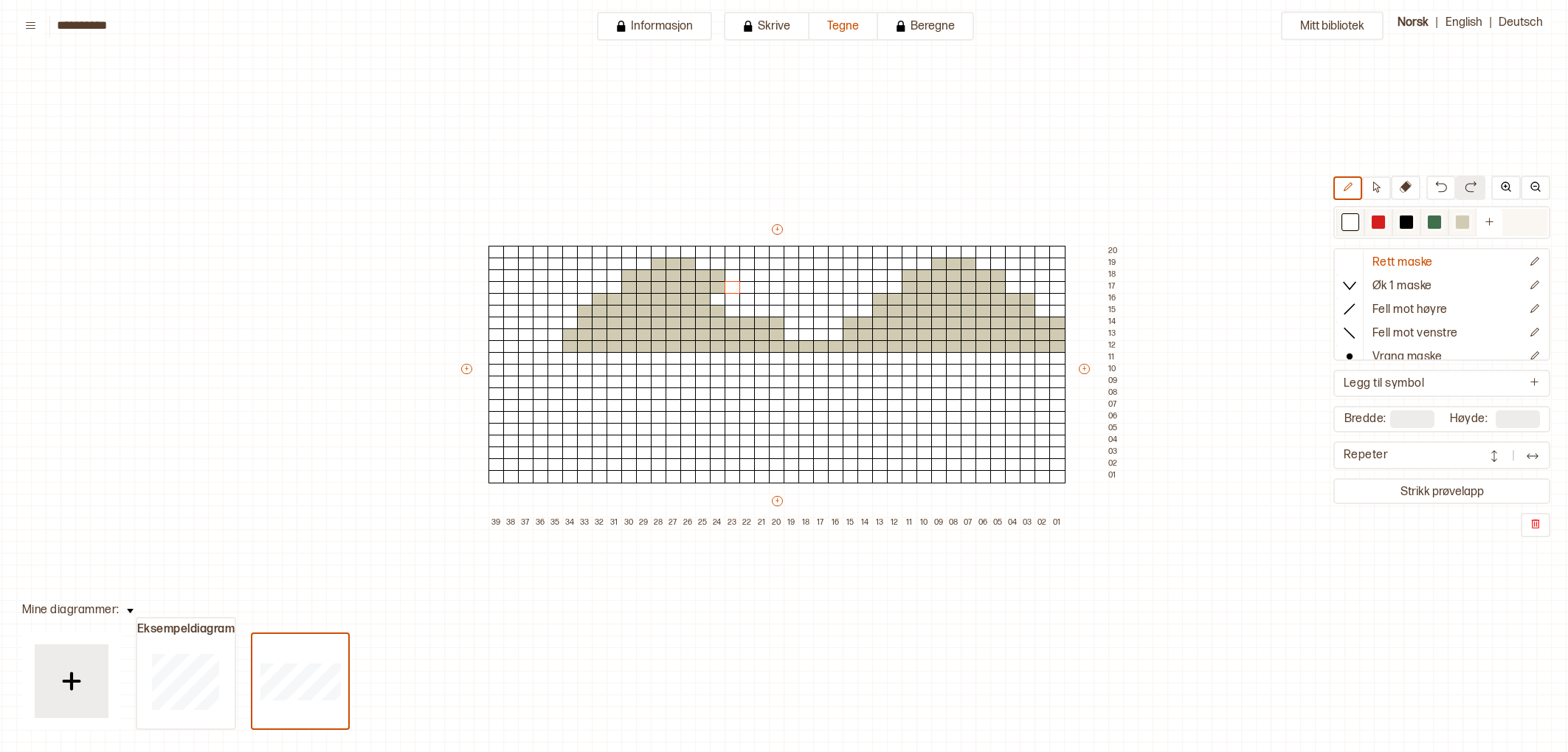
click at [1463, 222] on div at bounding box center [1462, 222] width 14 height 14
drag, startPoint x: 720, startPoint y: 297, endPoint x: 784, endPoint y: 359, distance: 89.1
click at [730, 309] on div "+ + + + 39 38 37 36 35 34 33 32 31 30 29 28 27 26 25 24 23 22 21 20 19 18 17 16…" at bounding box center [790, 376] width 664 height 307
drag, startPoint x: 557, startPoint y: 333, endPoint x: 885, endPoint y: 369, distance: 330.0
click at [555, 343] on div "+ + + + 39 38 37 36 35 34 33 32 31 30 29 28 27 26 25 24 23 22 21 20 19 18 17 16…" at bounding box center [790, 376] width 664 height 307
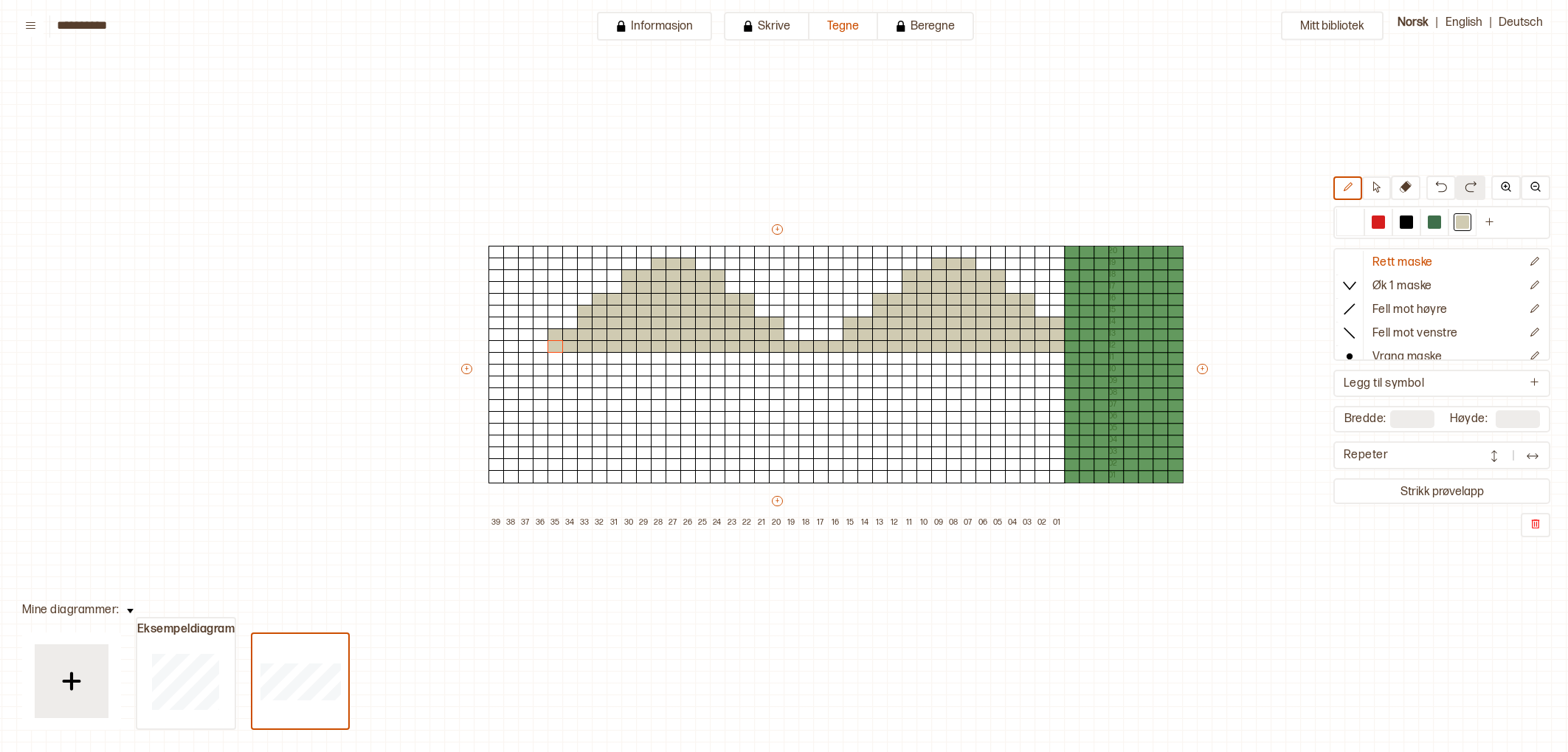
type input "**"
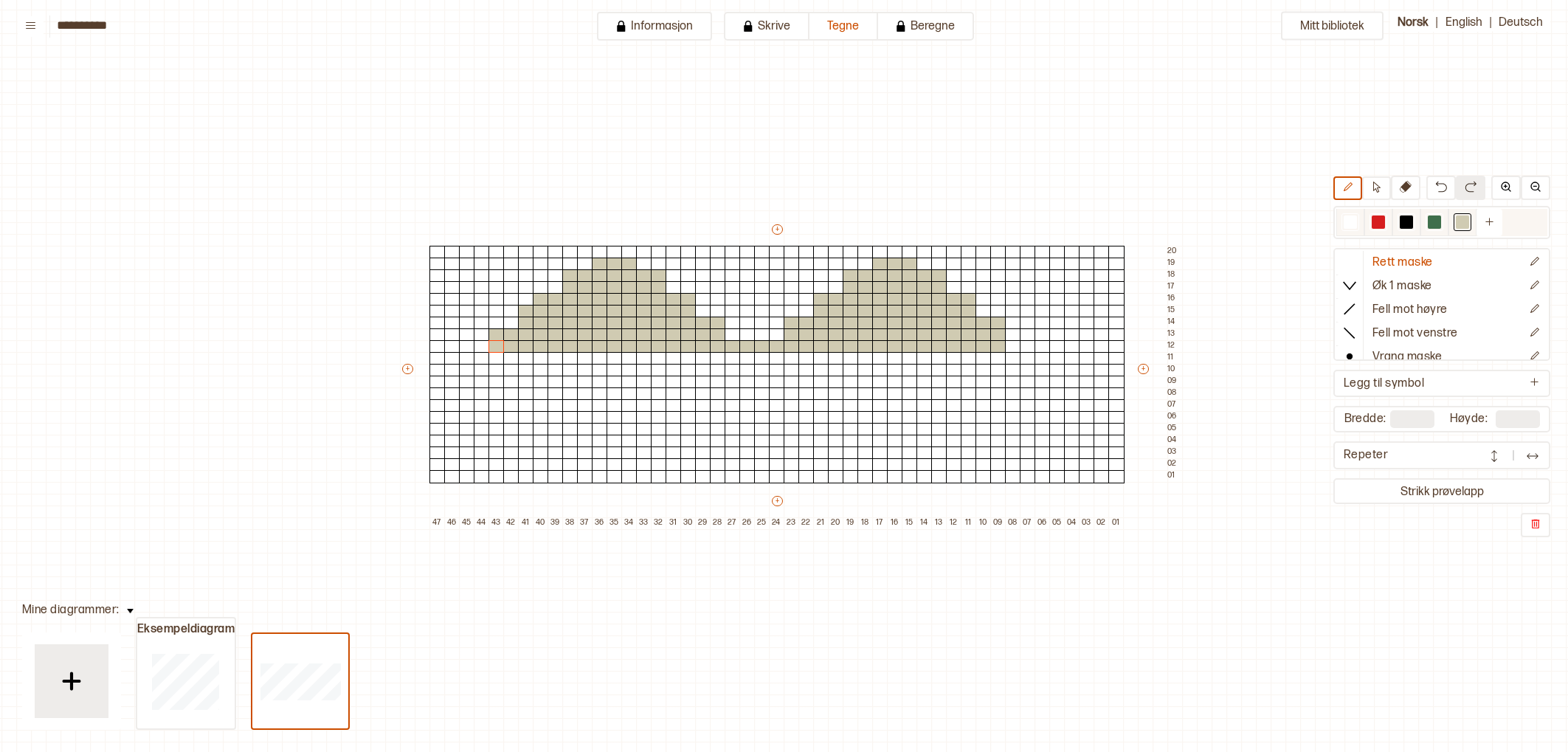
click at [1450, 231] on div at bounding box center [1462, 222] width 28 height 27
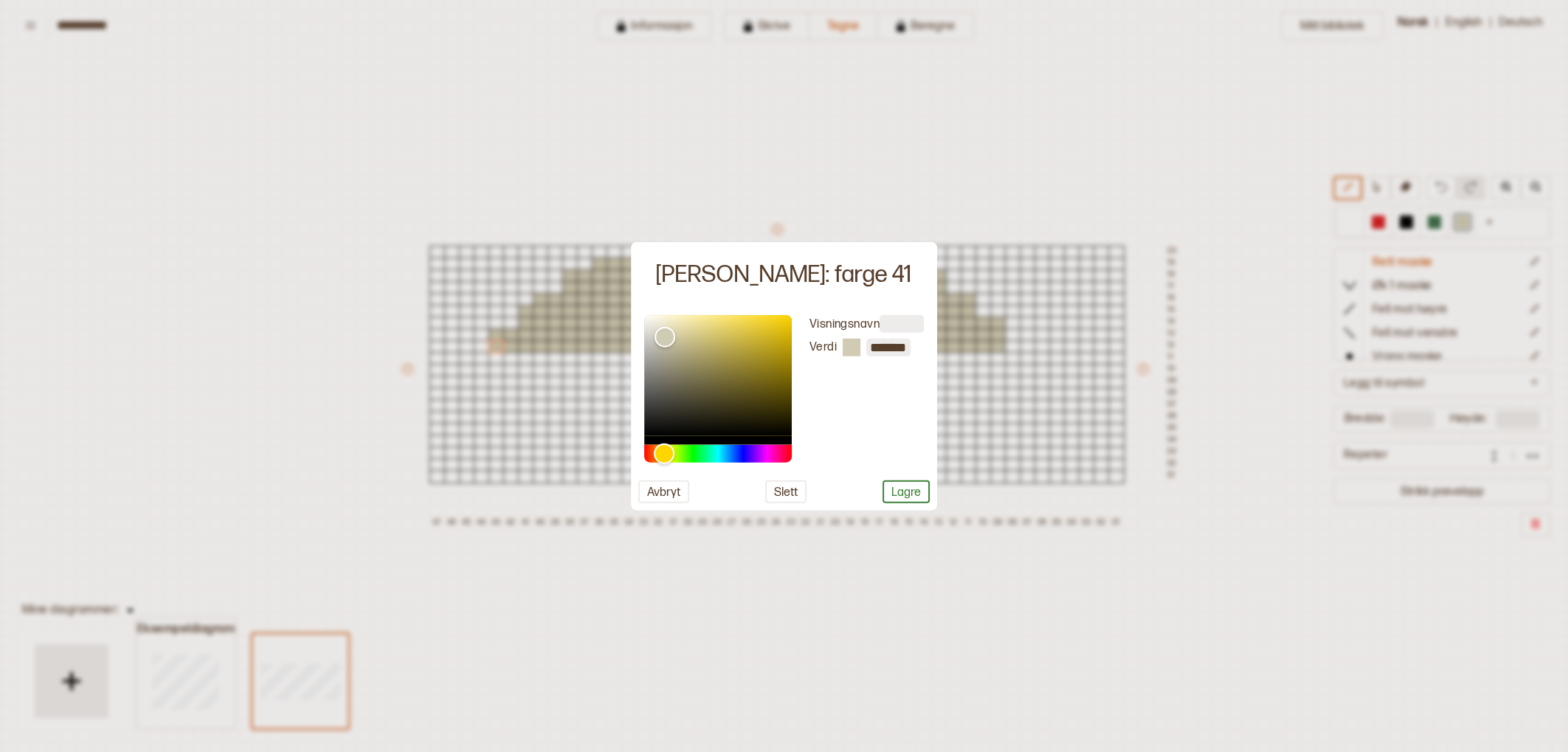
drag, startPoint x: 895, startPoint y: 483, endPoint x: 956, endPoint y: 421, distance: 87.0
click at [903, 480] on button "Lagre" at bounding box center [906, 491] width 47 height 23
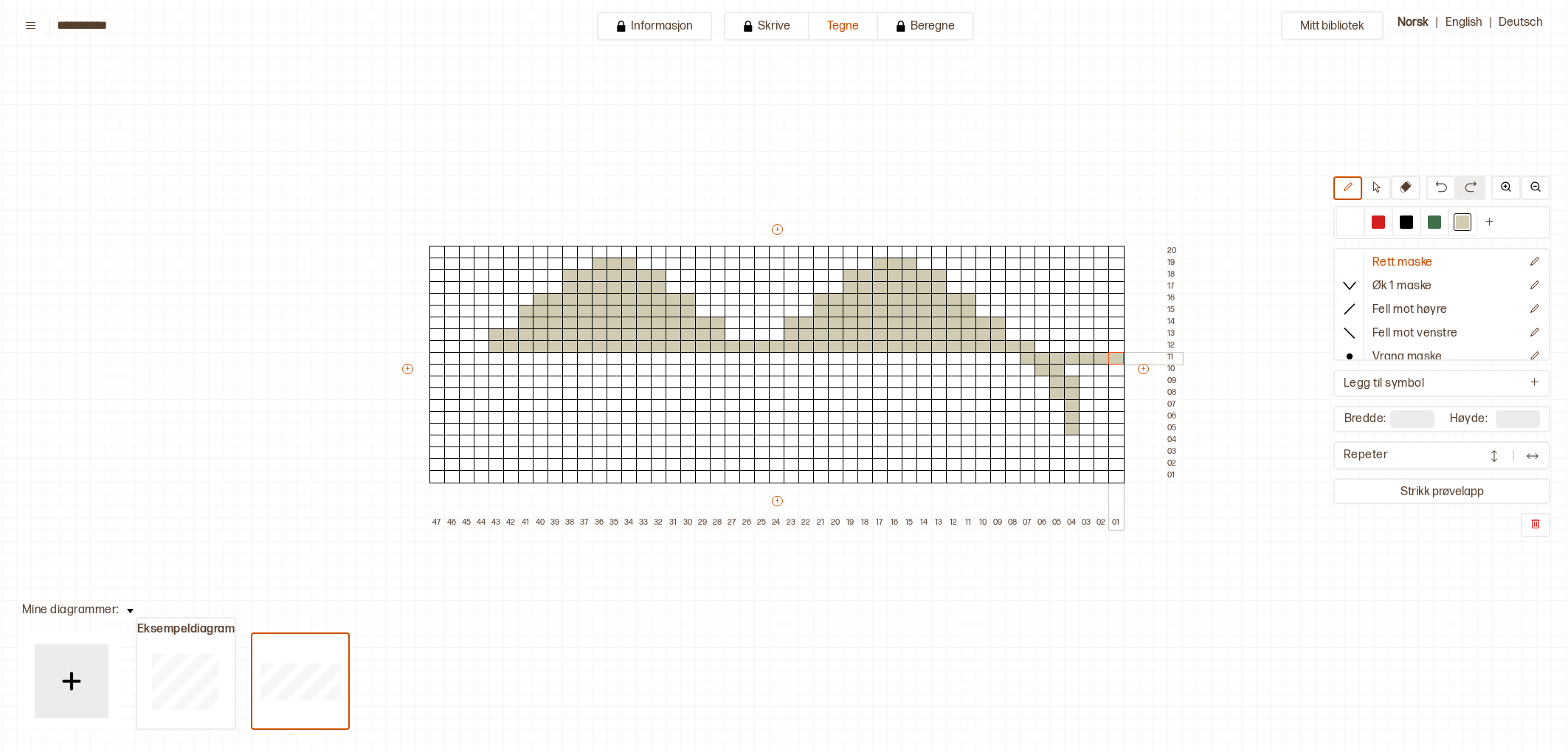
drag, startPoint x: 1007, startPoint y: 345, endPoint x: 950, endPoint y: 362, distance: 59.5
click at [1058, 357] on div "+ + + + 47 46 45 44 43 42 41 40 39 38 37 36 35 34 33 32 31 30 29 28 27 26 25 24…" at bounding box center [791, 376] width 782 height 307
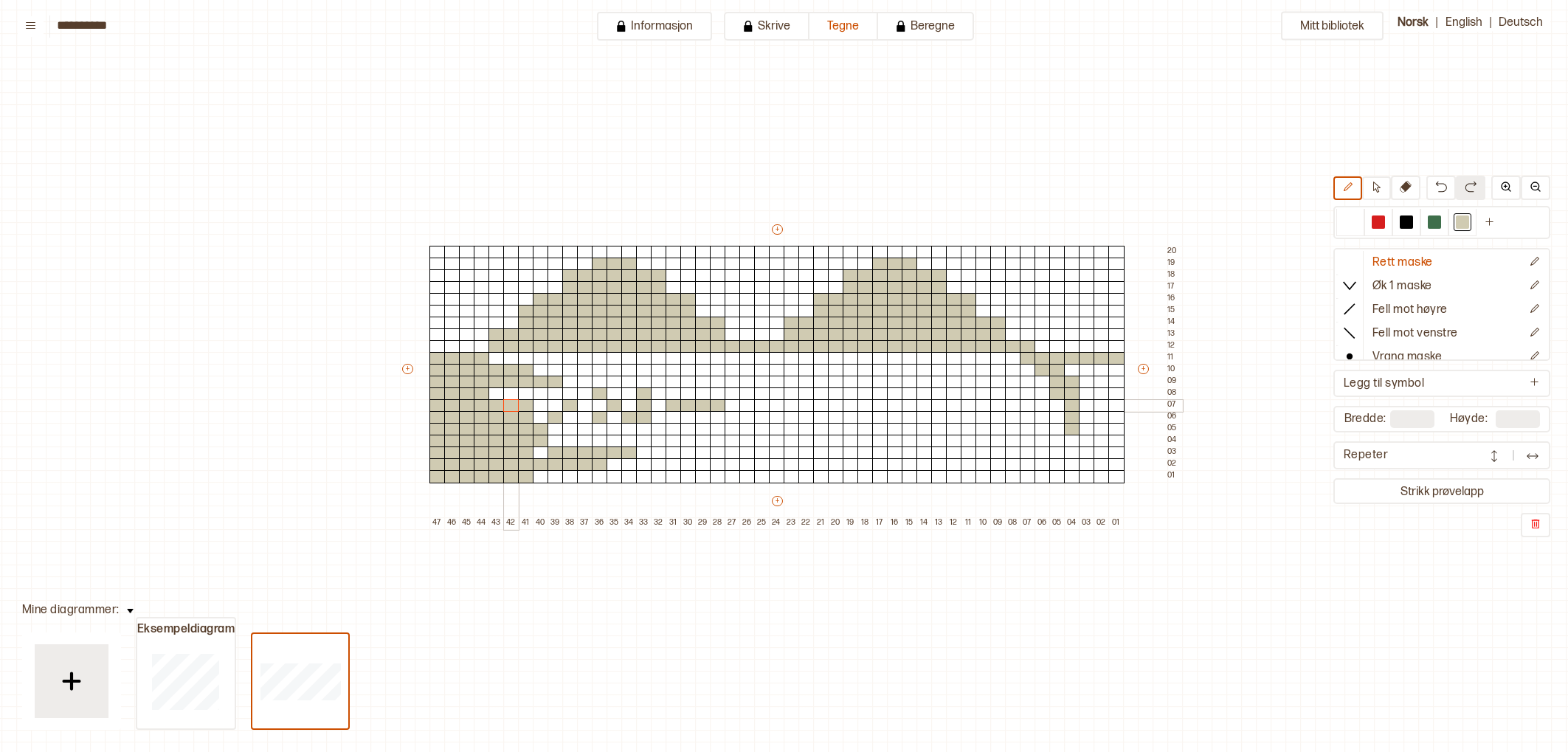
drag, startPoint x: 482, startPoint y: 354, endPoint x: 508, endPoint y: 403, distance: 55.5
click at [508, 403] on div "+ + + + 47 46 45 44 43 42 41 40 39 38 37 36 35 34 33 32 31 30 29 28 27 26 25 24…" at bounding box center [791, 376] width 782 height 307
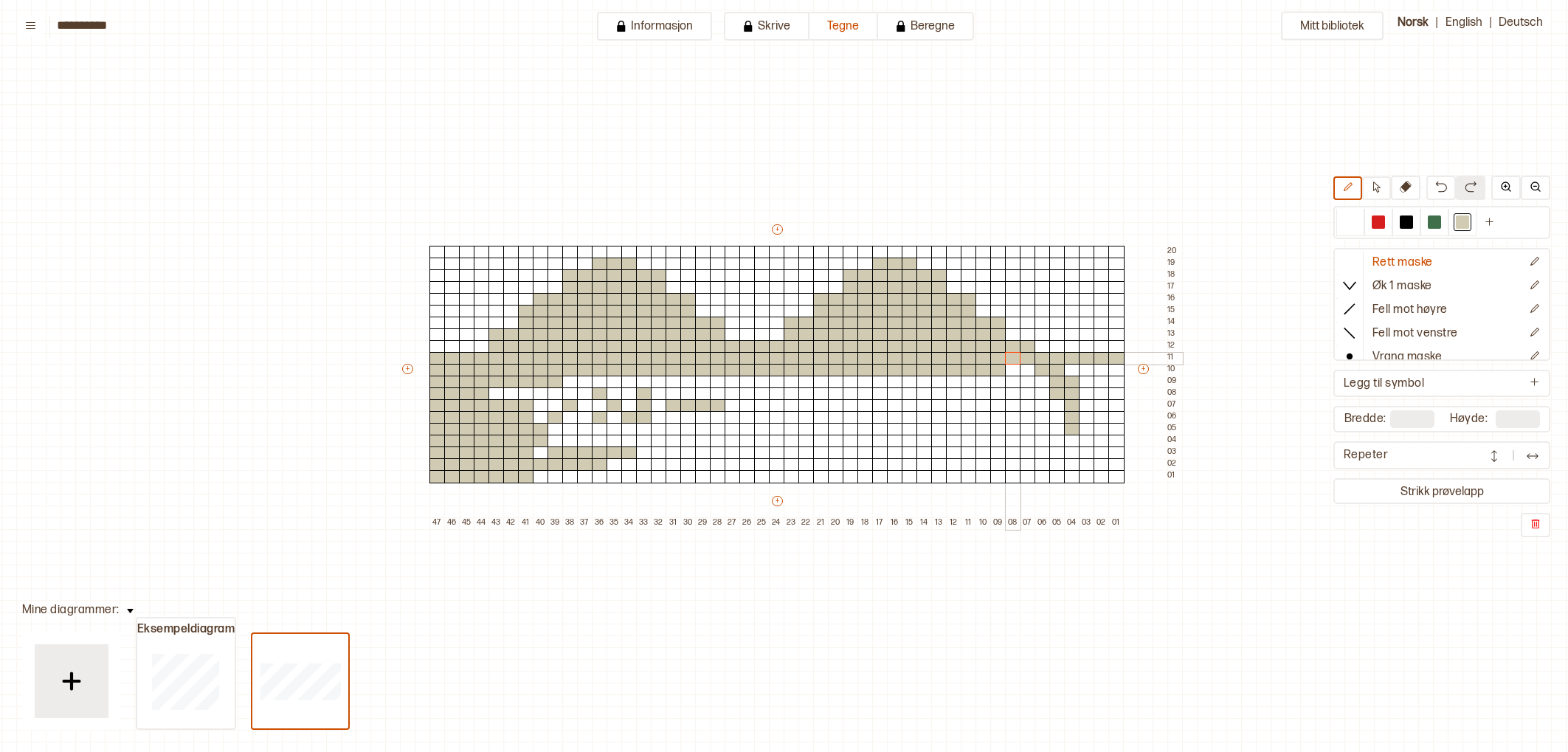
drag, startPoint x: 591, startPoint y: 361, endPoint x: 999, endPoint y: 380, distance: 408.4
click at [999, 380] on div "+ + + + 47 46 45 44 43 42 41 40 39 38 37 36 35 34 33 32 31 30 29 28 27 26 25 24…" at bounding box center [791, 376] width 782 height 307
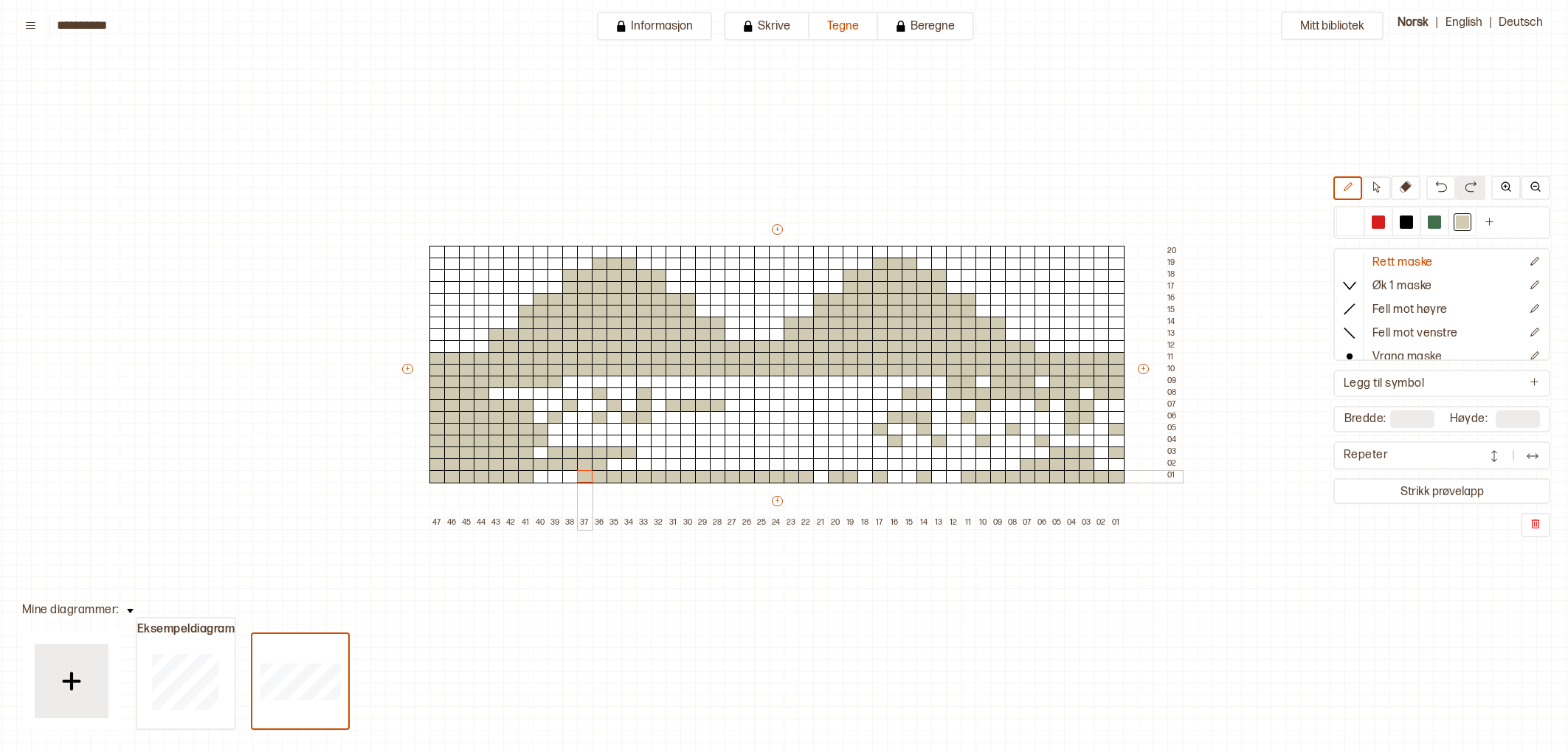
drag, startPoint x: 1041, startPoint y: 369, endPoint x: 617, endPoint y: 481, distance: 438.5
click at [617, 481] on div "+ + + + 47 46 45 44 43 42 41 40 39 38 37 36 35 34 33 32 31 30 29 28 27 26 25 24…" at bounding box center [791, 376] width 782 height 307
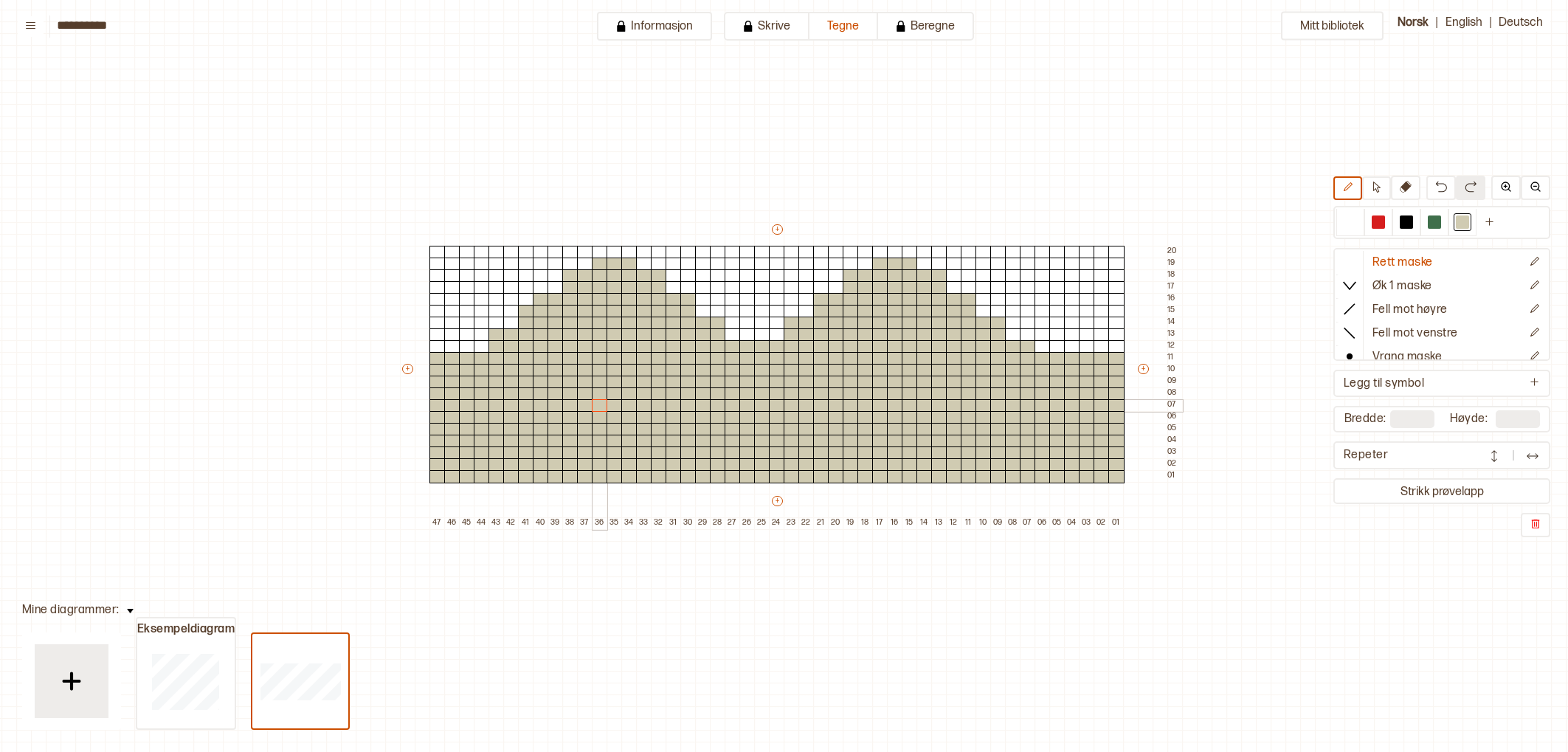
drag, startPoint x: 565, startPoint y: 479, endPoint x: 903, endPoint y: 448, distance: 339.4
click at [675, 418] on div "+ + + + 47 46 45 44 43 42 41 40 39 38 37 36 35 34 33 32 31 30 29 28 27 26 25 24…" at bounding box center [791, 376] width 782 height 307
click at [1430, 497] on button "Strikk prøvelapp" at bounding box center [1441, 491] width 211 height 20
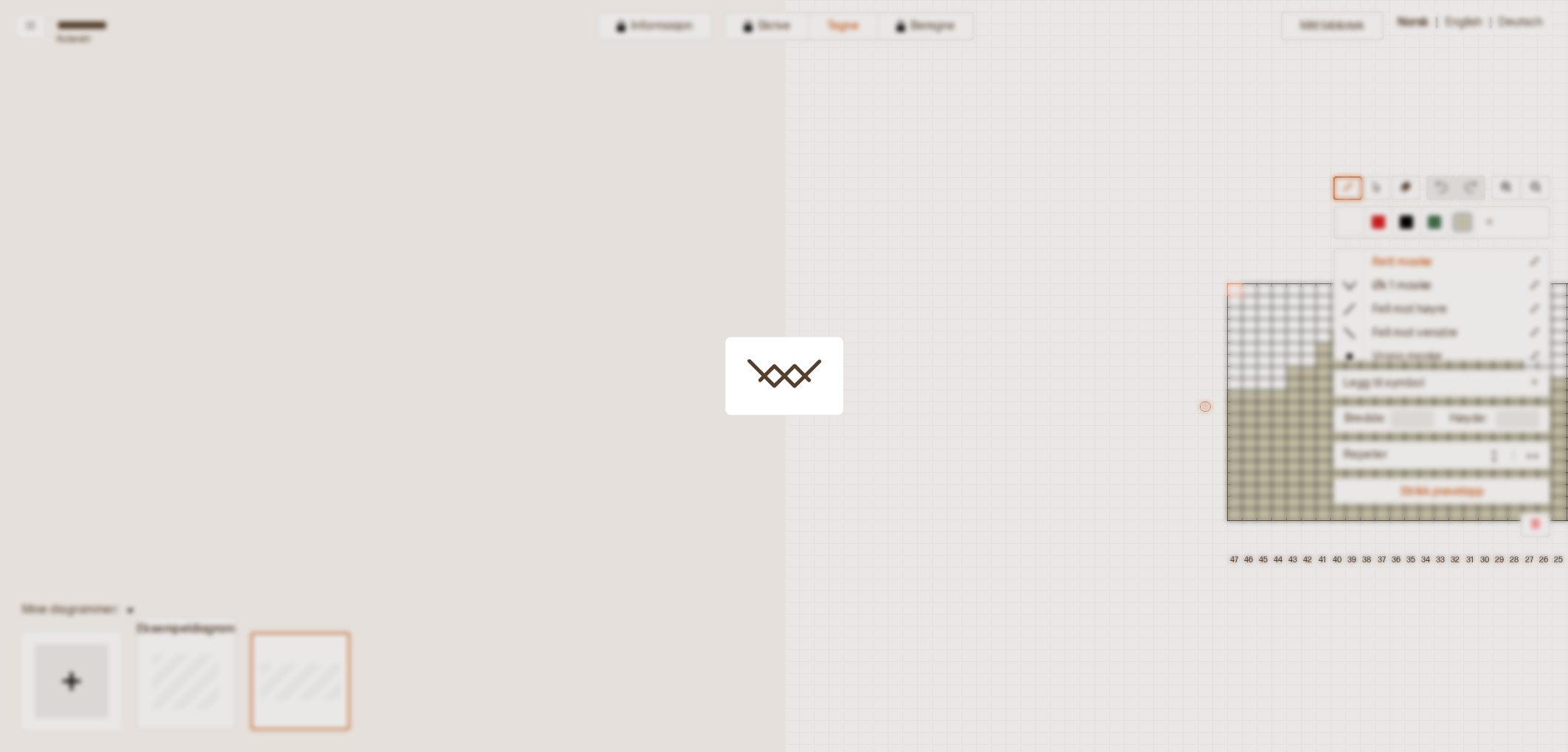
scroll to position [38, 784]
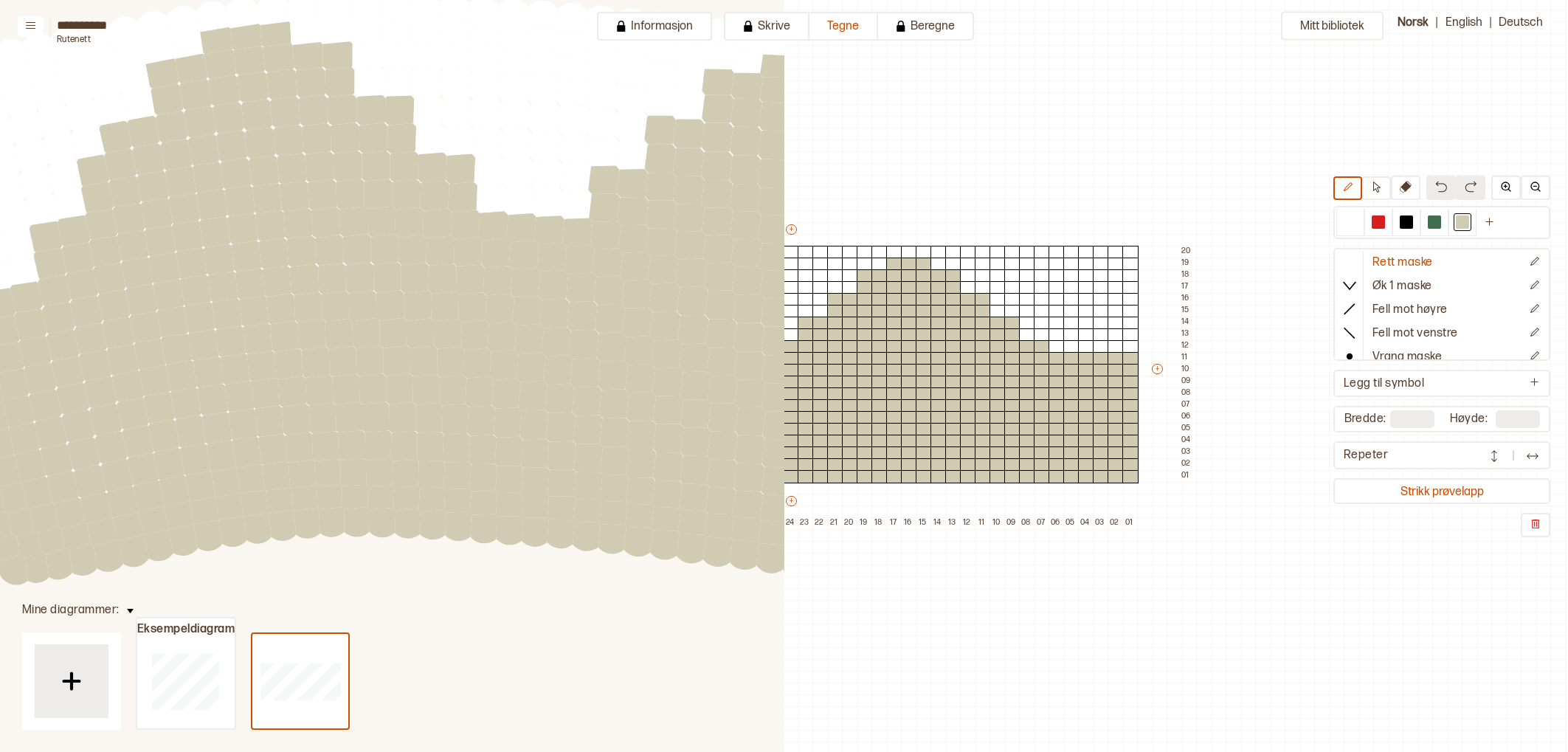
drag, startPoint x: 616, startPoint y: 279, endPoint x: 318, endPoint y: 287, distance: 298.1
click at [301, 292] on circle at bounding box center [304, 279] width 40 height 40
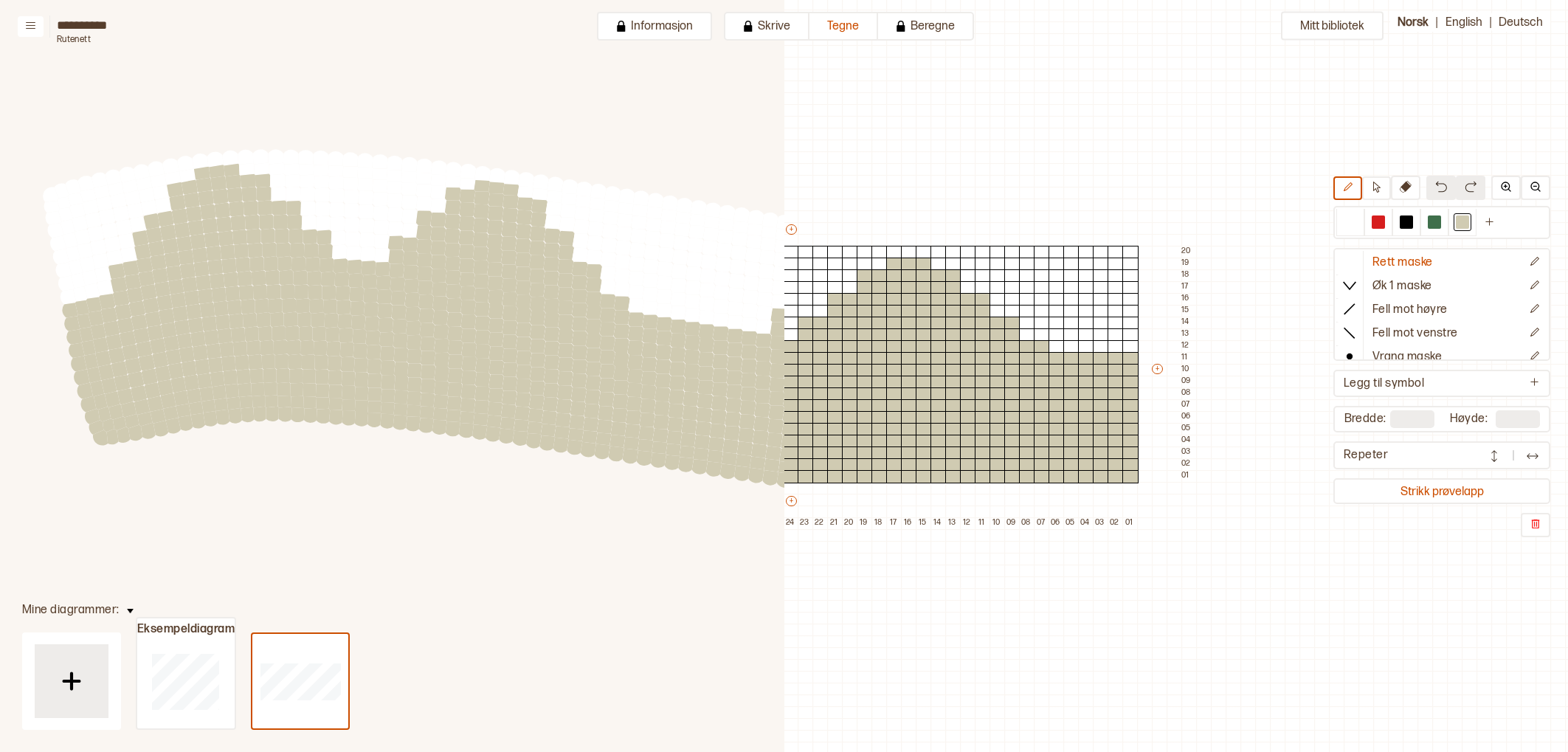
drag, startPoint x: 612, startPoint y: 304, endPoint x: 472, endPoint y: 314, distance: 140.4
click at [472, 314] on circle at bounding box center [467, 321] width 18 height 18
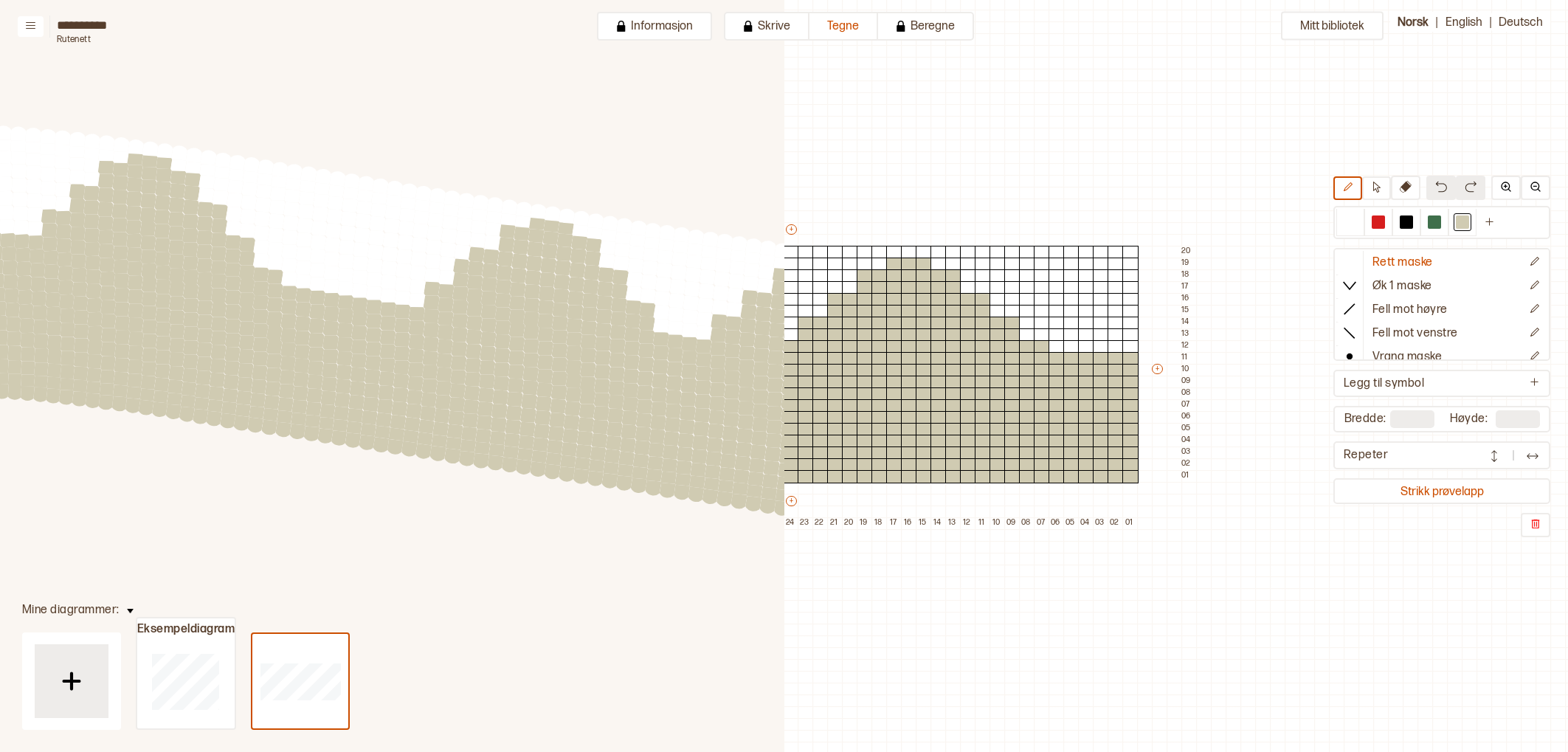
drag, startPoint x: 761, startPoint y: 344, endPoint x: 414, endPoint y: 317, distance: 348.0
click at [414, 317] on circle at bounding box center [416, 313] width 19 height 19
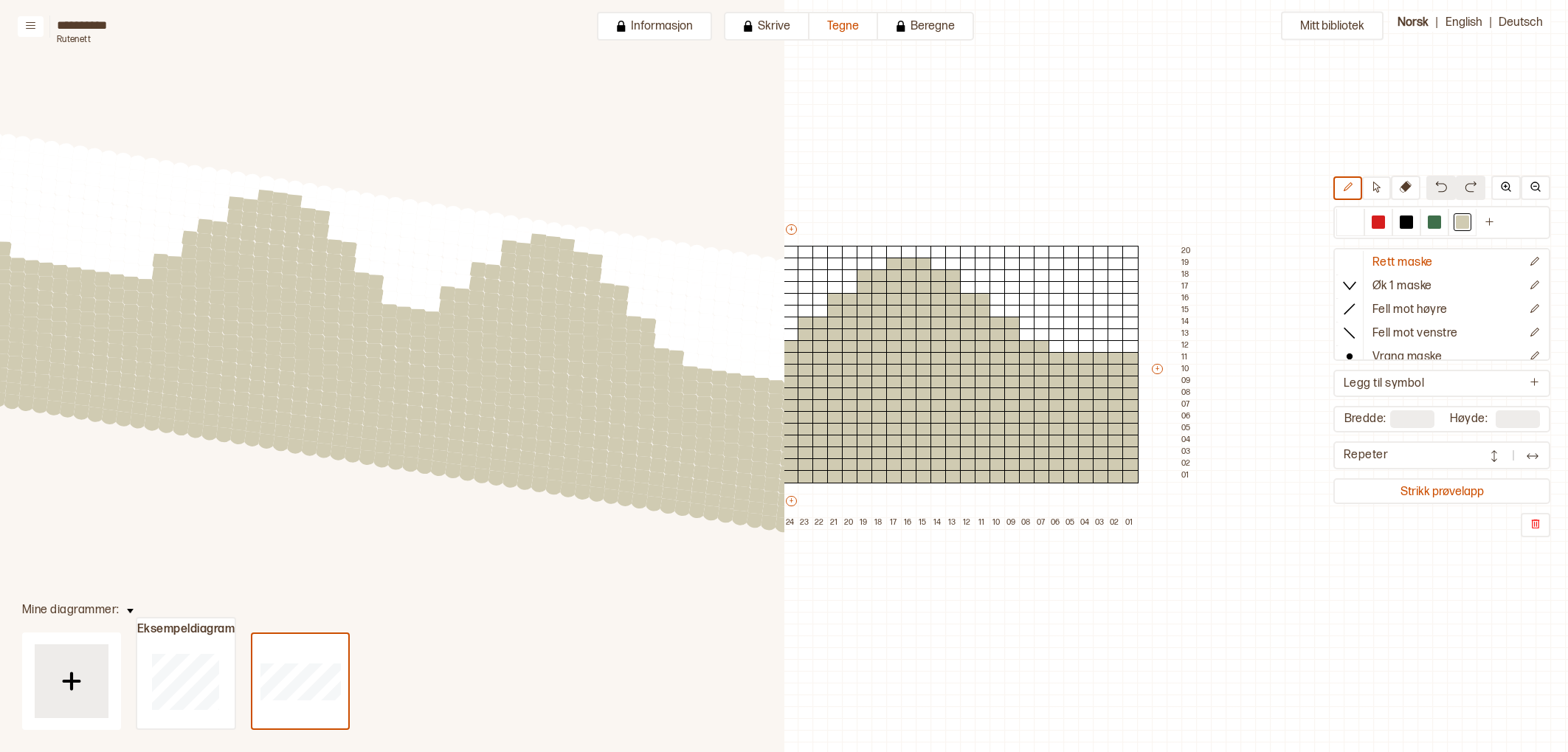
drag, startPoint x: 652, startPoint y: 347, endPoint x: 456, endPoint y: 326, distance: 197.1
click at [456, 326] on circle at bounding box center [459, 322] width 19 height 19
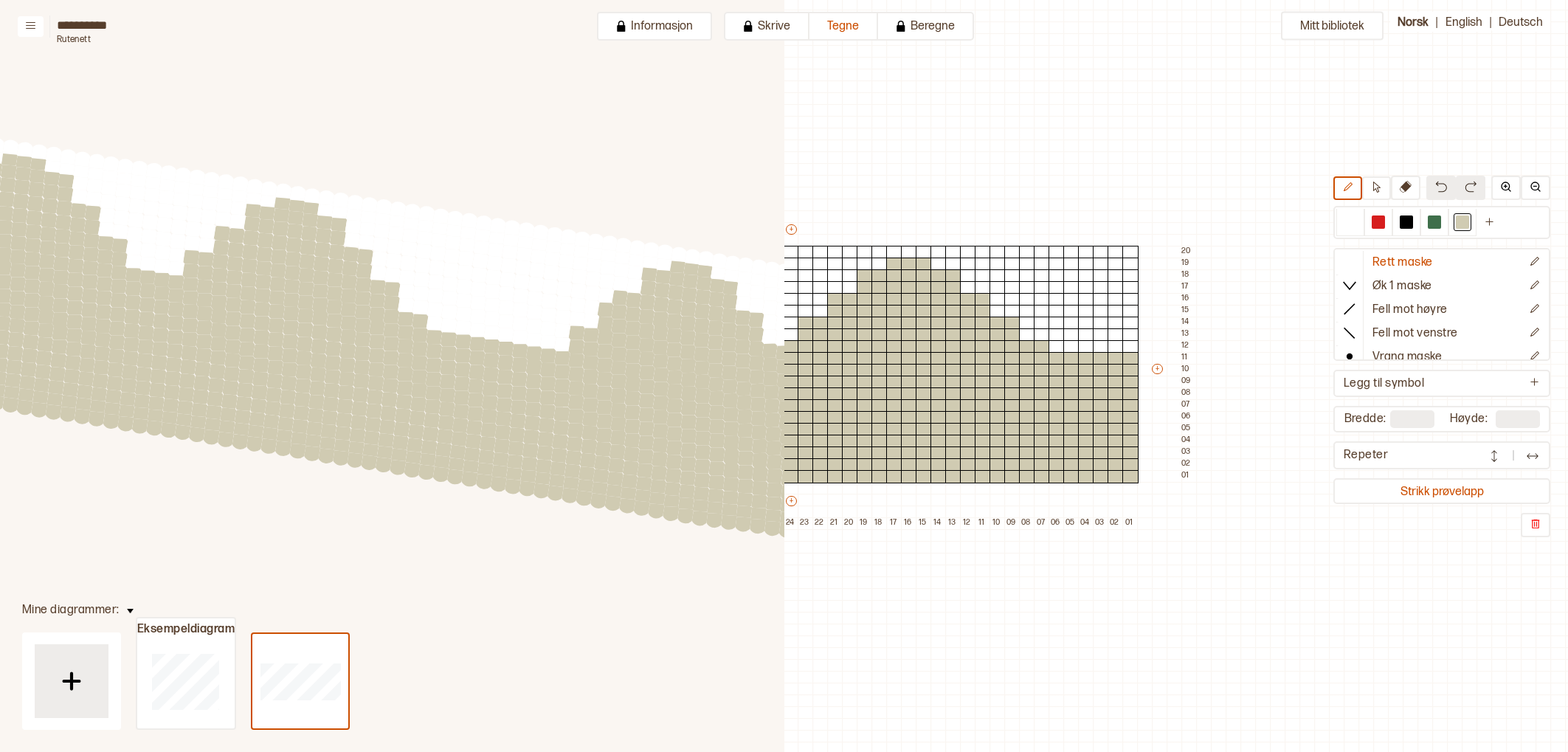
drag, startPoint x: 605, startPoint y: 351, endPoint x: 351, endPoint y: 315, distance: 256.5
click at [351, 315] on circle at bounding box center [348, 309] width 19 height 19
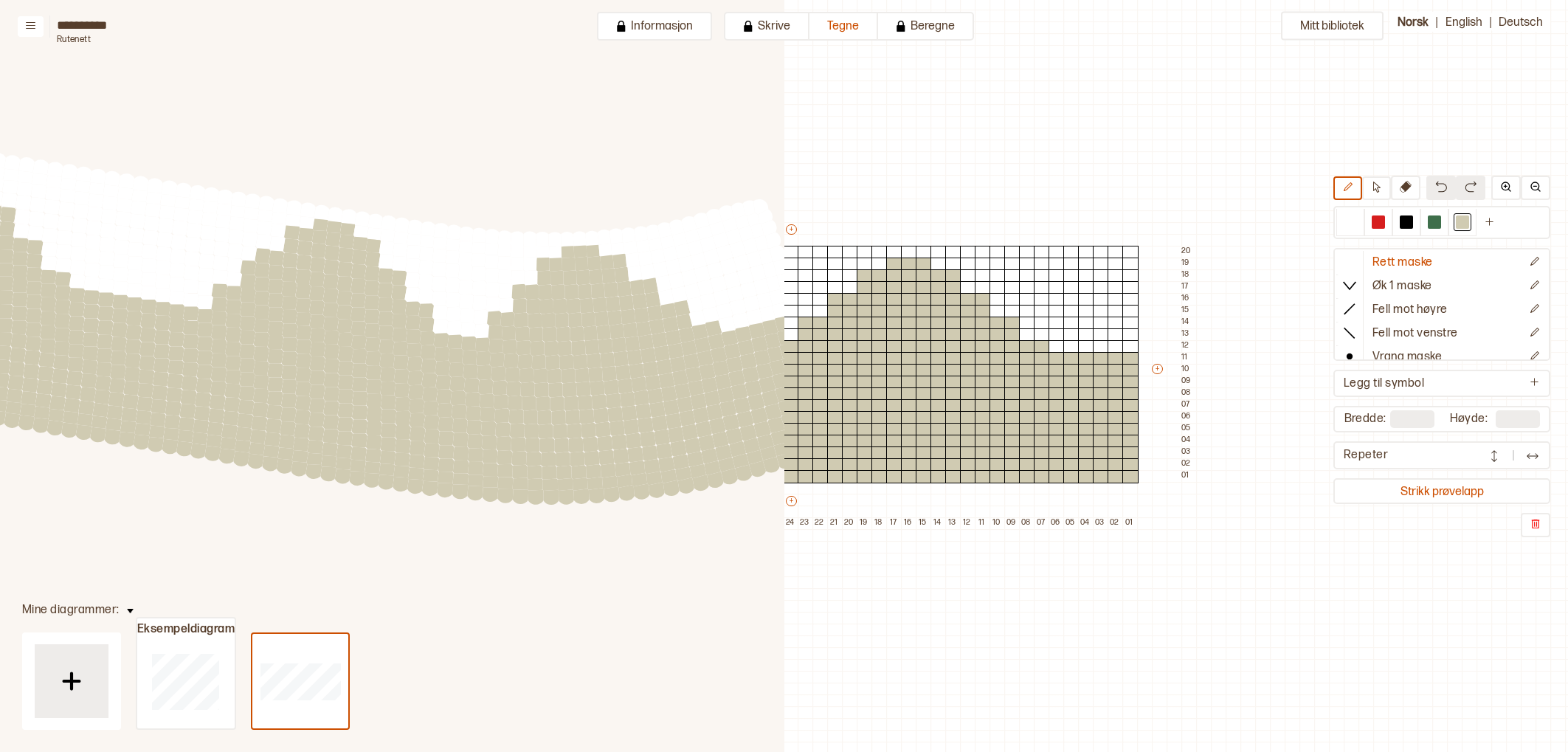
drag, startPoint x: 626, startPoint y: 353, endPoint x: 300, endPoint y: 315, distance: 328.2
click at [300, 315] on circle at bounding box center [304, 319] width 18 height 18
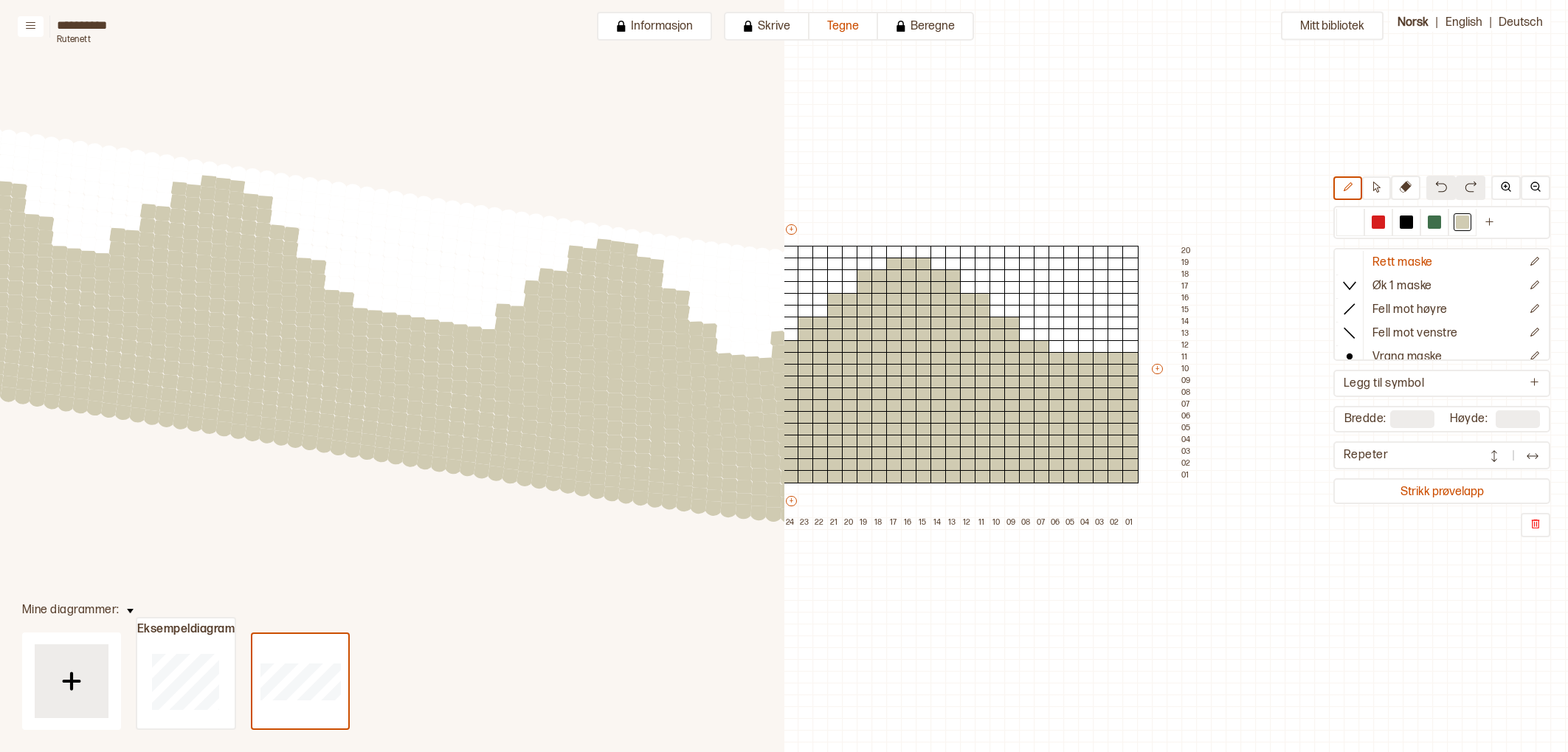
drag, startPoint x: 532, startPoint y: 337, endPoint x: 675, endPoint y: 340, distance: 143.0
click at [596, 340] on circle at bounding box center [586, 339] width 18 height 18
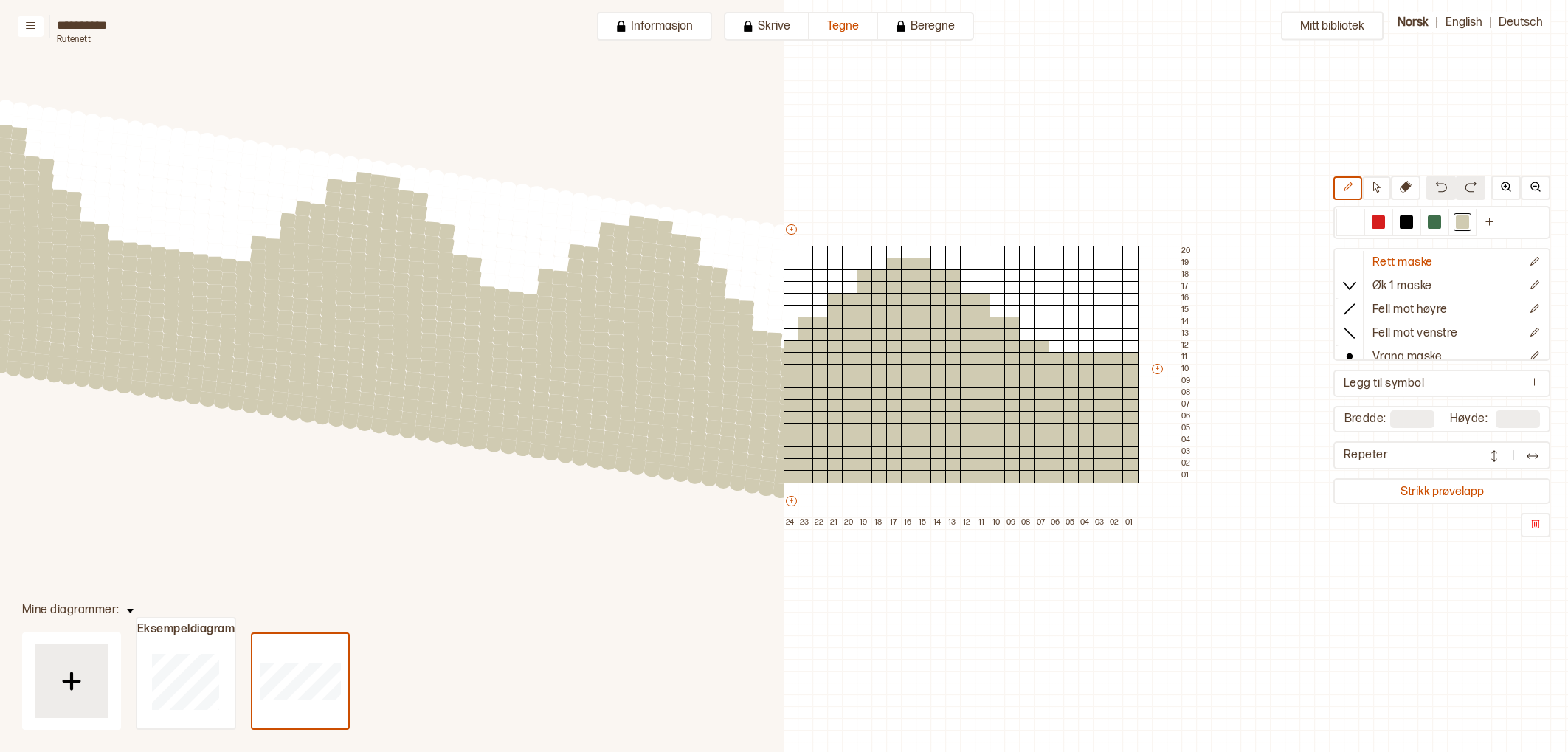
drag, startPoint x: 474, startPoint y: 344, endPoint x: 433, endPoint y: 327, distance: 44.4
click at [668, 372] on circle at bounding box center [658, 362] width 19 height 19
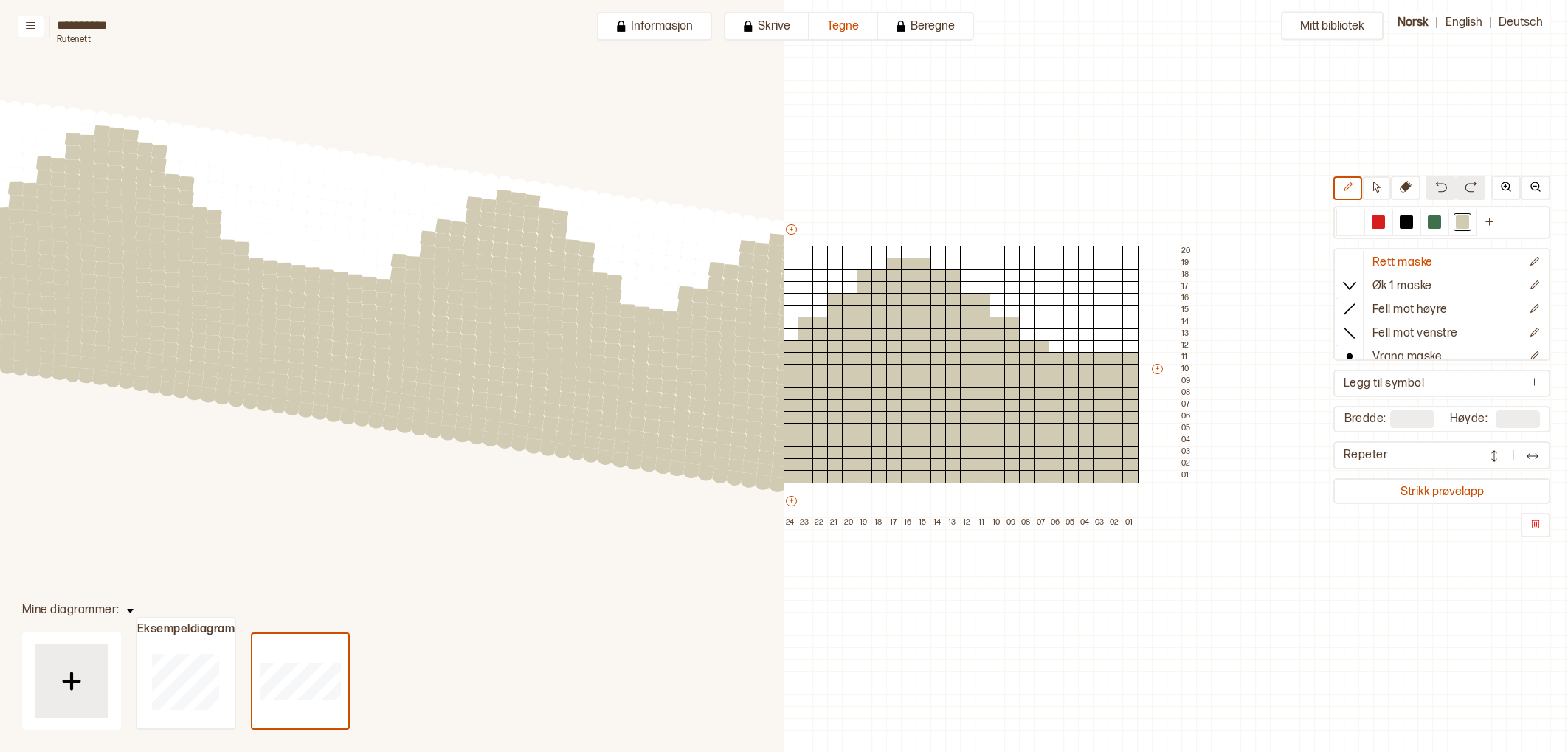
drag, startPoint x: 410, startPoint y: 316, endPoint x: 492, endPoint y: 322, distance: 82.2
click at [421, 329] on circle at bounding box center [411, 318] width 19 height 19
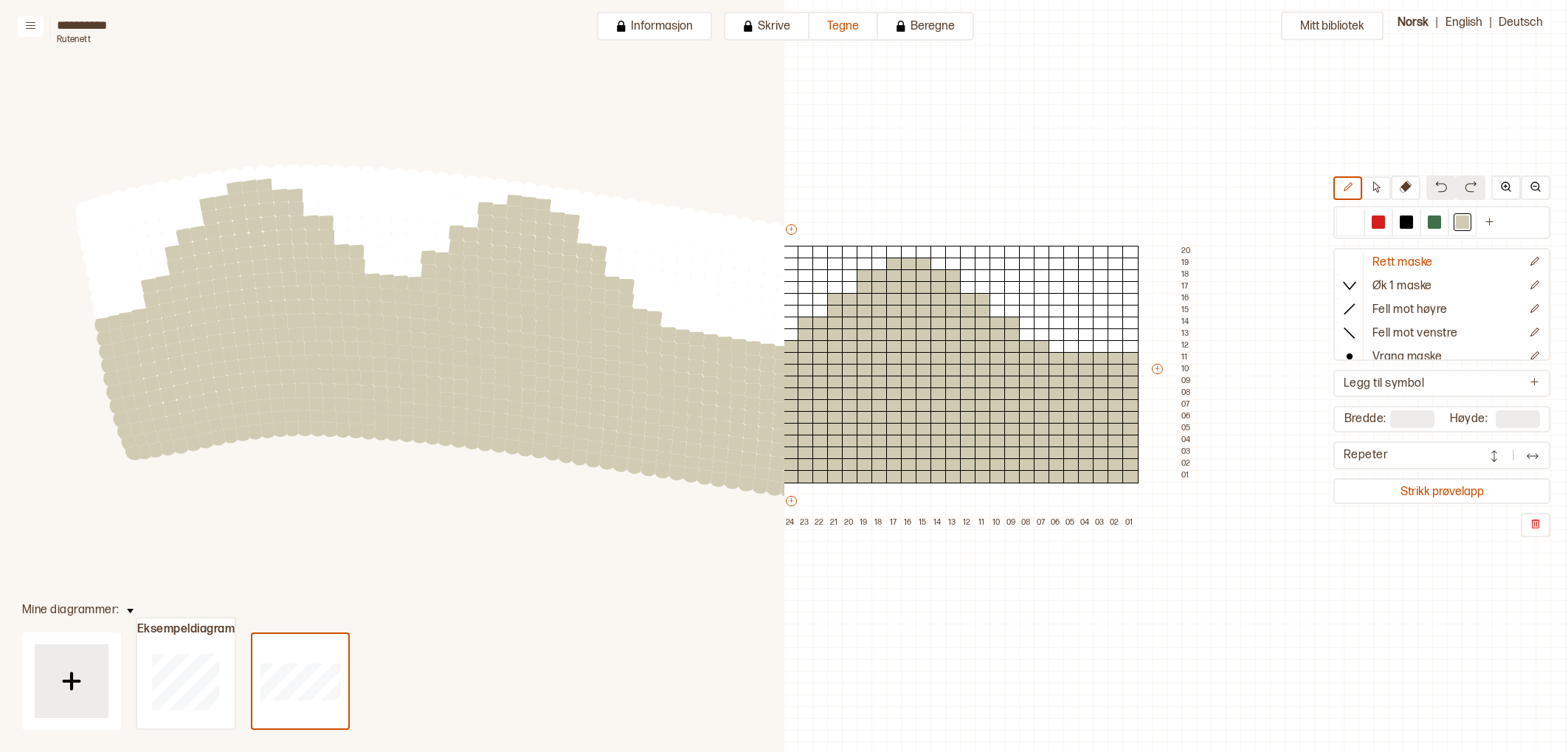
drag, startPoint x: 271, startPoint y: 295, endPoint x: 479, endPoint y: 329, distance: 210.8
click at [482, 329] on circle at bounding box center [472, 332] width 18 height 18
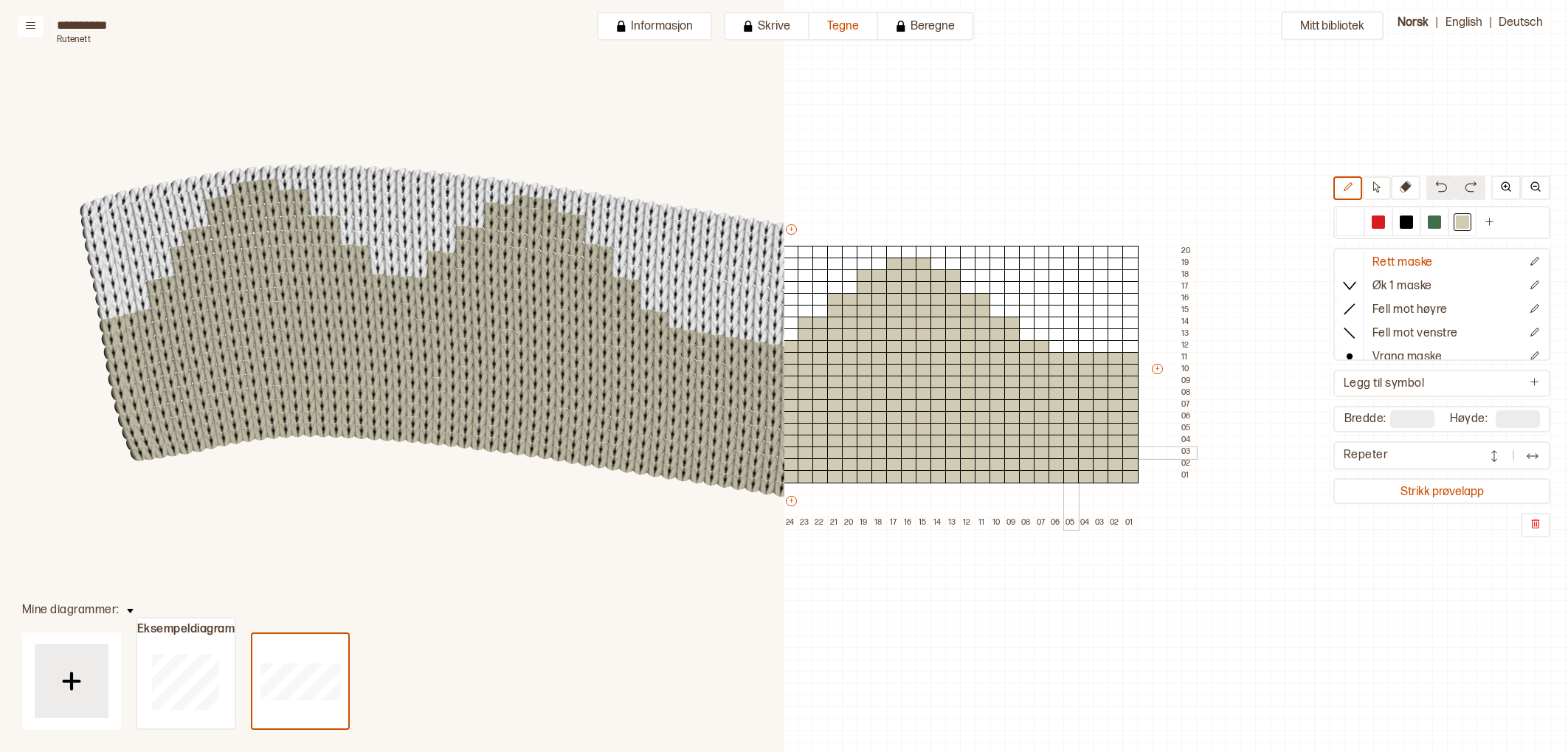
scroll to position [35, 784]
click at [1474, 495] on button "Strikk prøvelapp" at bounding box center [1441, 491] width 211 height 20
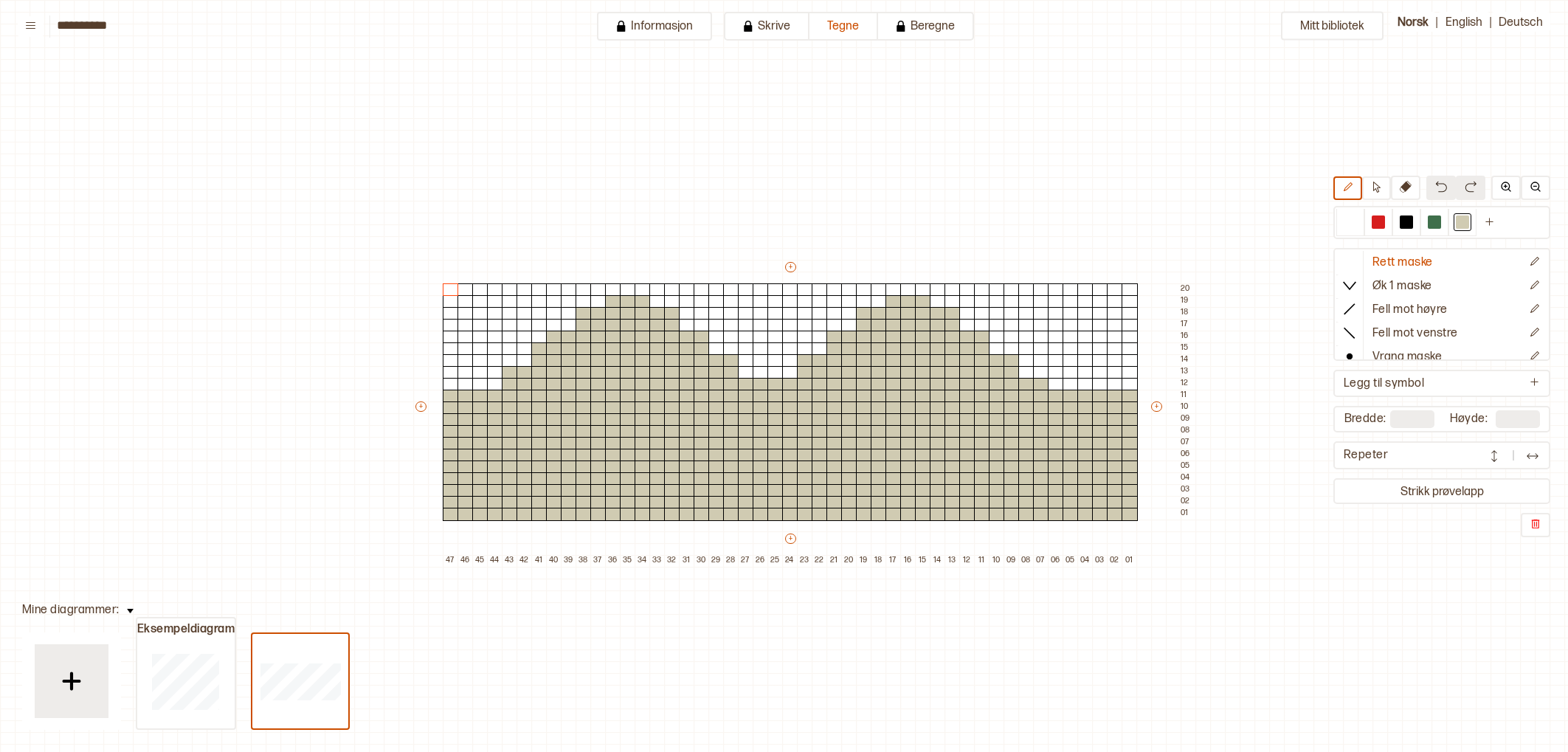
scroll to position [38, 21]
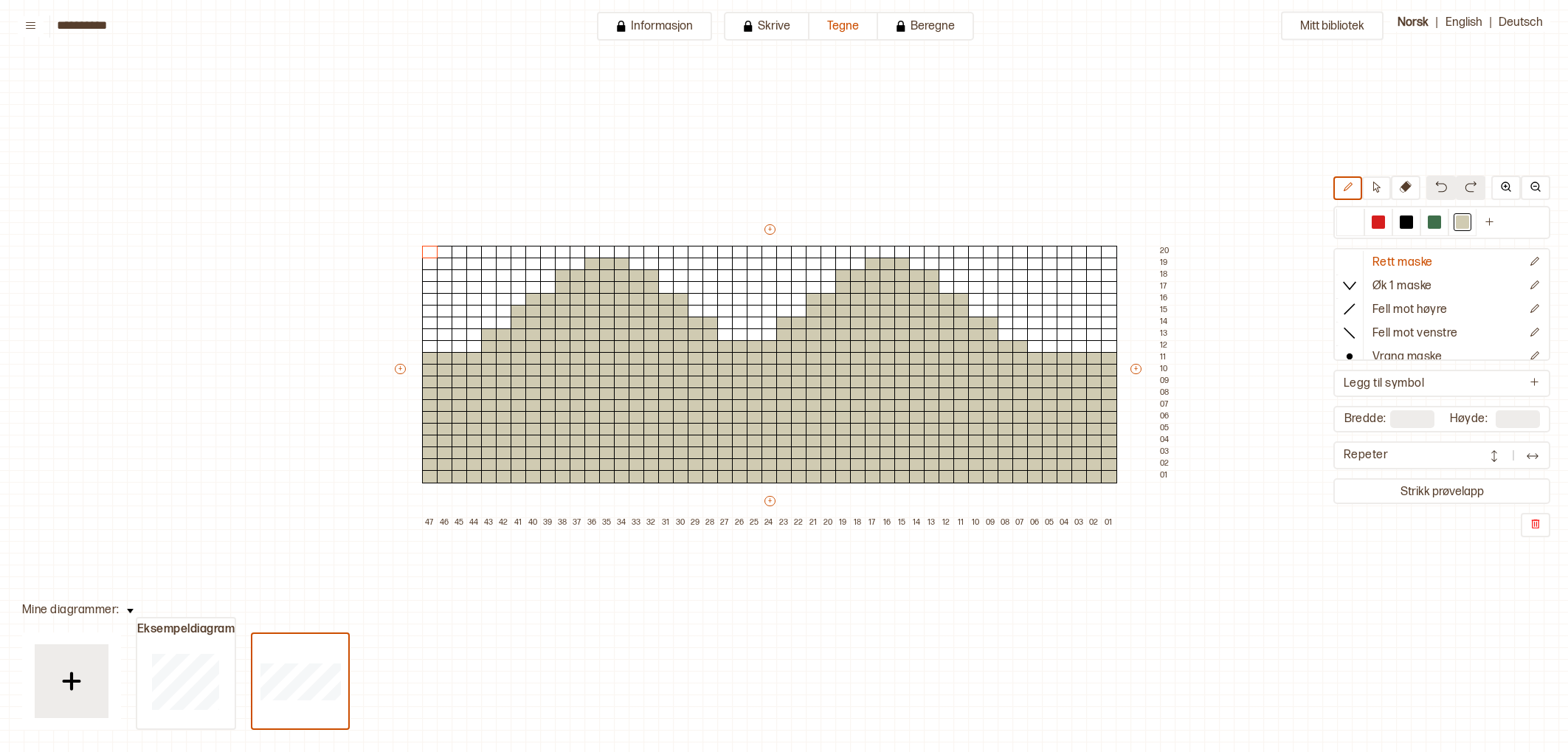
drag, startPoint x: 1499, startPoint y: 448, endPoint x: 1491, endPoint y: 449, distance: 8.1
click at [1499, 448] on button at bounding box center [1493, 455] width 30 height 23
